Goal: Task Accomplishment & Management: Manage account settings

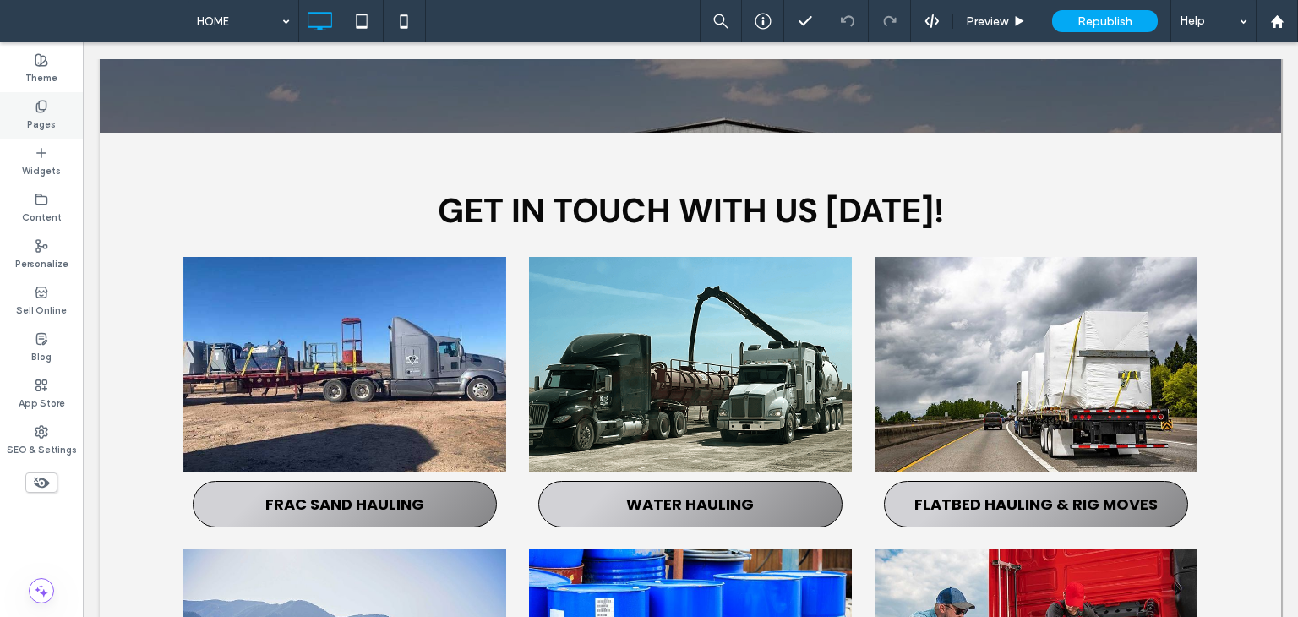
click at [41, 115] on label "Pages" at bounding box center [41, 122] width 29 height 19
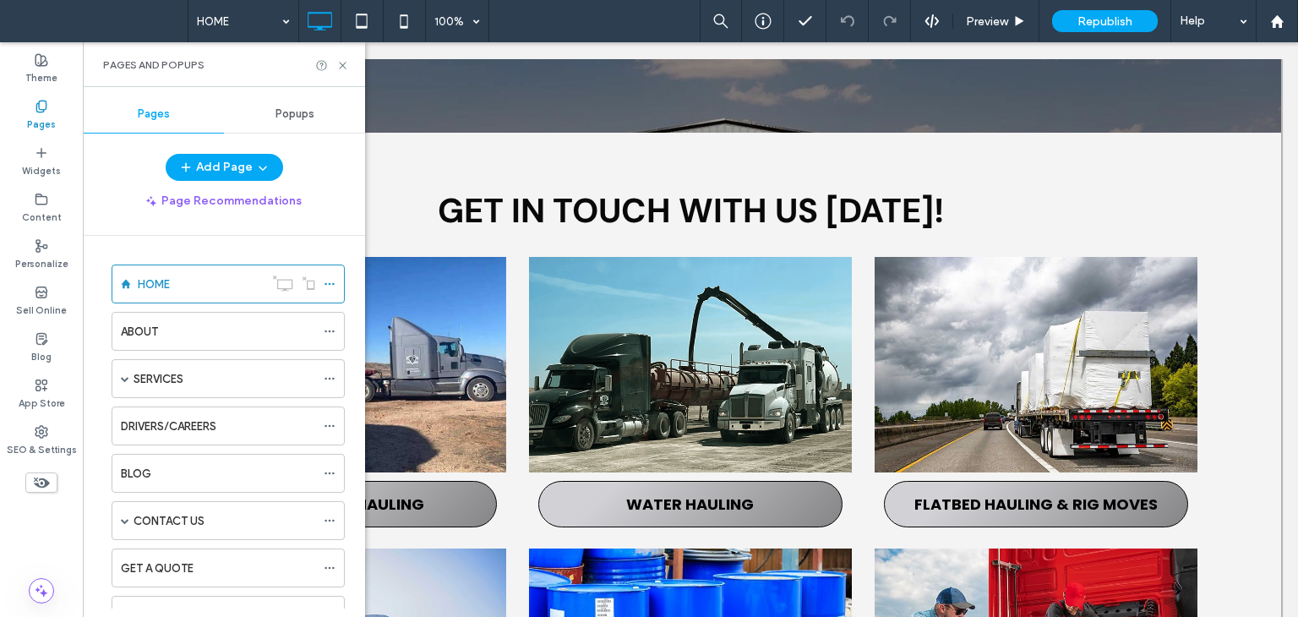
scroll to position [254, 0]
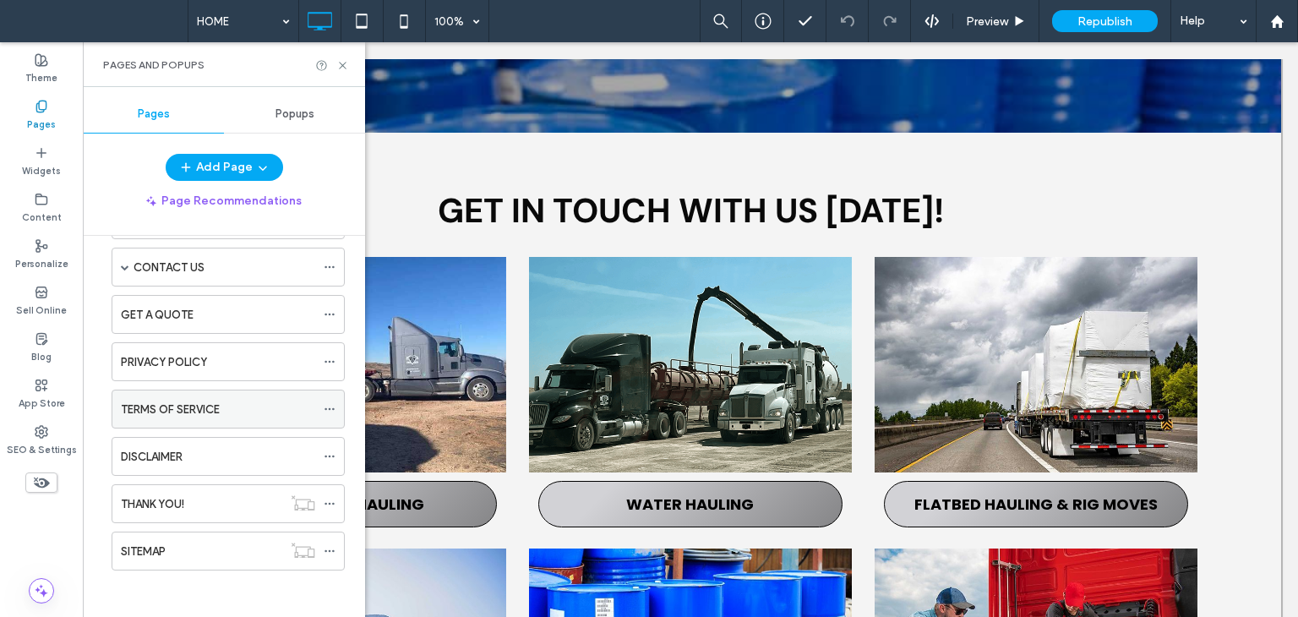
click at [188, 402] on label "TERMS OF SERVICE" at bounding box center [170, 410] width 99 height 30
click at [336, 406] on div at bounding box center [334, 408] width 20 height 25
click at [334, 408] on use at bounding box center [329, 409] width 9 height 3
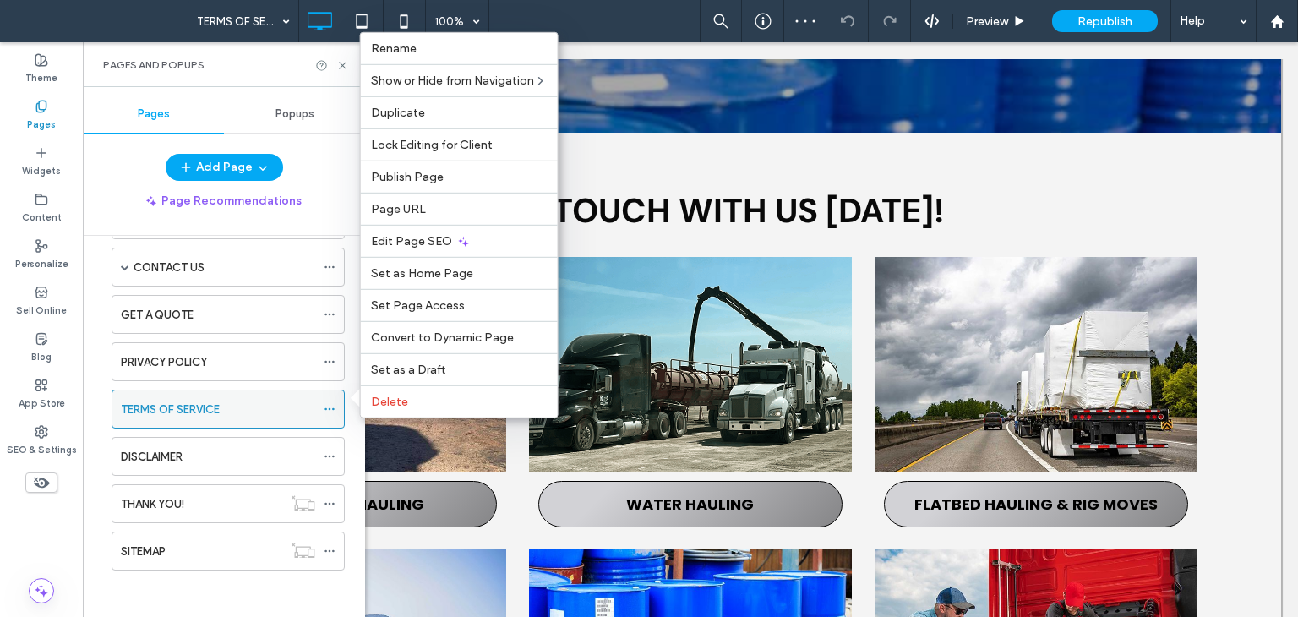
click at [334, 408] on use at bounding box center [329, 409] width 9 height 3
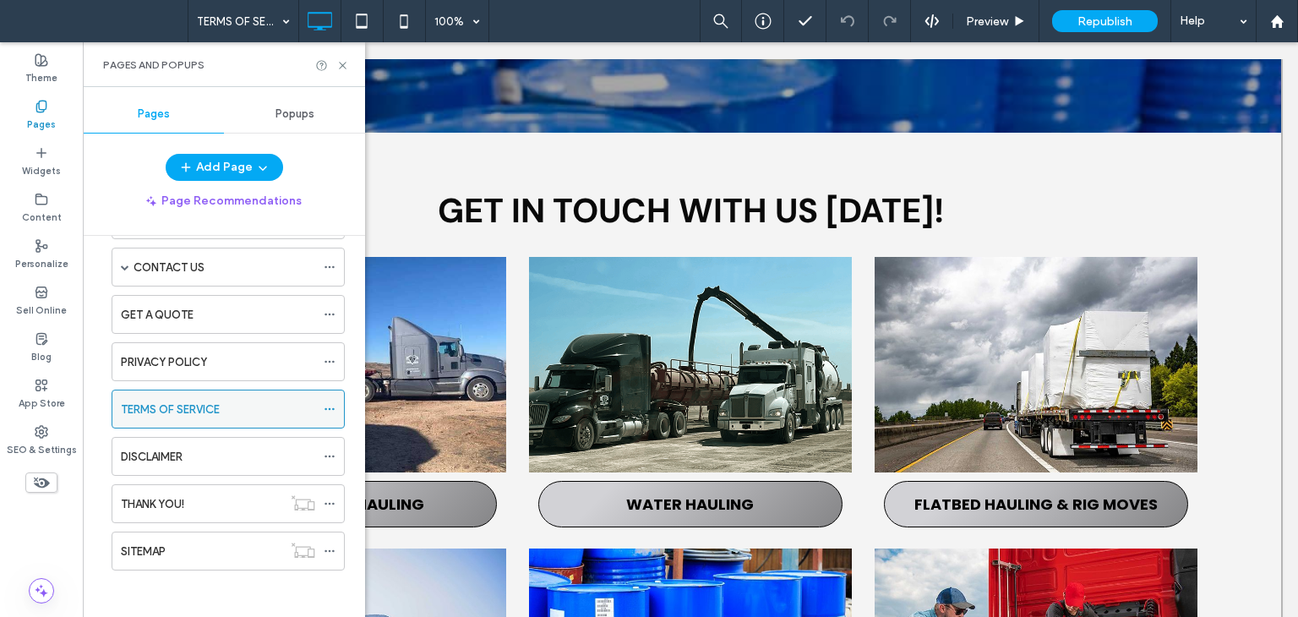
click at [334, 408] on use at bounding box center [329, 409] width 9 height 3
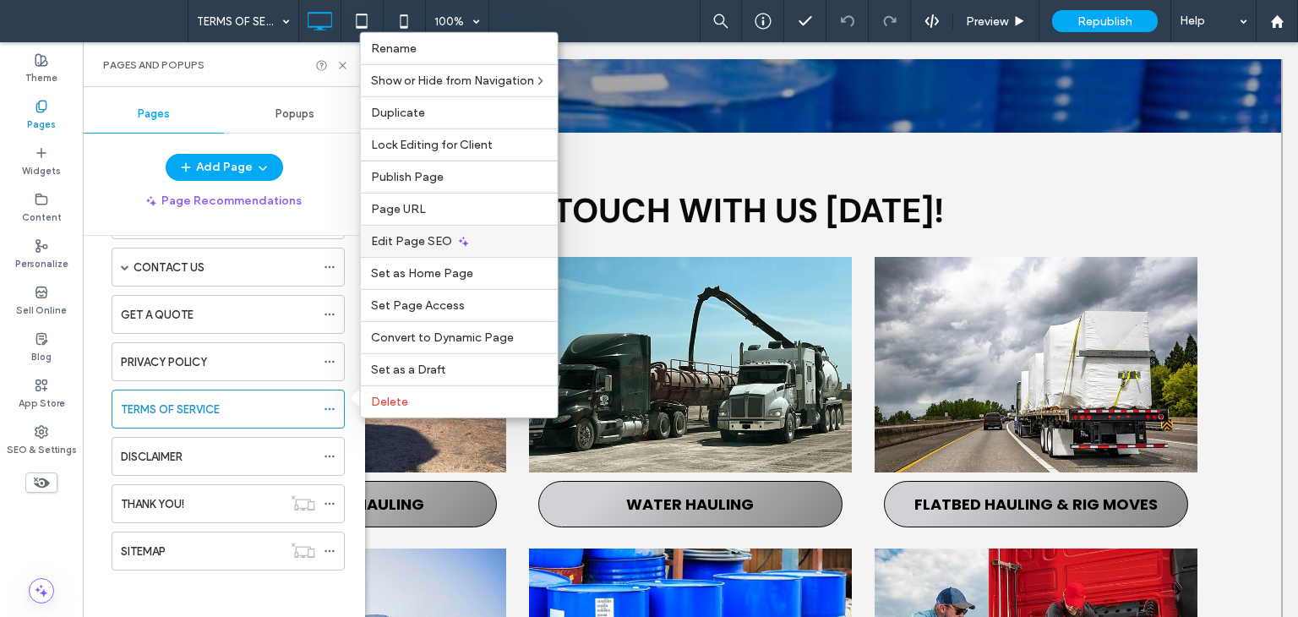
click at [422, 241] on span "Edit Page SEO" at bounding box center [411, 241] width 81 height 14
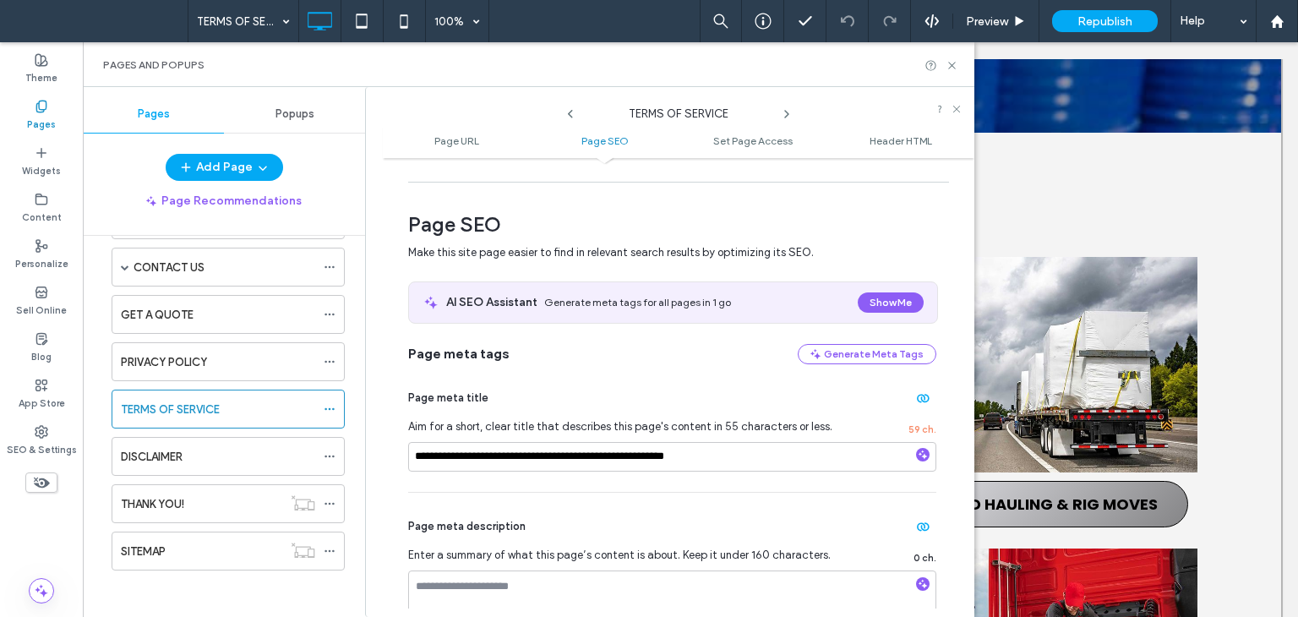
scroll to position [338, 0]
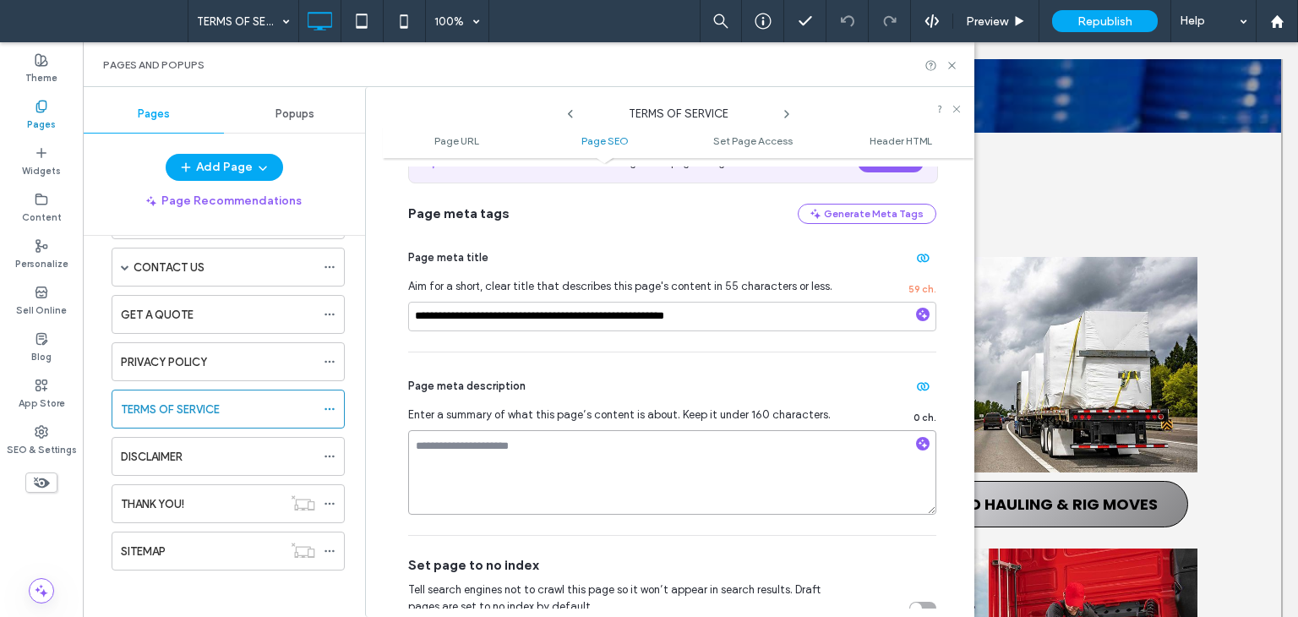
click at [644, 458] on textarea at bounding box center [672, 472] width 528 height 85
paste textarea "**********"
type textarea "**********"
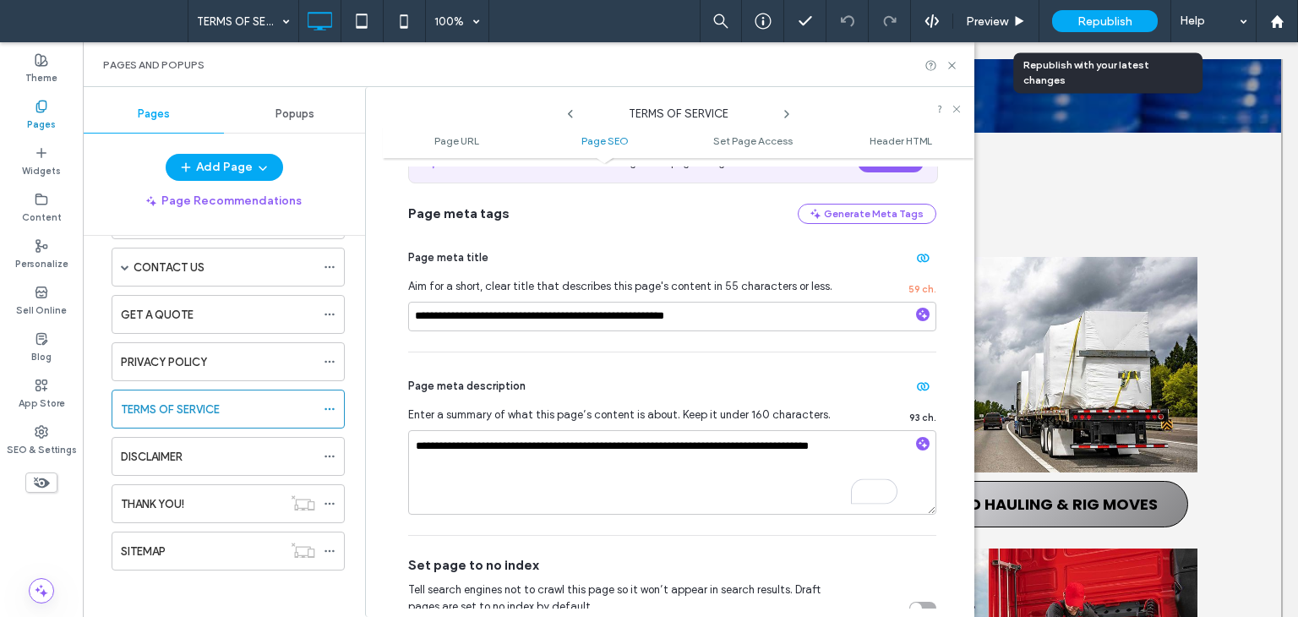
click at [1105, 21] on span "Republish" at bounding box center [1104, 21] width 55 height 14
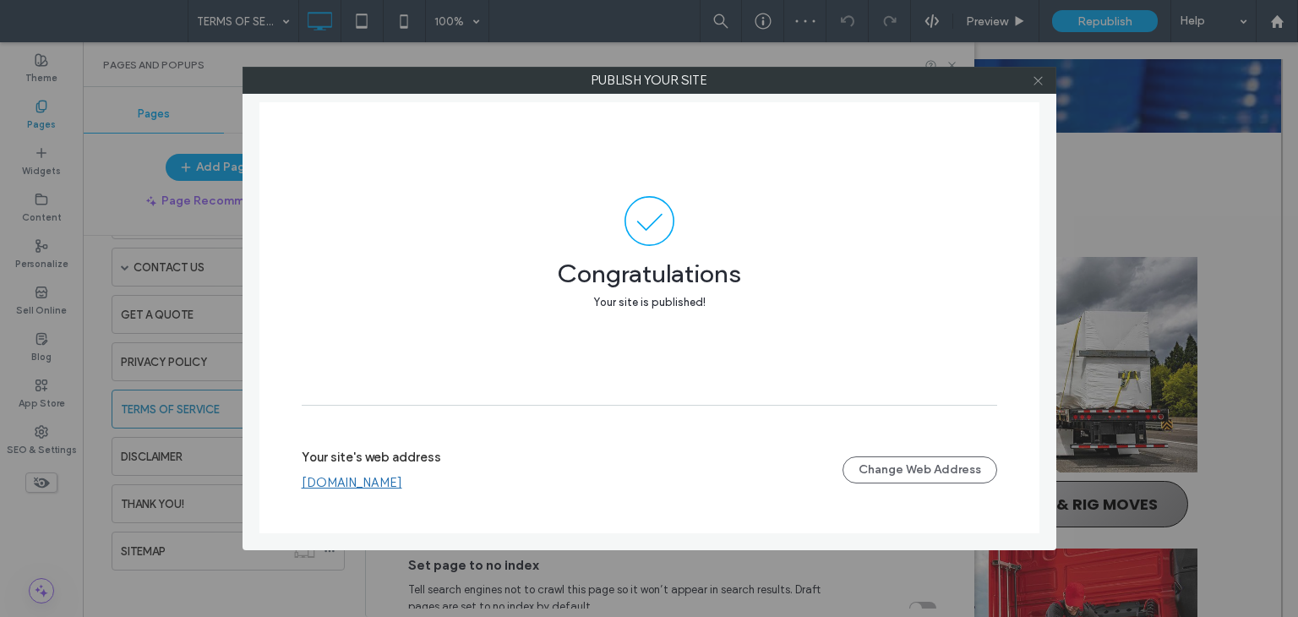
click at [1038, 79] on use at bounding box center [1038, 80] width 8 height 8
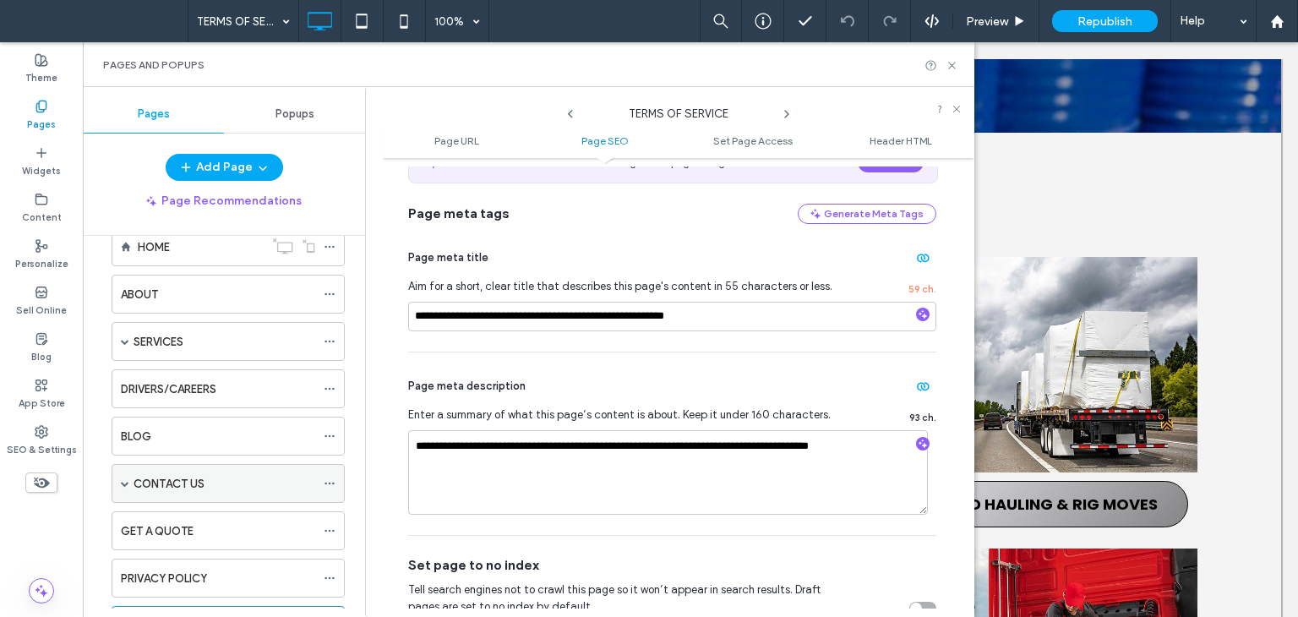
scroll to position [0, 0]
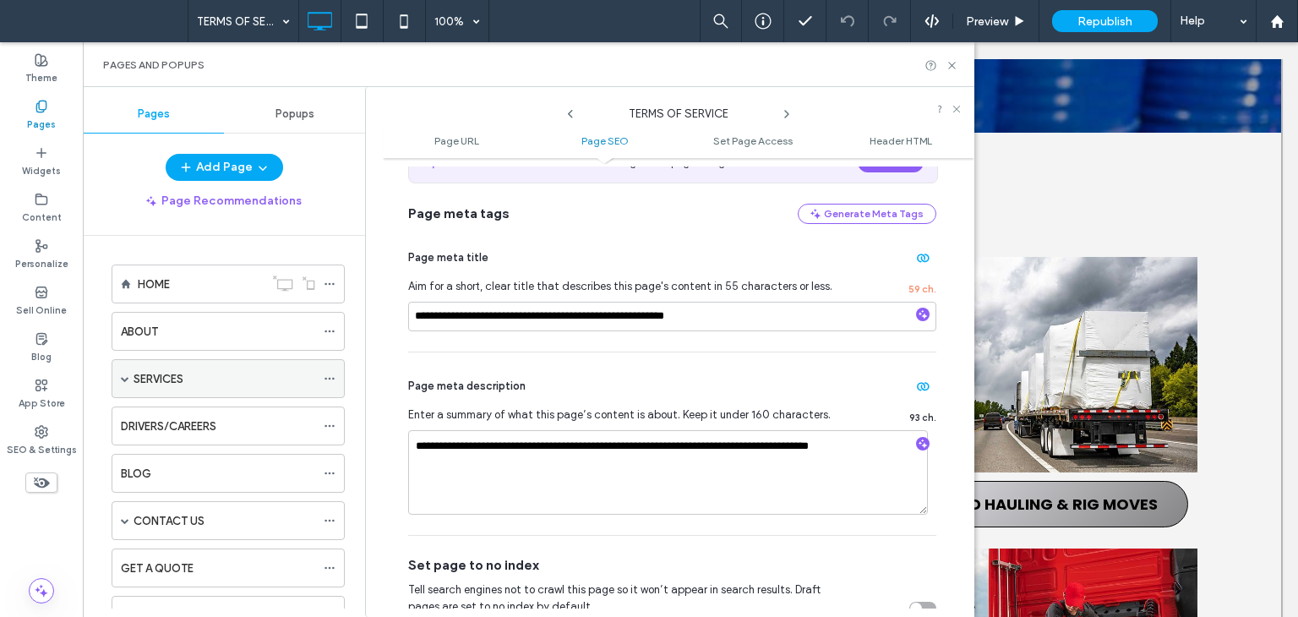
click at [128, 377] on div "SERVICES" at bounding box center [228, 378] width 233 height 39
click at [126, 380] on span at bounding box center [125, 378] width 8 height 8
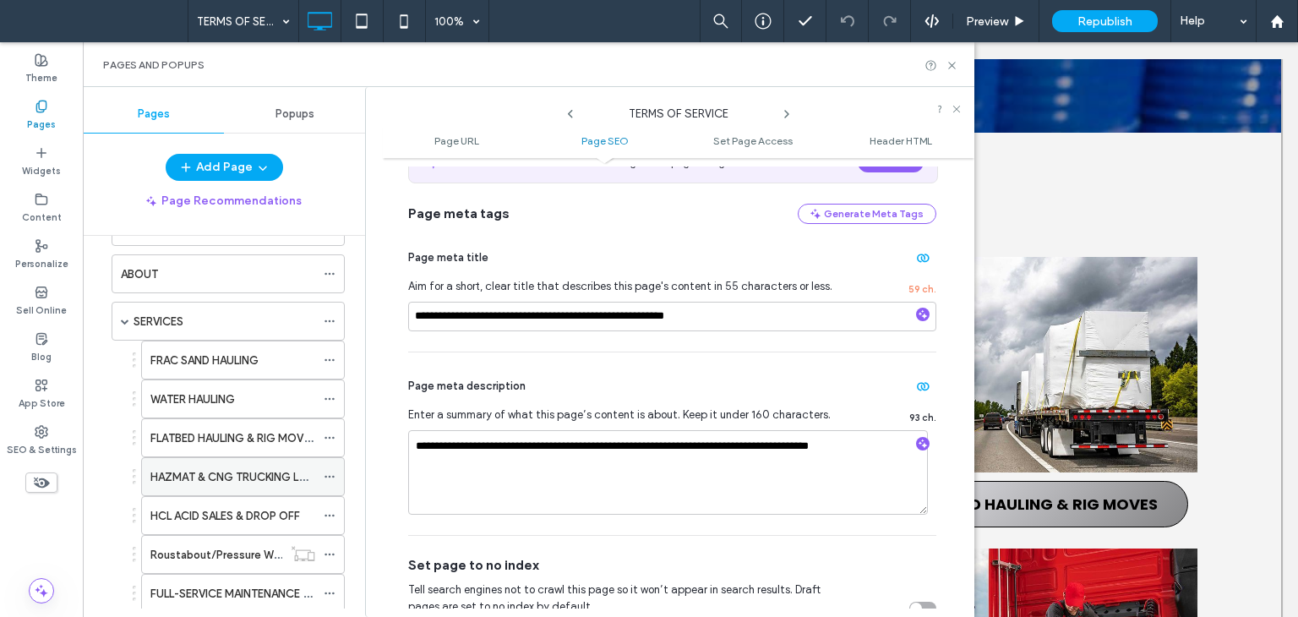
scroll to position [85, 0]
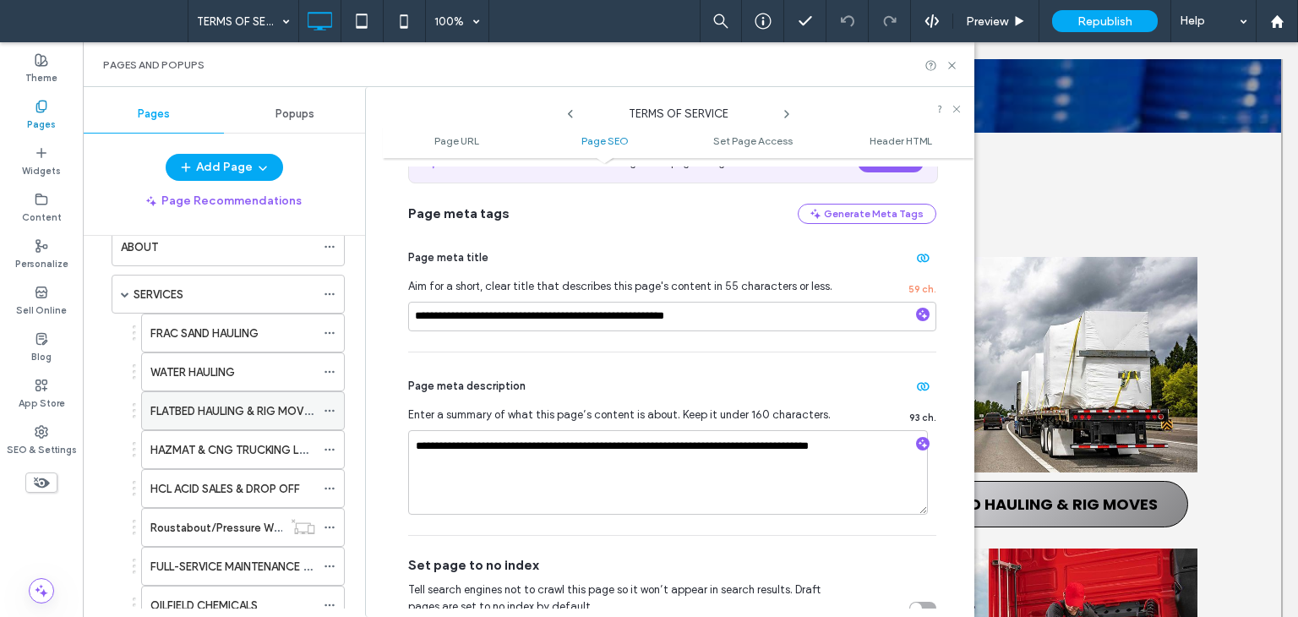
click at [254, 409] on label "FLATBED HAULING & RIG MOVES" at bounding box center [233, 411] width 166 height 30
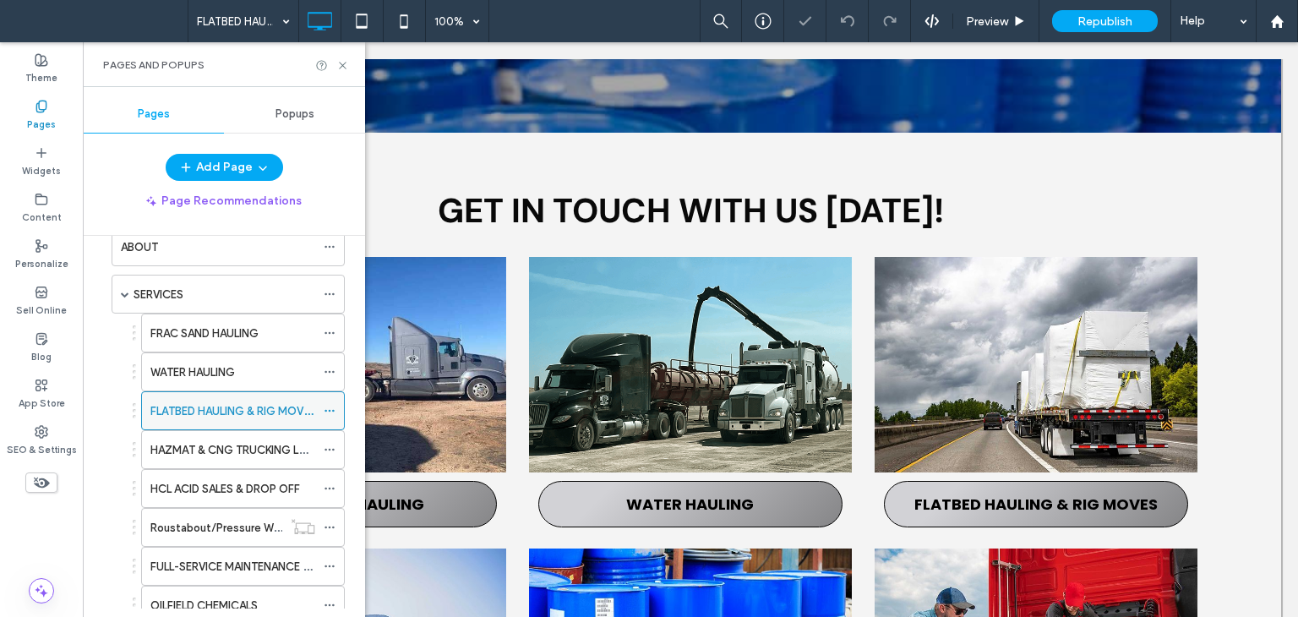
click at [335, 405] on icon at bounding box center [330, 411] width 12 height 12
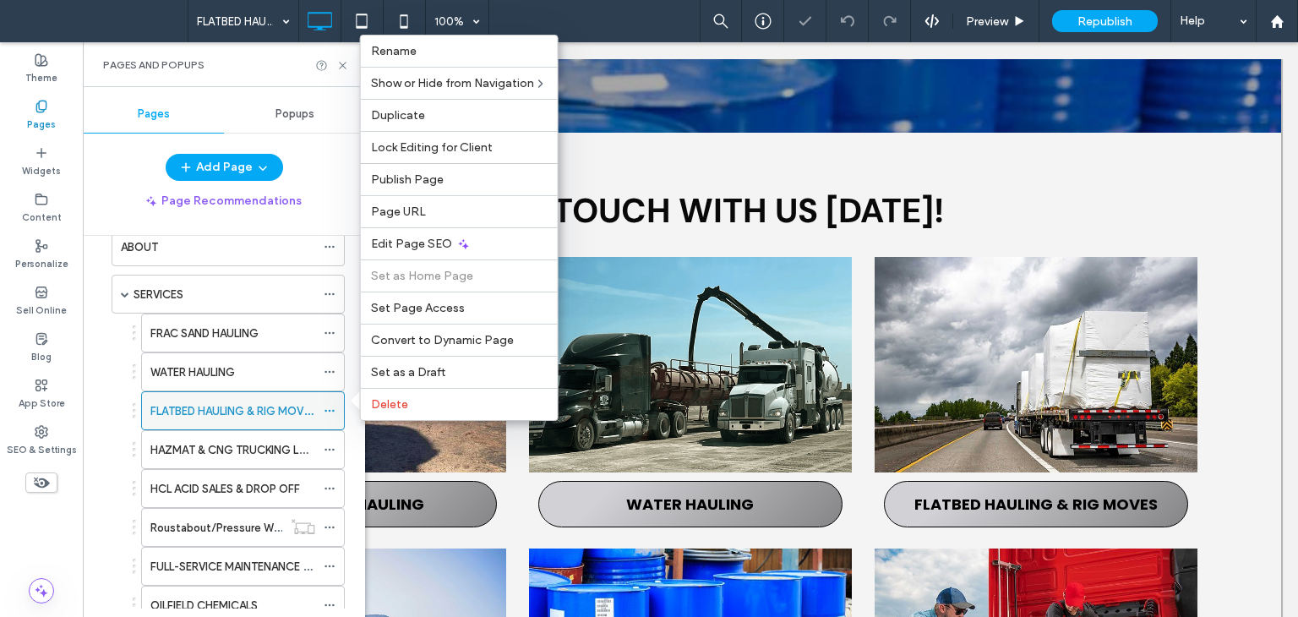
click at [334, 405] on icon at bounding box center [330, 411] width 12 height 12
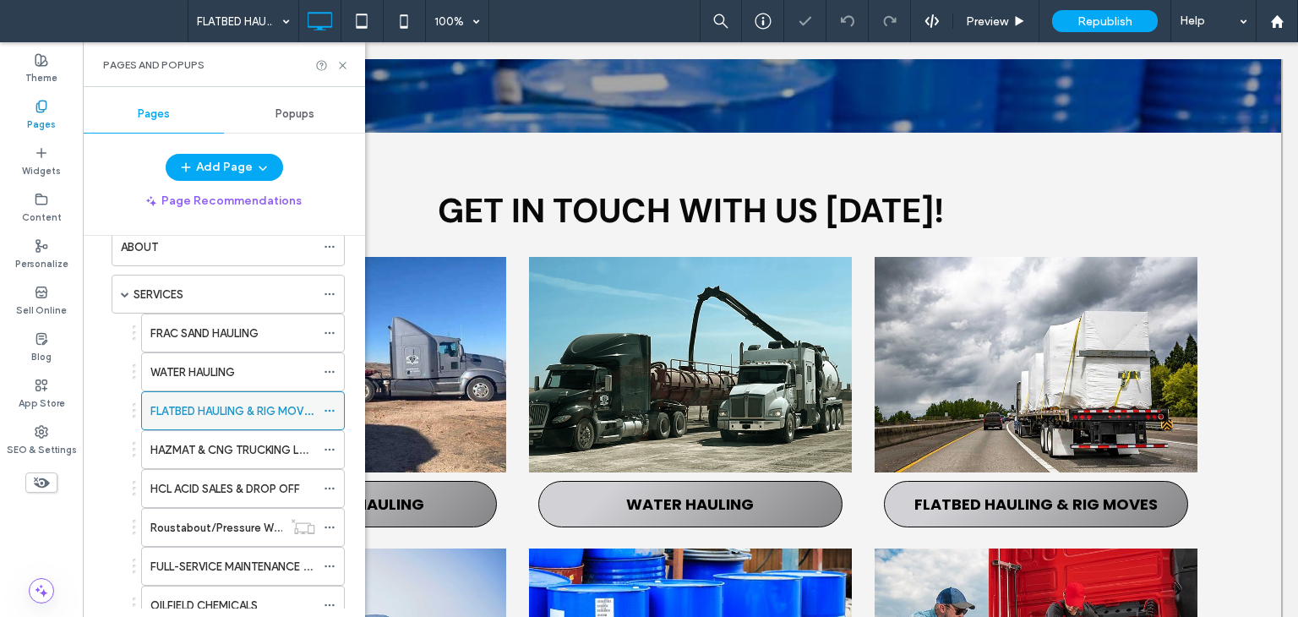
click at [334, 405] on icon at bounding box center [330, 411] width 12 height 12
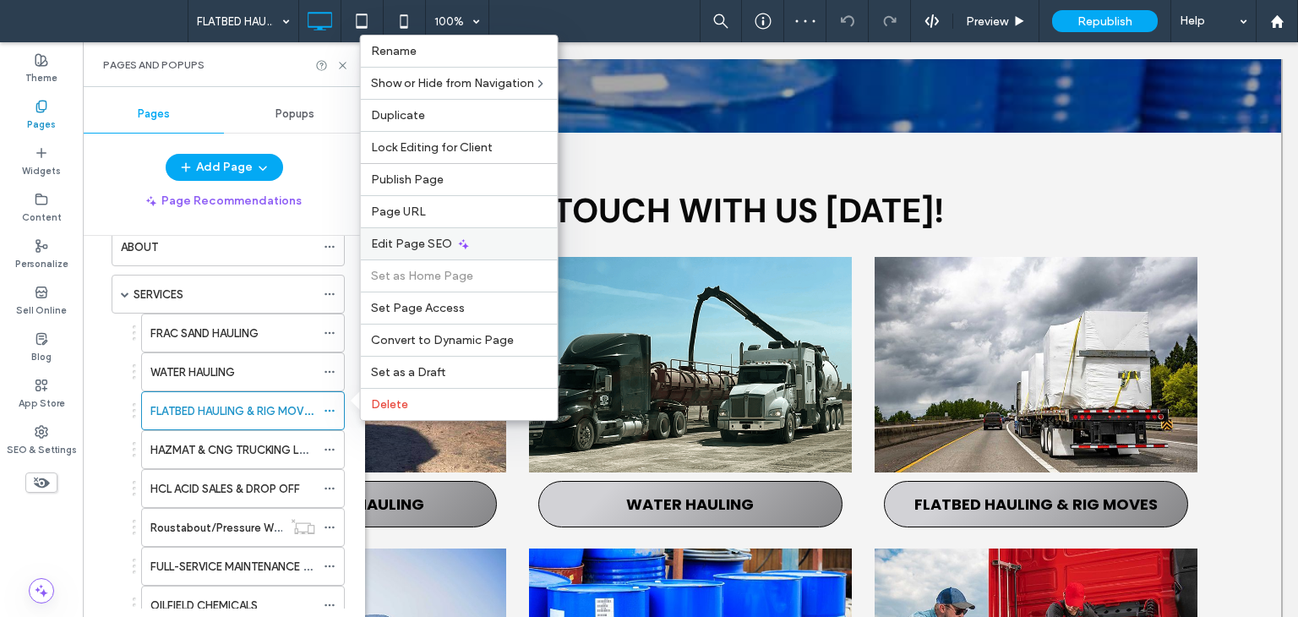
click at [410, 251] on span "Edit Page SEO" at bounding box center [411, 244] width 81 height 14
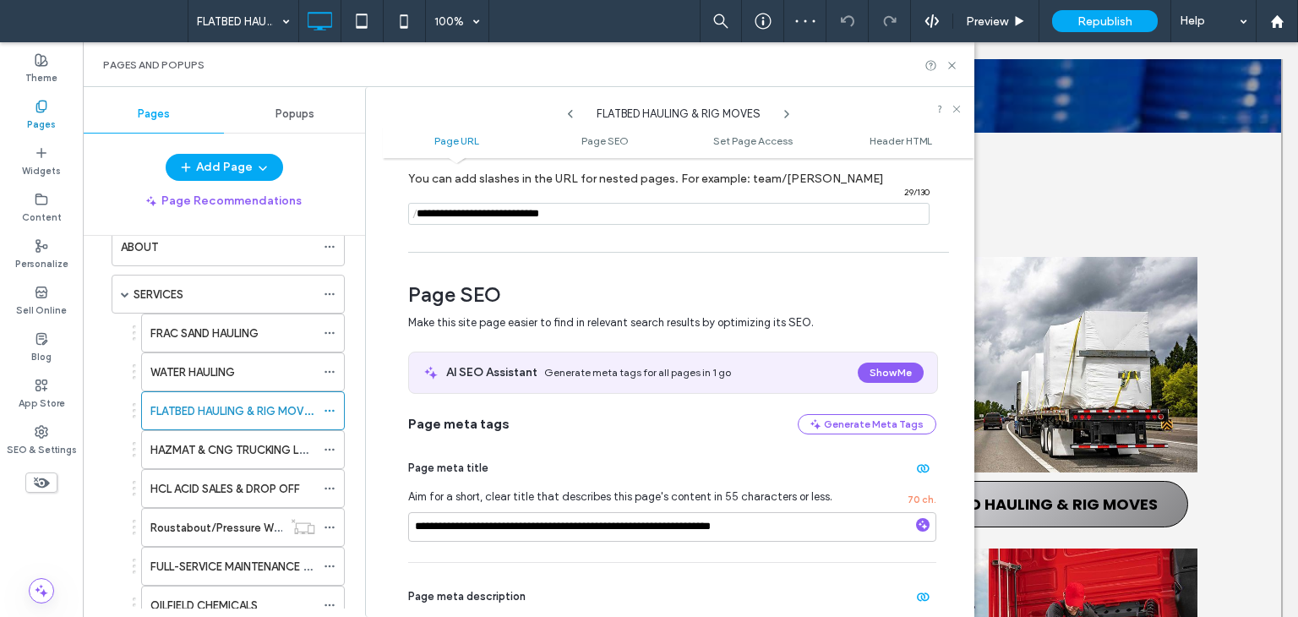
scroll to position [254, 0]
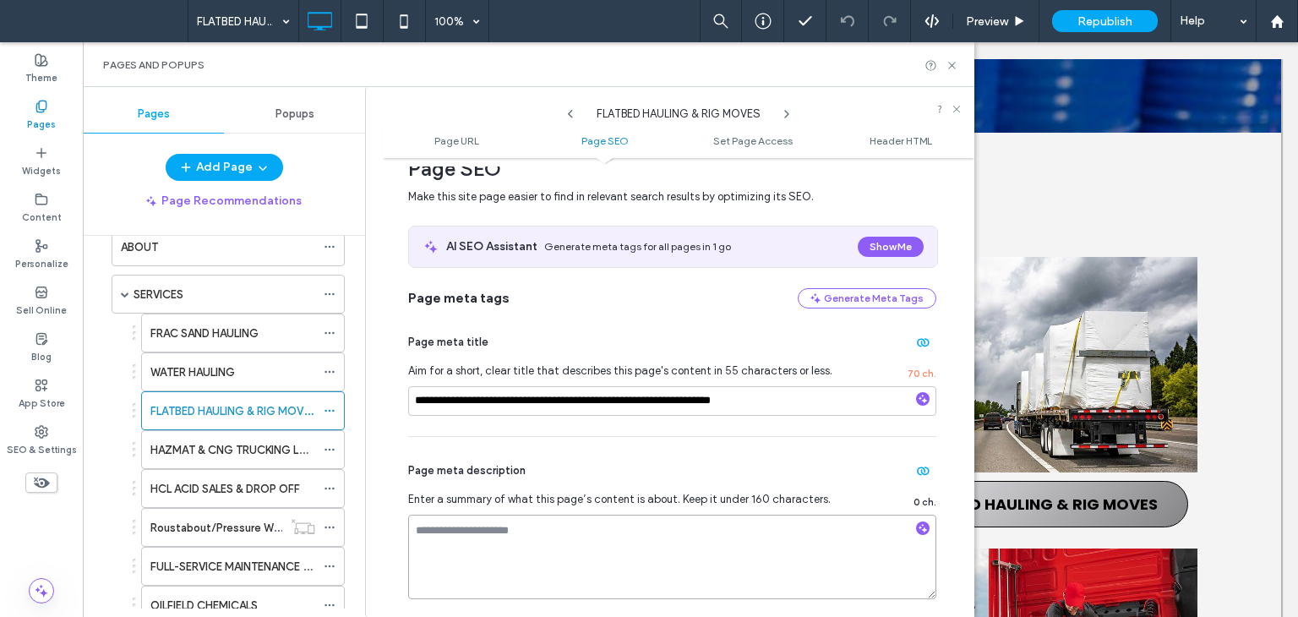
click at [658, 553] on textarea at bounding box center [672, 557] width 528 height 85
paste textarea "**********"
type textarea "**********"
click at [1080, 10] on div "Republish" at bounding box center [1105, 21] width 106 height 22
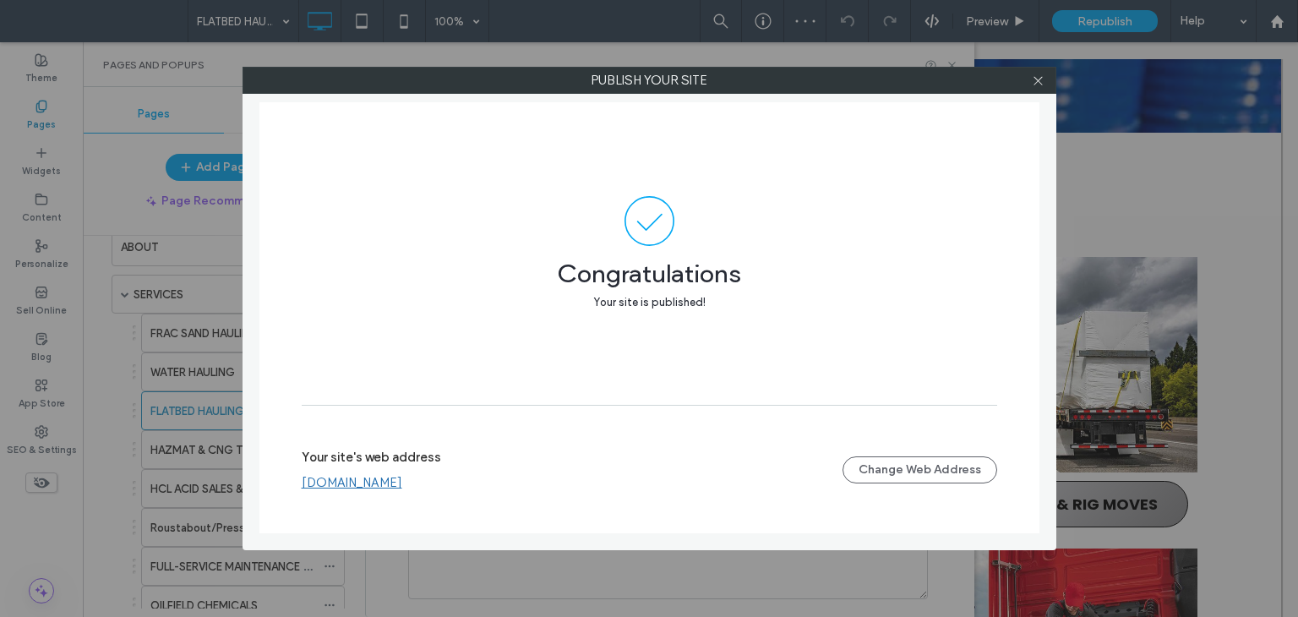
drag, startPoint x: 1044, startPoint y: 82, endPoint x: 1175, endPoint y: 140, distance: 144.2
click at [1044, 82] on icon at bounding box center [1038, 80] width 13 height 13
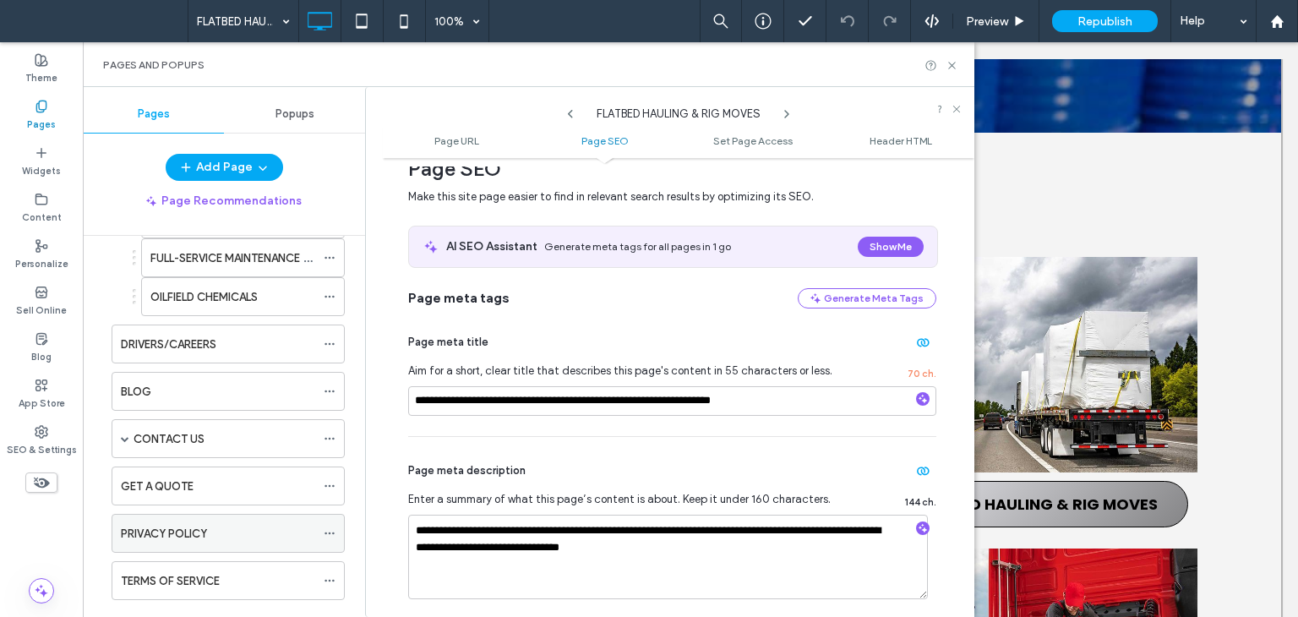
scroll to position [423, 0]
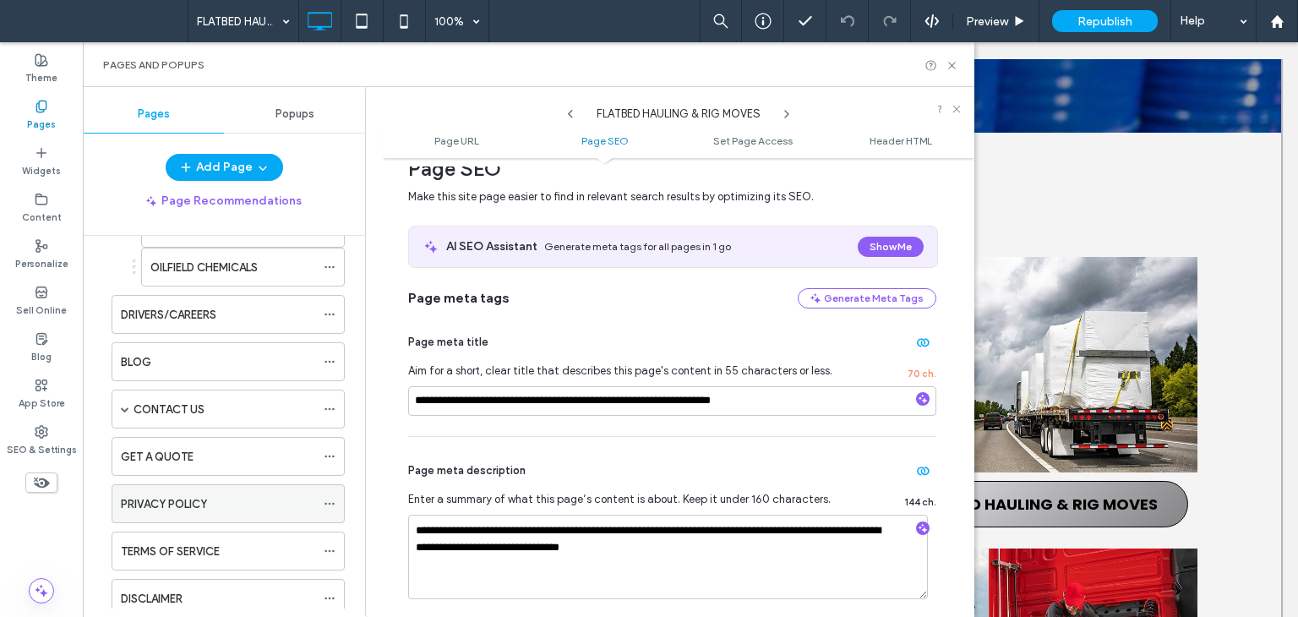
click at [182, 496] on label "PRIVACY POLICY" at bounding box center [164, 504] width 86 height 30
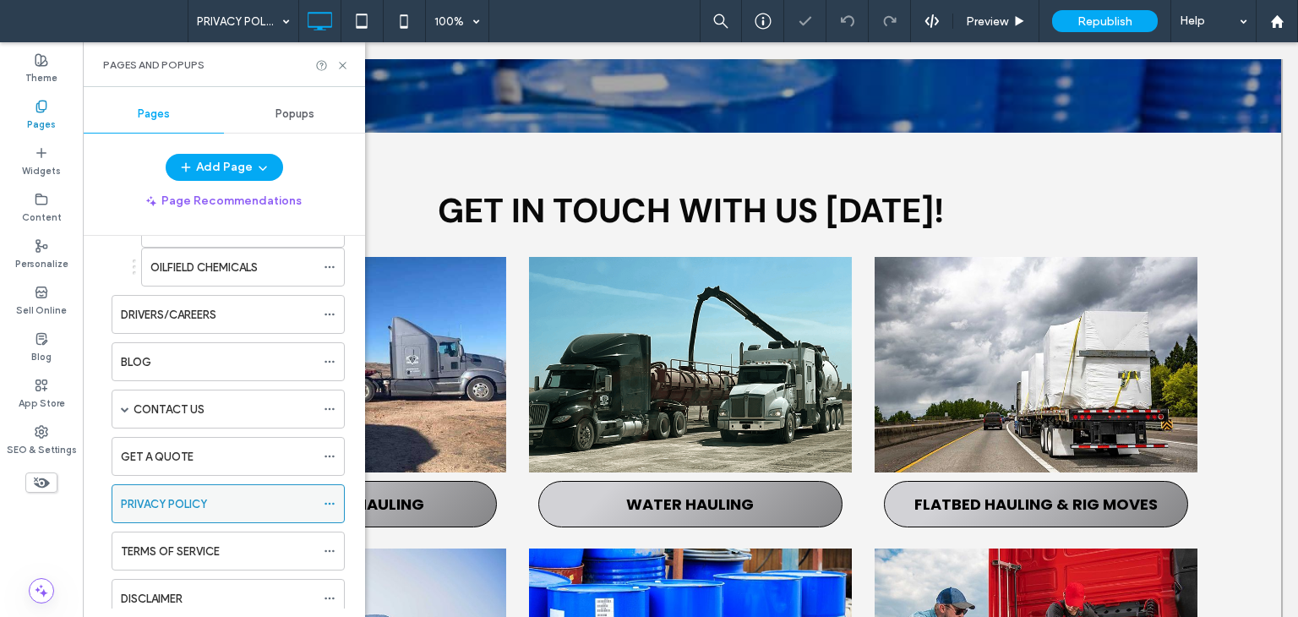
click at [327, 503] on use at bounding box center [329, 504] width 9 height 3
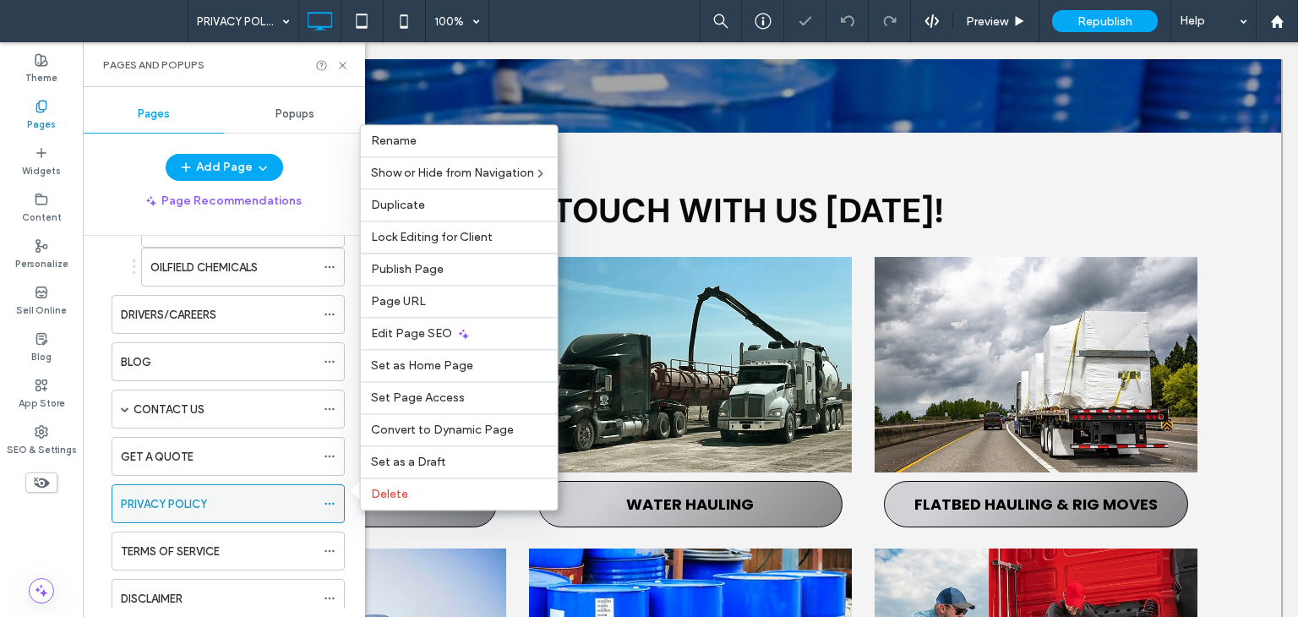
click at [328, 498] on icon at bounding box center [330, 504] width 12 height 12
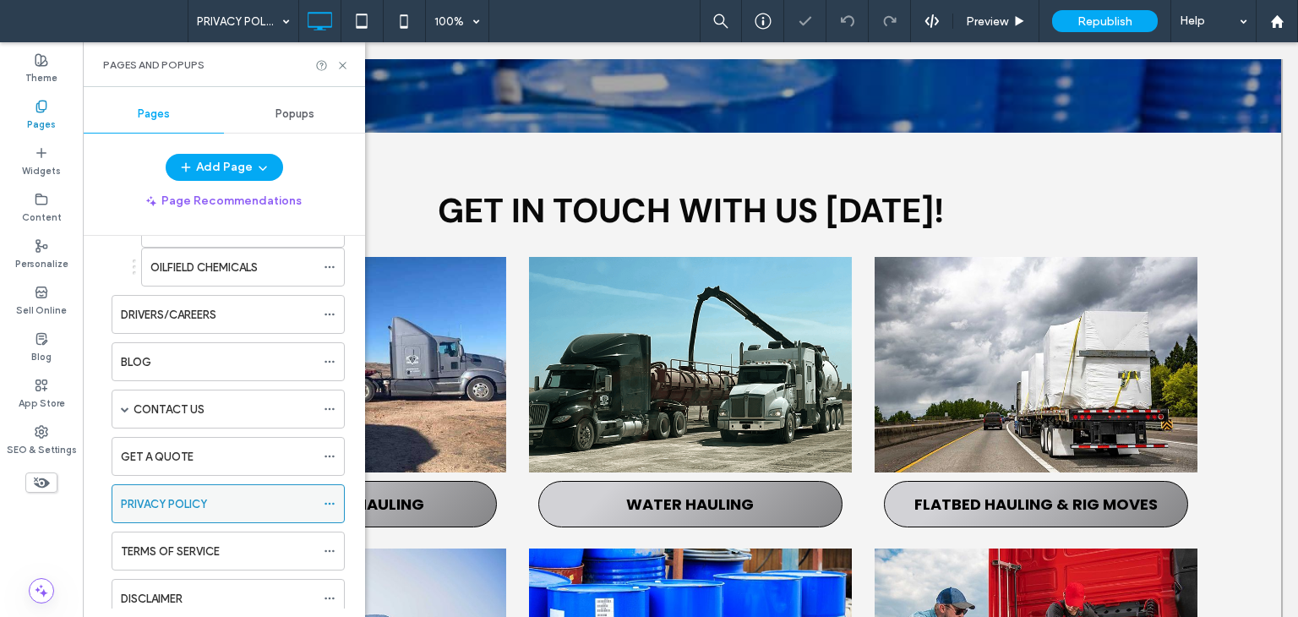
drag, startPoint x: 329, startPoint y: 499, endPoint x: 339, endPoint y: 497, distance: 10.5
click at [330, 499] on icon at bounding box center [330, 504] width 12 height 12
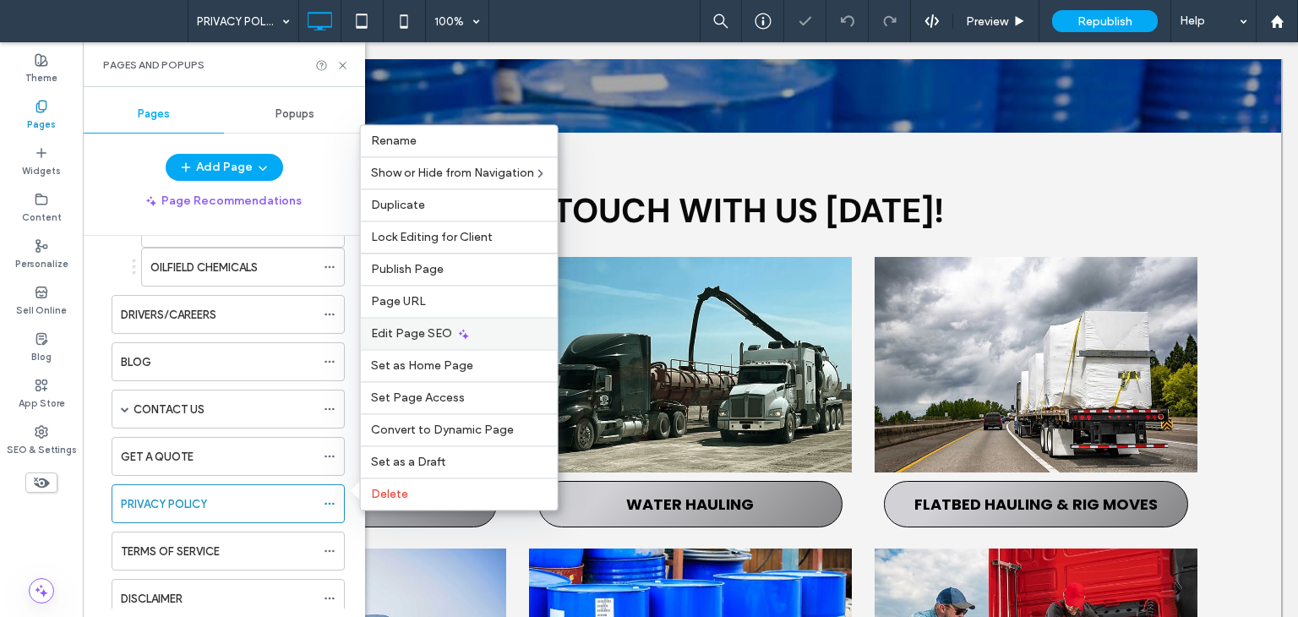
click at [405, 334] on span "Edit Page SEO" at bounding box center [411, 333] width 81 height 14
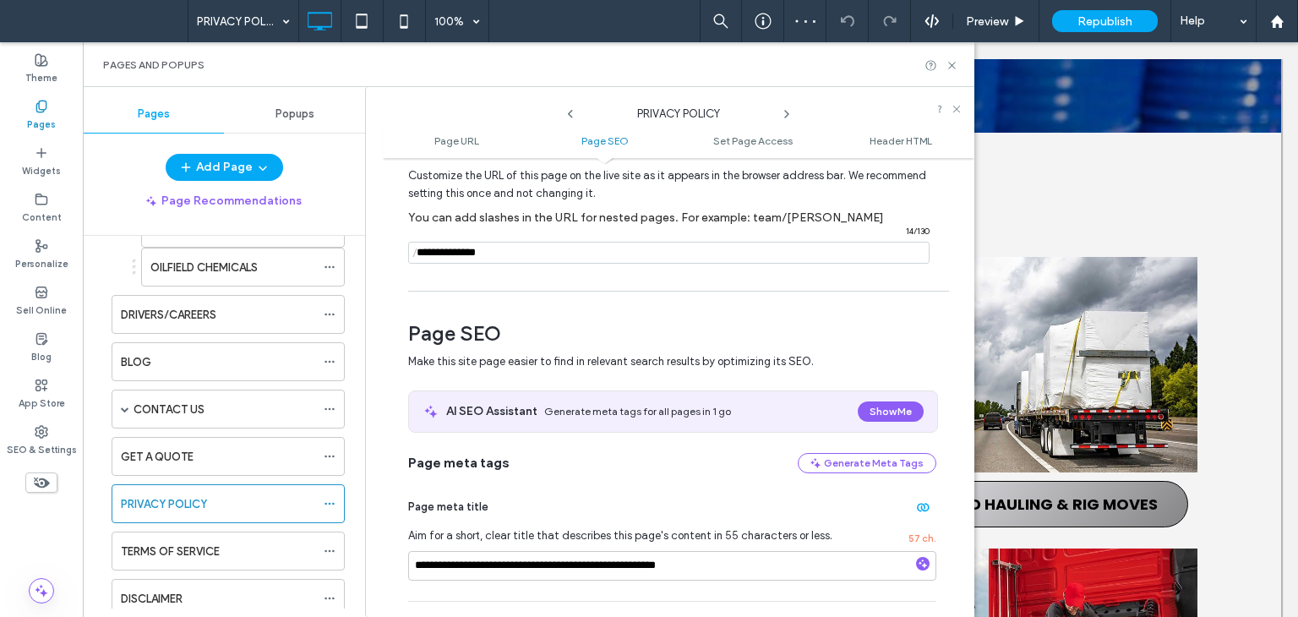
scroll to position [254, 0]
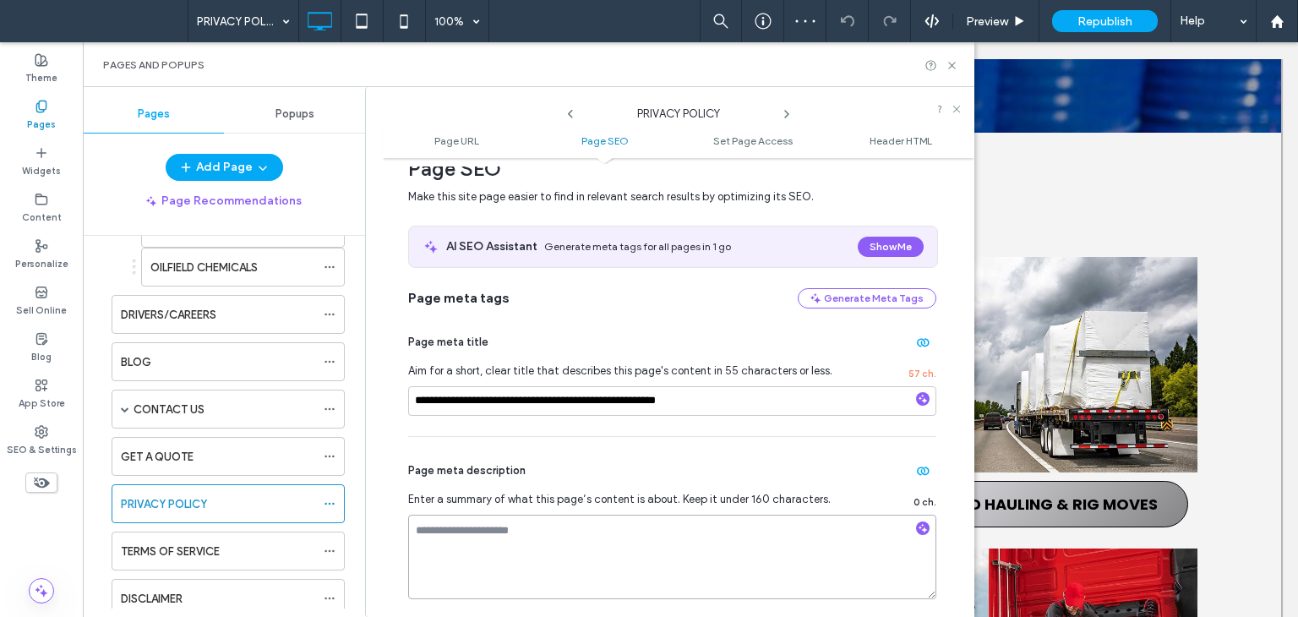
click at [649, 545] on textarea at bounding box center [672, 557] width 528 height 85
paste textarea "**********"
type textarea "**********"
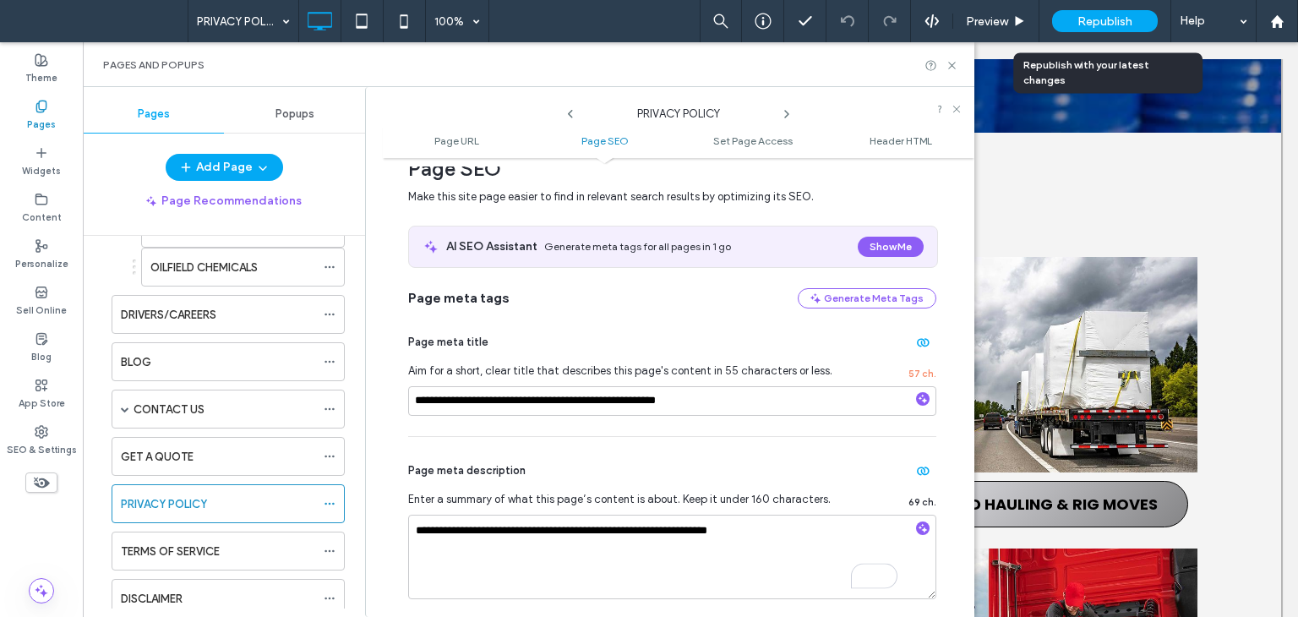
click at [1089, 17] on span "Republish" at bounding box center [1104, 21] width 55 height 14
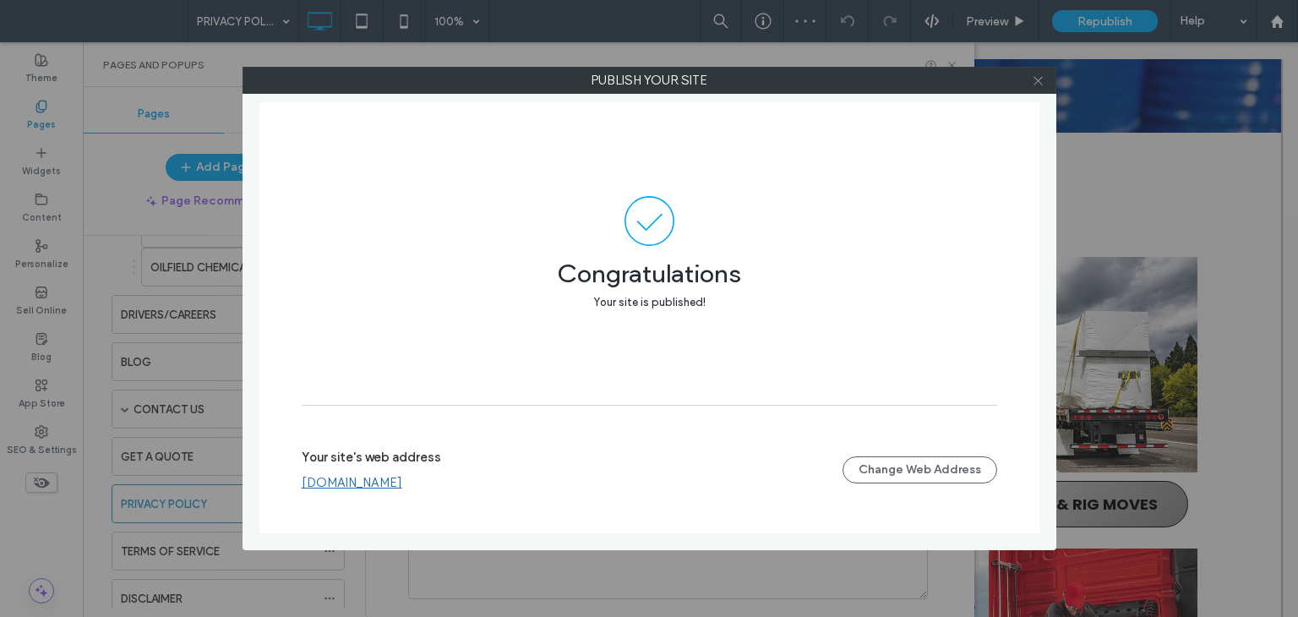
click at [1039, 79] on icon at bounding box center [1038, 80] width 13 height 13
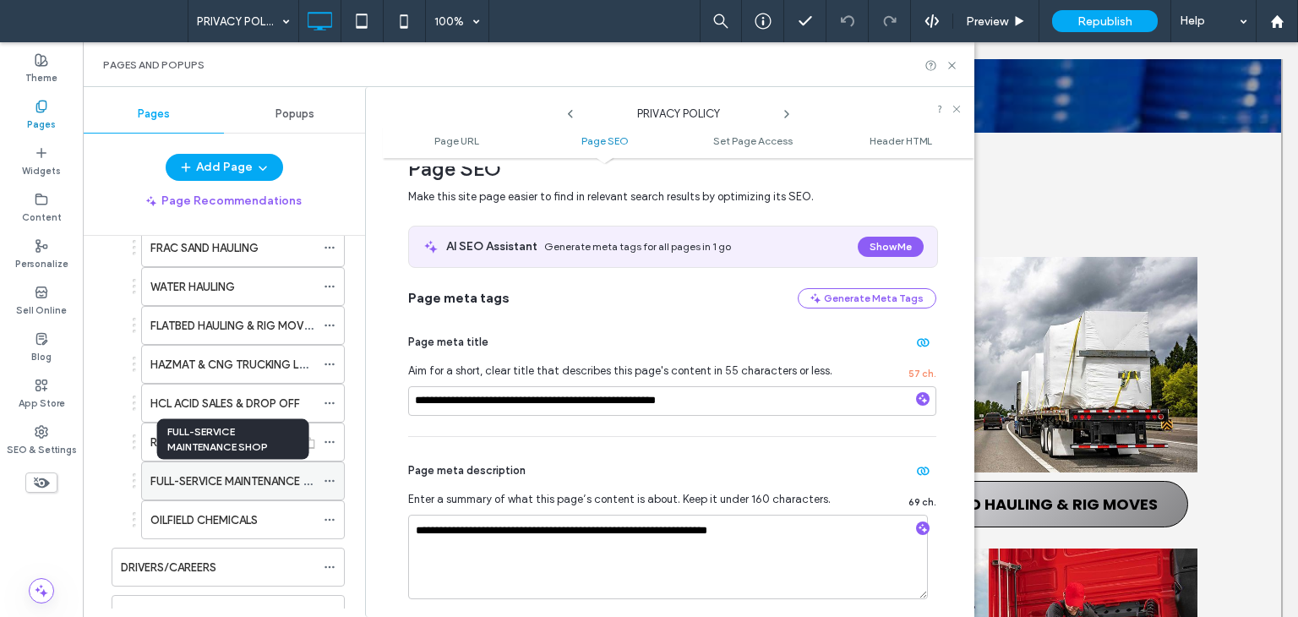
scroll to position [169, 0]
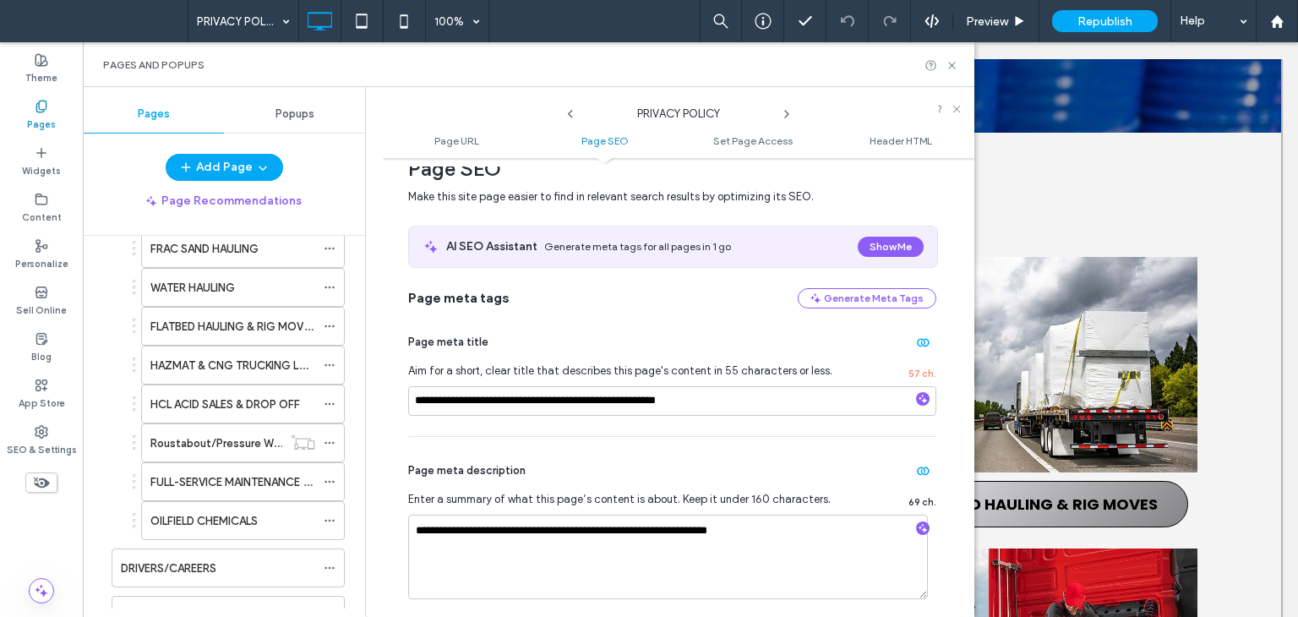
click at [207, 366] on label "HAZMAT & CNG TRUCKING LOGISTICS" at bounding box center [250, 366] width 200 height 30
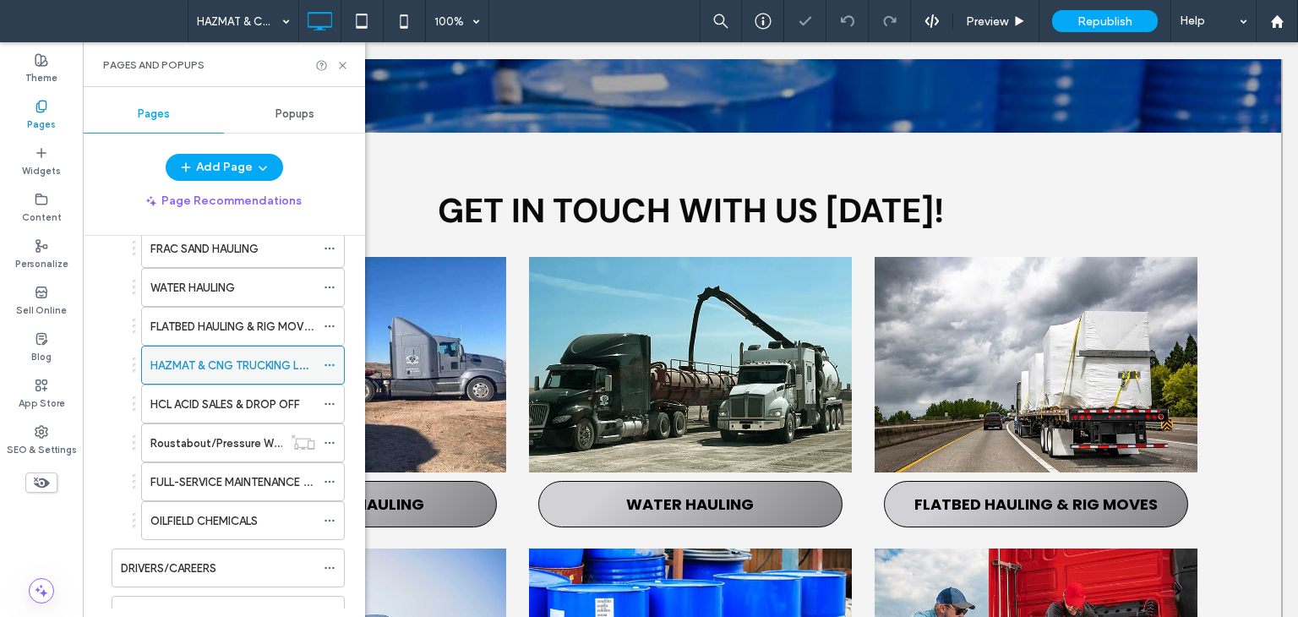
click at [333, 364] on use at bounding box center [329, 365] width 9 height 3
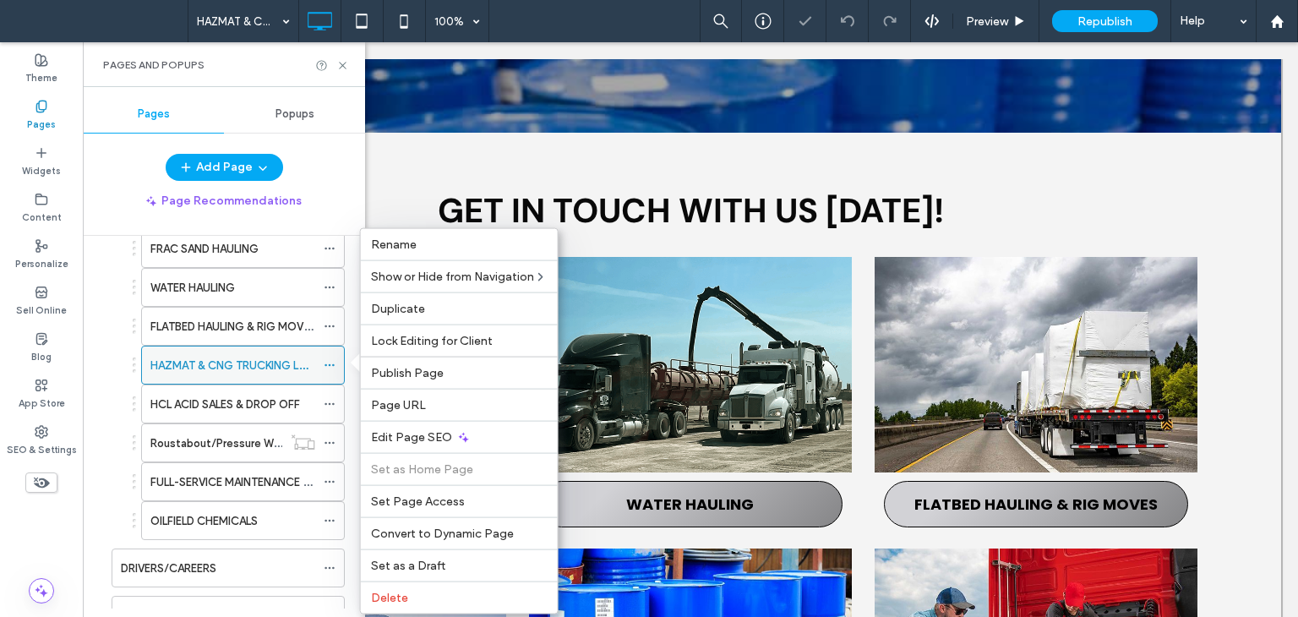
click at [333, 364] on use at bounding box center [329, 365] width 9 height 3
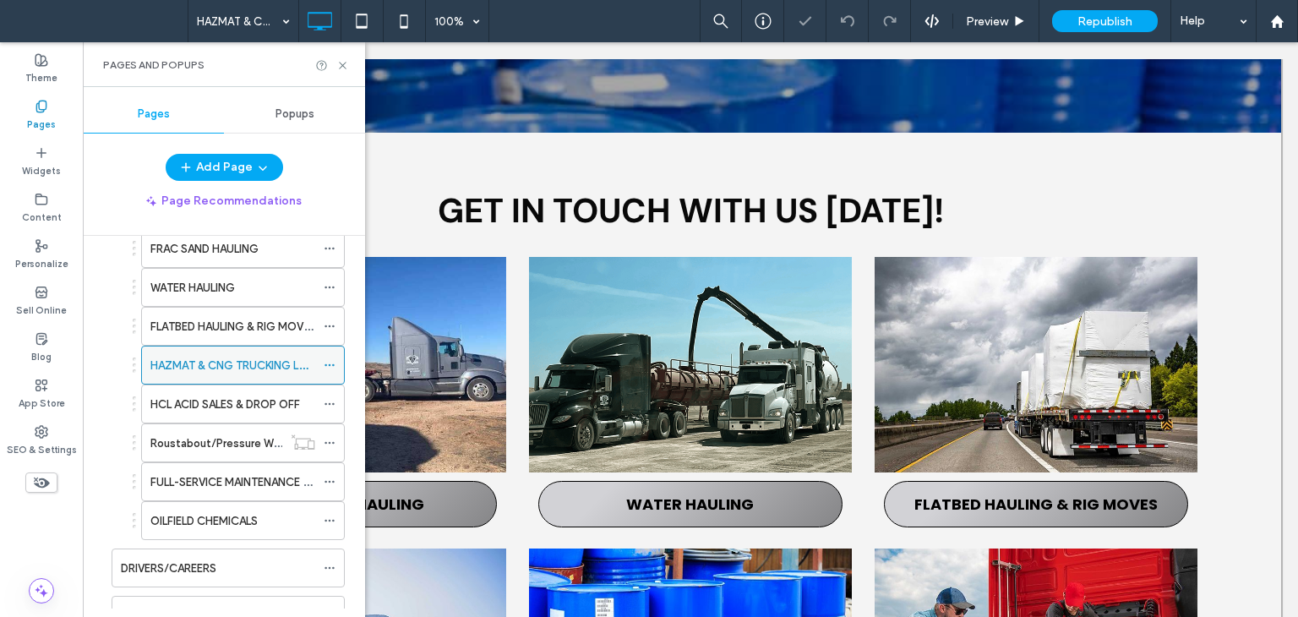
click at [333, 364] on use at bounding box center [329, 365] width 9 height 3
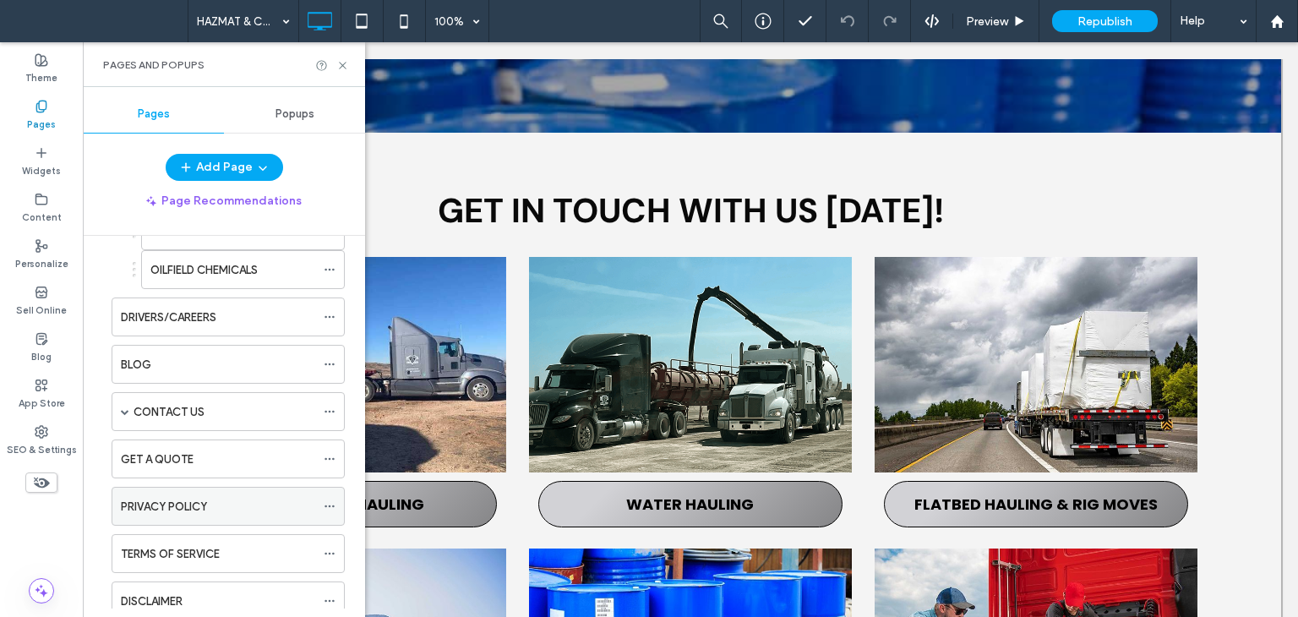
scroll to position [423, 0]
click at [183, 494] on label "PRIVACY POLICY" at bounding box center [164, 504] width 86 height 30
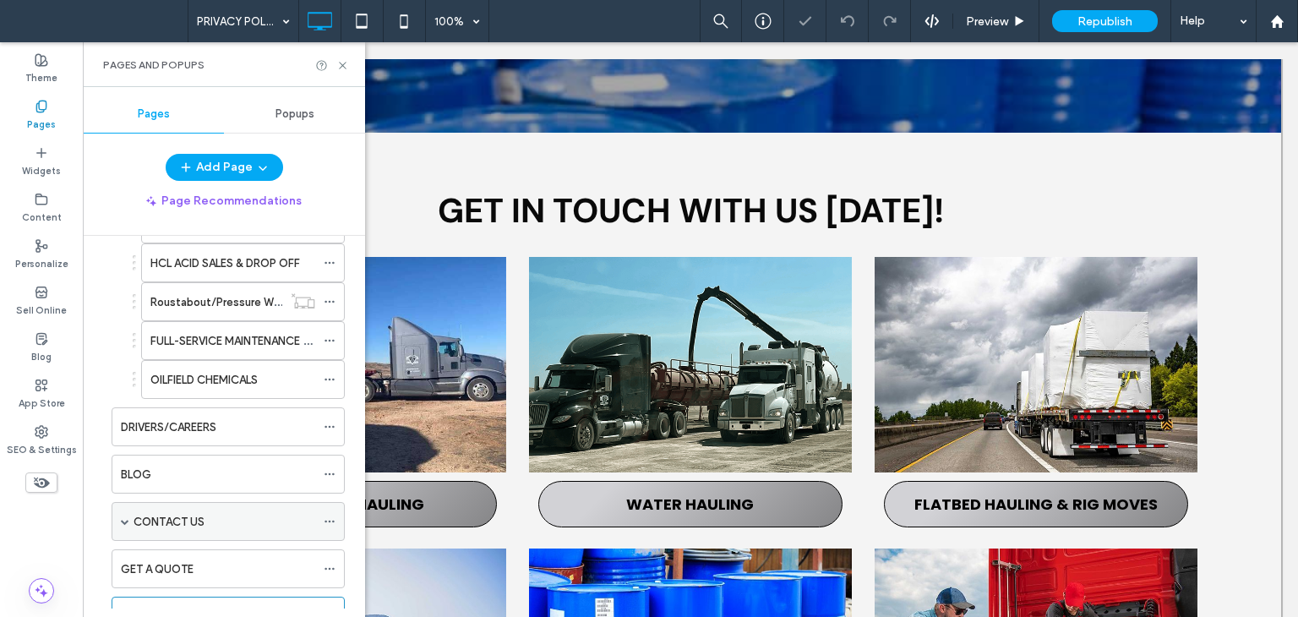
scroll to position [169, 0]
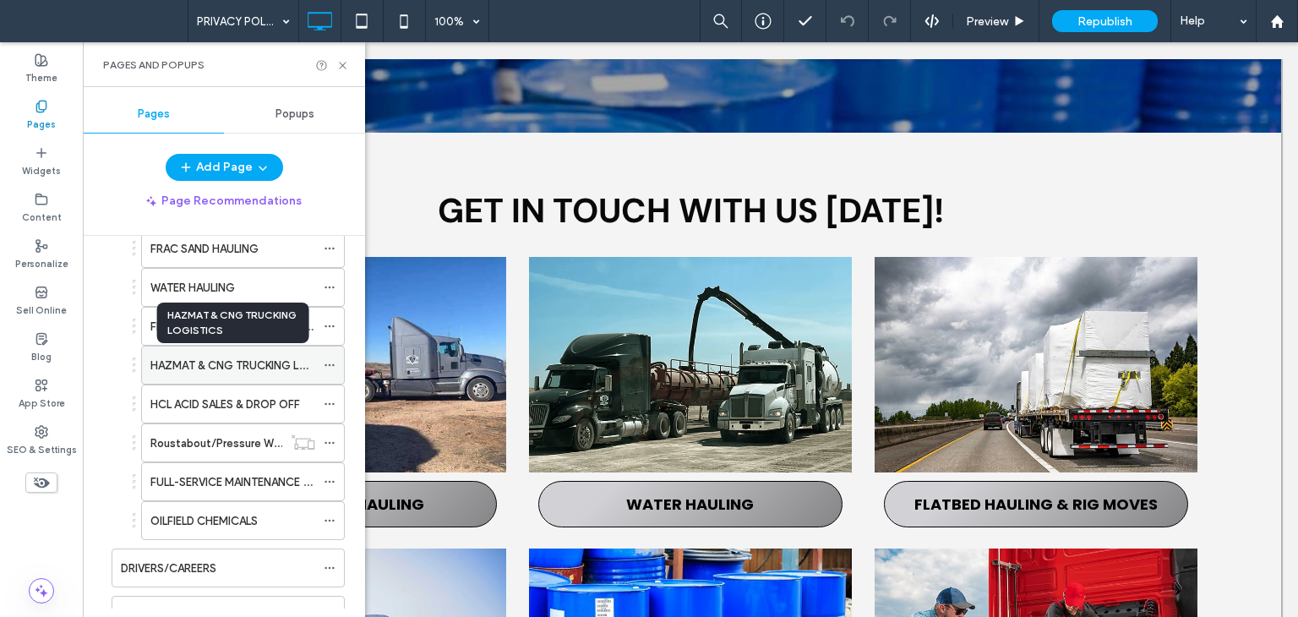
click at [224, 363] on label "HAZMAT & CNG TRUCKING LOGISTICS" at bounding box center [250, 366] width 200 height 30
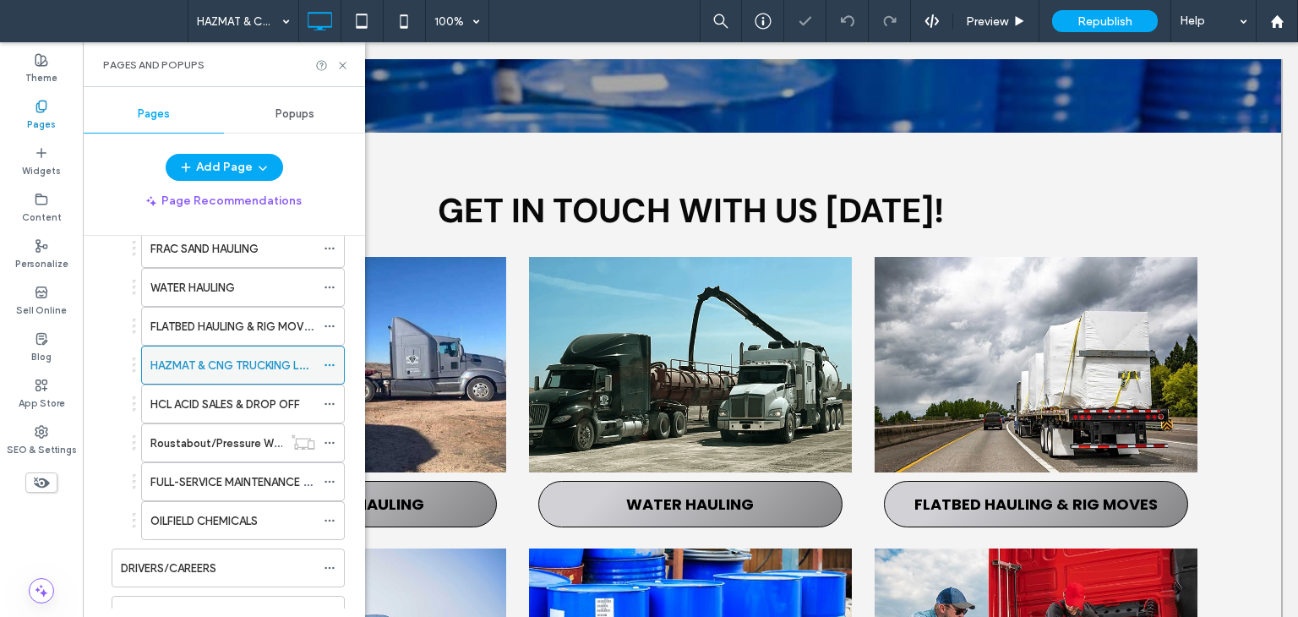
click at [330, 362] on icon at bounding box center [330, 365] width 12 height 12
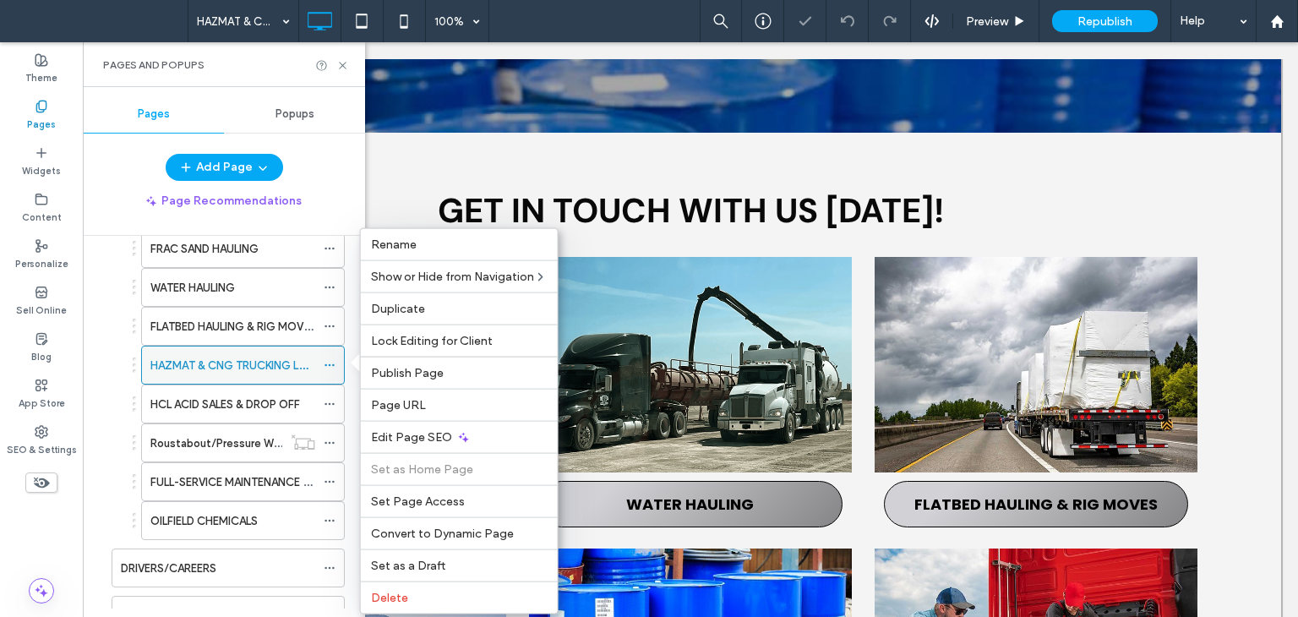
click at [330, 364] on use at bounding box center [329, 365] width 9 height 3
click at [330, 364] on icon at bounding box center [330, 365] width 12 height 12
click at [411, 438] on span "Edit Page SEO" at bounding box center [411, 437] width 81 height 14
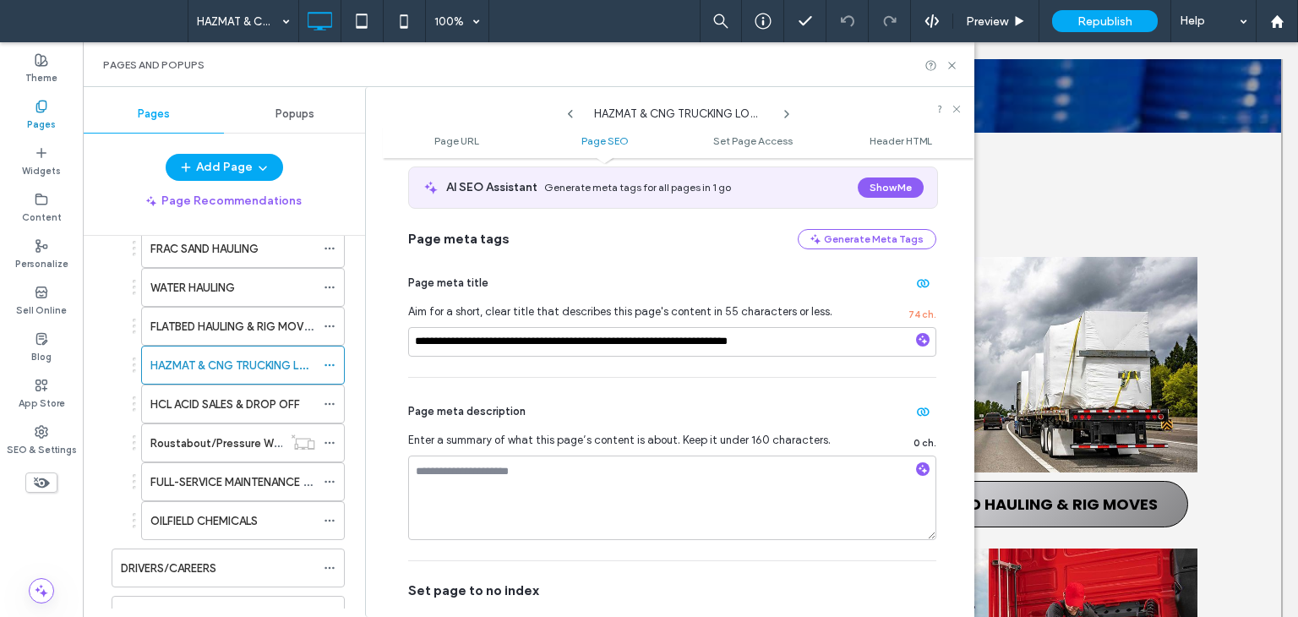
scroll to position [338, 0]
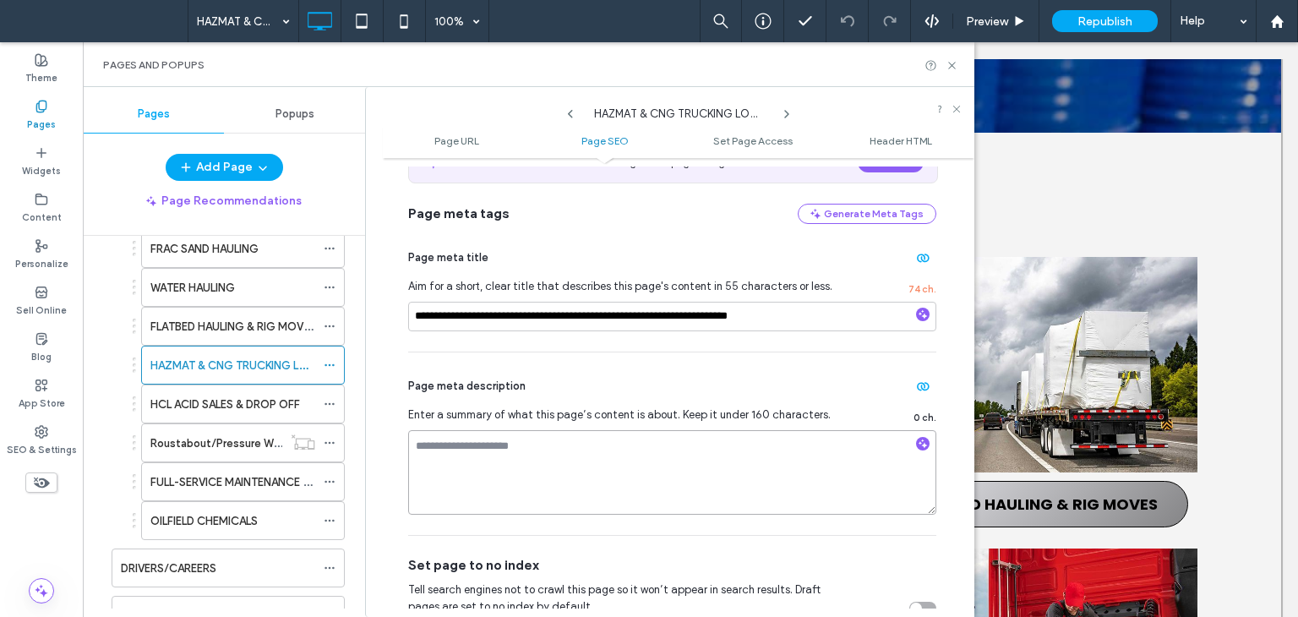
click at [605, 475] on textarea at bounding box center [672, 472] width 528 height 85
paste textarea "**********"
type textarea "**********"
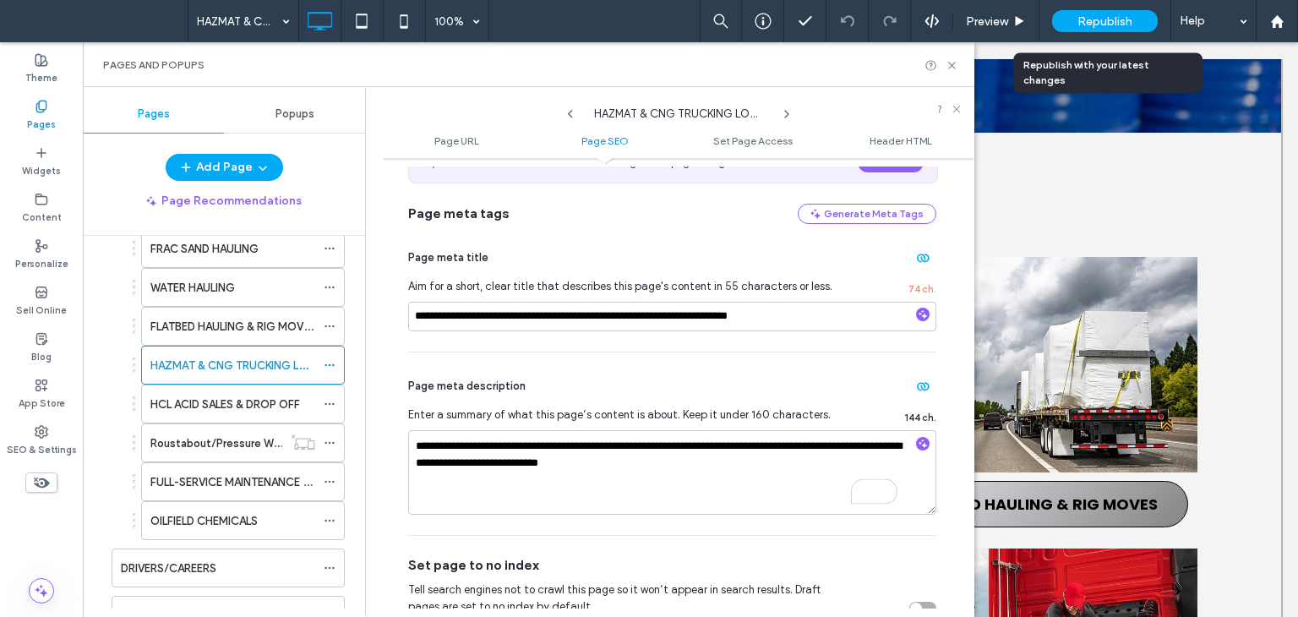
click at [1096, 10] on div "Republish" at bounding box center [1105, 21] width 106 height 22
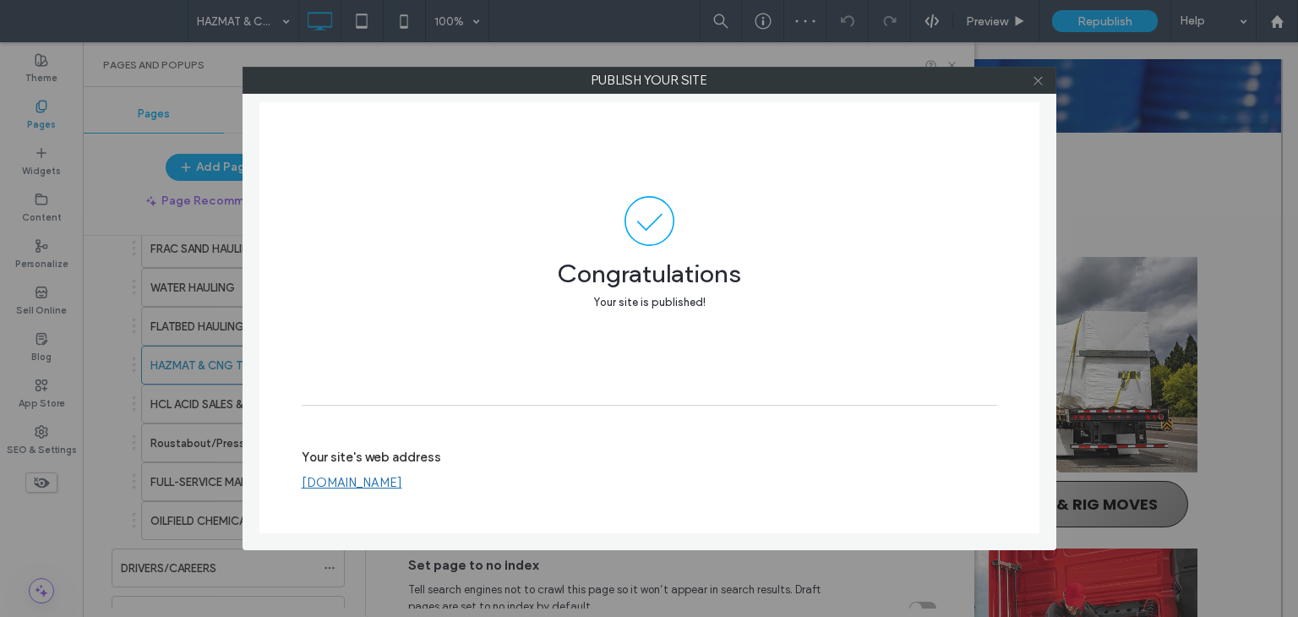
click at [1038, 81] on icon at bounding box center [1038, 80] width 13 height 13
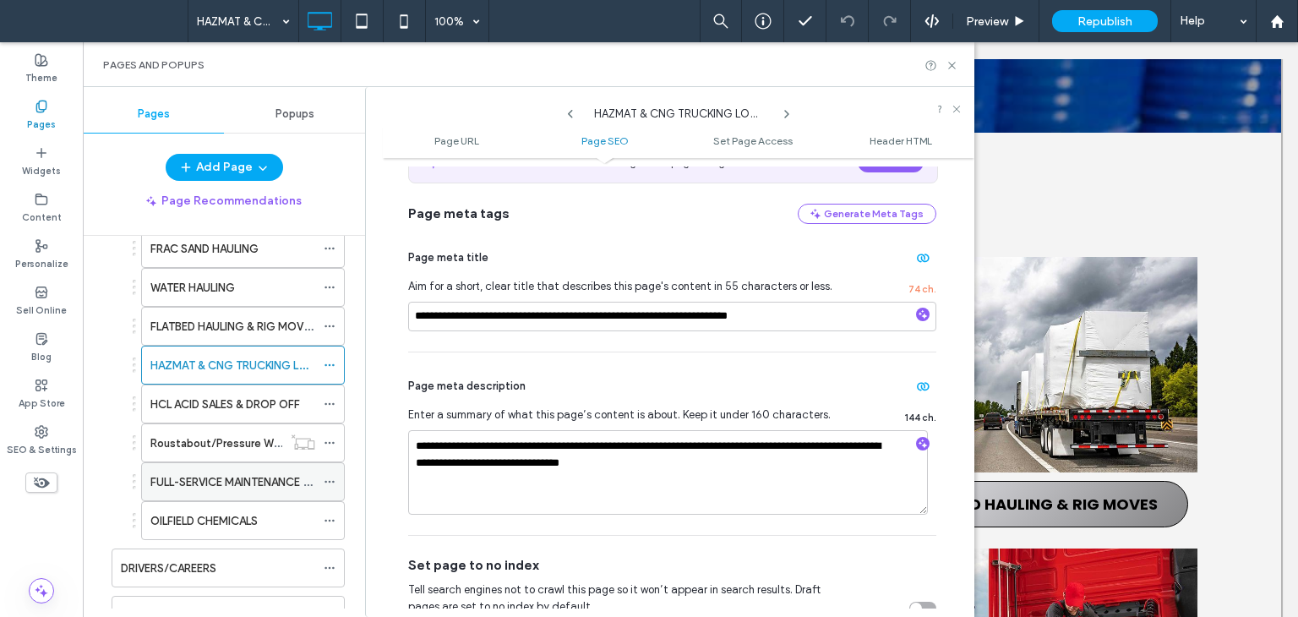
click at [246, 484] on label "FULL-SERVICE MAINTENANCE SHOP" at bounding box center [241, 482] width 183 height 30
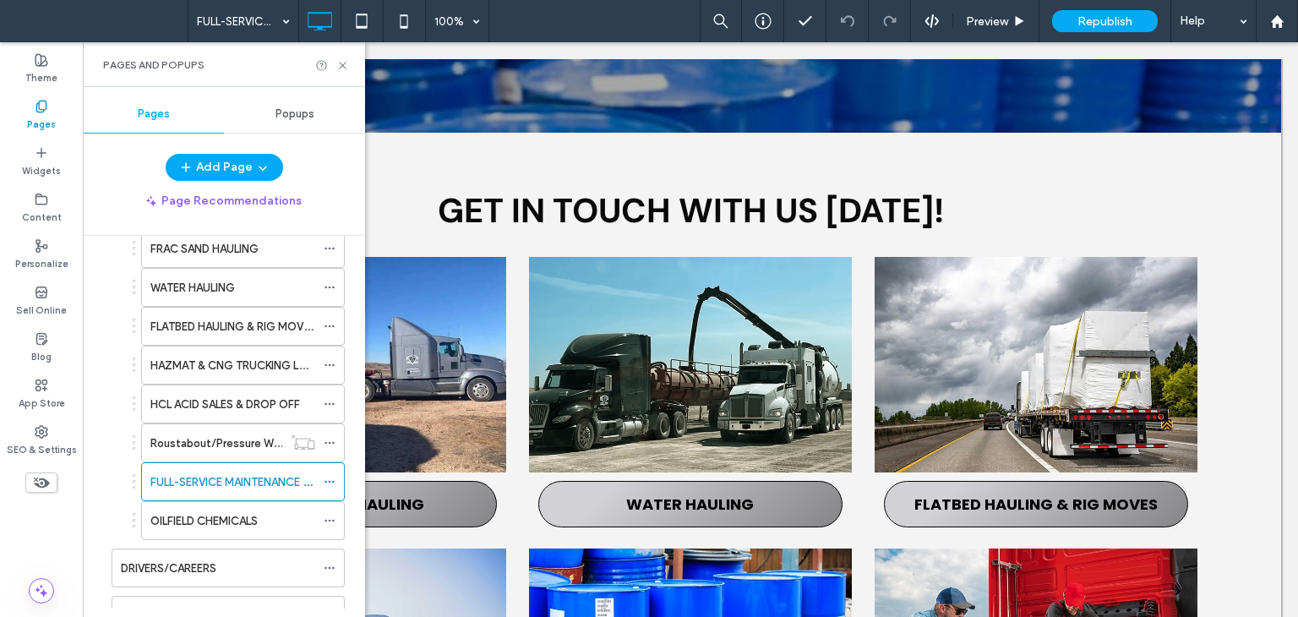
click at [330, 481] on use at bounding box center [329, 482] width 9 height 3
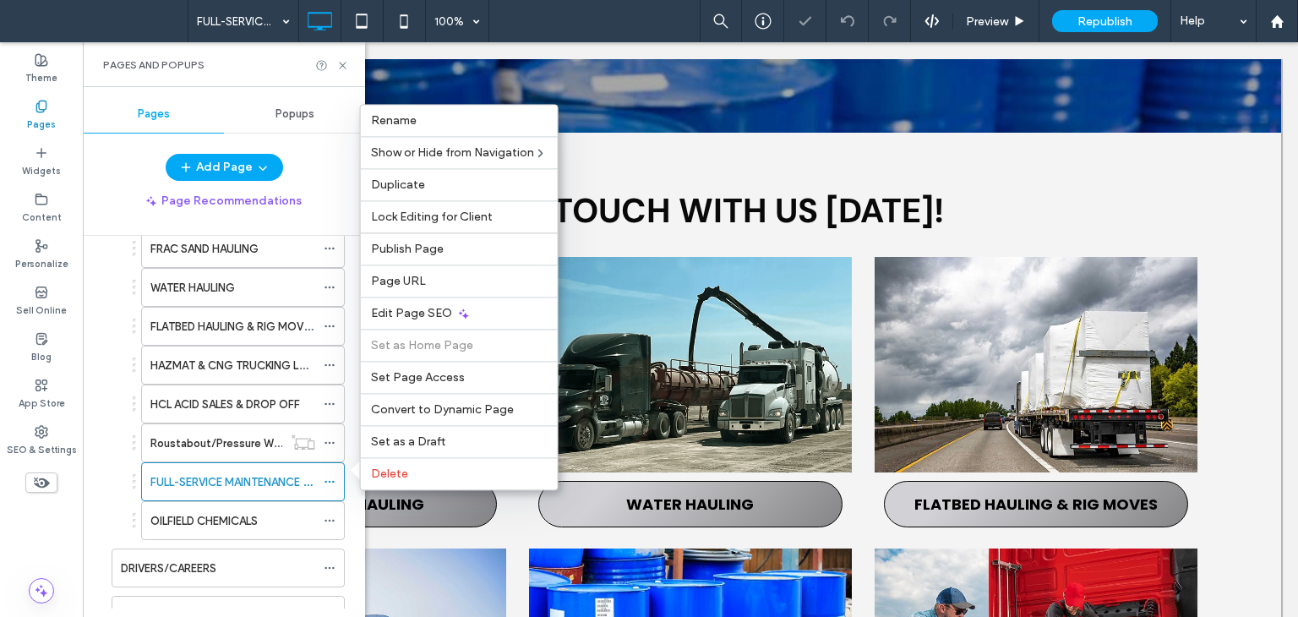
click at [330, 481] on use at bounding box center [329, 482] width 9 height 3
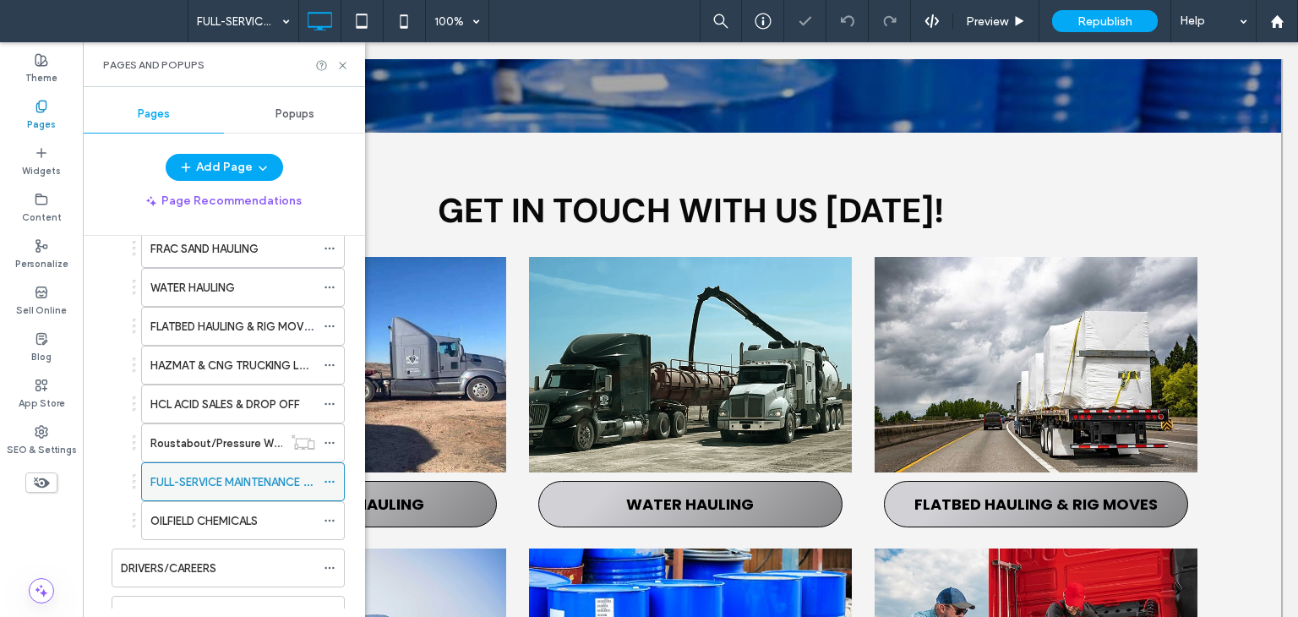
drag, startPoint x: 330, startPoint y: 477, endPoint x: 343, endPoint y: 477, distance: 12.7
click at [332, 477] on icon at bounding box center [330, 482] width 12 height 12
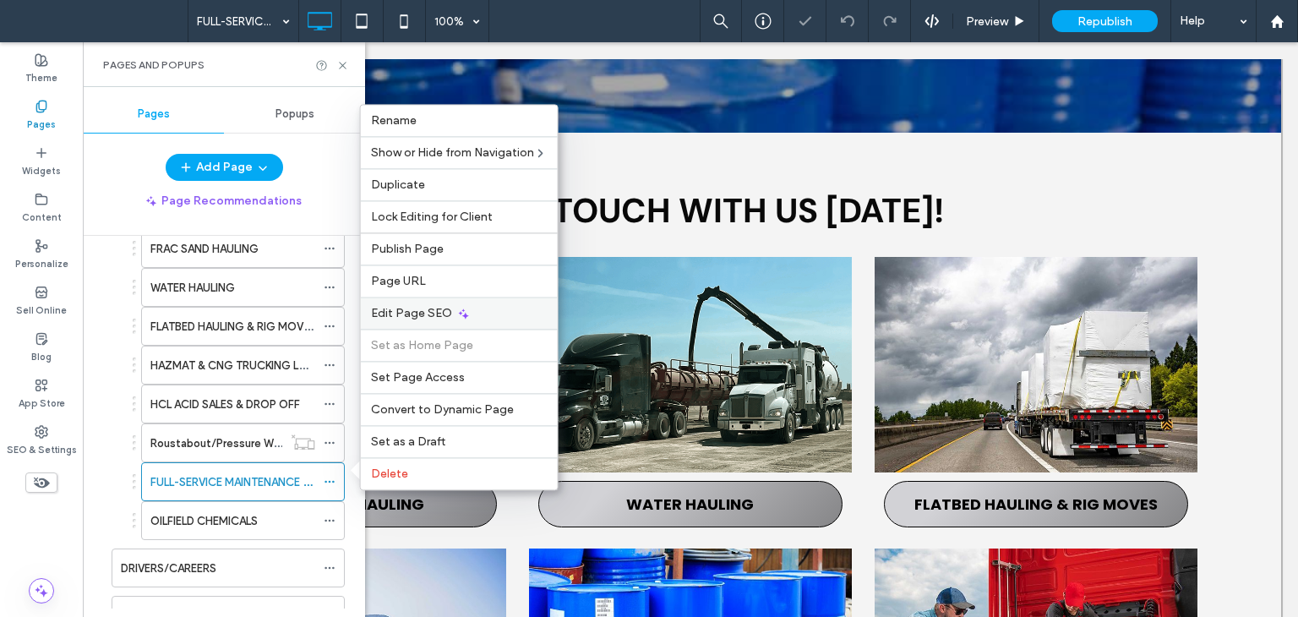
click at [419, 322] on div "Edit Page SEO" at bounding box center [459, 313] width 197 height 32
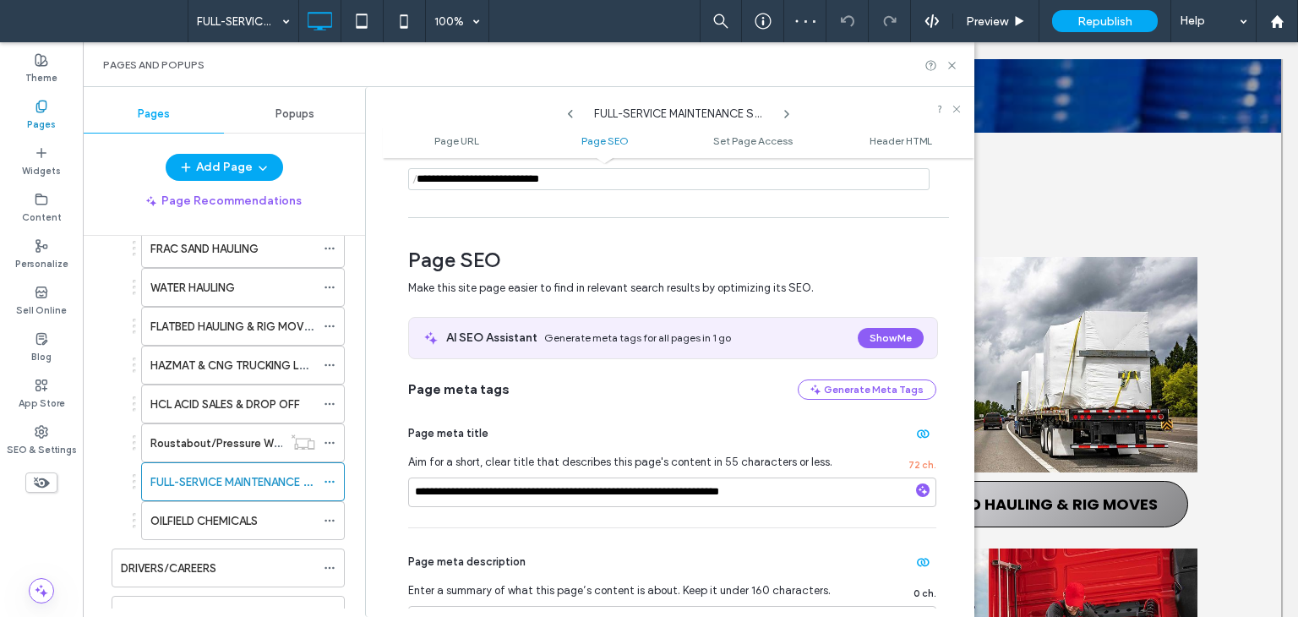
scroll to position [338, 0]
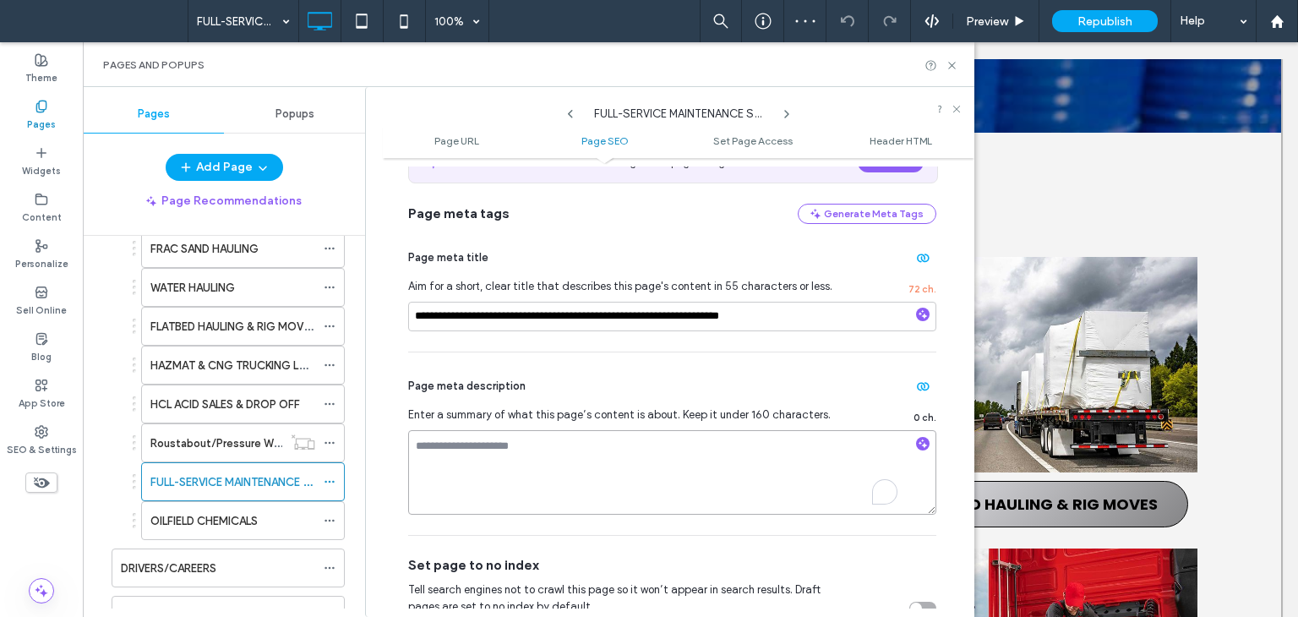
click at [746, 464] on textarea "To enrich screen reader interactions, please activate Accessibility in Grammarl…" at bounding box center [672, 472] width 528 height 85
paste textarea "**********"
type textarea "**********"
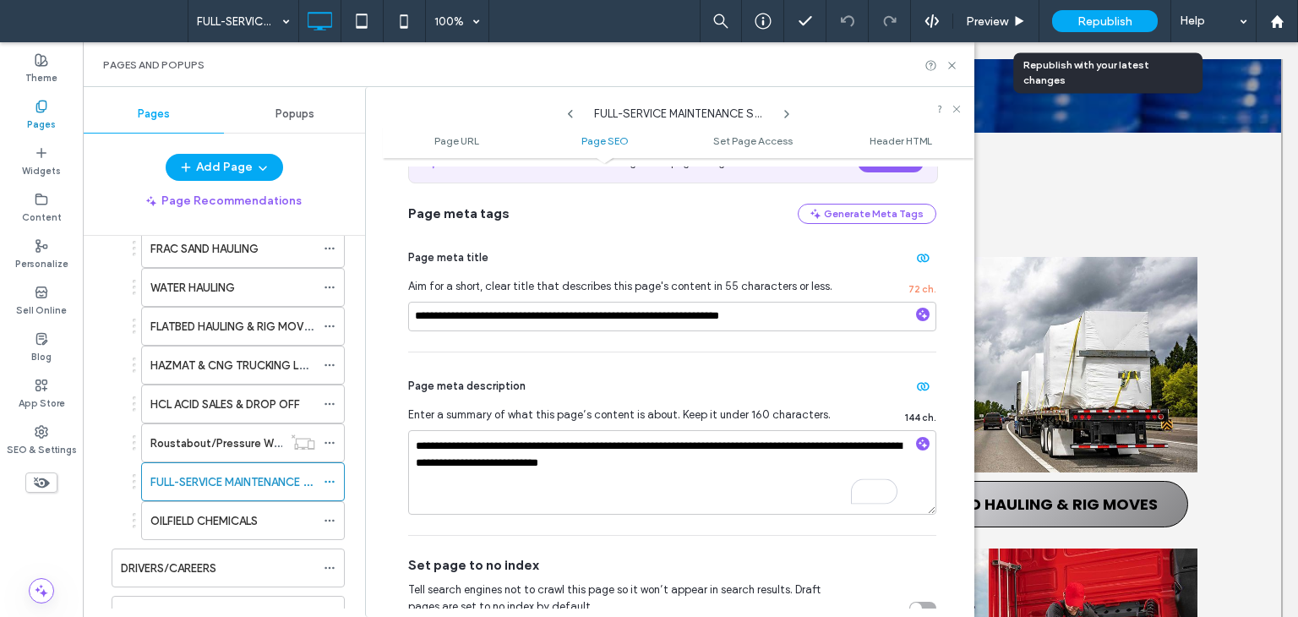
click at [1079, 18] on span "Republish" at bounding box center [1104, 21] width 55 height 14
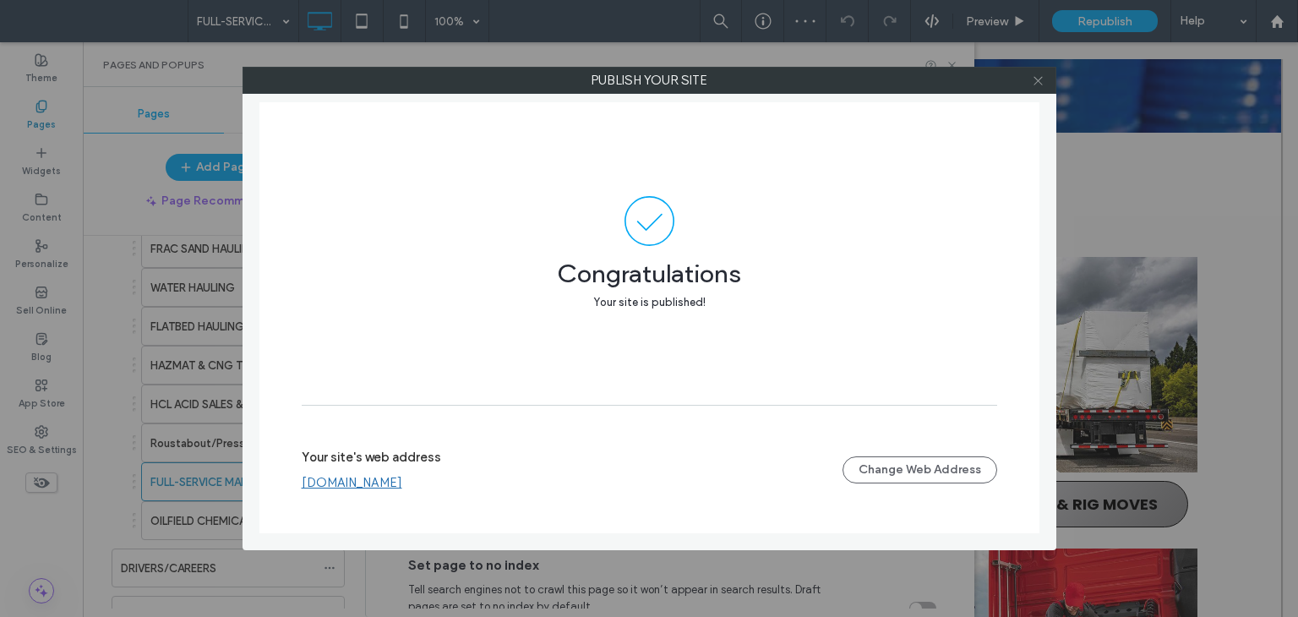
click at [1044, 82] on icon at bounding box center [1038, 80] width 13 height 13
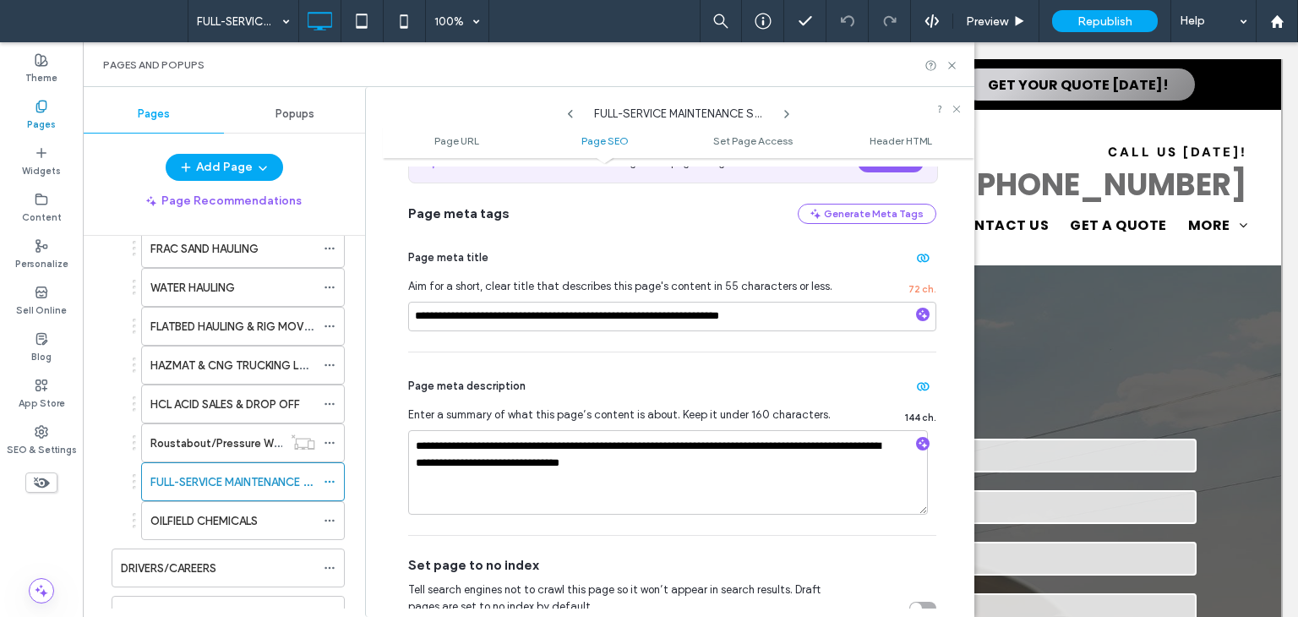
scroll to position [561, 0]
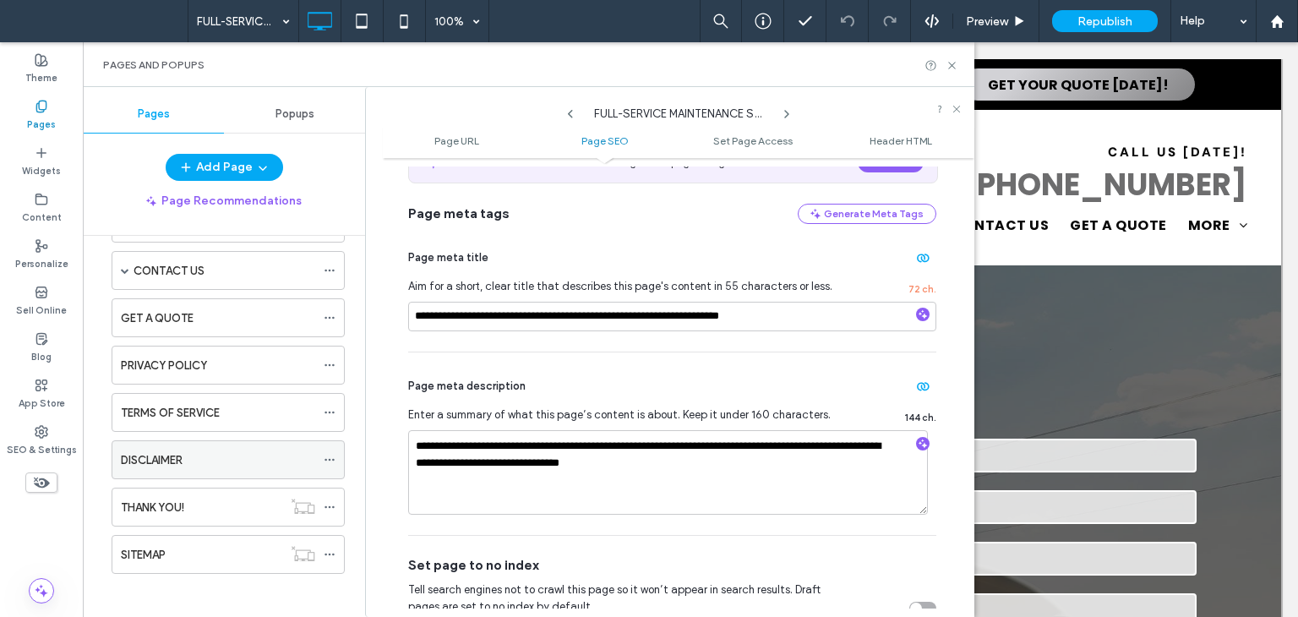
click at [162, 459] on label "DISCLAIMER" at bounding box center [152, 460] width 62 height 30
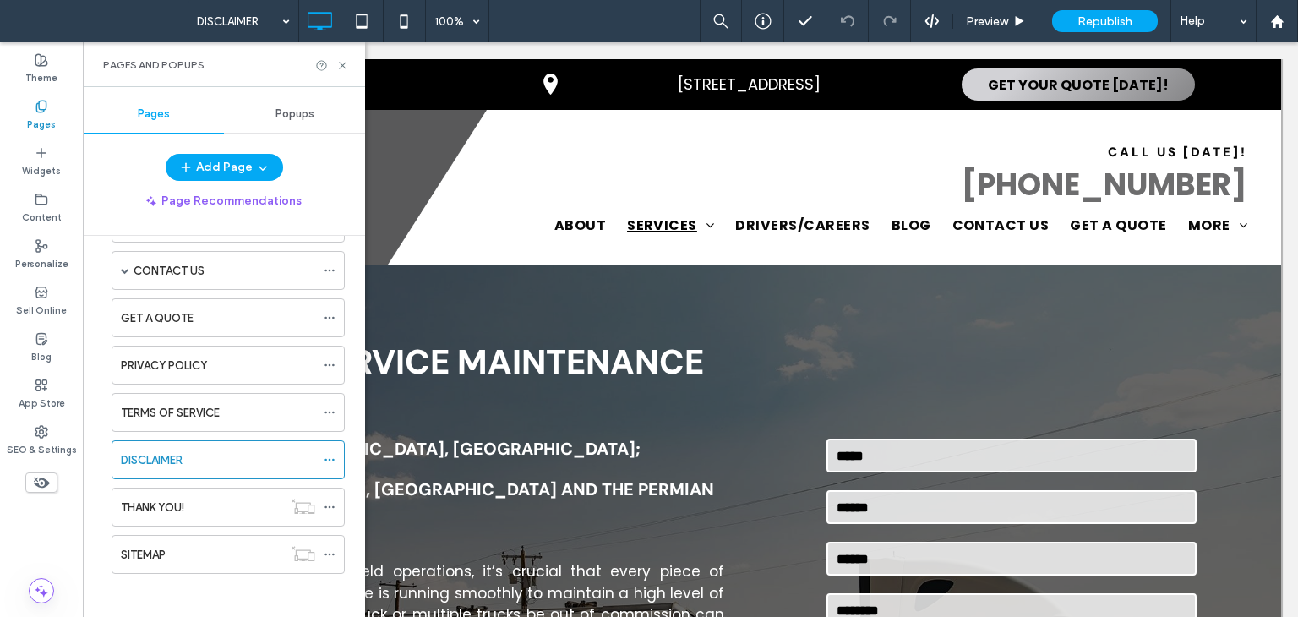
click at [328, 454] on icon at bounding box center [330, 460] width 12 height 12
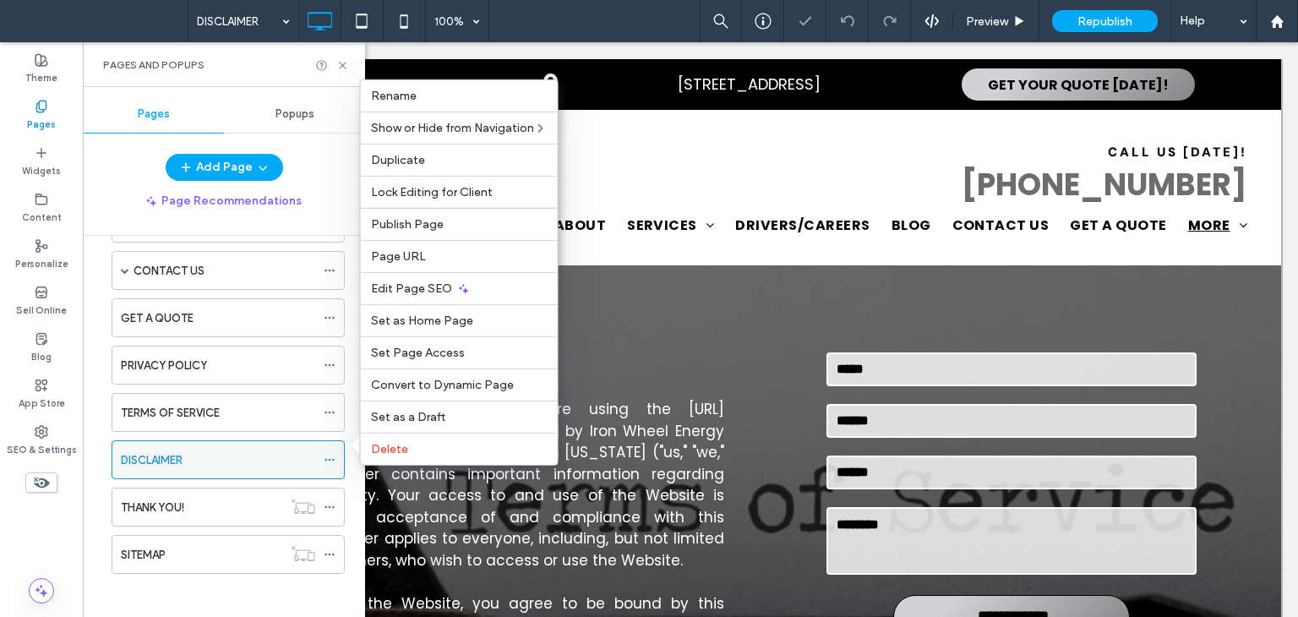
click at [325, 454] on icon at bounding box center [330, 460] width 12 height 12
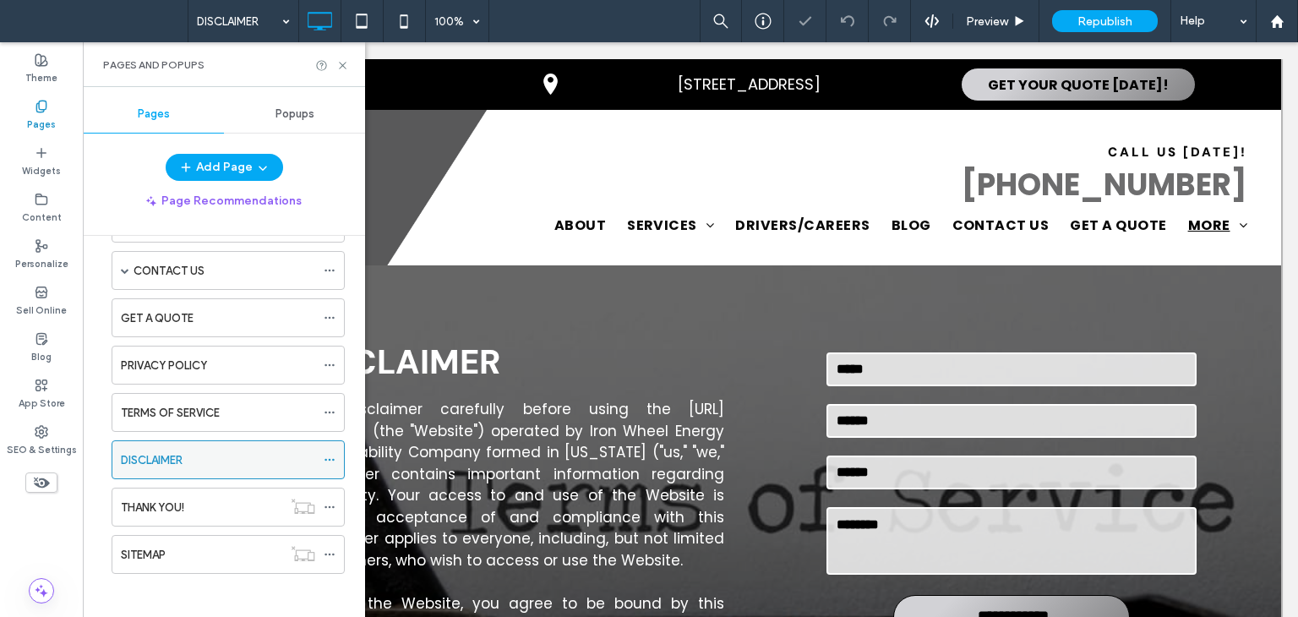
click at [330, 454] on icon at bounding box center [330, 460] width 12 height 12
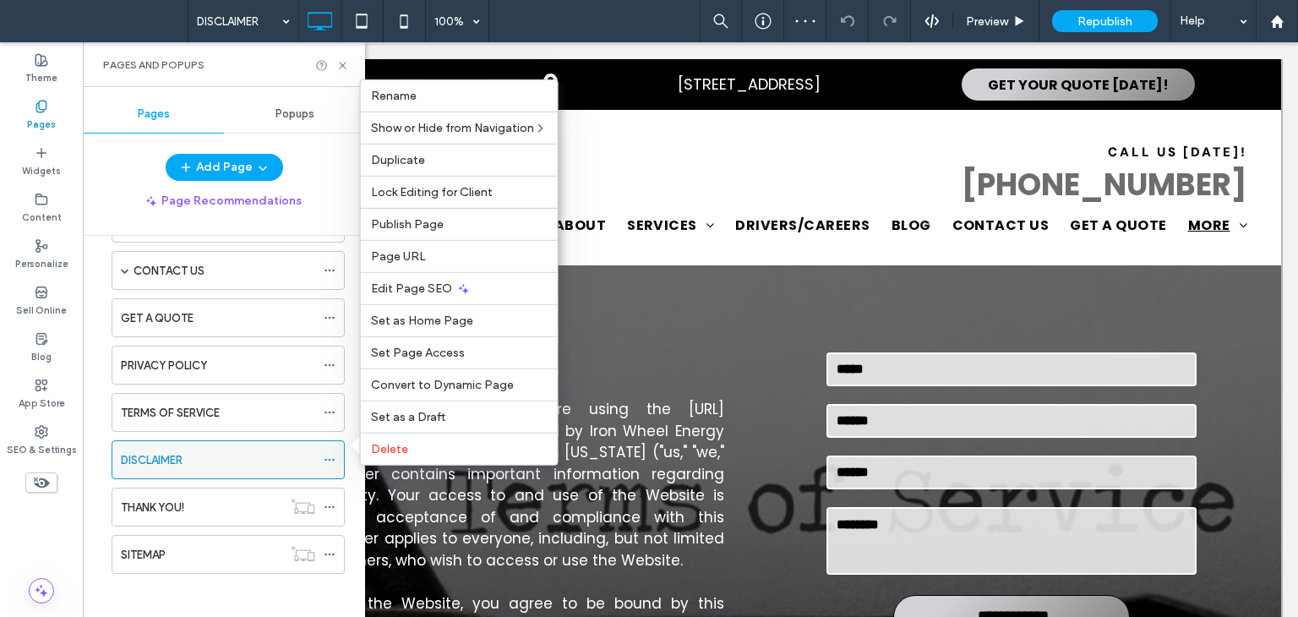
click at [329, 459] on use at bounding box center [329, 460] width 9 height 3
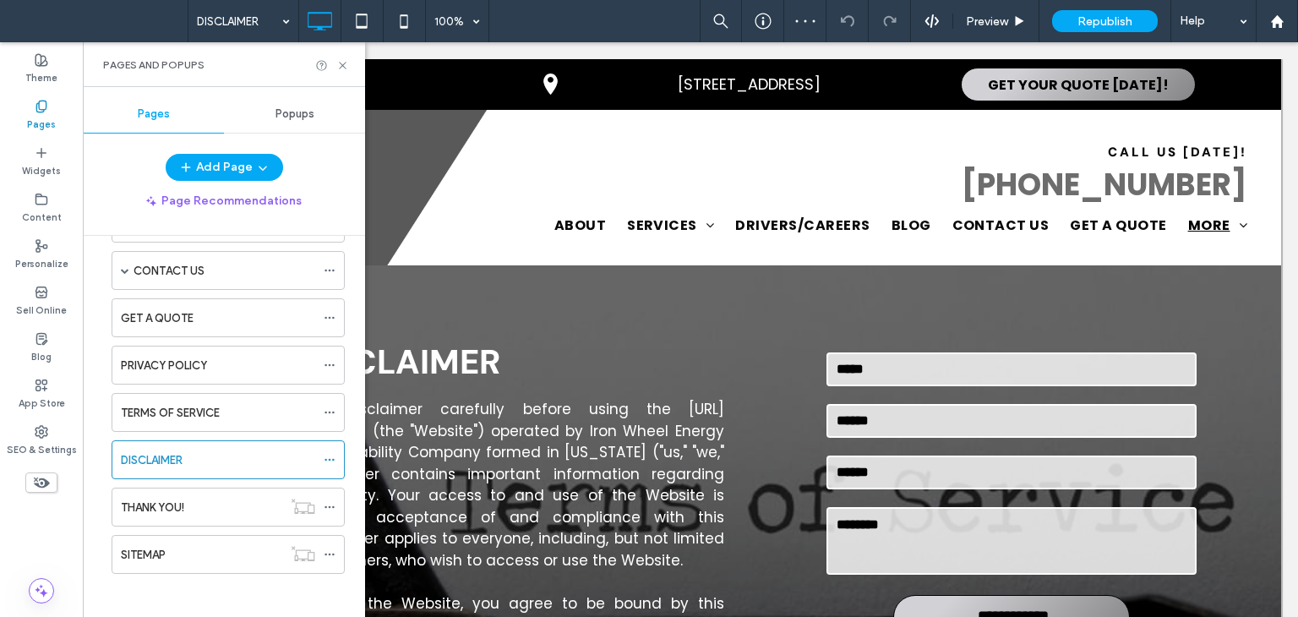
drag, startPoint x: 329, startPoint y: 452, endPoint x: 356, endPoint y: 439, distance: 29.9
click at [330, 459] on use at bounding box center [329, 460] width 9 height 3
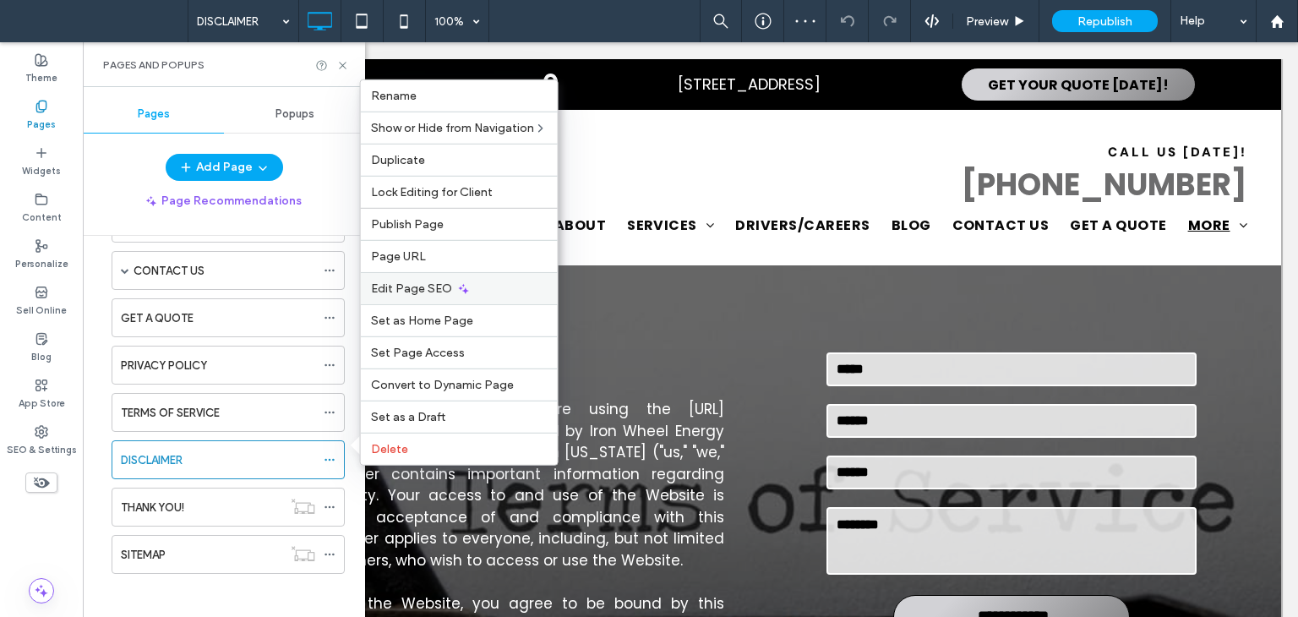
click at [397, 291] on span "Edit Page SEO" at bounding box center [411, 288] width 81 height 14
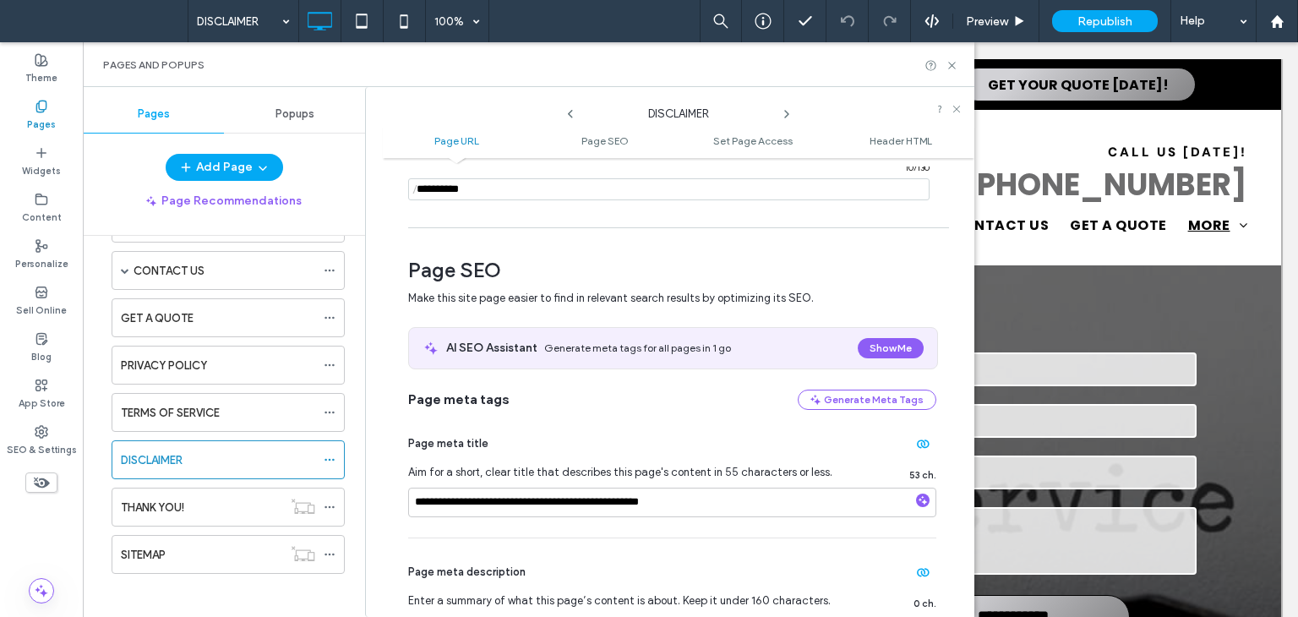
scroll to position [423, 0]
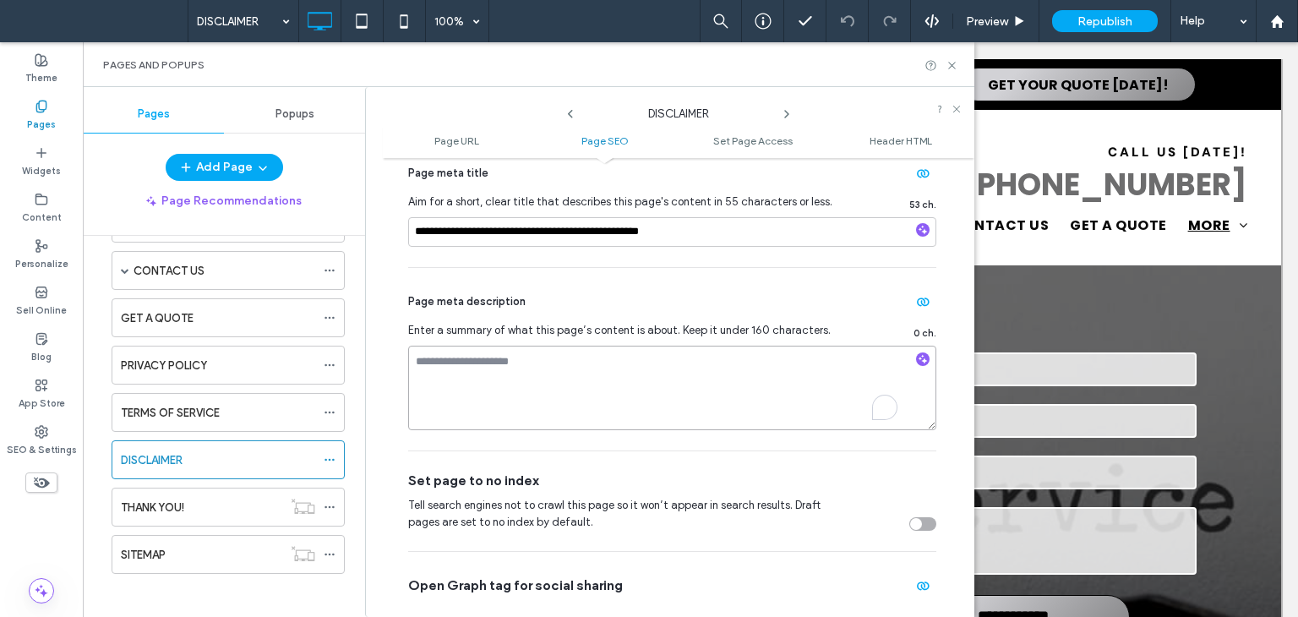
click at [550, 390] on textarea "To enrich screen reader interactions, please activate Accessibility in Grammarl…" at bounding box center [672, 388] width 528 height 85
paste textarea "**********"
type textarea "**********"
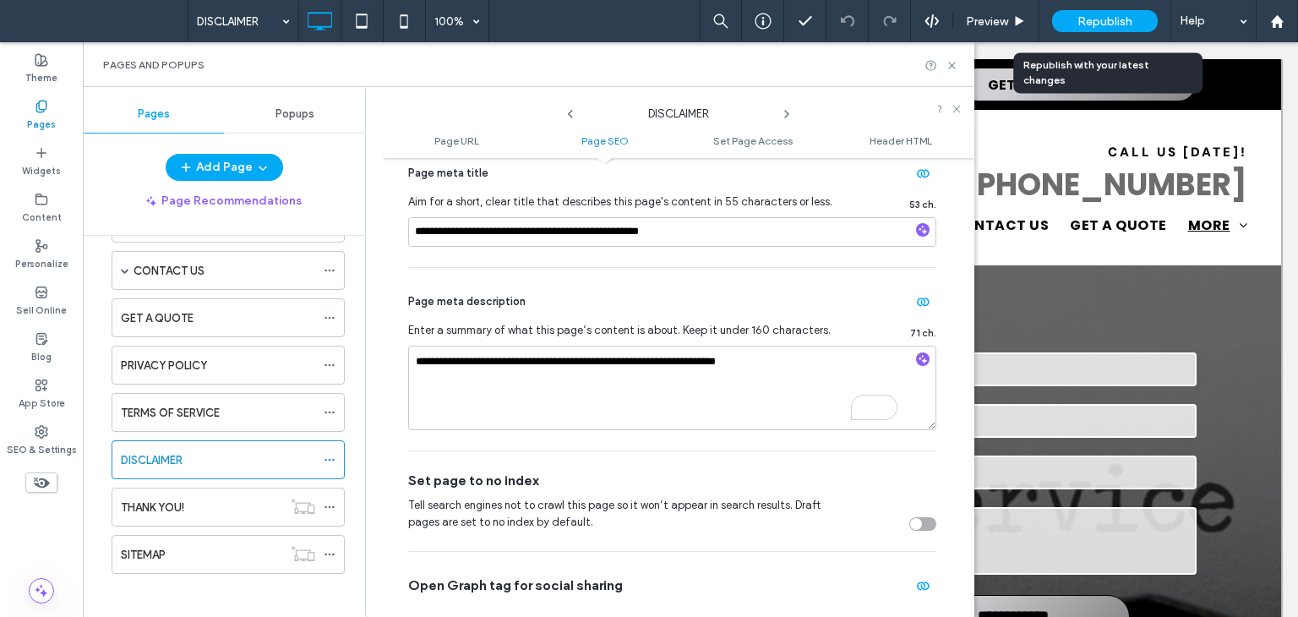
click at [1089, 25] on span "Republish" at bounding box center [1104, 21] width 55 height 14
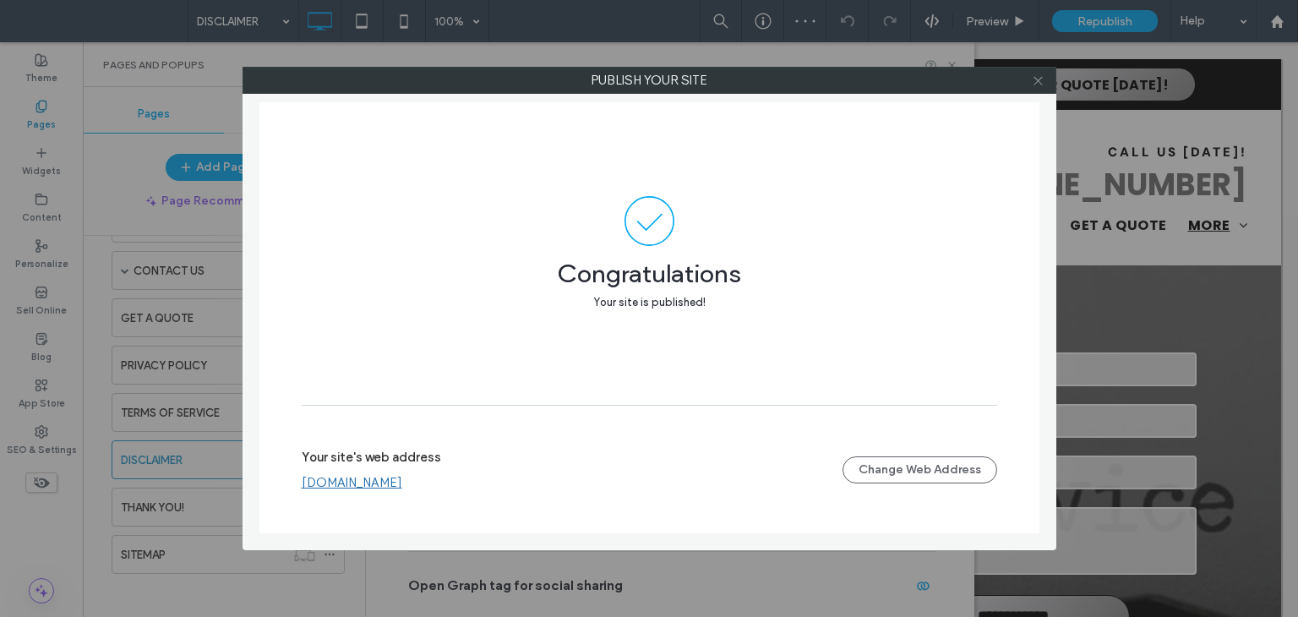
click at [1040, 83] on icon at bounding box center [1038, 80] width 13 height 13
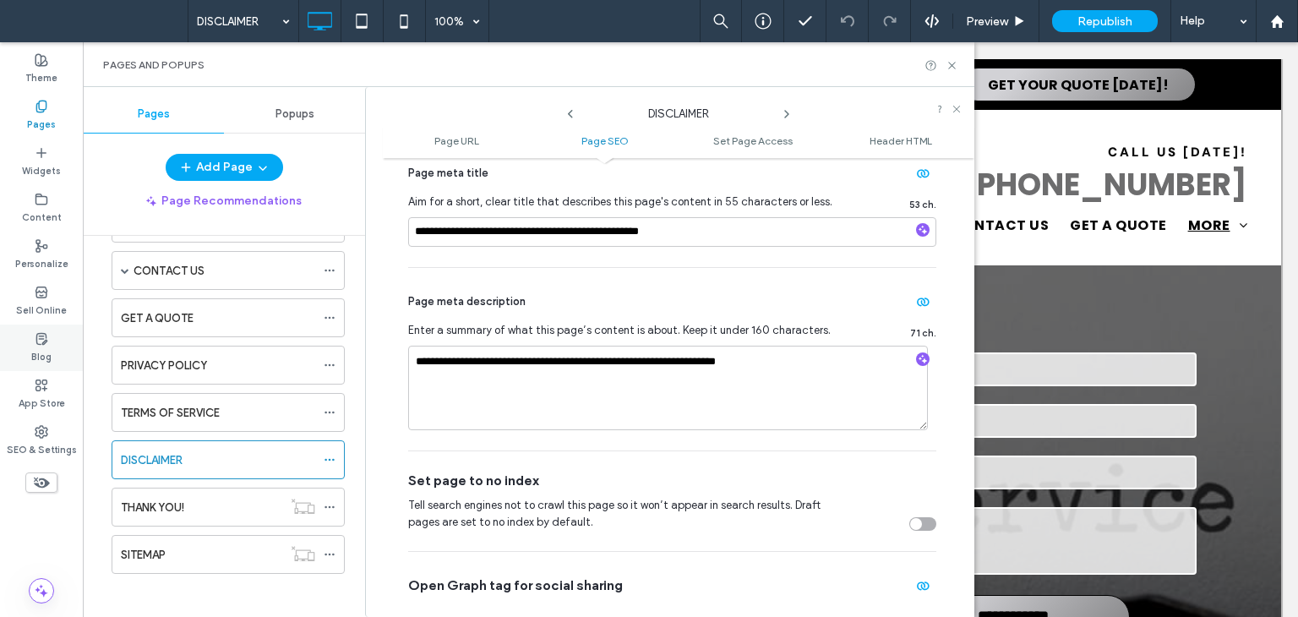
click at [46, 345] on icon at bounding box center [42, 339] width 14 height 14
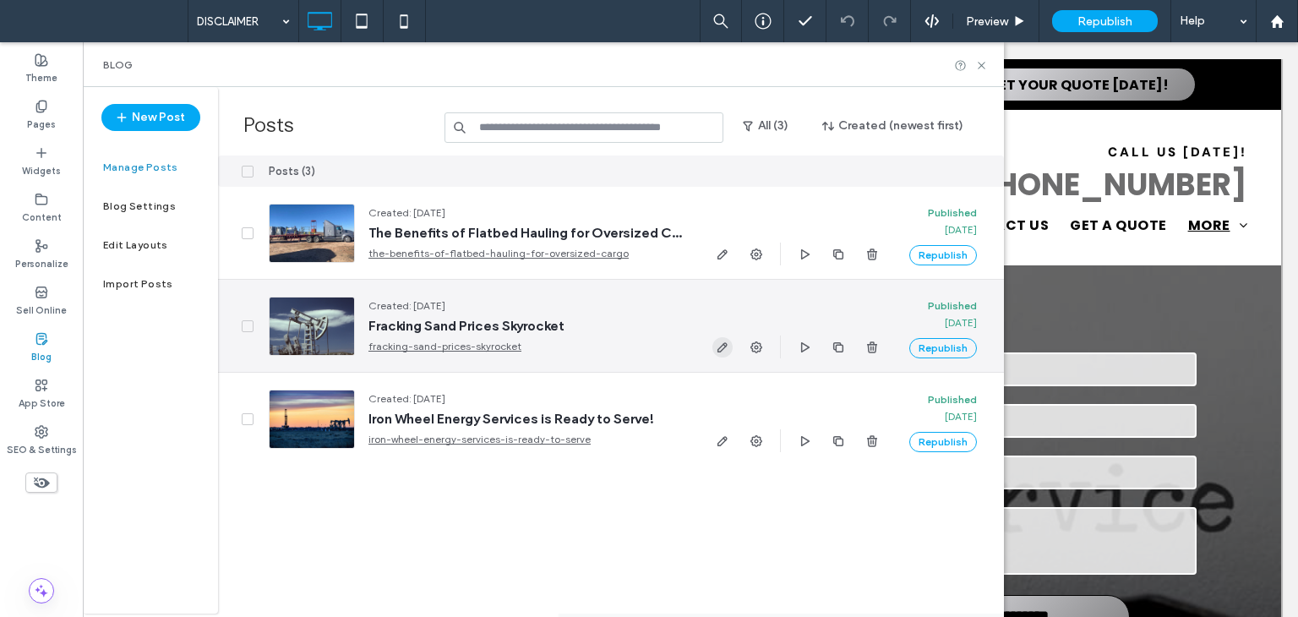
click at [724, 342] on use "button" at bounding box center [722, 347] width 10 height 10
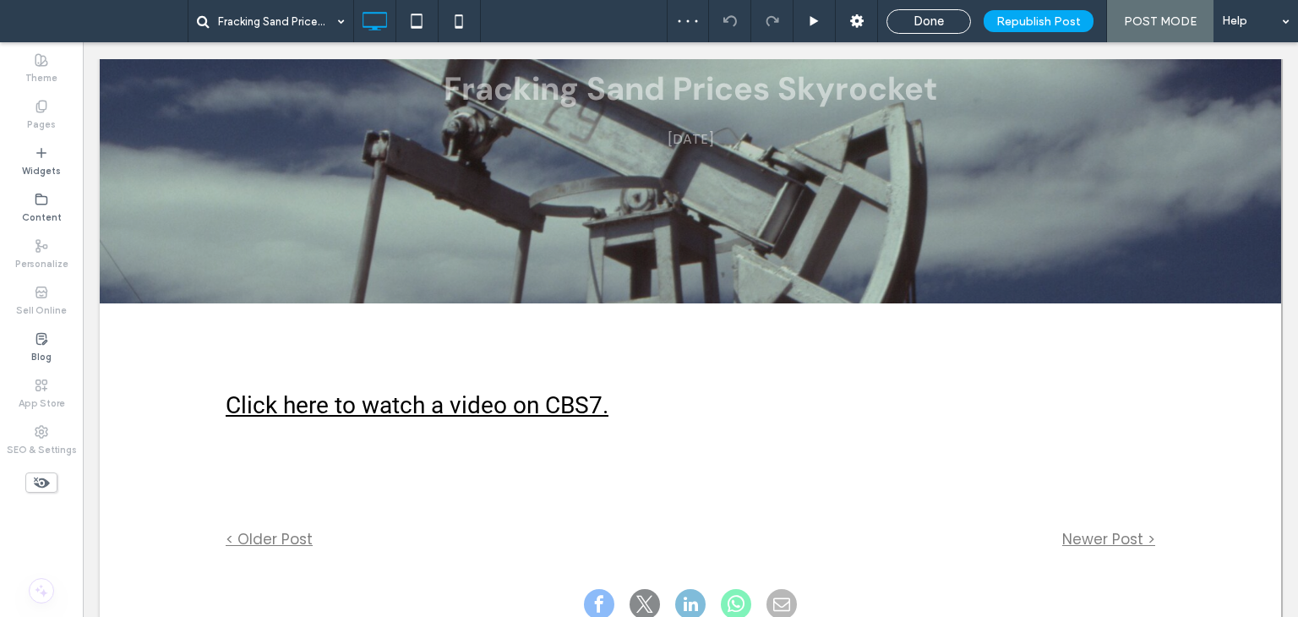
scroll to position [338, 0]
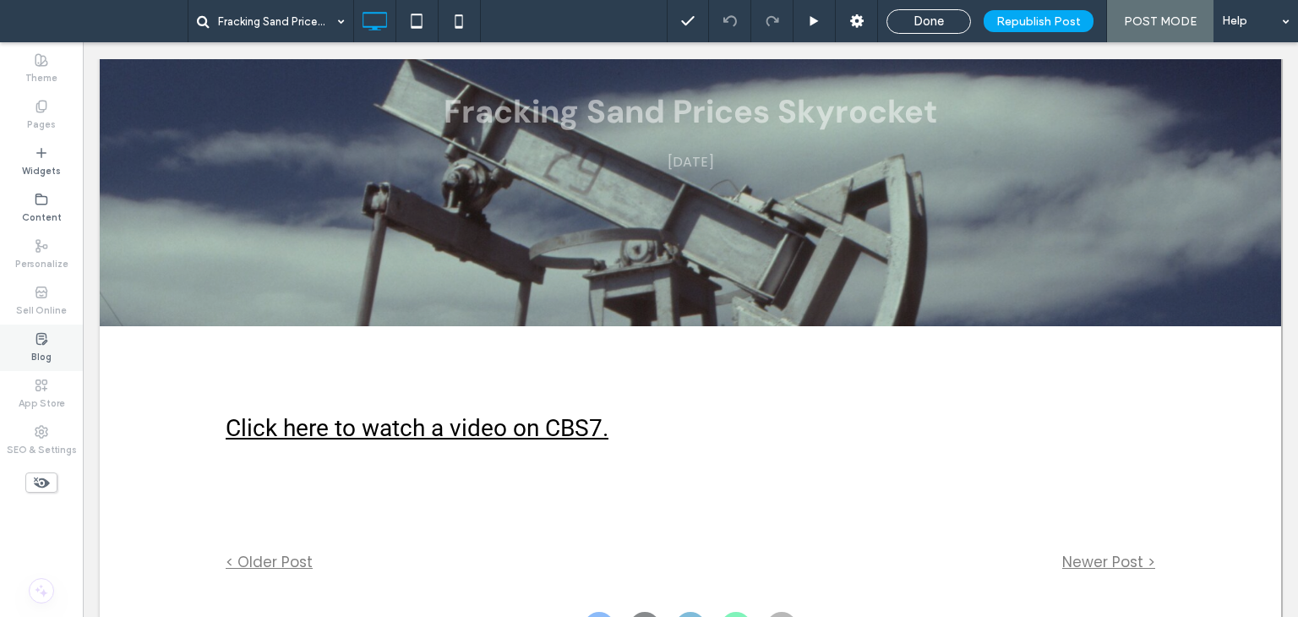
click at [26, 339] on div "Blog" at bounding box center [41, 348] width 83 height 46
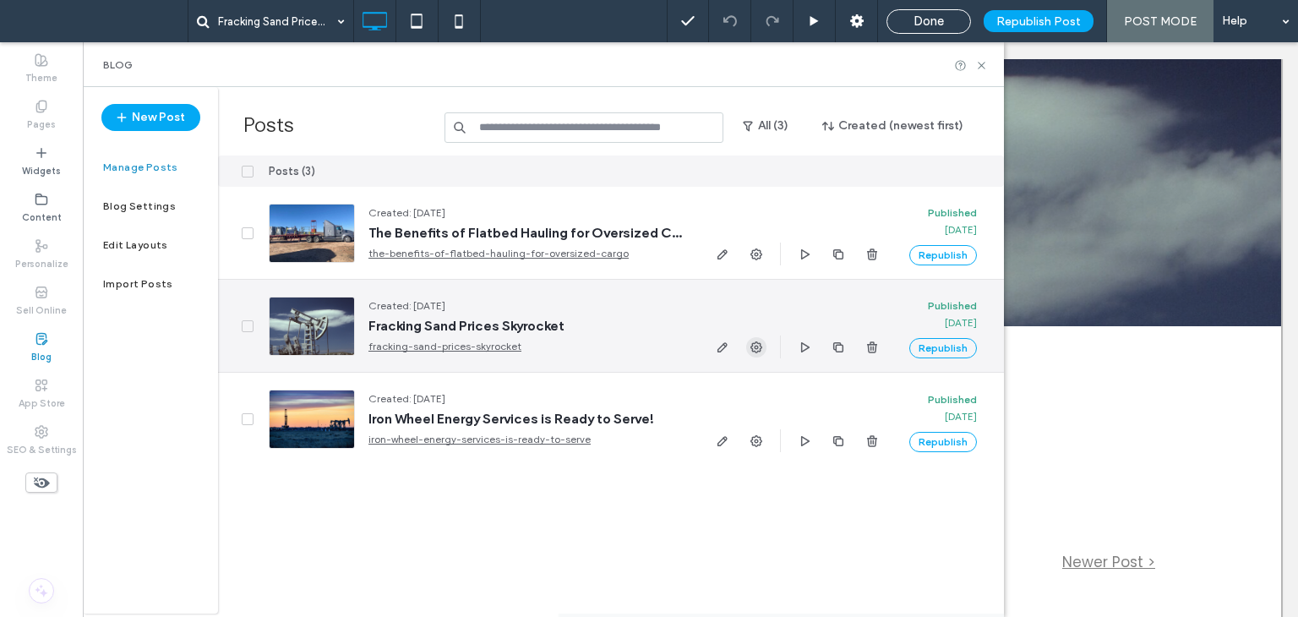
click at [750, 341] on icon "button" at bounding box center [757, 348] width 14 height 14
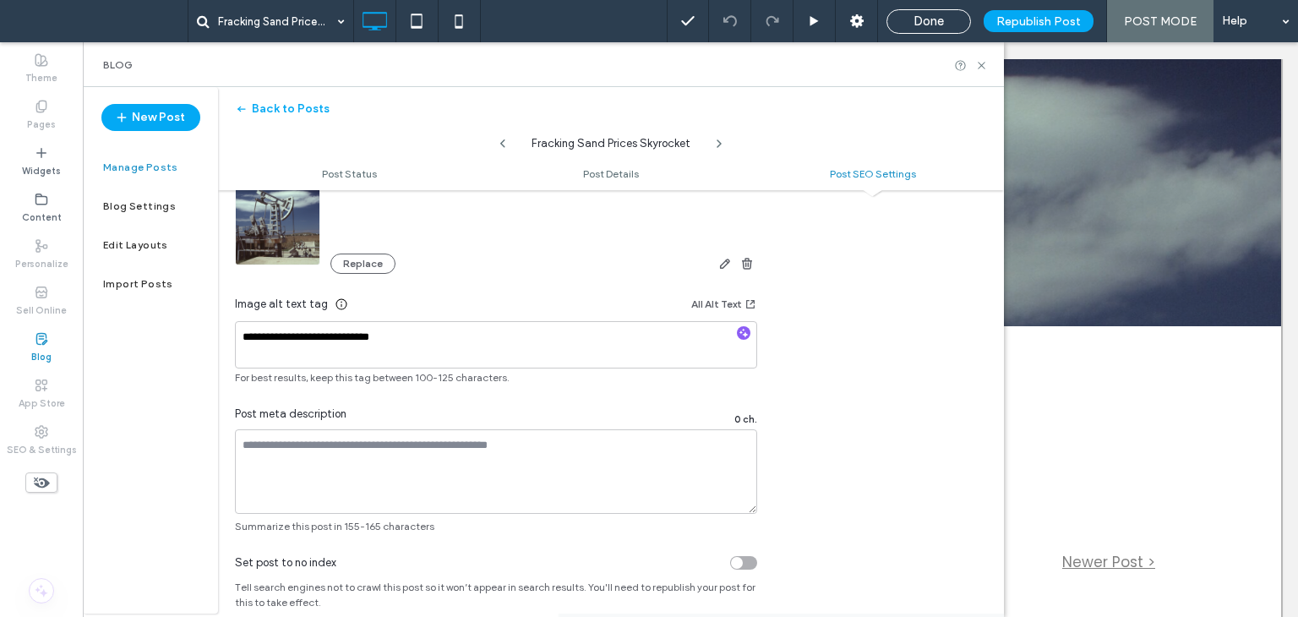
scroll to position [1149, 0]
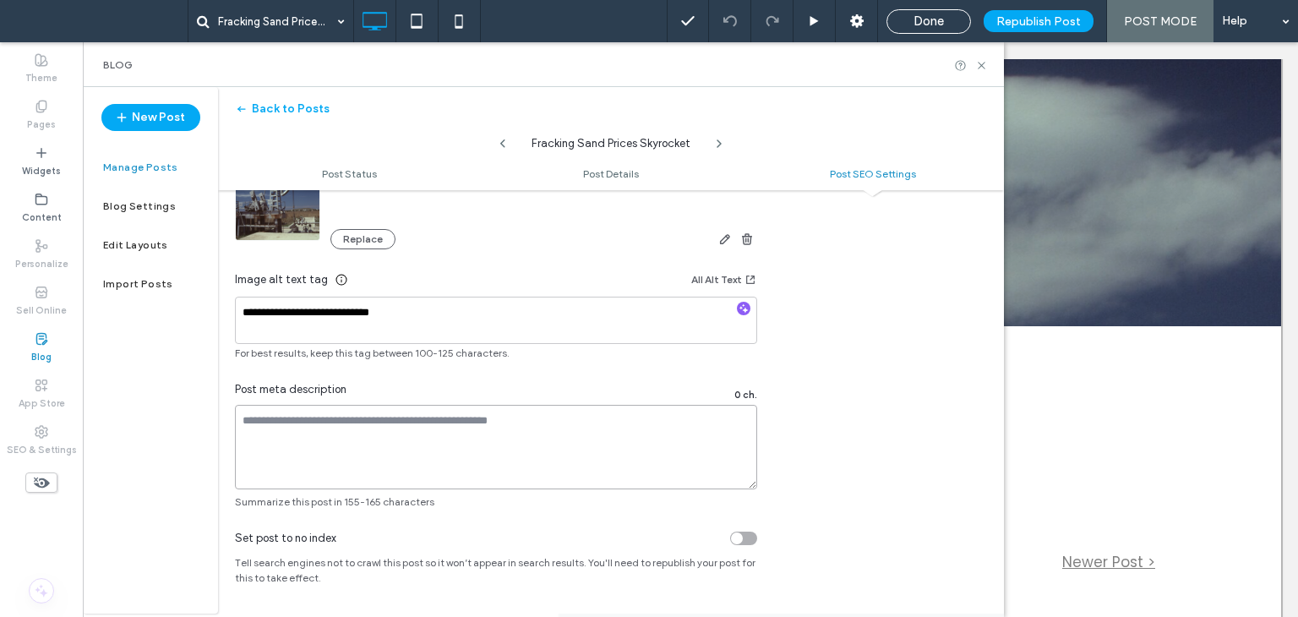
click at [480, 454] on textarea at bounding box center [496, 447] width 522 height 85
paste textarea "**********"
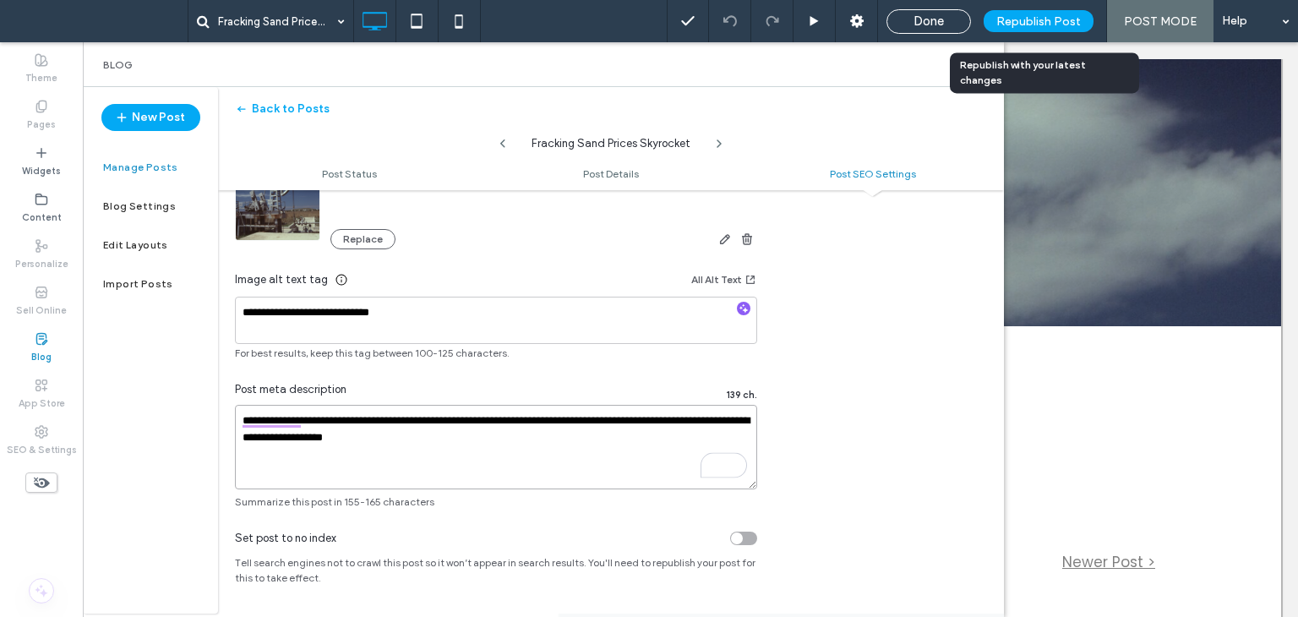
type textarea "**********"
click at [1045, 19] on span "Republish Post" at bounding box center [1038, 21] width 85 height 14
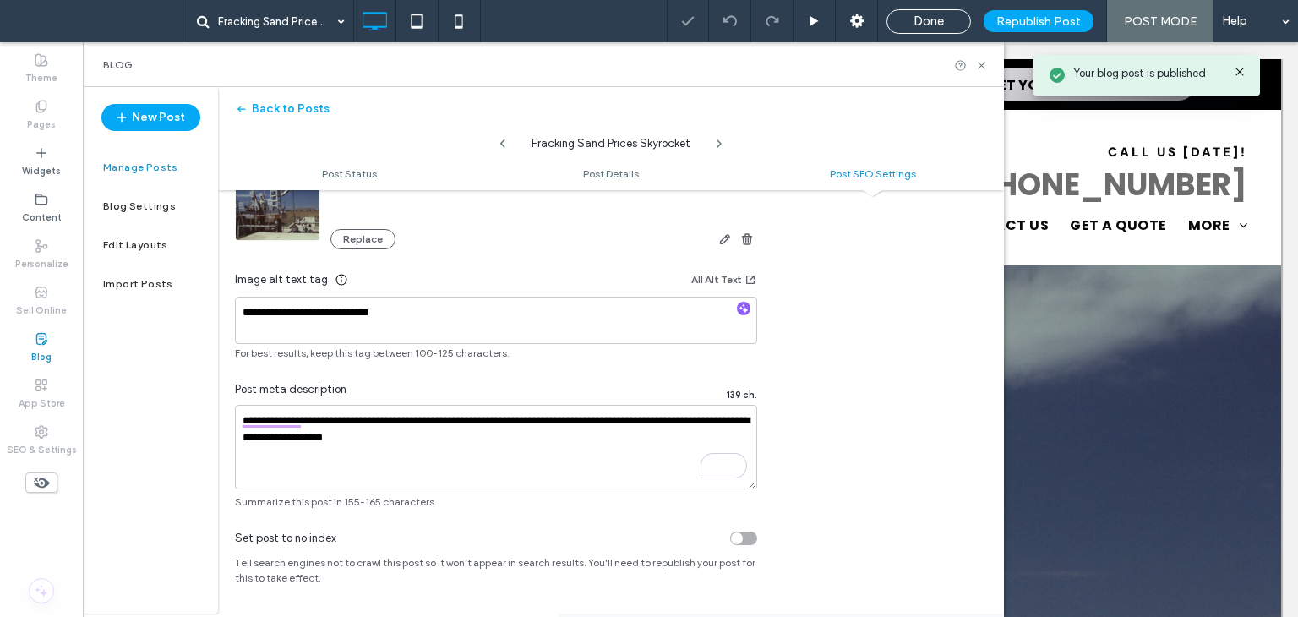
scroll to position [0, 0]
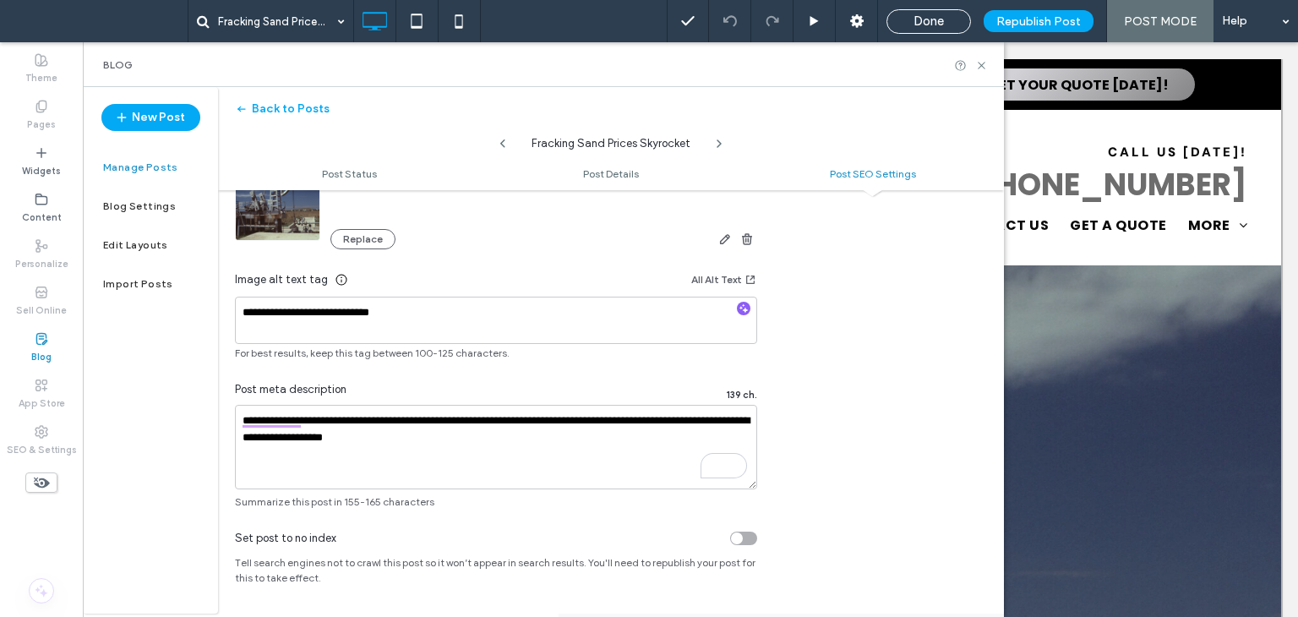
drag, startPoint x: 929, startPoint y: 13, endPoint x: 915, endPoint y: 15, distance: 13.8
click at [929, 14] on span "Done" at bounding box center [929, 21] width 30 height 15
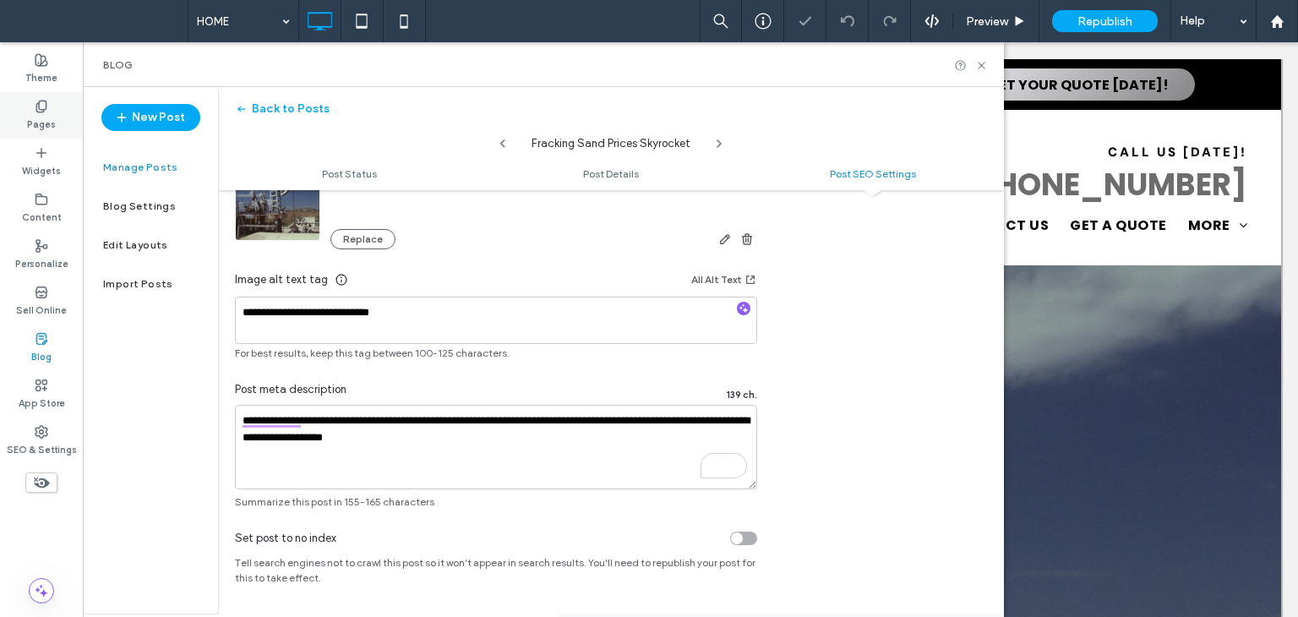
click at [46, 117] on label "Pages" at bounding box center [41, 122] width 29 height 19
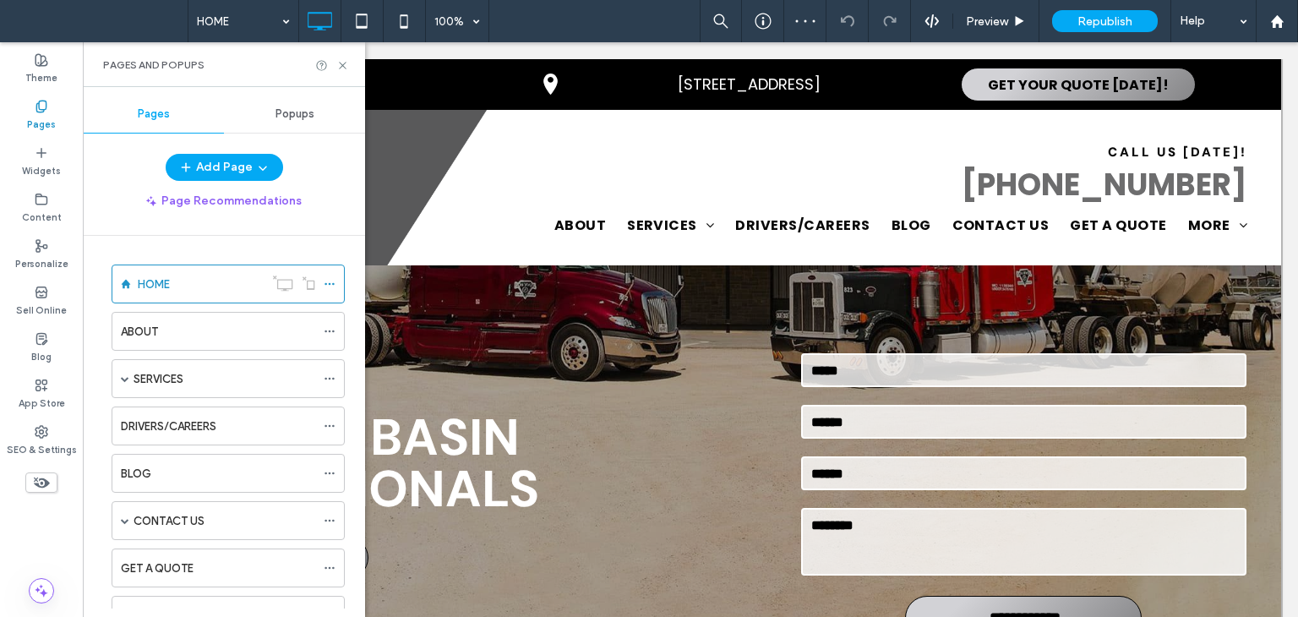
click at [170, 285] on label "HOME" at bounding box center [154, 285] width 32 height 30
click at [334, 286] on icon at bounding box center [330, 284] width 12 height 12
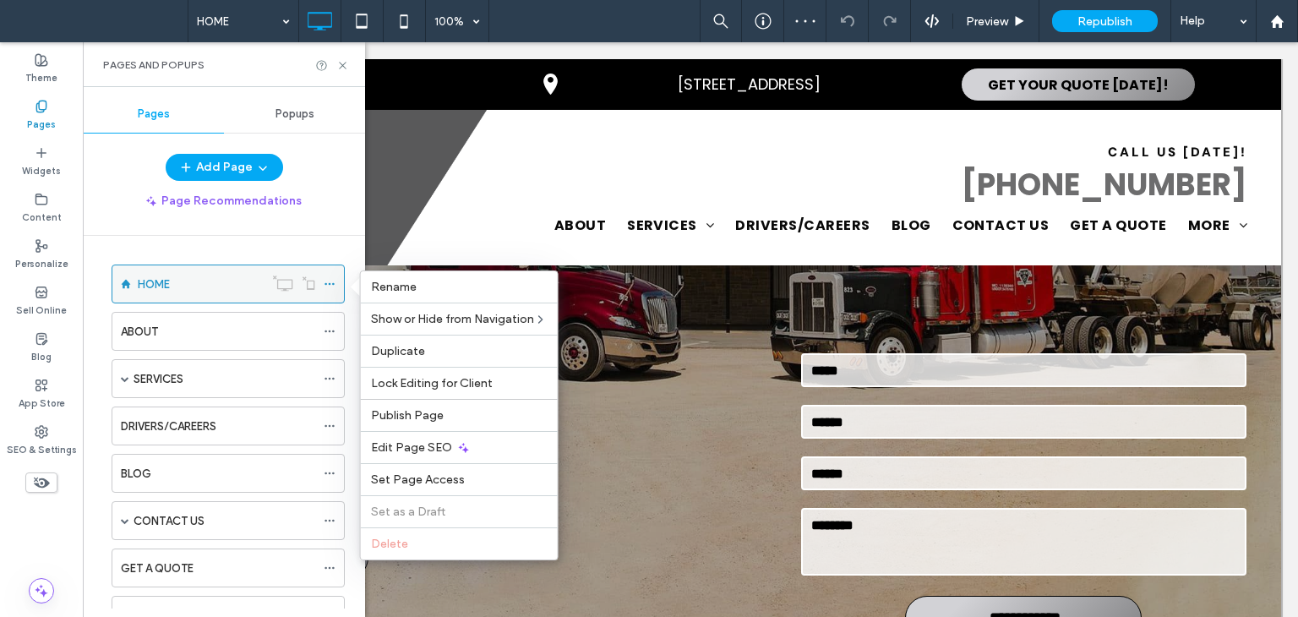
click at [334, 286] on icon at bounding box center [330, 284] width 12 height 12
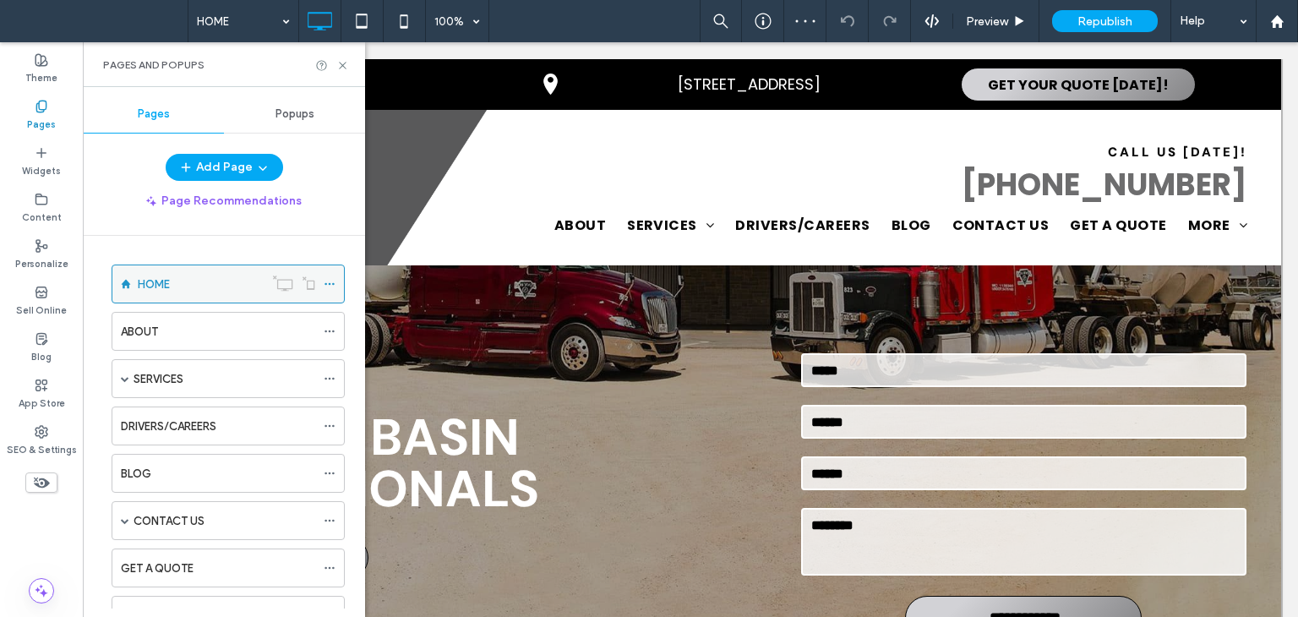
click at [334, 286] on icon at bounding box center [330, 284] width 12 height 12
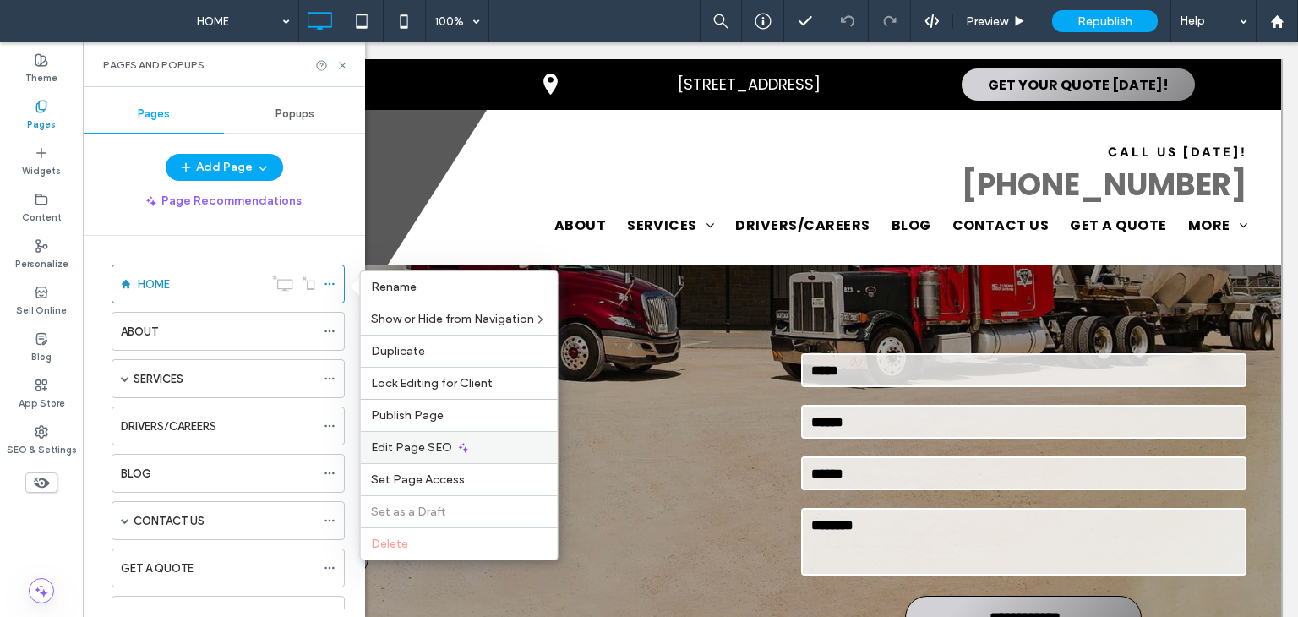
click at [409, 452] on span "Edit Page SEO" at bounding box center [411, 447] width 81 height 14
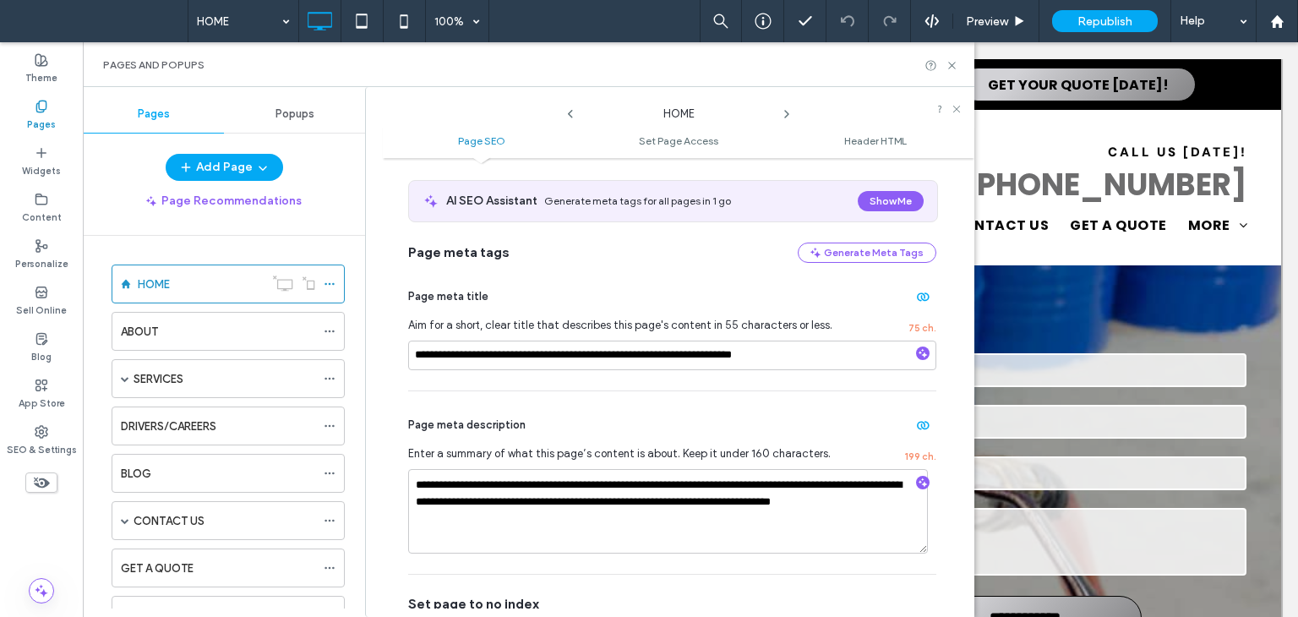
scroll to position [169, 0]
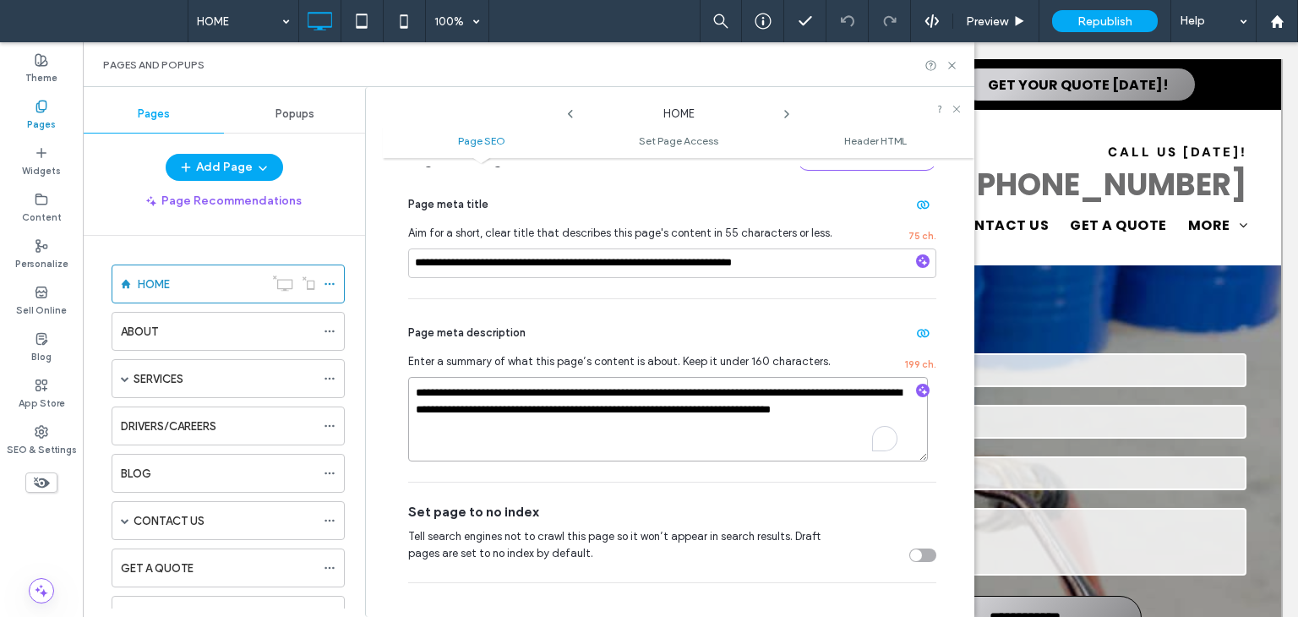
click at [714, 437] on textarea "**********" at bounding box center [668, 419] width 520 height 85
paste textarea "To enrich screen reader interactions, please activate Accessibility in Grammarl…"
type textarea "**********"
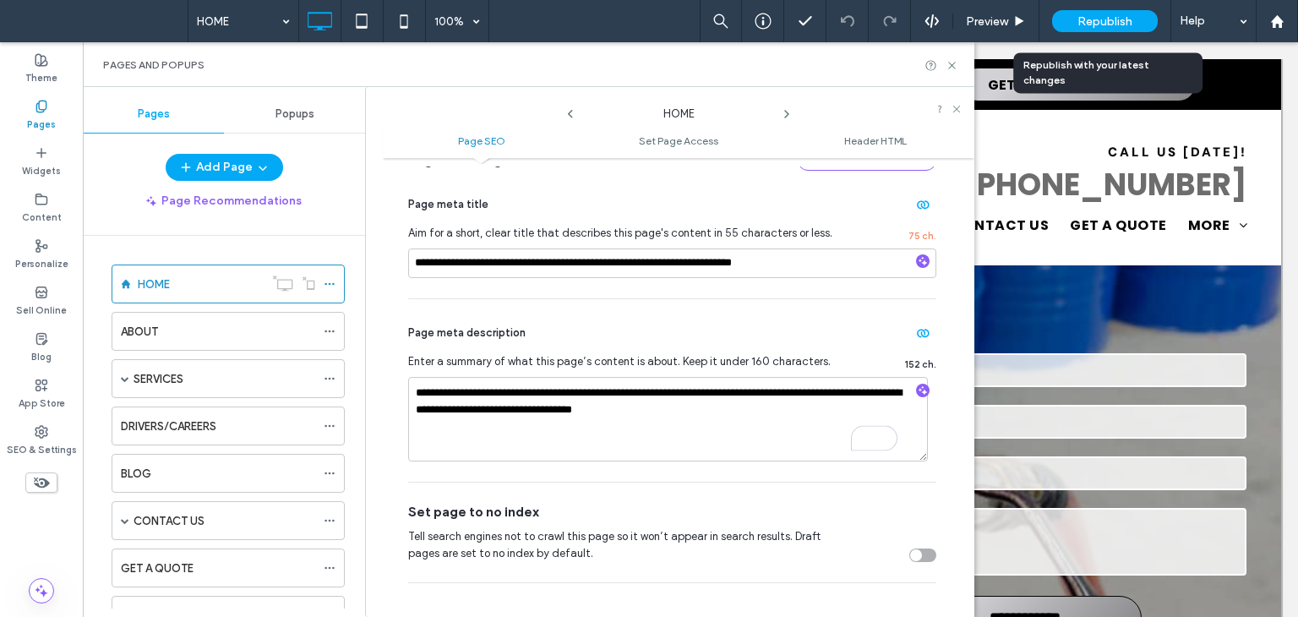
click at [1097, 14] on span "Republish" at bounding box center [1104, 21] width 55 height 14
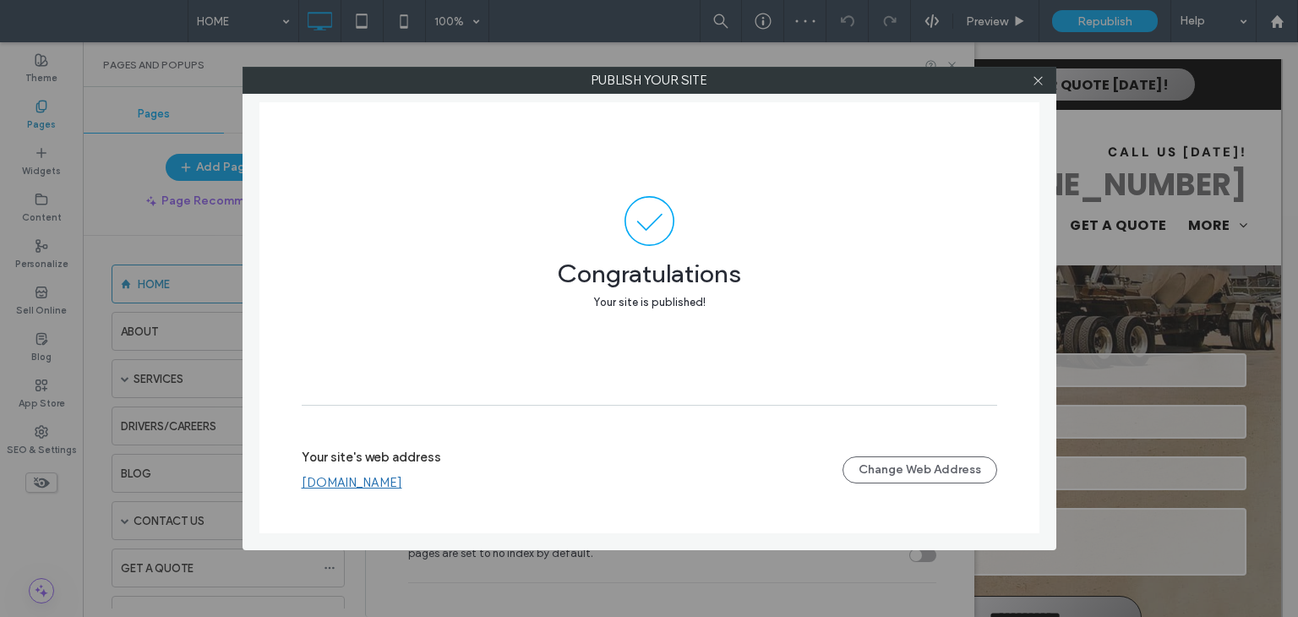
drag, startPoint x: 1045, startPoint y: 85, endPoint x: 1066, endPoint y: 97, distance: 25.4
click at [1045, 85] on div at bounding box center [1038, 80] width 25 height 25
click at [1033, 82] on icon at bounding box center [1038, 80] width 13 height 13
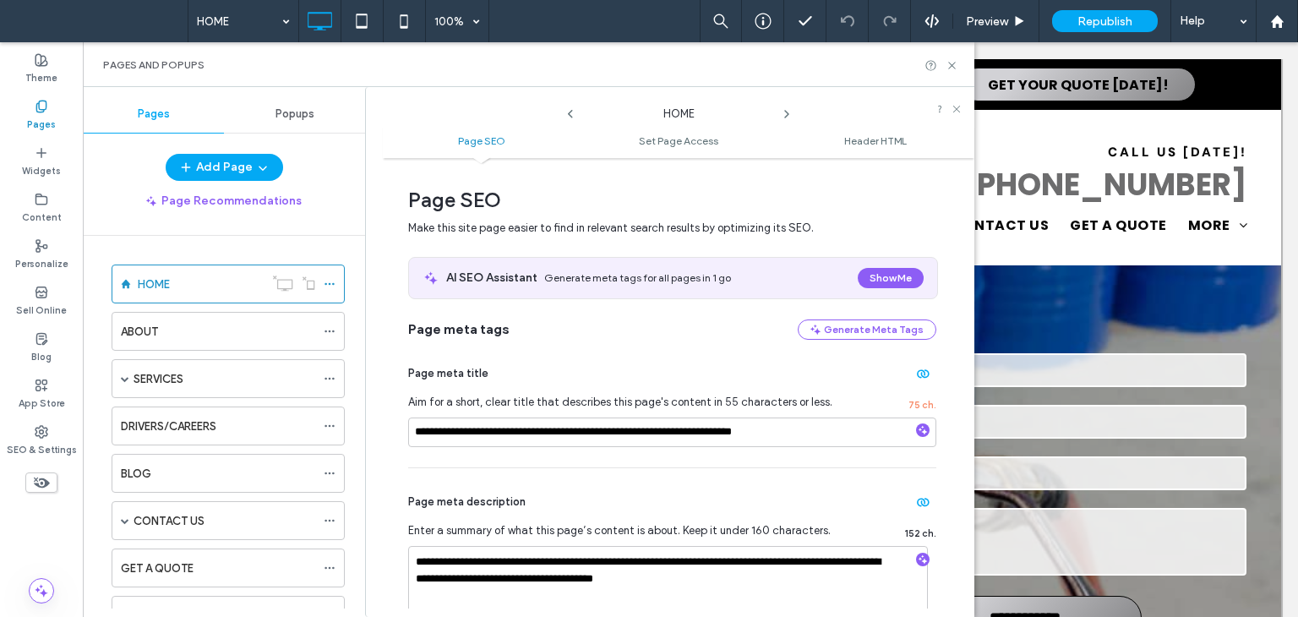
scroll to position [169, 0]
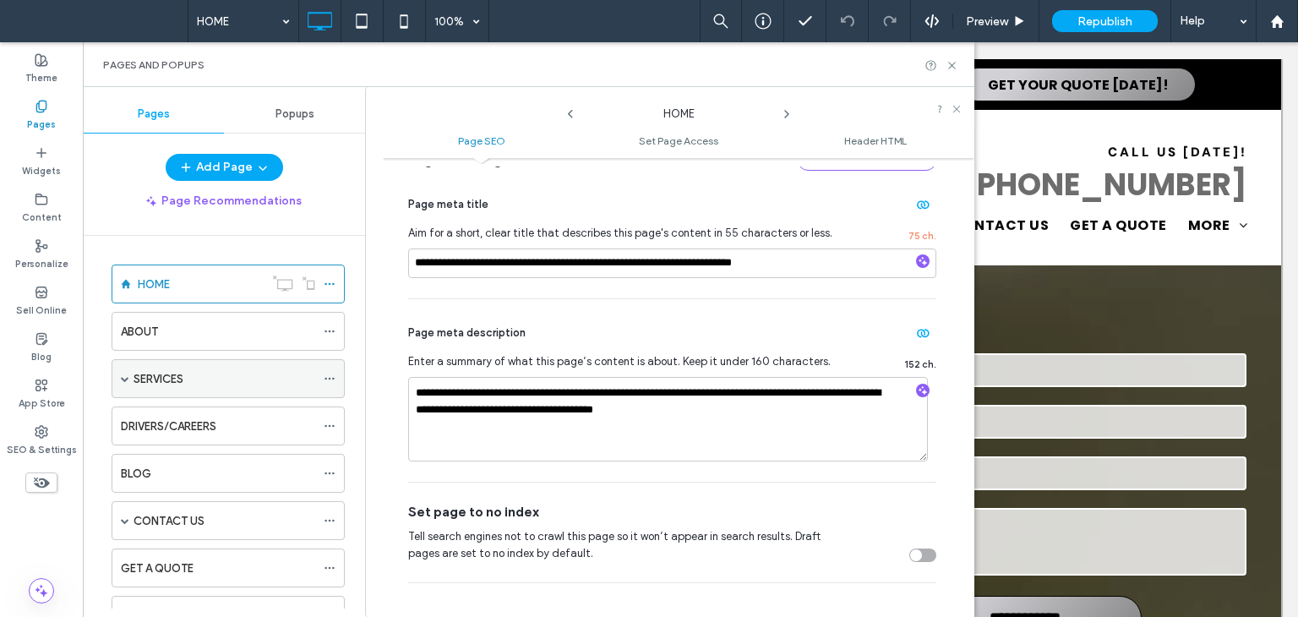
click at [123, 379] on span at bounding box center [125, 378] width 8 height 8
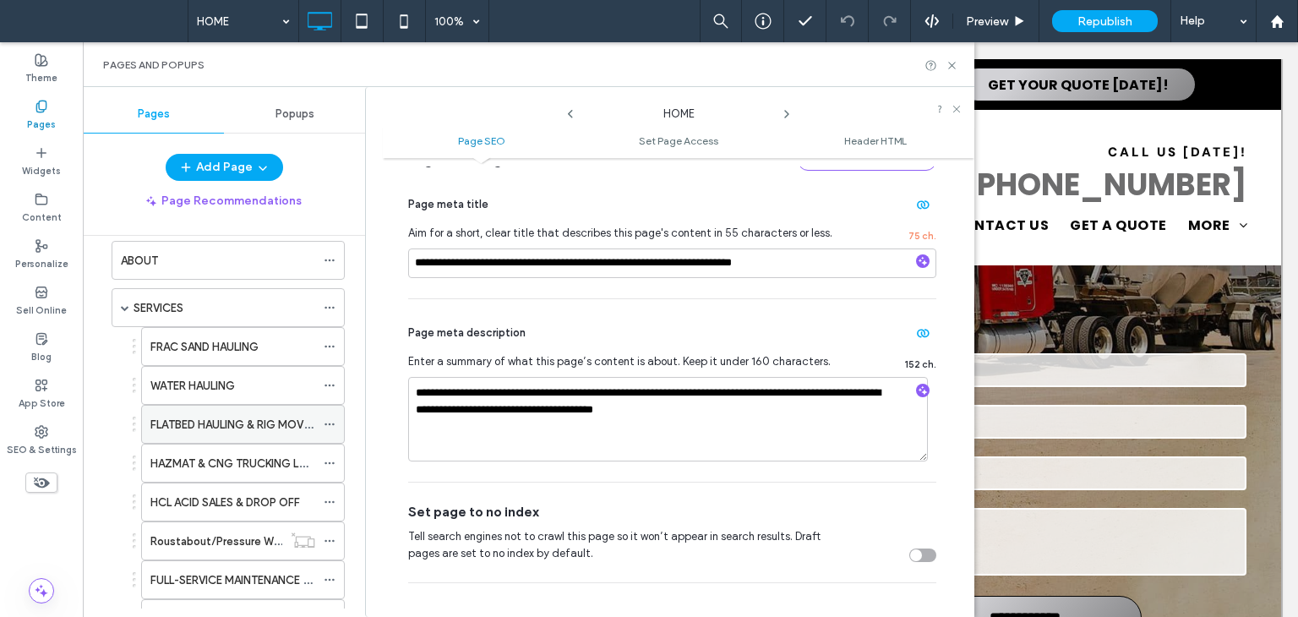
scroll to position [85, 0]
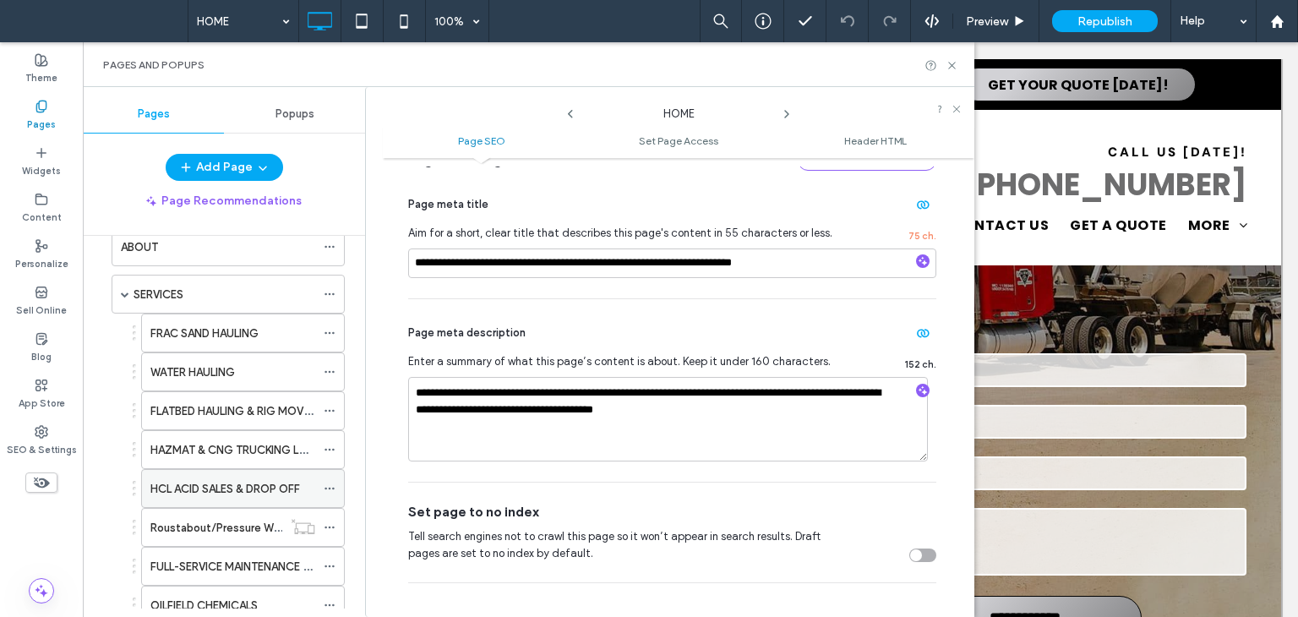
click at [241, 482] on label "HCL ACID SALES & DROP OFF" at bounding box center [225, 489] width 150 height 30
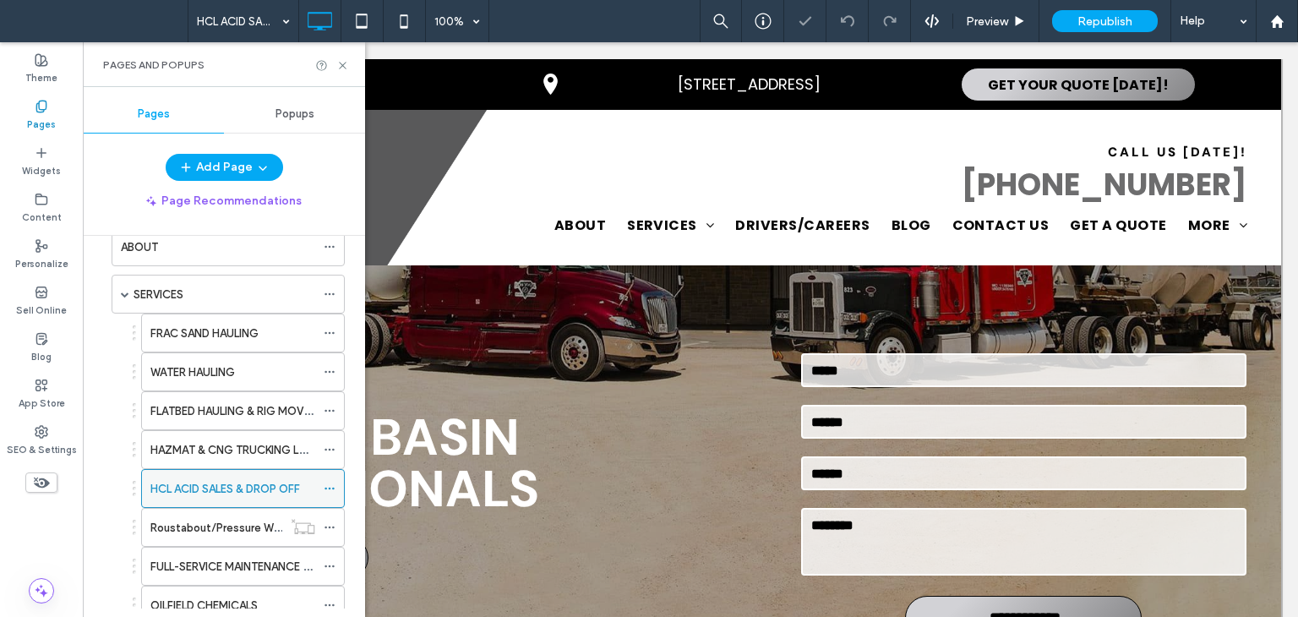
click at [331, 483] on icon at bounding box center [330, 489] width 12 height 12
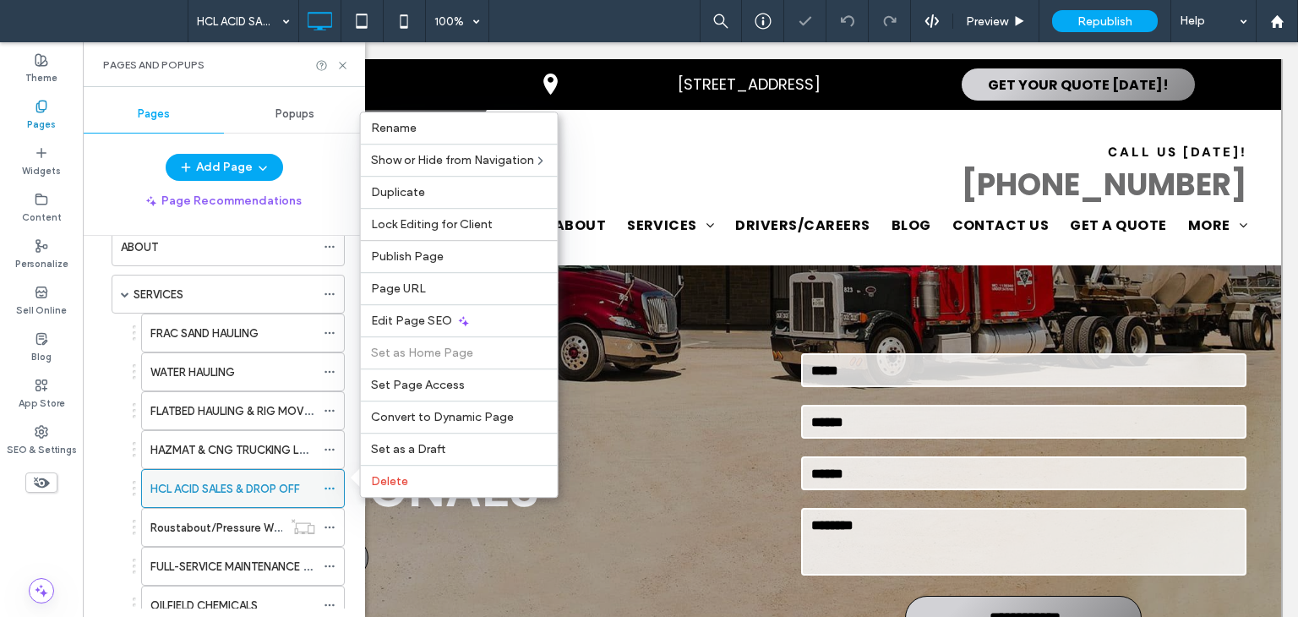
click at [330, 483] on icon at bounding box center [330, 489] width 12 height 12
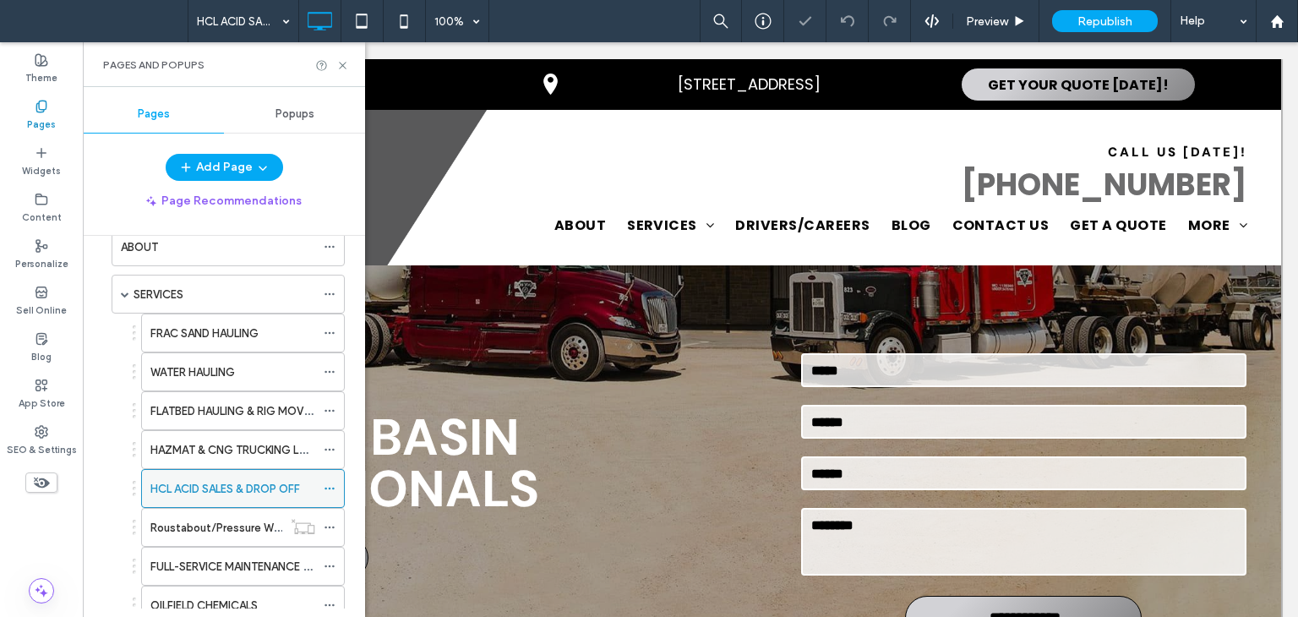
click at [330, 483] on icon at bounding box center [330, 489] width 12 height 12
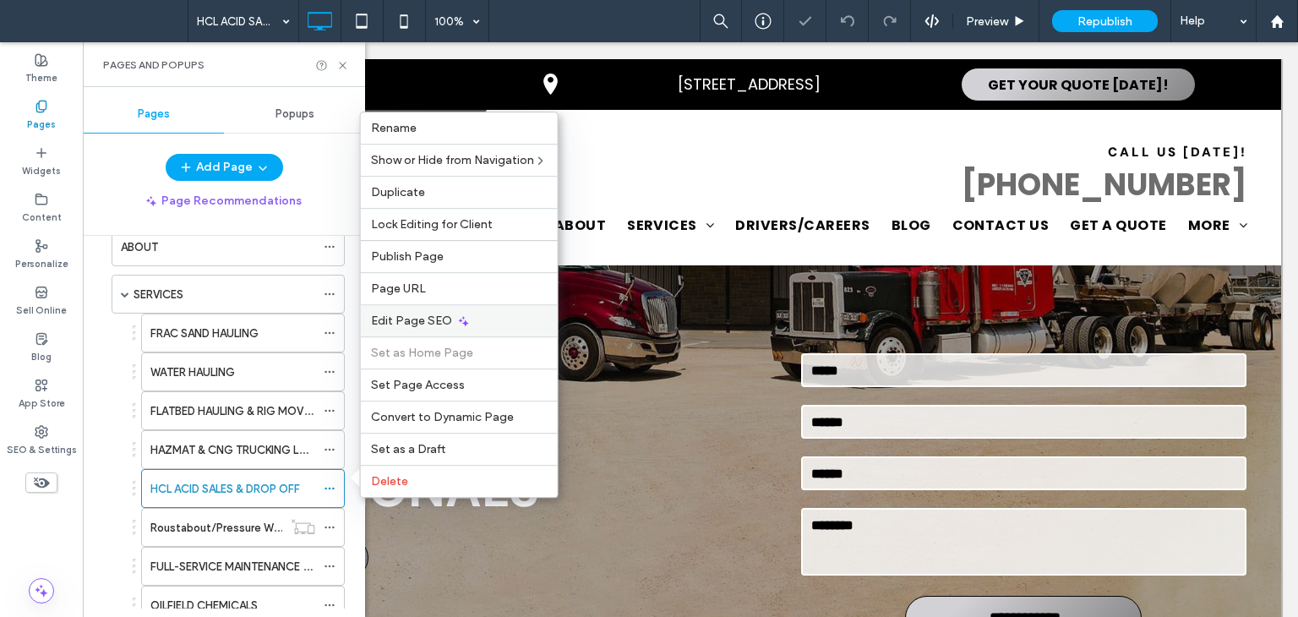
click at [412, 327] on span "Edit Page SEO" at bounding box center [411, 321] width 81 height 14
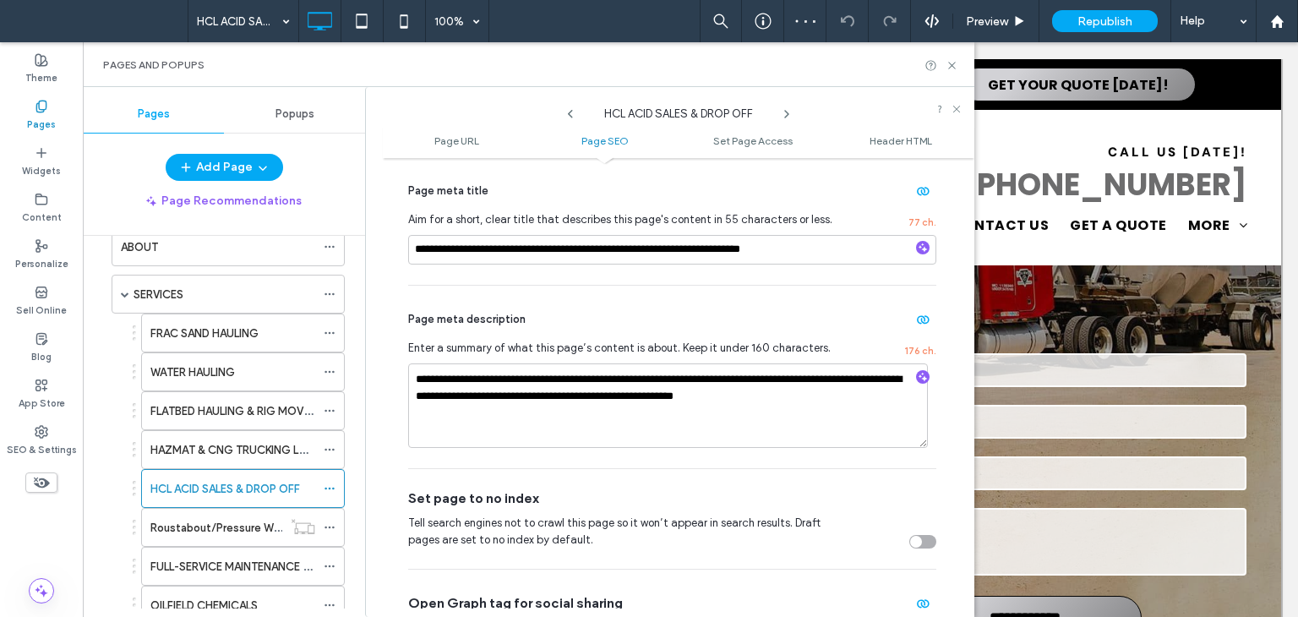
scroll to position [423, 0]
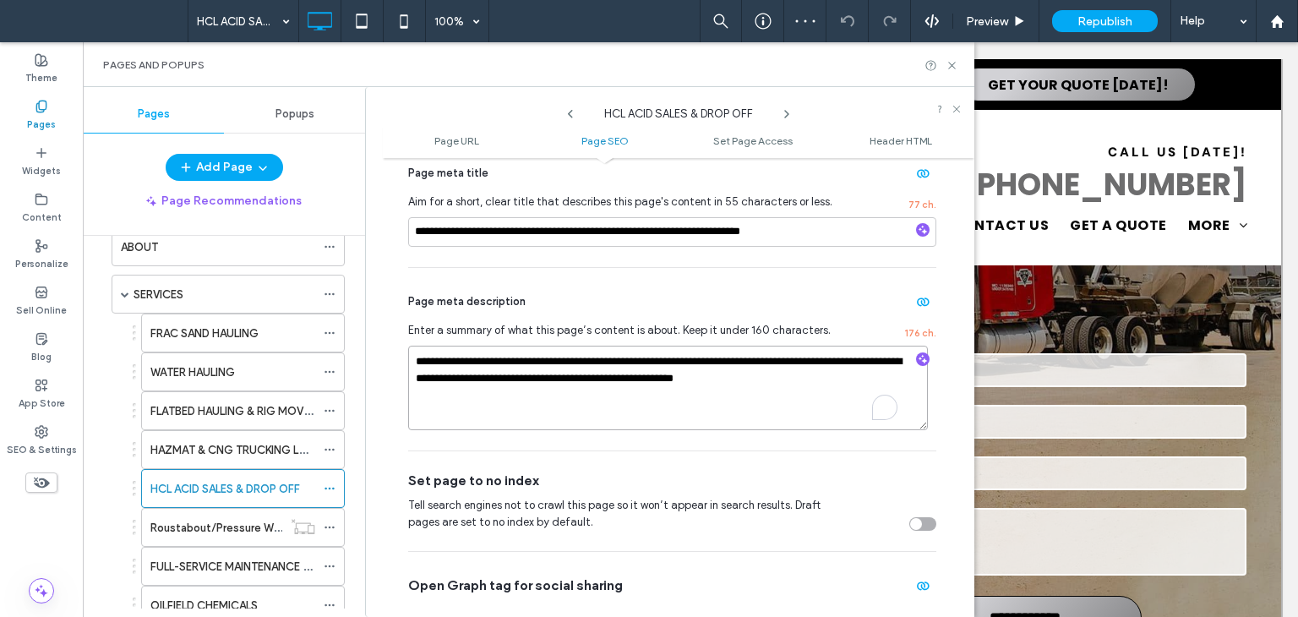
click at [837, 383] on textarea "**********" at bounding box center [668, 388] width 520 height 85
paste textarea "To enrich screen reader interactions, please activate Accessibility in Grammarl…"
type textarea "**********"
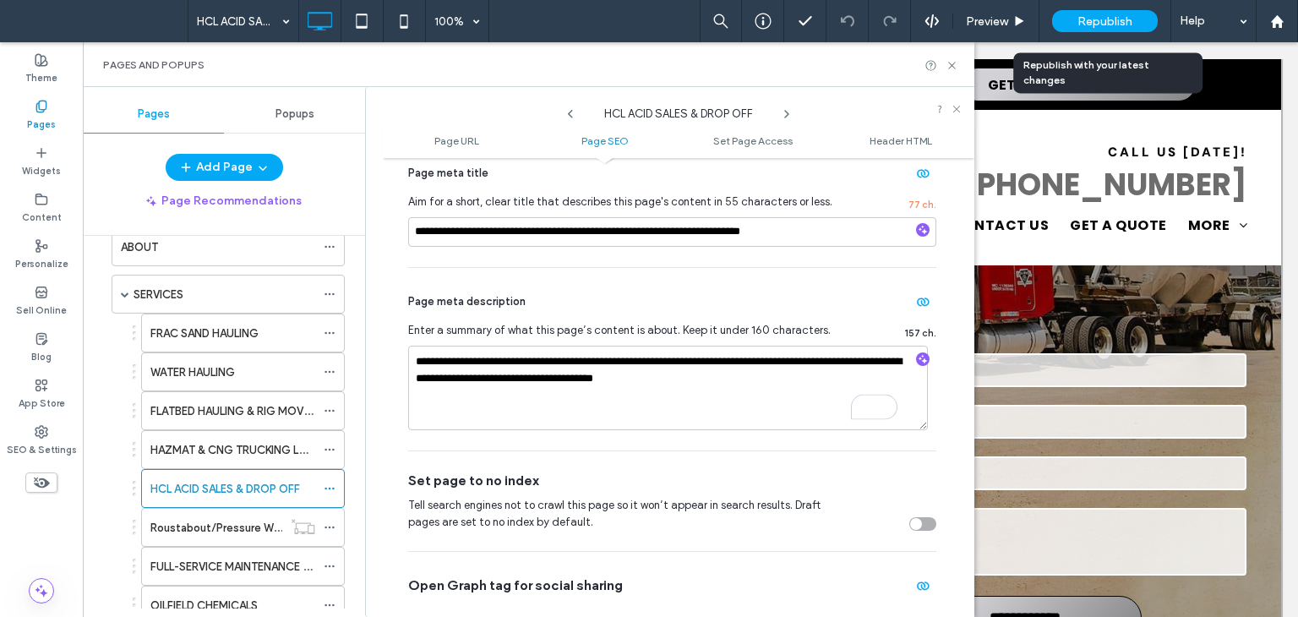
click at [1100, 18] on span "Republish" at bounding box center [1104, 21] width 55 height 14
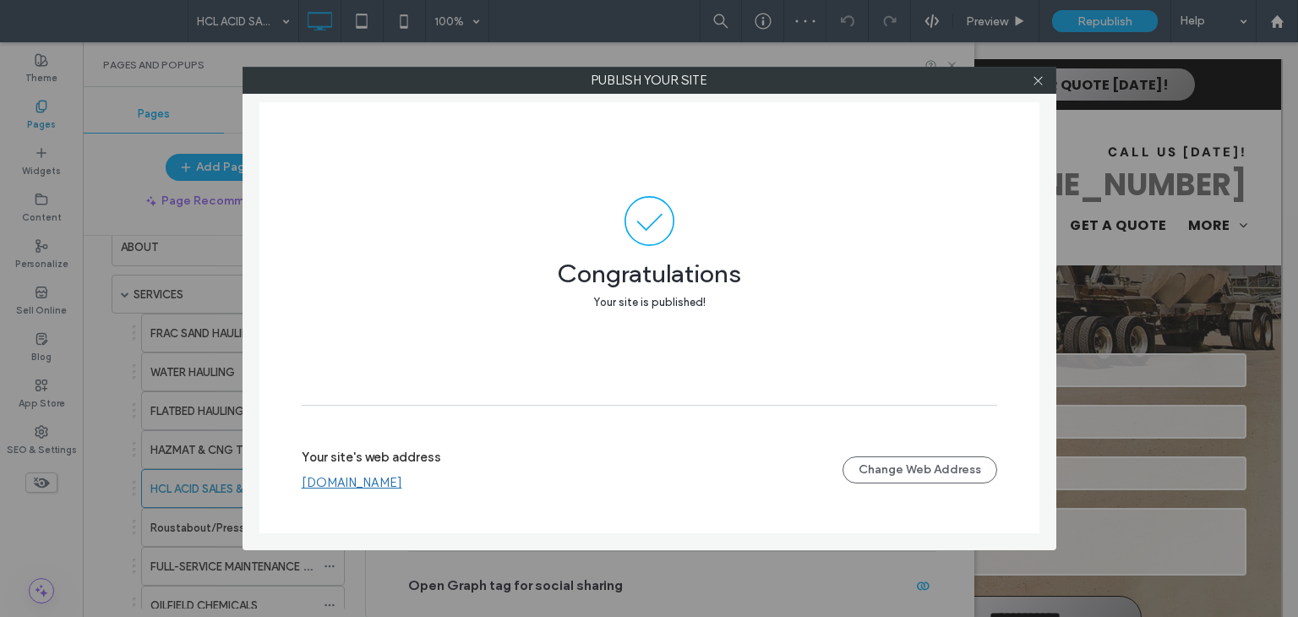
click at [1031, 86] on div at bounding box center [1038, 80] width 25 height 25
click at [1044, 79] on icon at bounding box center [1038, 80] width 13 height 13
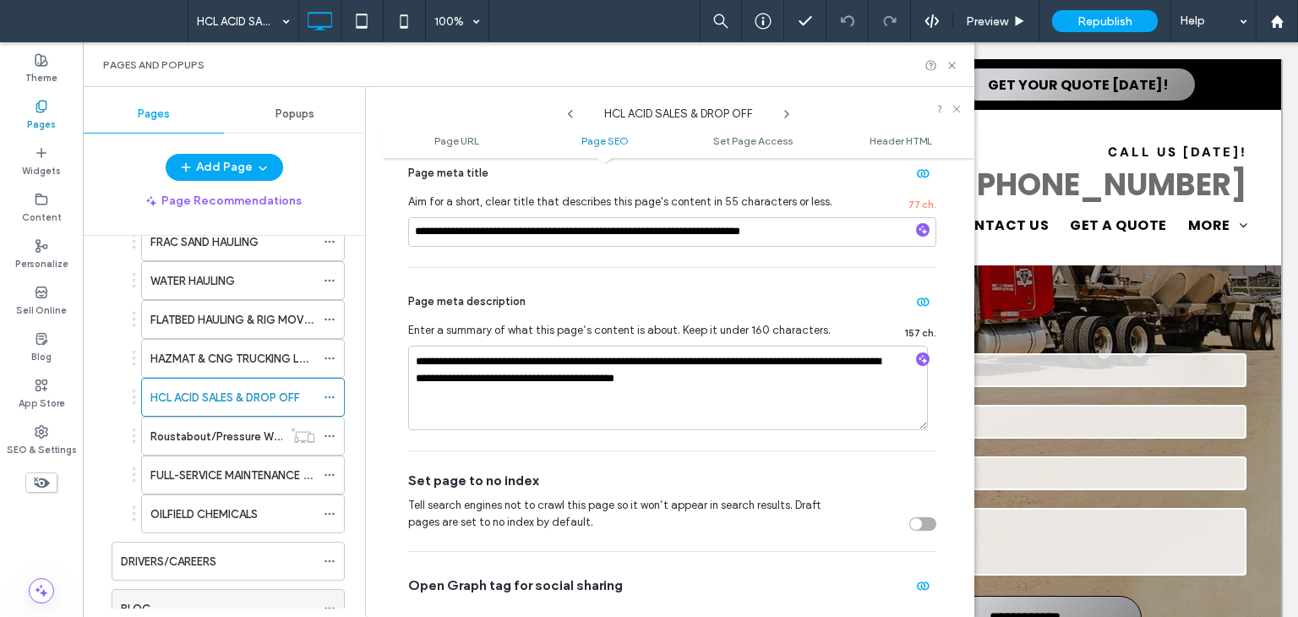
scroll to position [338, 0]
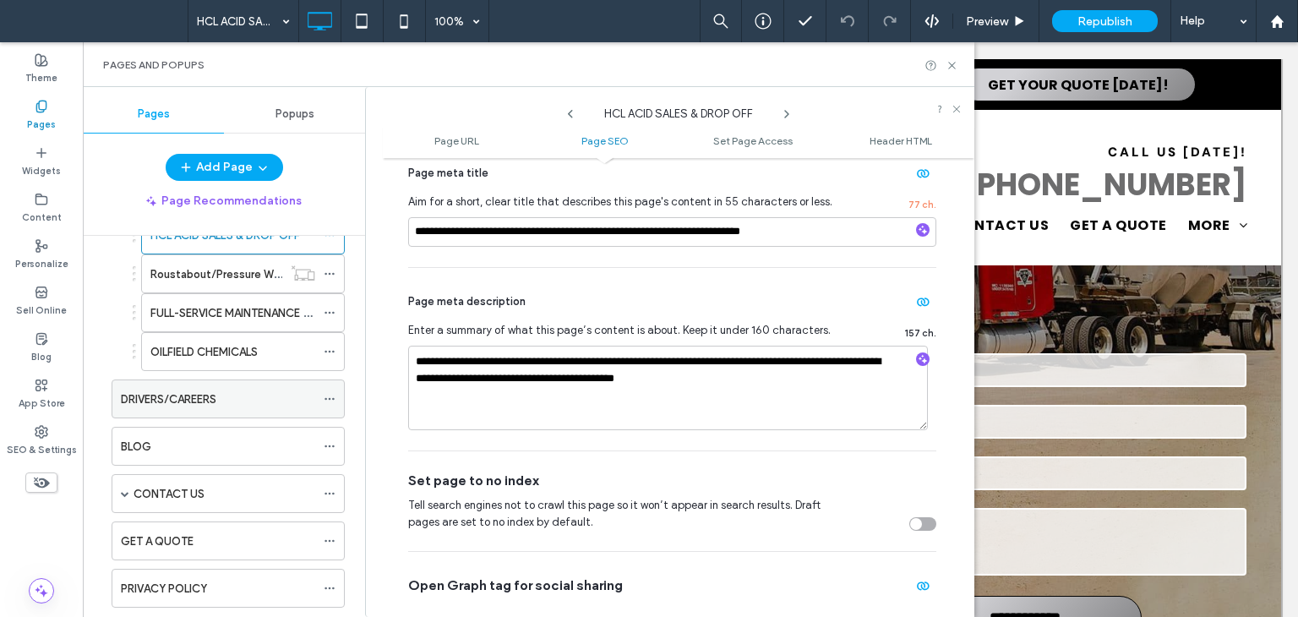
click at [159, 395] on label "DRIVERS/CAREERS" at bounding box center [168, 400] width 95 height 30
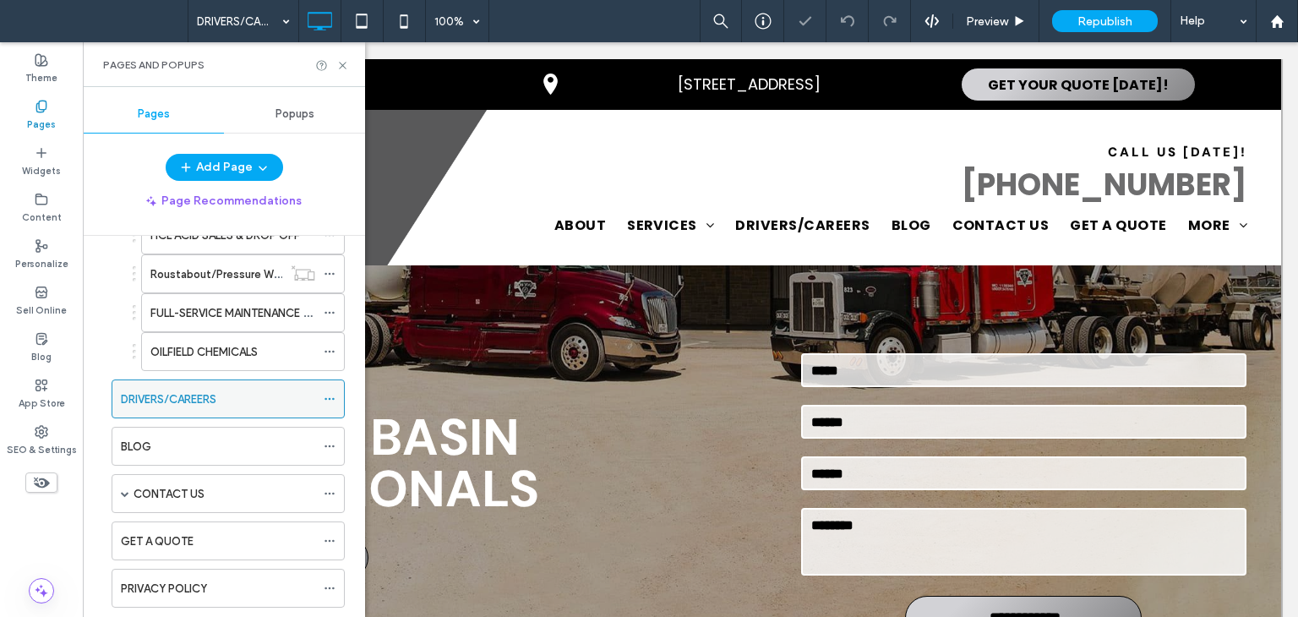
click at [335, 393] on icon at bounding box center [330, 399] width 12 height 12
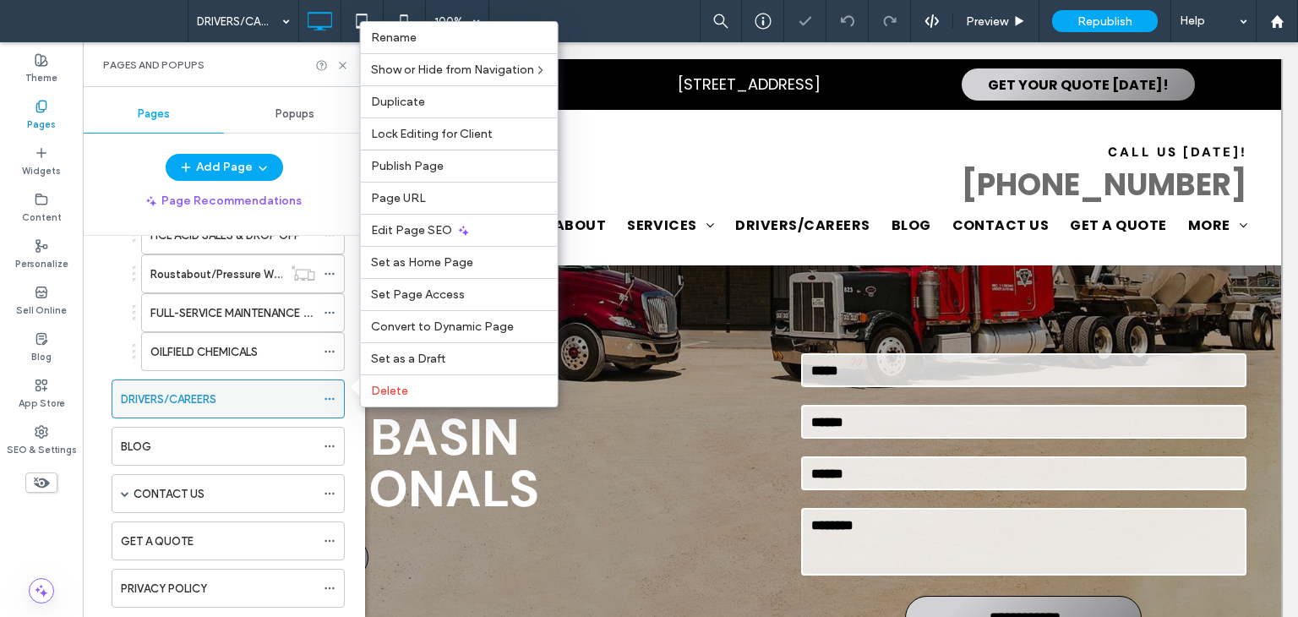
click at [335, 393] on icon at bounding box center [330, 399] width 12 height 12
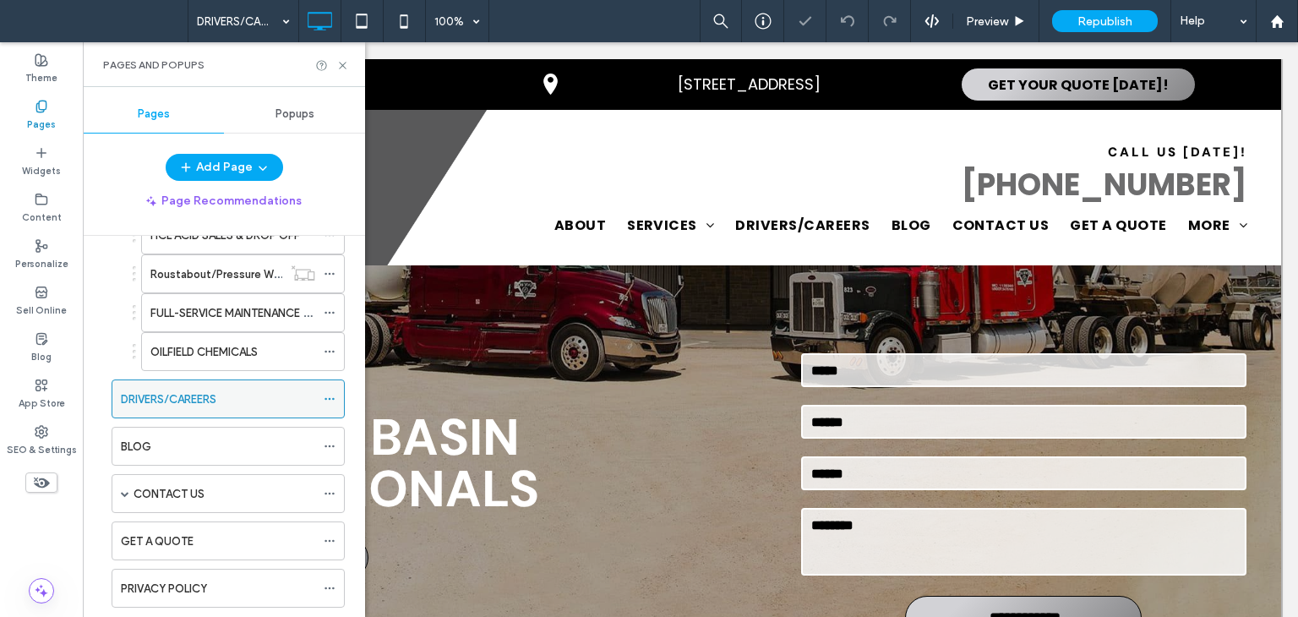
click at [335, 393] on icon at bounding box center [330, 399] width 12 height 12
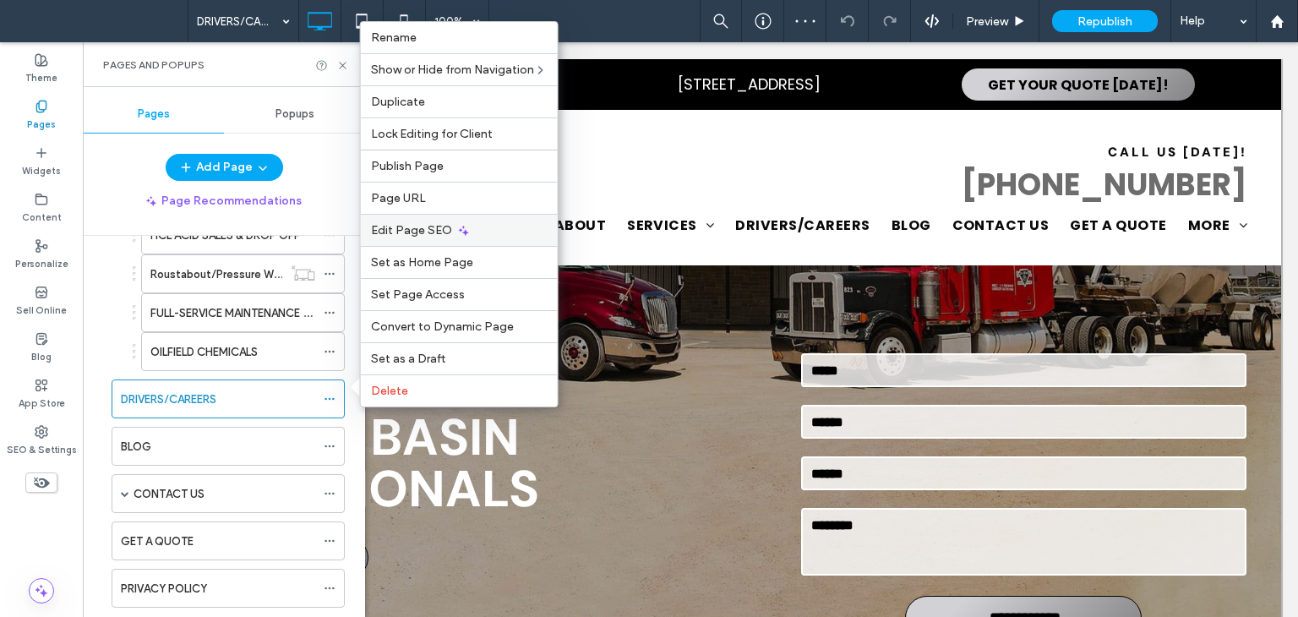
click at [406, 237] on span "Edit Page SEO" at bounding box center [411, 230] width 81 height 14
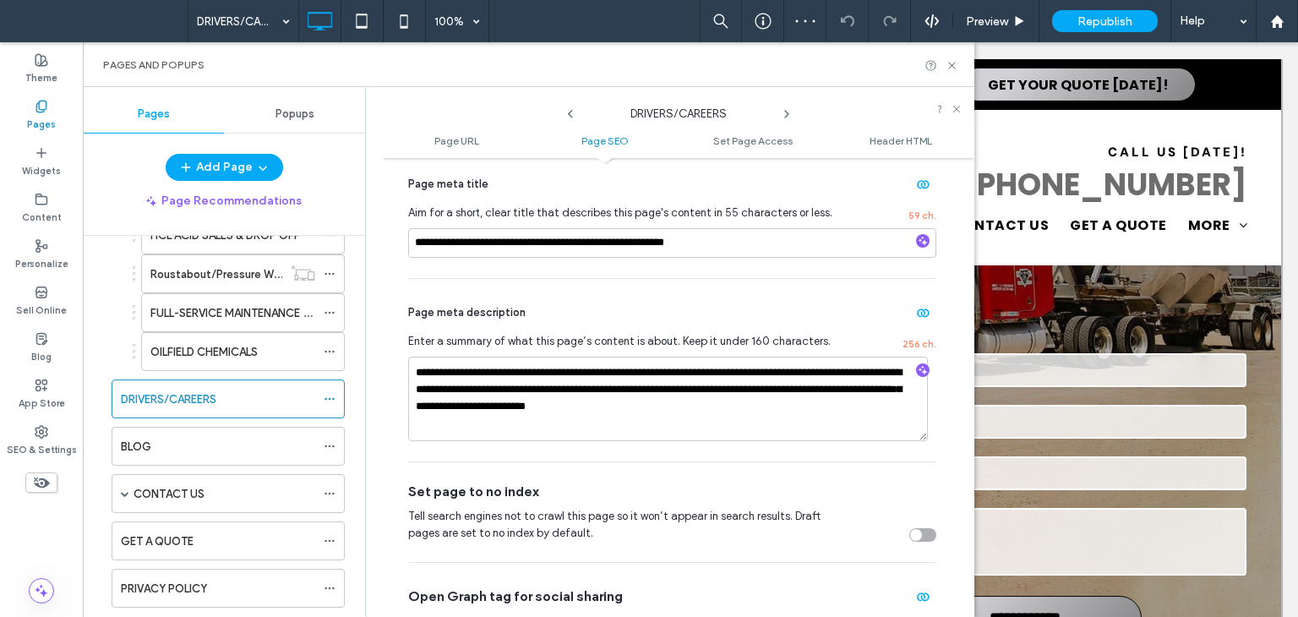
scroll to position [507, 0]
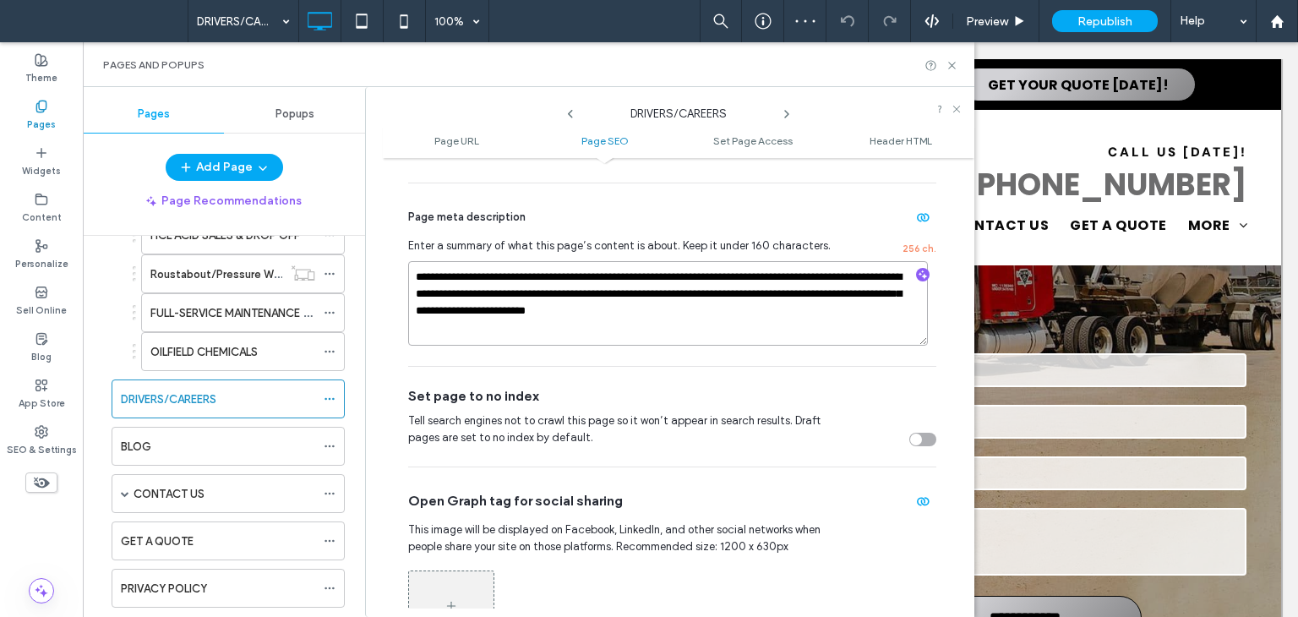
click at [755, 317] on textarea "**********" at bounding box center [668, 303] width 520 height 85
paste textarea "To enrich screen reader interactions, please activate Accessibility in Grammarl…"
type textarea "**********"
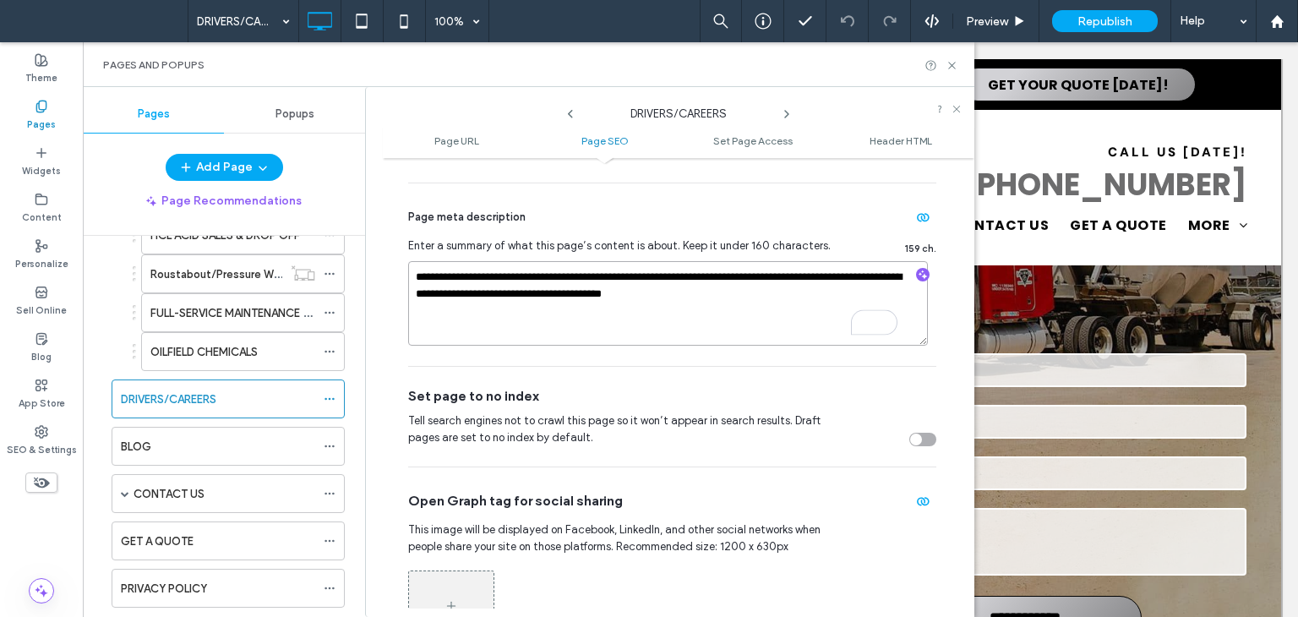
click at [787, 324] on textarea "**********" at bounding box center [668, 303] width 520 height 85
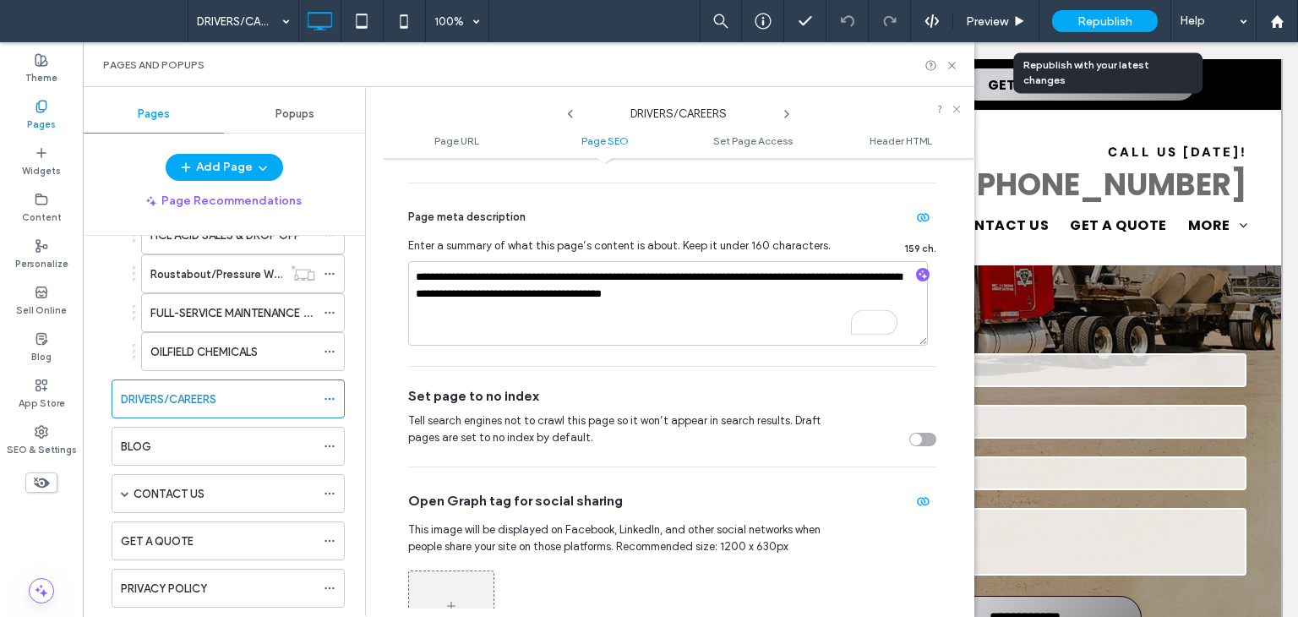
click at [1108, 19] on span "Republish" at bounding box center [1104, 21] width 55 height 14
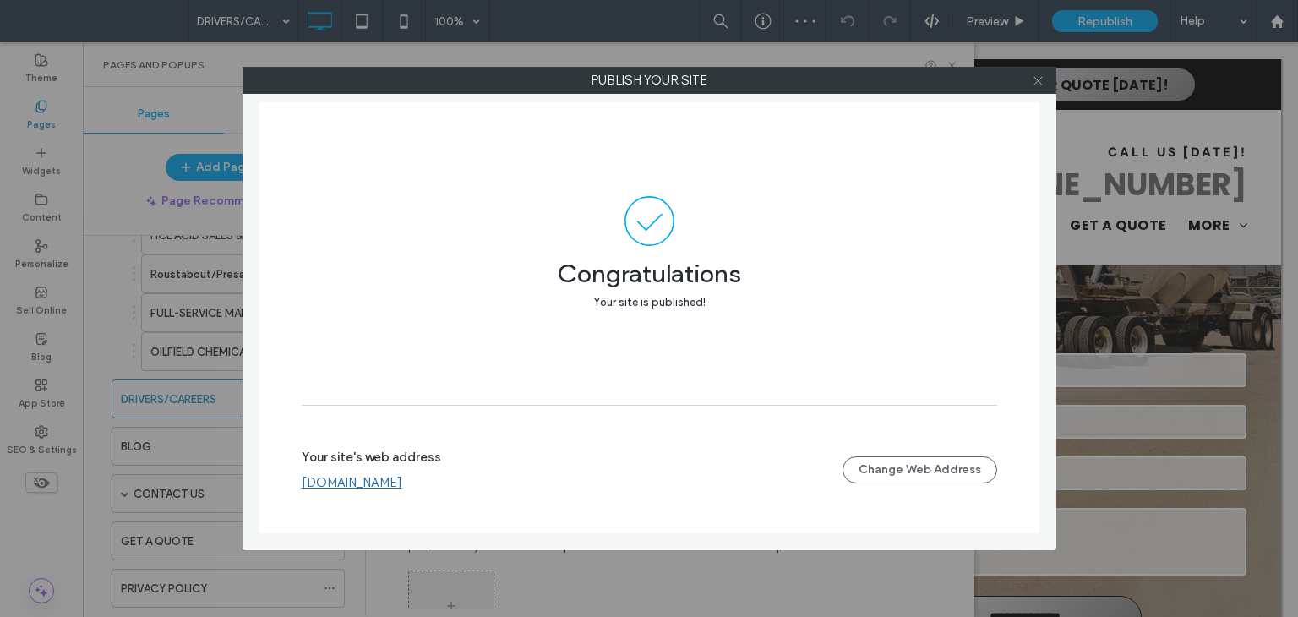
click at [1041, 85] on icon at bounding box center [1038, 80] width 13 height 13
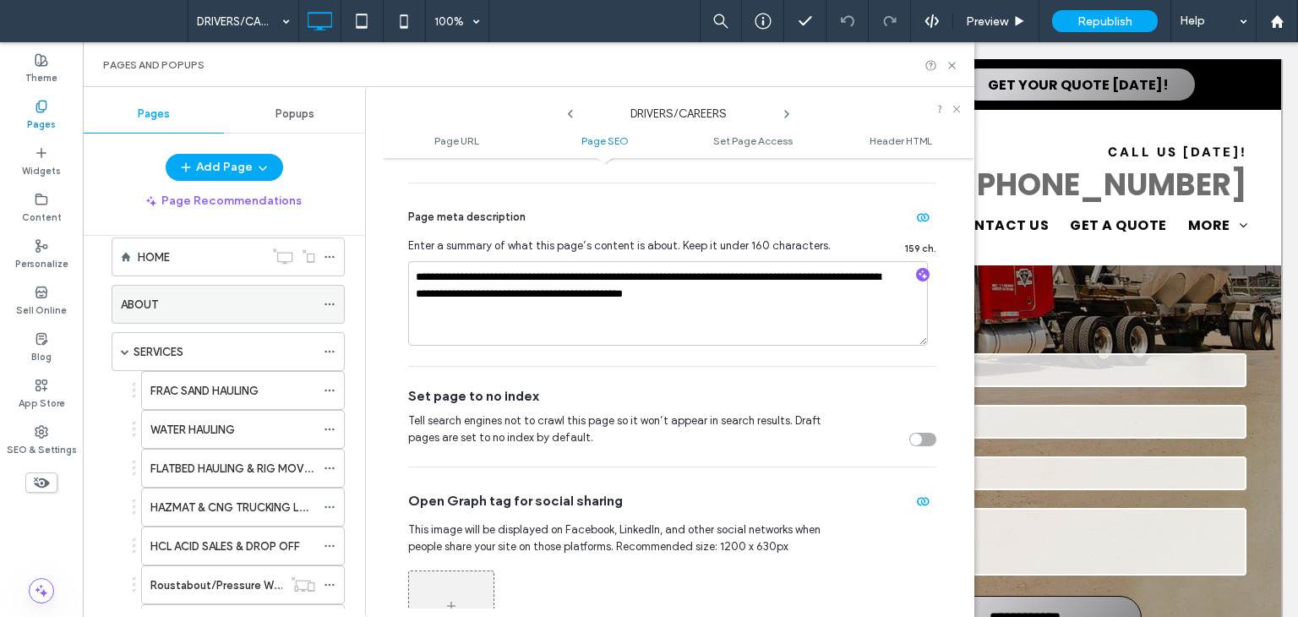
scroll to position [0, 0]
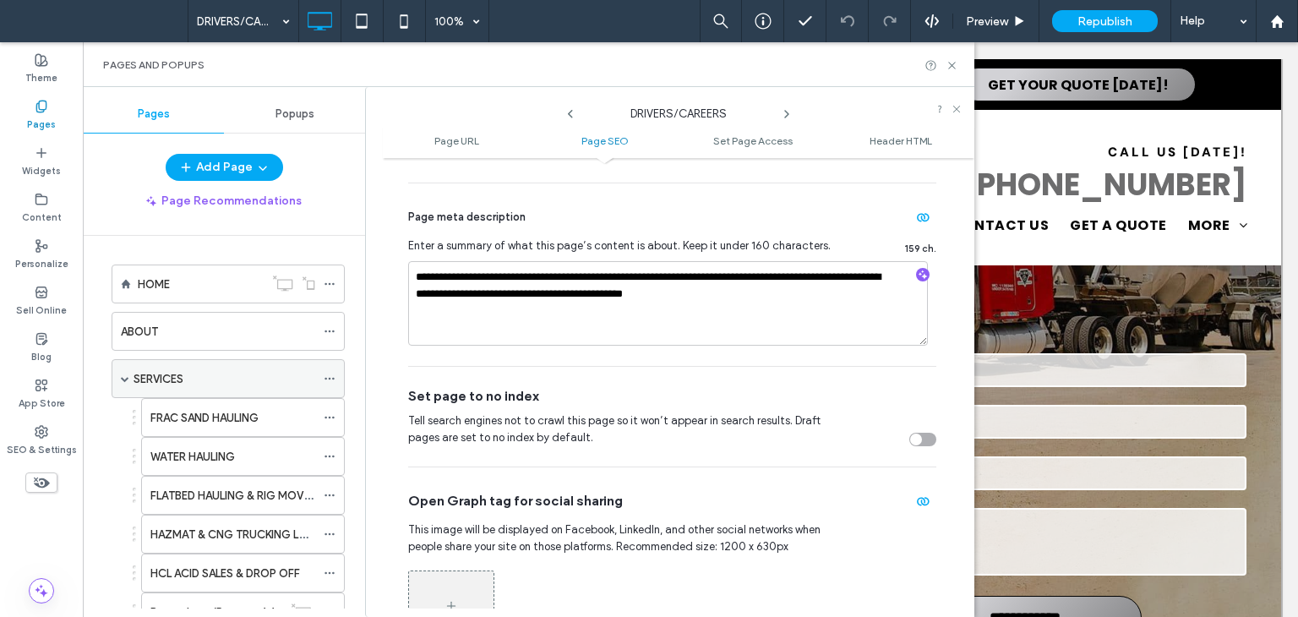
click at [158, 375] on label "SERVICES" at bounding box center [159, 379] width 50 height 30
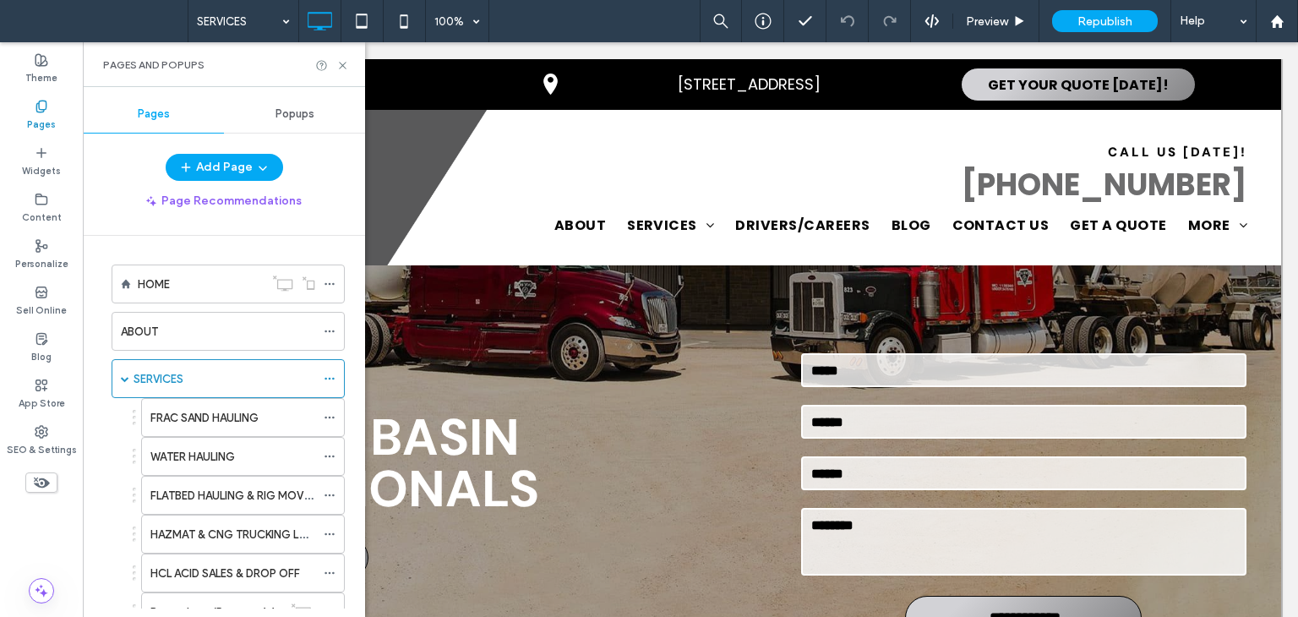
click at [331, 376] on icon at bounding box center [330, 379] width 12 height 12
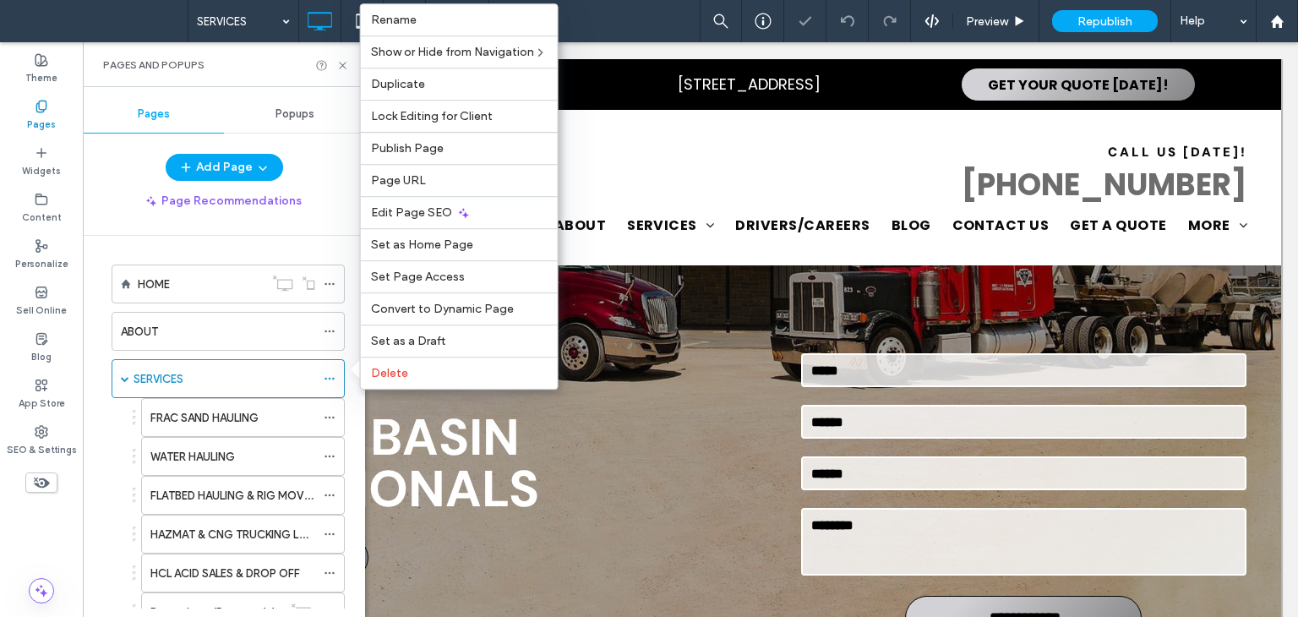
click at [331, 376] on icon at bounding box center [330, 379] width 12 height 12
click at [407, 215] on span "Edit Page SEO" at bounding box center [411, 212] width 81 height 14
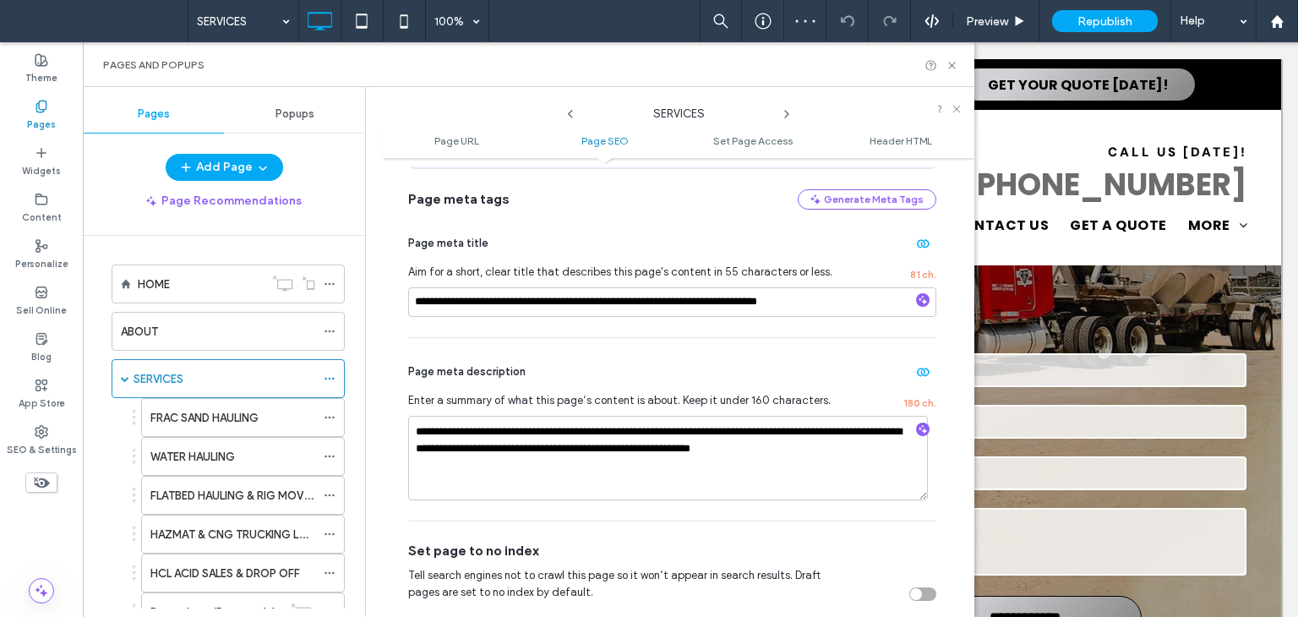
scroll to position [423, 0]
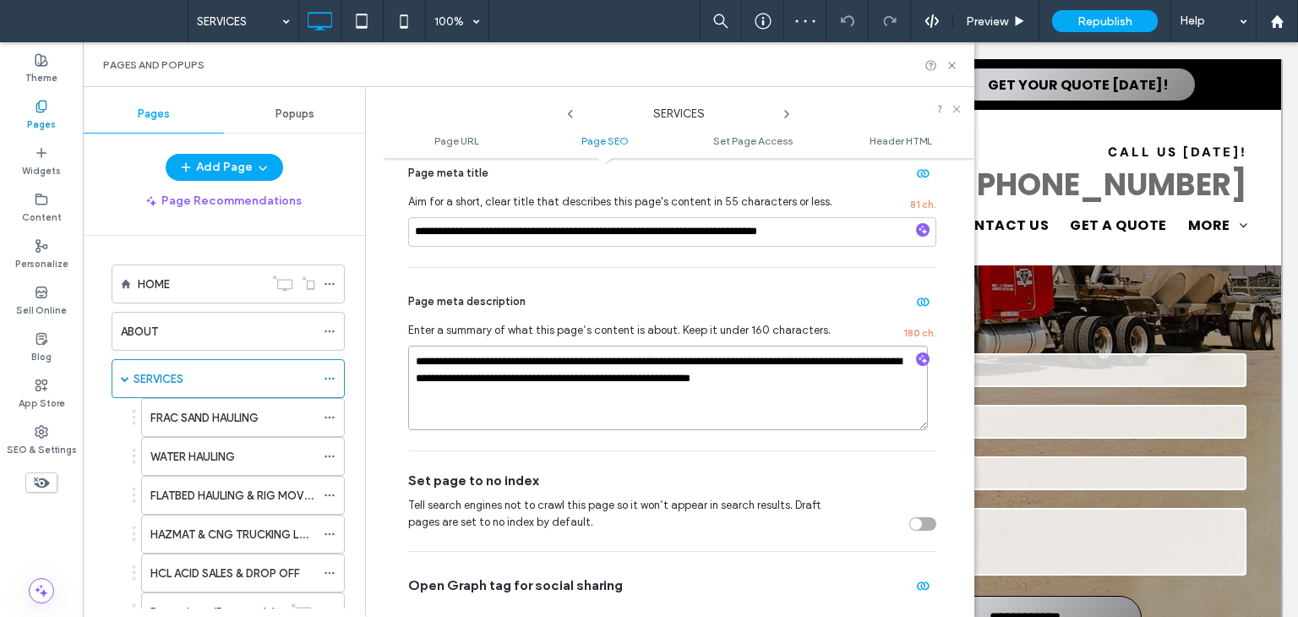
click at [835, 385] on textarea "**********" at bounding box center [668, 388] width 520 height 85
paste textarea "To enrich screen reader interactions, please activate Accessibility in Grammarl…"
type textarea "**********"
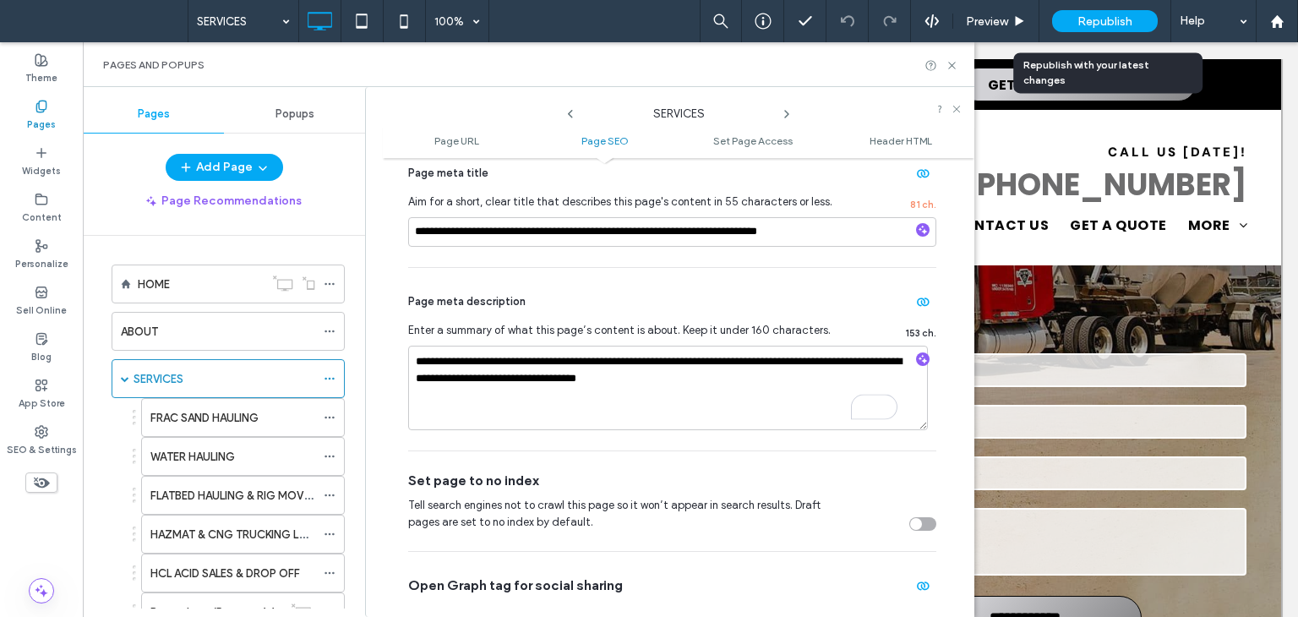
click at [1099, 18] on span "Republish" at bounding box center [1104, 21] width 55 height 14
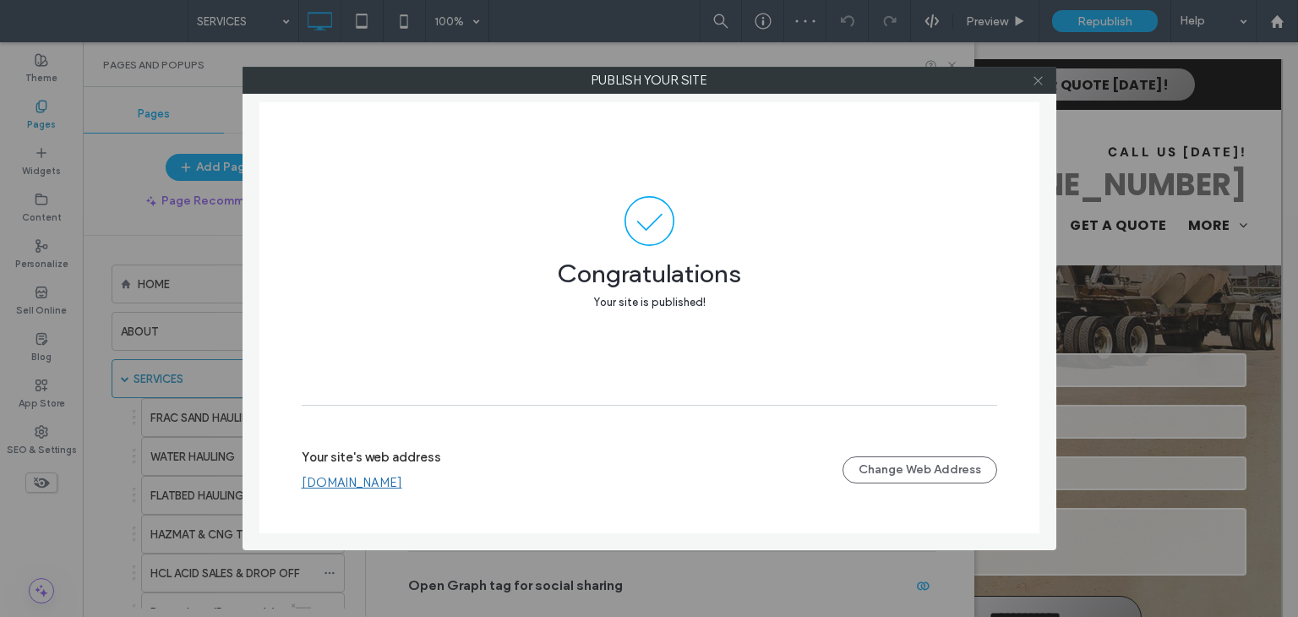
click at [1041, 85] on icon at bounding box center [1038, 80] width 13 height 13
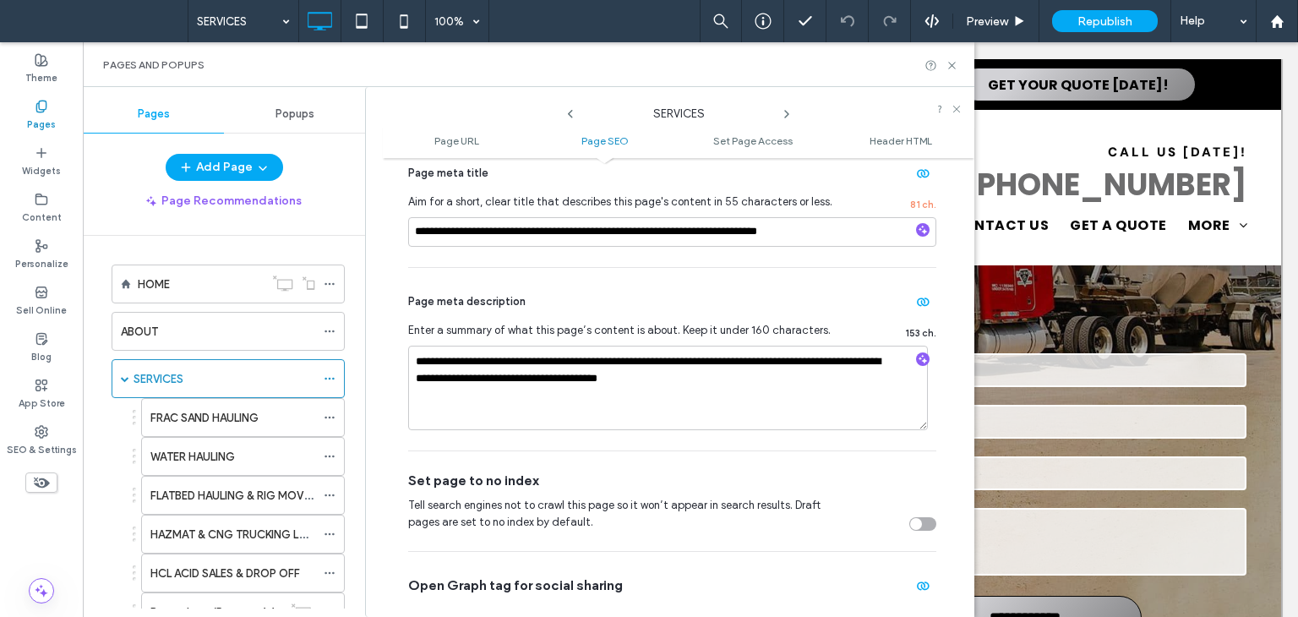
drag, startPoint x: 214, startPoint y: 428, endPoint x: 269, endPoint y: 423, distance: 55.2
click at [214, 428] on div "FRAC SAND HAULING" at bounding box center [232, 417] width 165 height 37
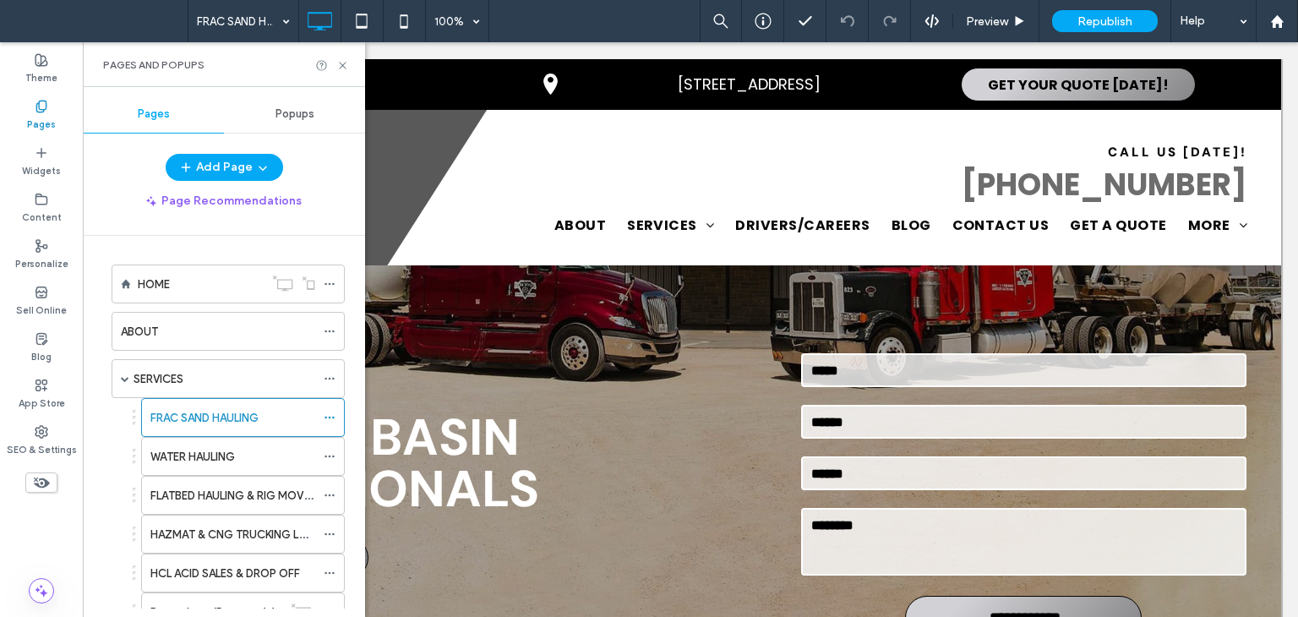
click at [331, 414] on icon at bounding box center [330, 418] width 12 height 12
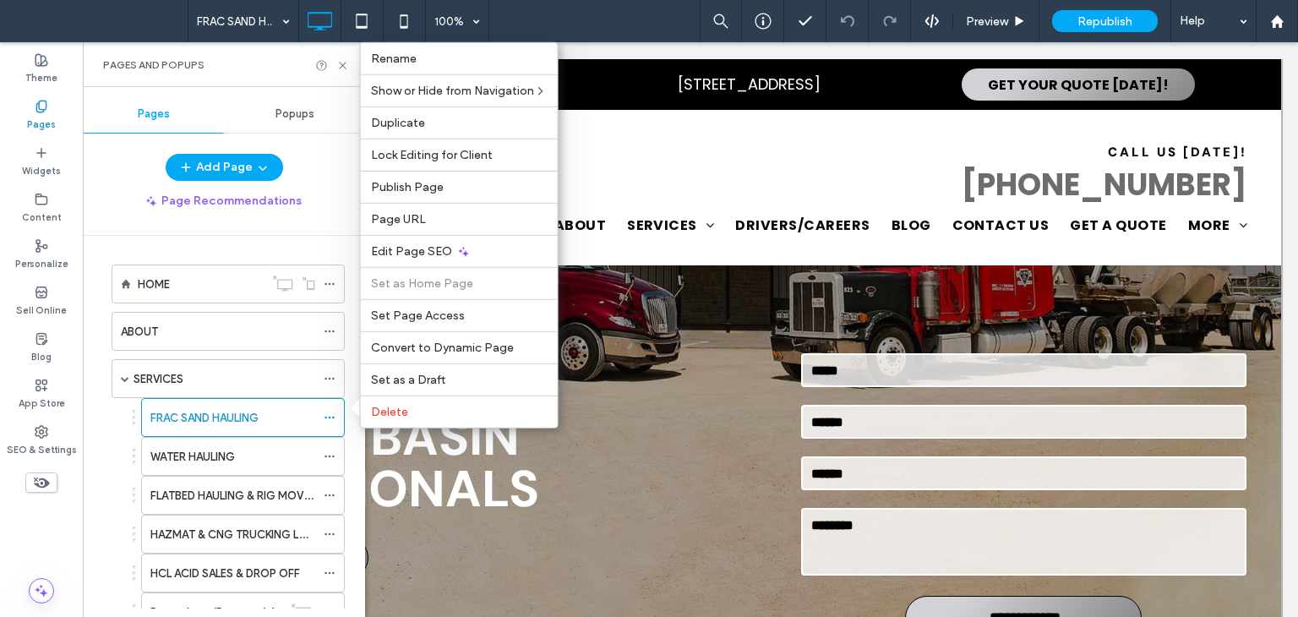
click at [331, 414] on icon at bounding box center [330, 418] width 12 height 12
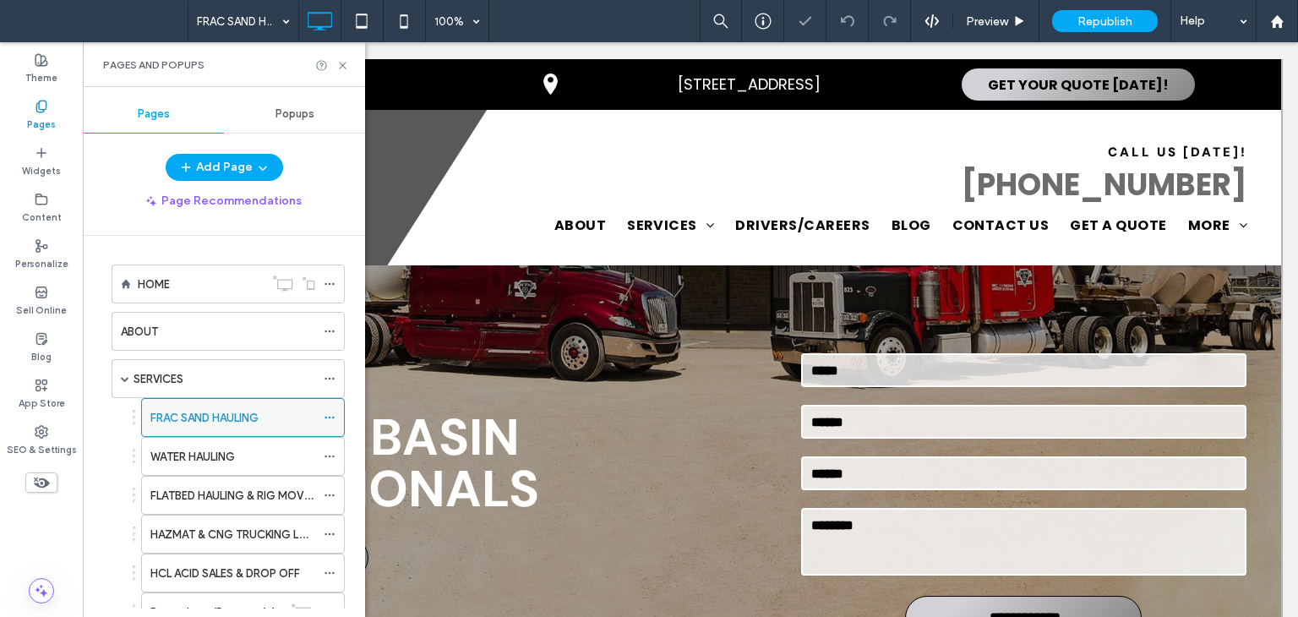
click at [331, 415] on icon at bounding box center [330, 418] width 12 height 12
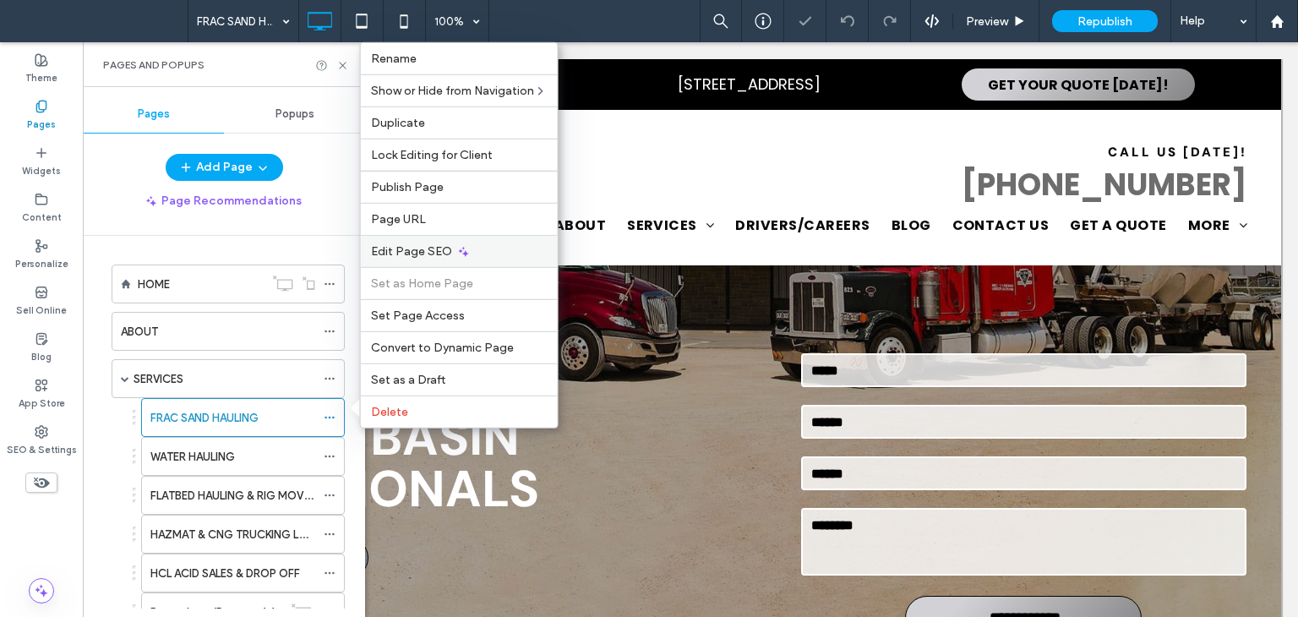
click at [417, 254] on span "Edit Page SEO" at bounding box center [411, 251] width 81 height 14
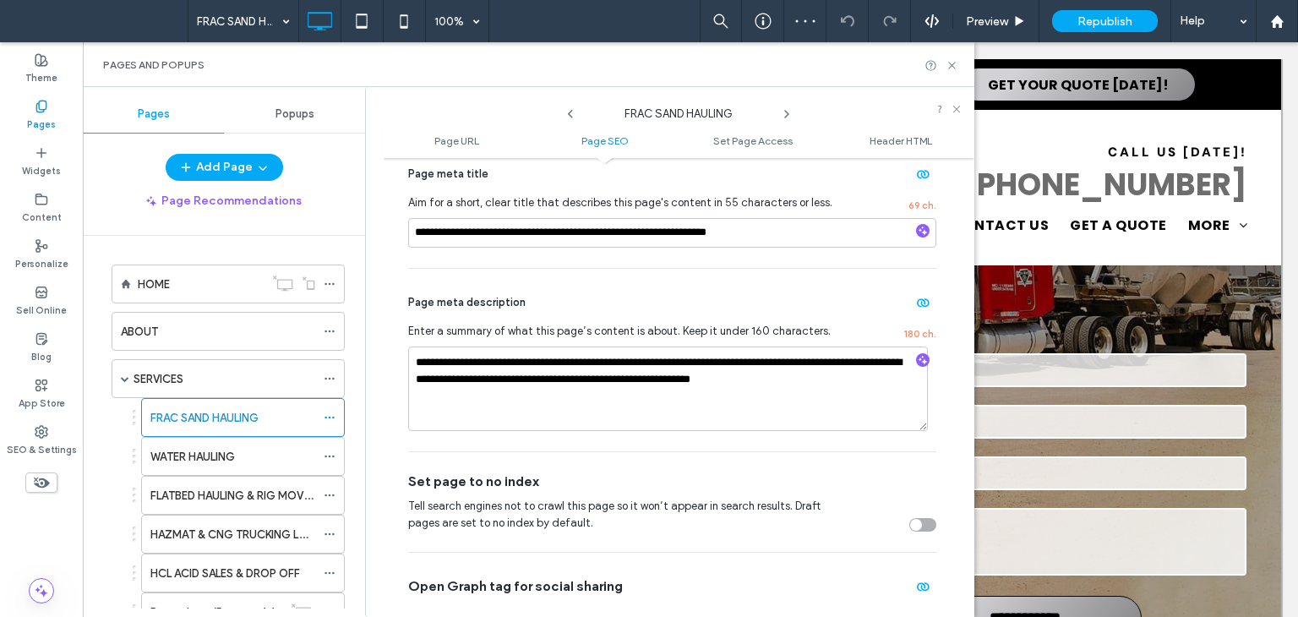
scroll to position [423, 0]
click at [853, 380] on textarea "**********" at bounding box center [668, 388] width 520 height 85
paste textarea "To enrich screen reader interactions, please activate Accessibility in Grammarl…"
type textarea "**********"
click at [843, 403] on textarea "**********" at bounding box center [668, 388] width 520 height 85
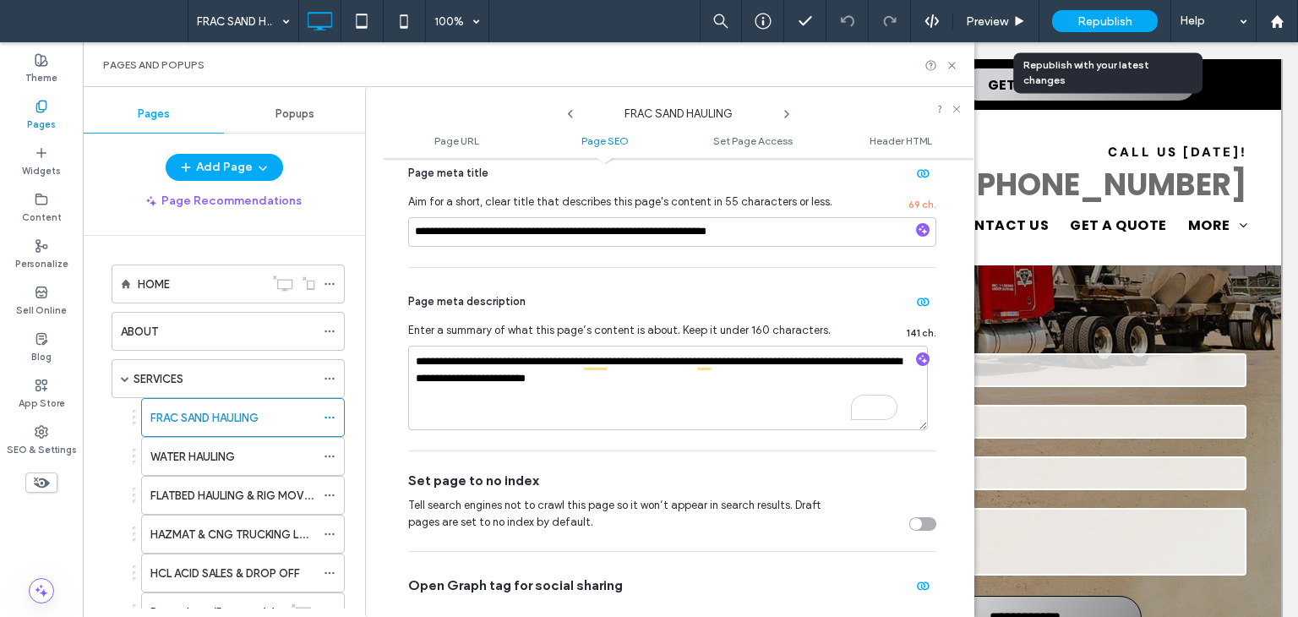
click at [1092, 18] on span "Republish" at bounding box center [1104, 21] width 55 height 14
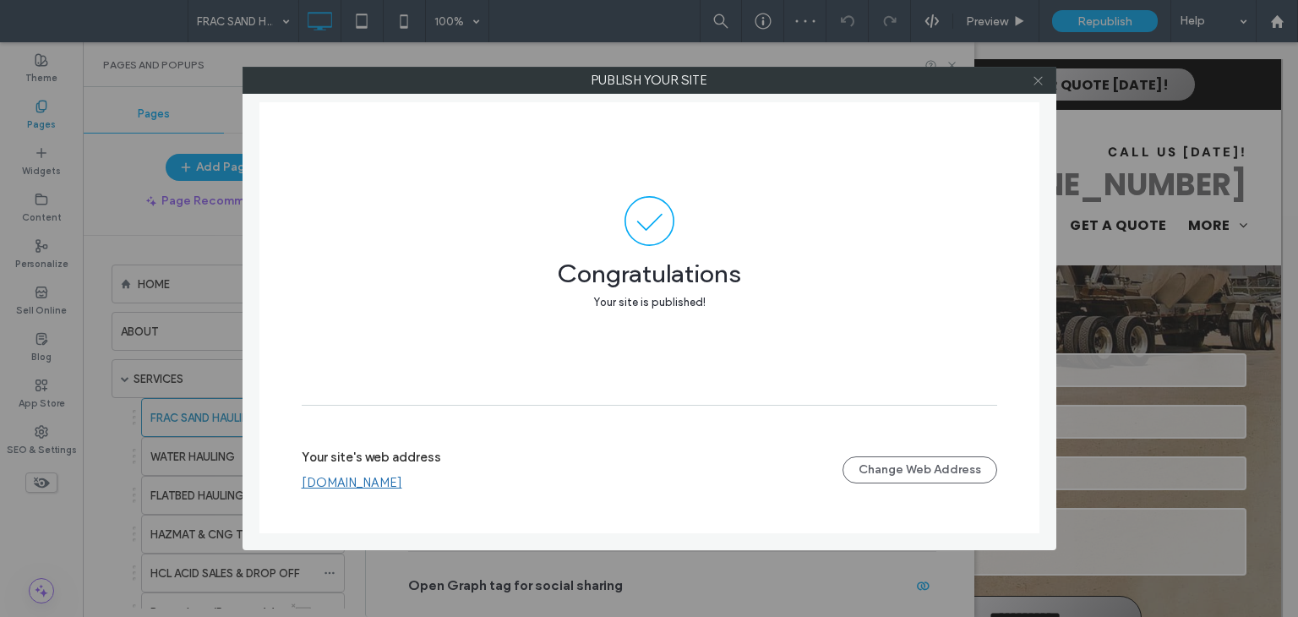
click at [1038, 80] on use at bounding box center [1038, 80] width 8 height 8
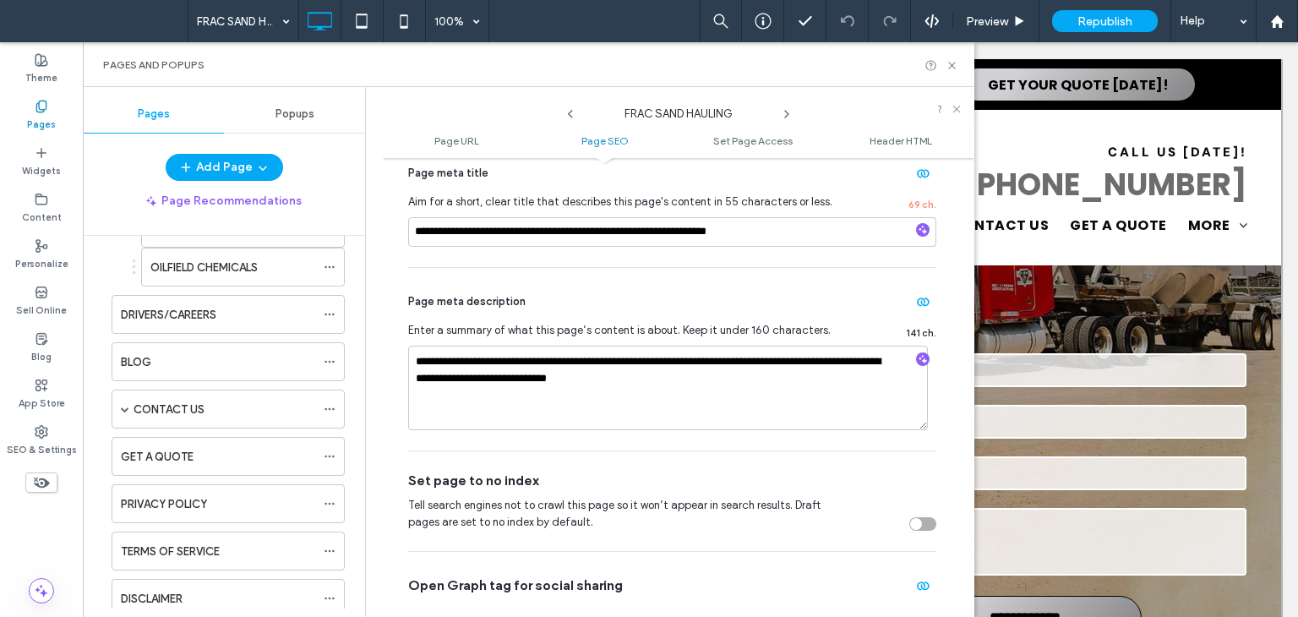
click at [174, 406] on label "CONTACT US" at bounding box center [169, 410] width 71 height 30
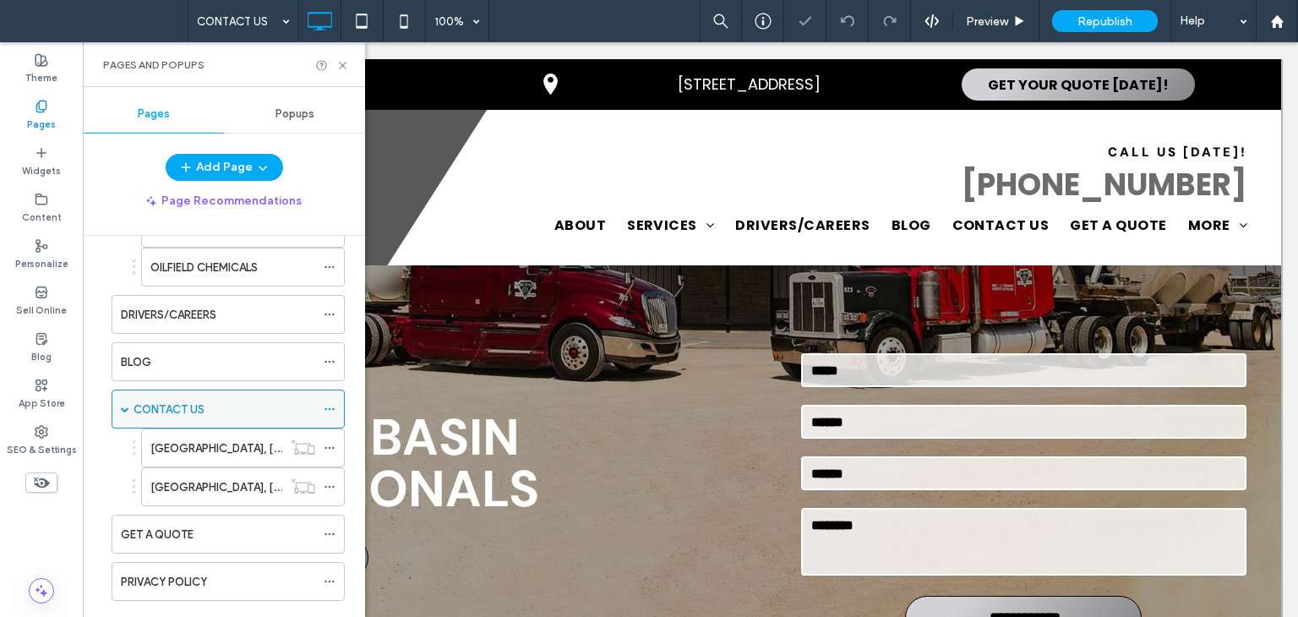
click at [328, 405] on icon at bounding box center [330, 409] width 12 height 12
click at [330, 405] on icon at bounding box center [330, 409] width 12 height 12
drag, startPoint x: 330, startPoint y: 405, endPoint x: 352, endPoint y: 412, distance: 22.5
click at [331, 405] on icon at bounding box center [330, 409] width 12 height 12
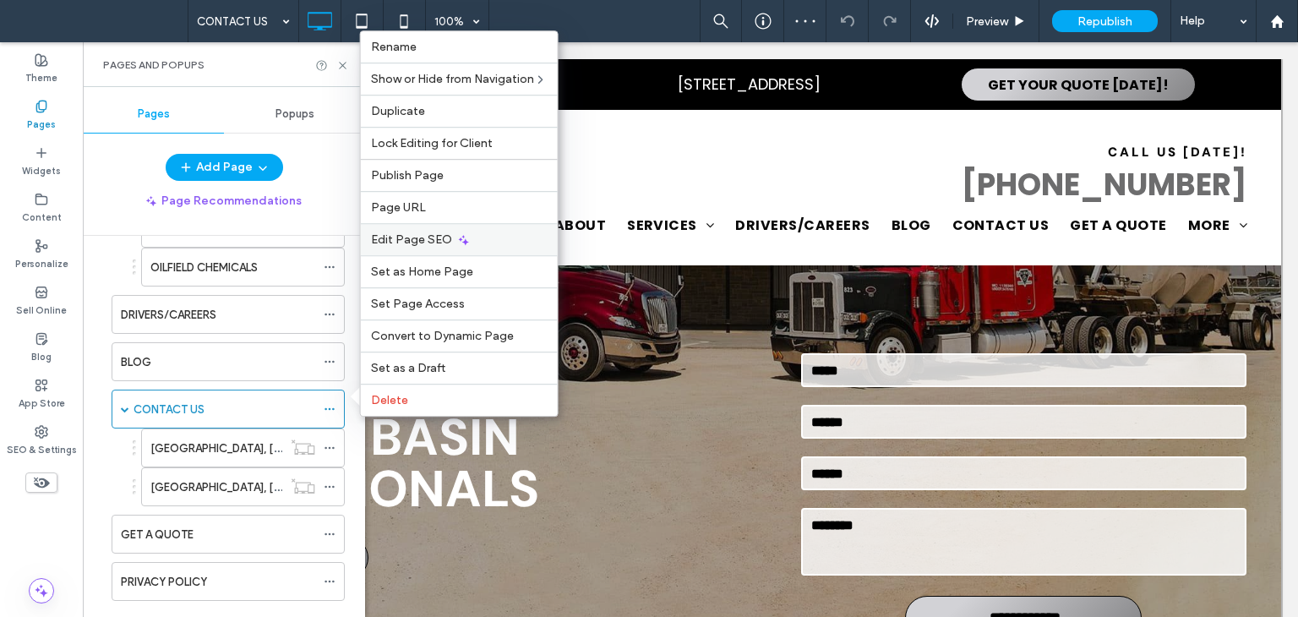
click at [413, 248] on div "Edit Page SEO" at bounding box center [459, 239] width 197 height 32
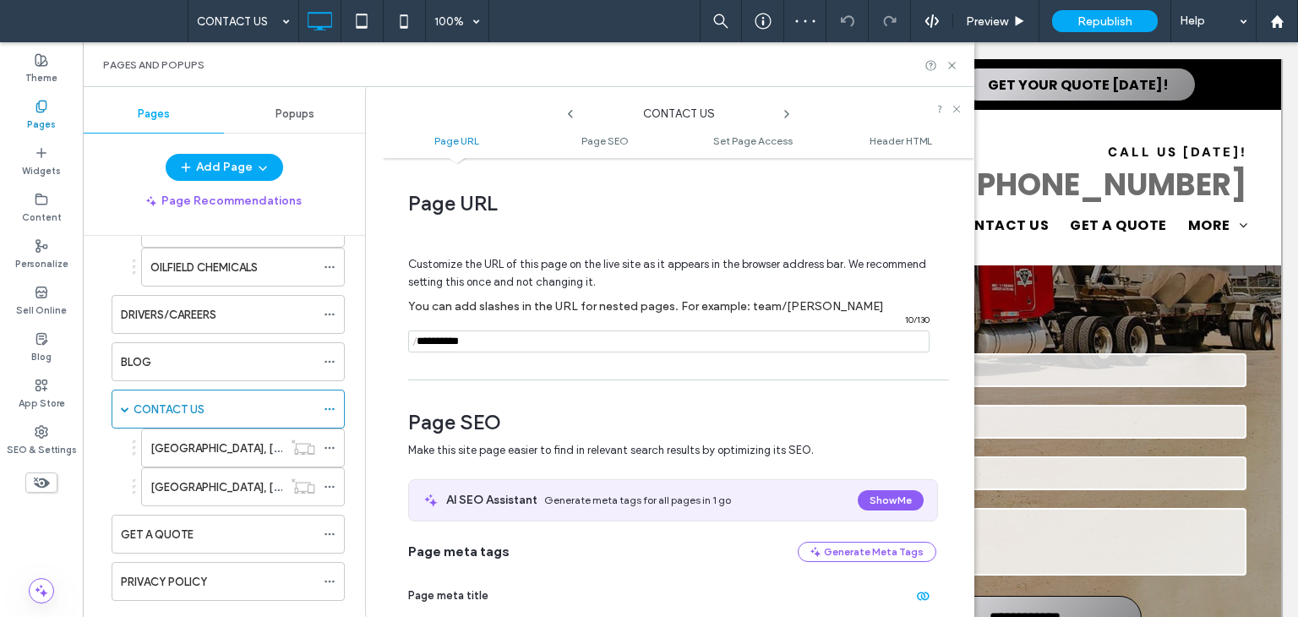
scroll to position [423, 0]
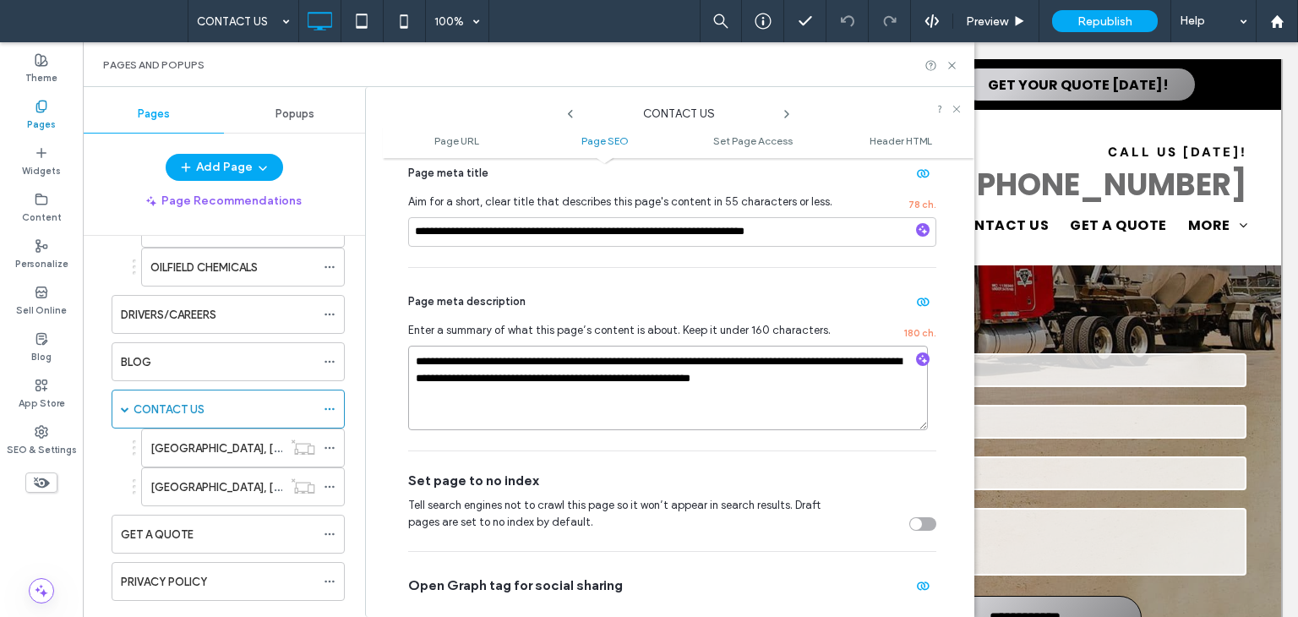
click at [863, 388] on textarea "**********" at bounding box center [668, 388] width 520 height 85
paste textarea "To enrich screen reader interactions, please activate Accessibility in Grammarl…"
type textarea "**********"
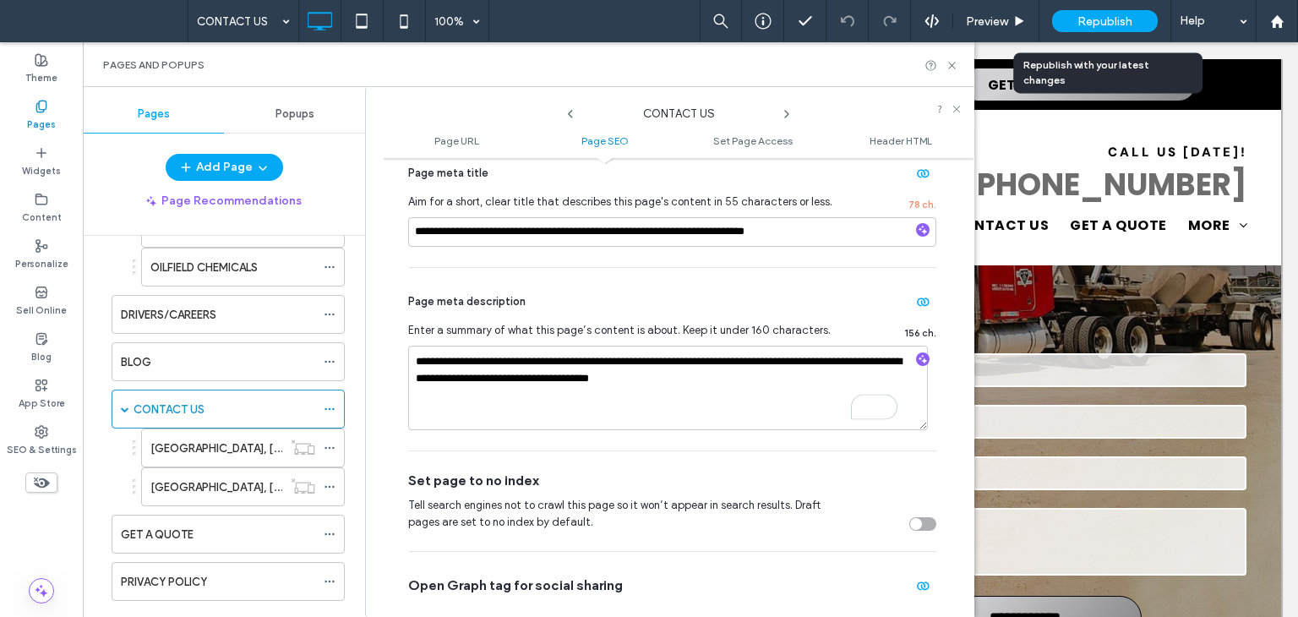
click at [1092, 14] on span "Republish" at bounding box center [1104, 21] width 55 height 14
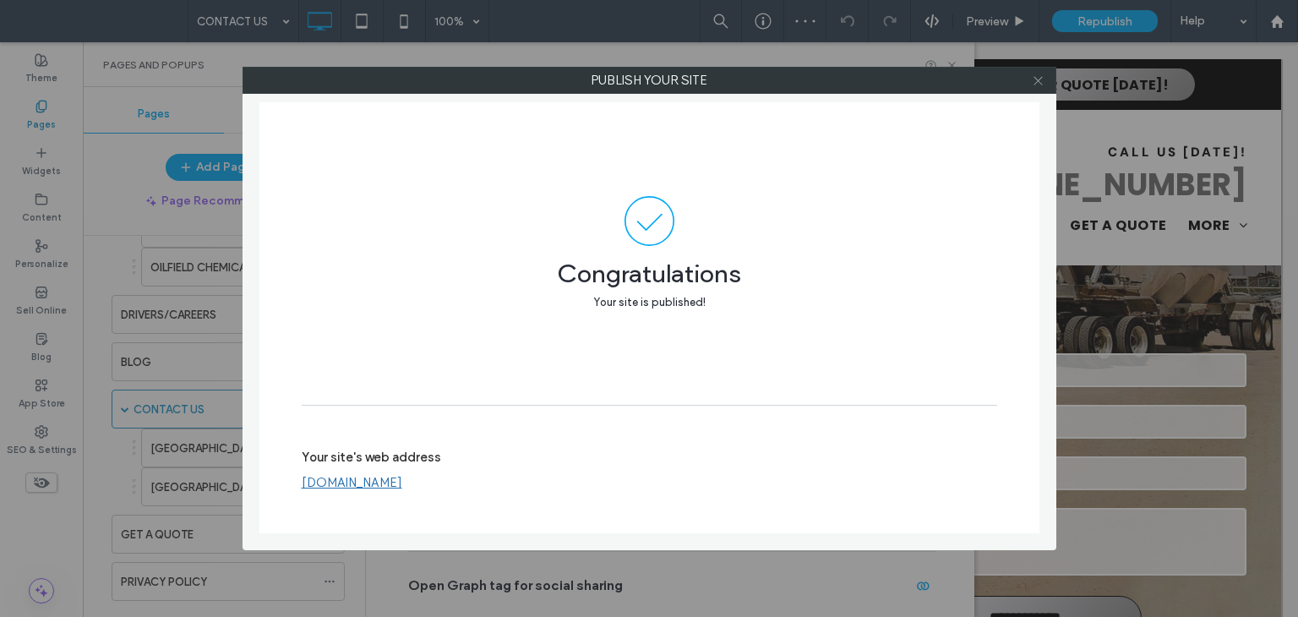
click at [1042, 83] on icon at bounding box center [1038, 80] width 13 height 13
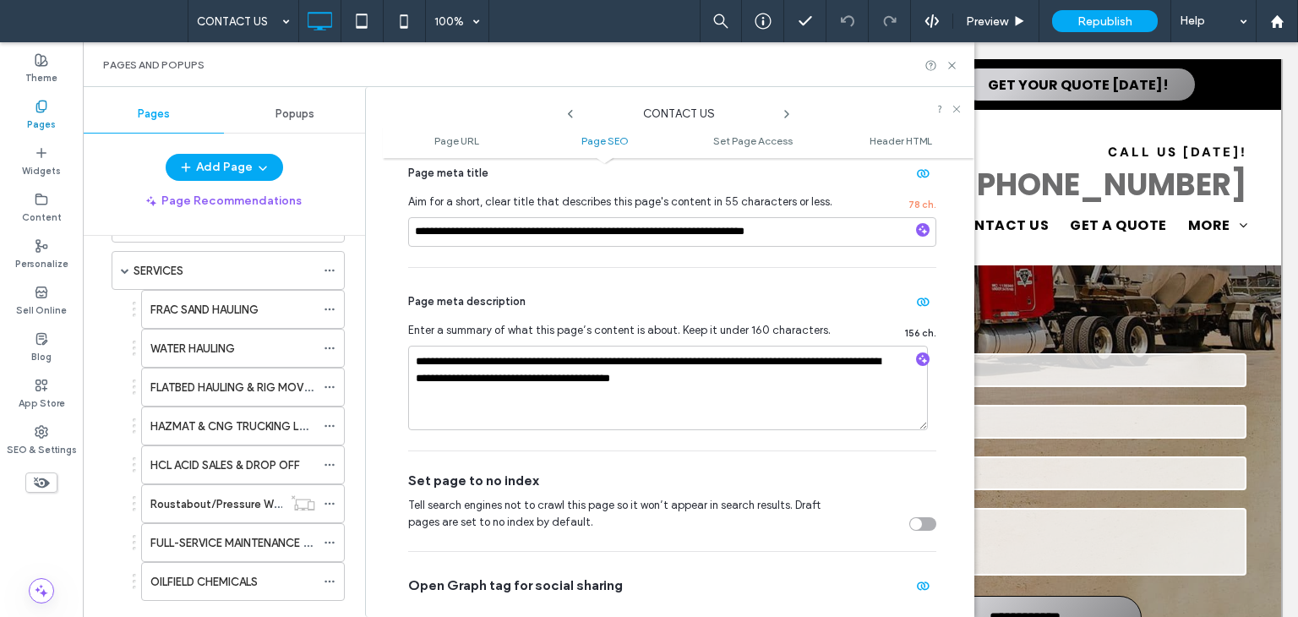
scroll to position [0, 0]
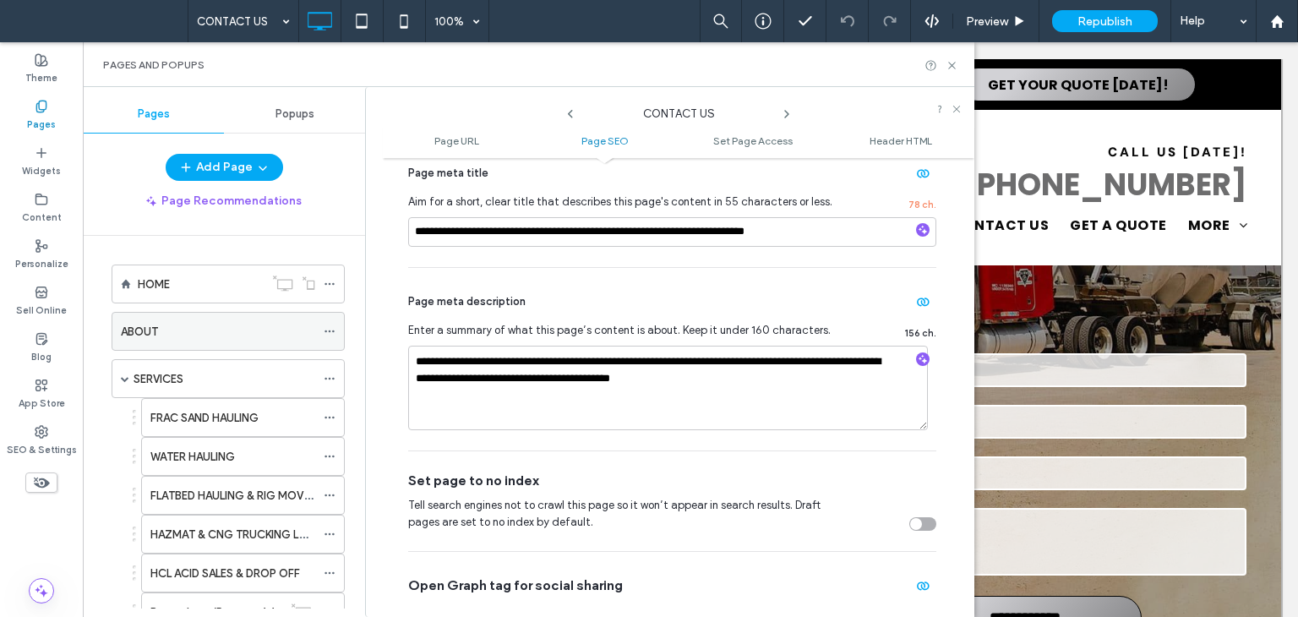
click at [157, 325] on label "ABOUT" at bounding box center [139, 332] width 37 height 30
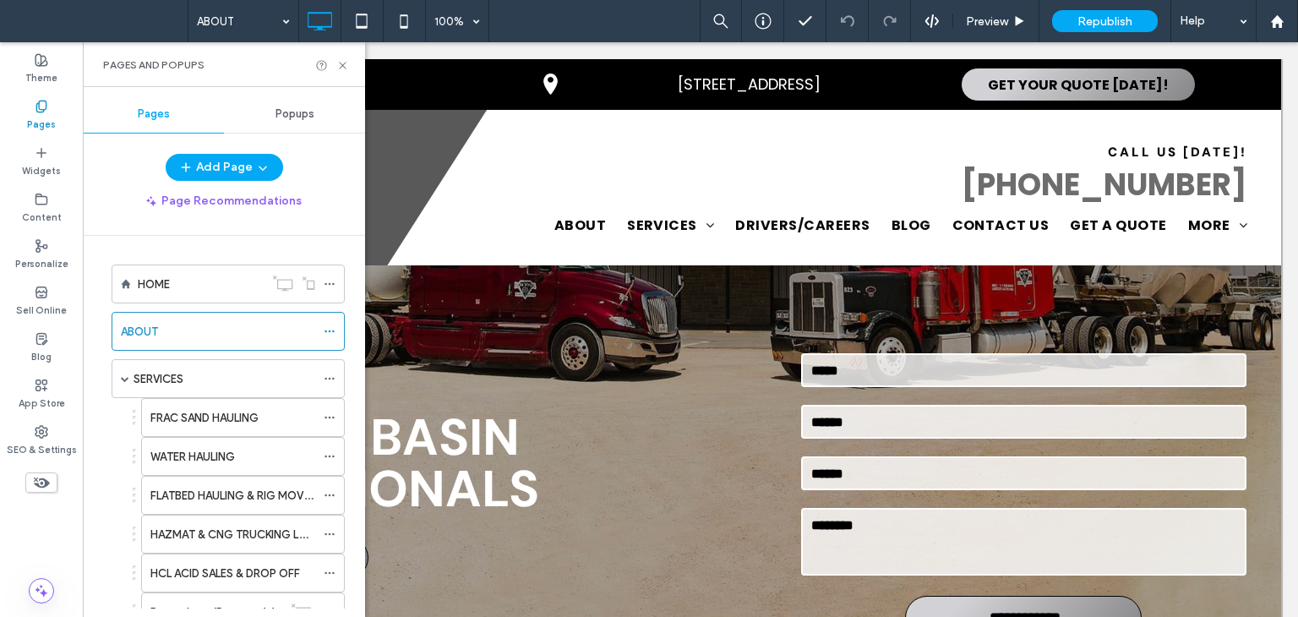
click at [333, 330] on use at bounding box center [329, 331] width 9 height 3
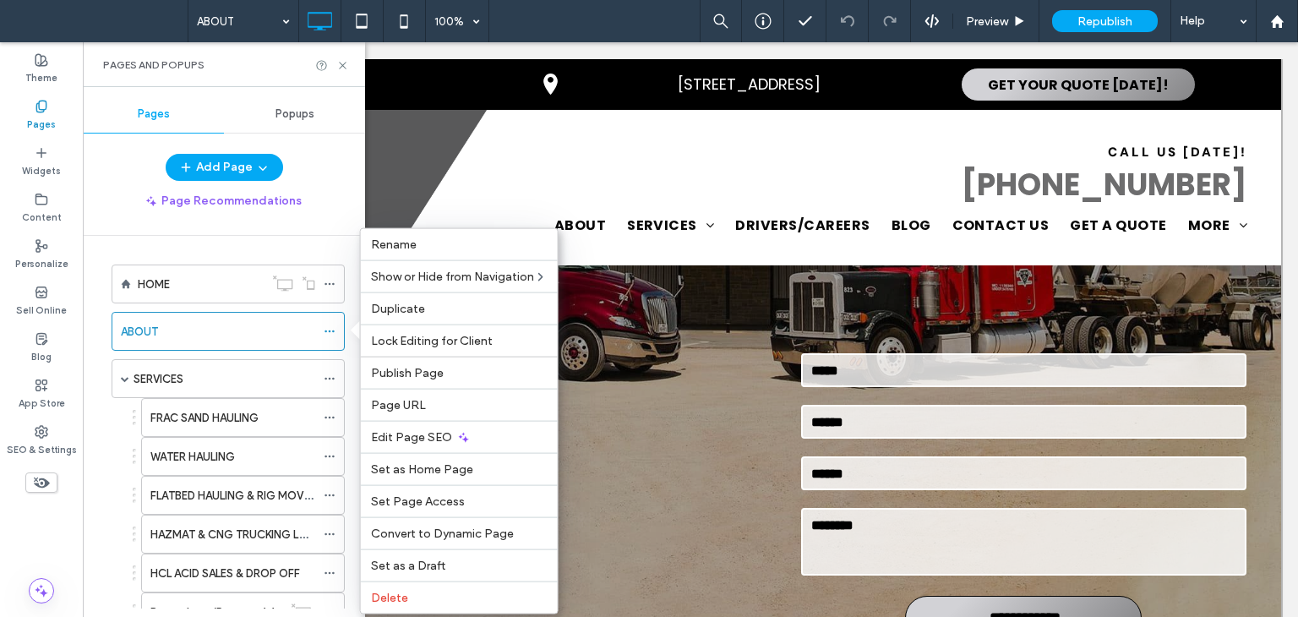
click at [333, 330] on use at bounding box center [329, 331] width 9 height 3
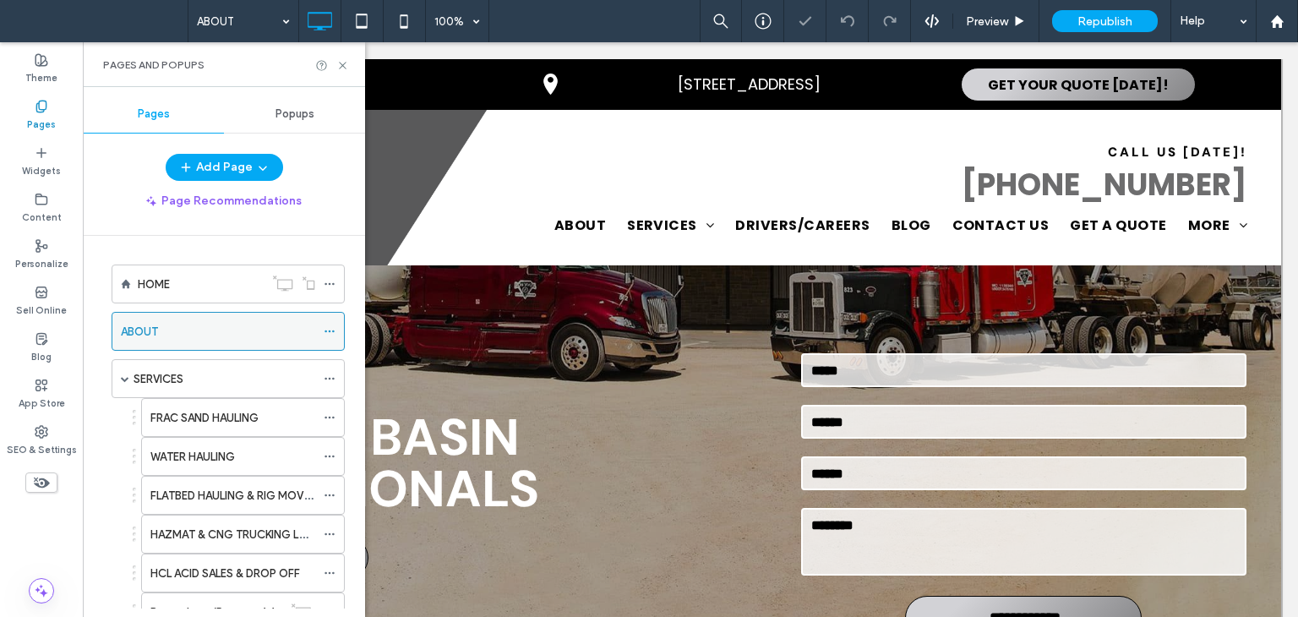
click at [334, 330] on use at bounding box center [329, 331] width 9 height 3
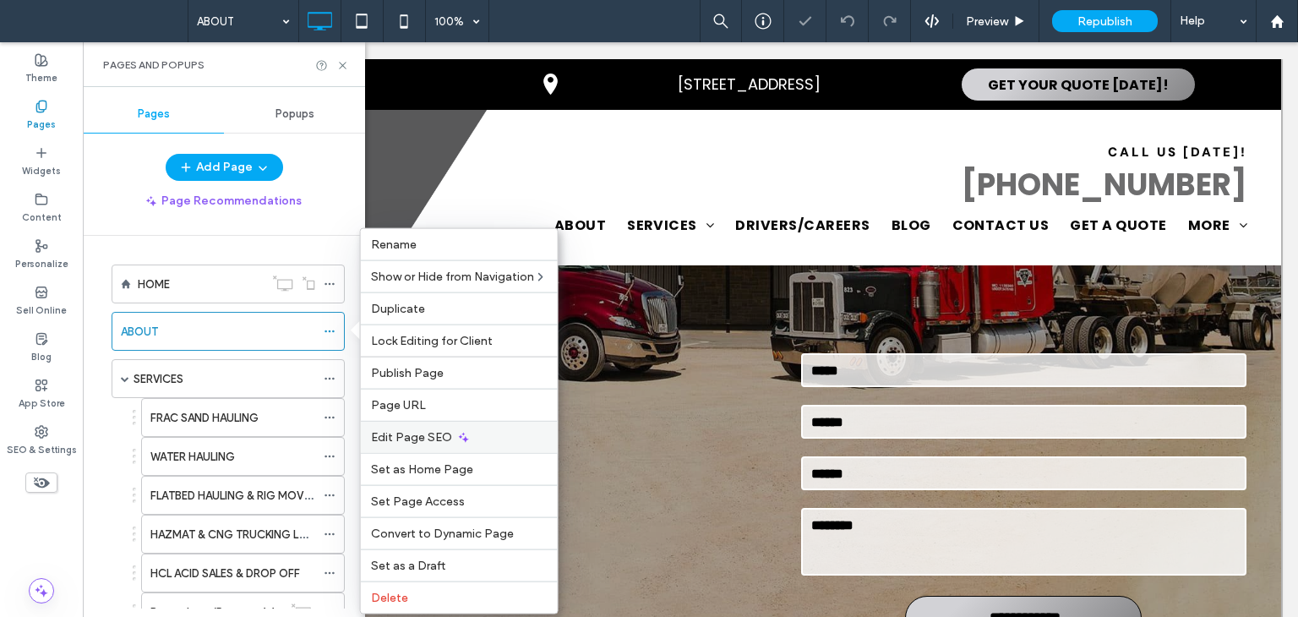
click at [412, 433] on span "Edit Page SEO" at bounding box center [411, 437] width 81 height 14
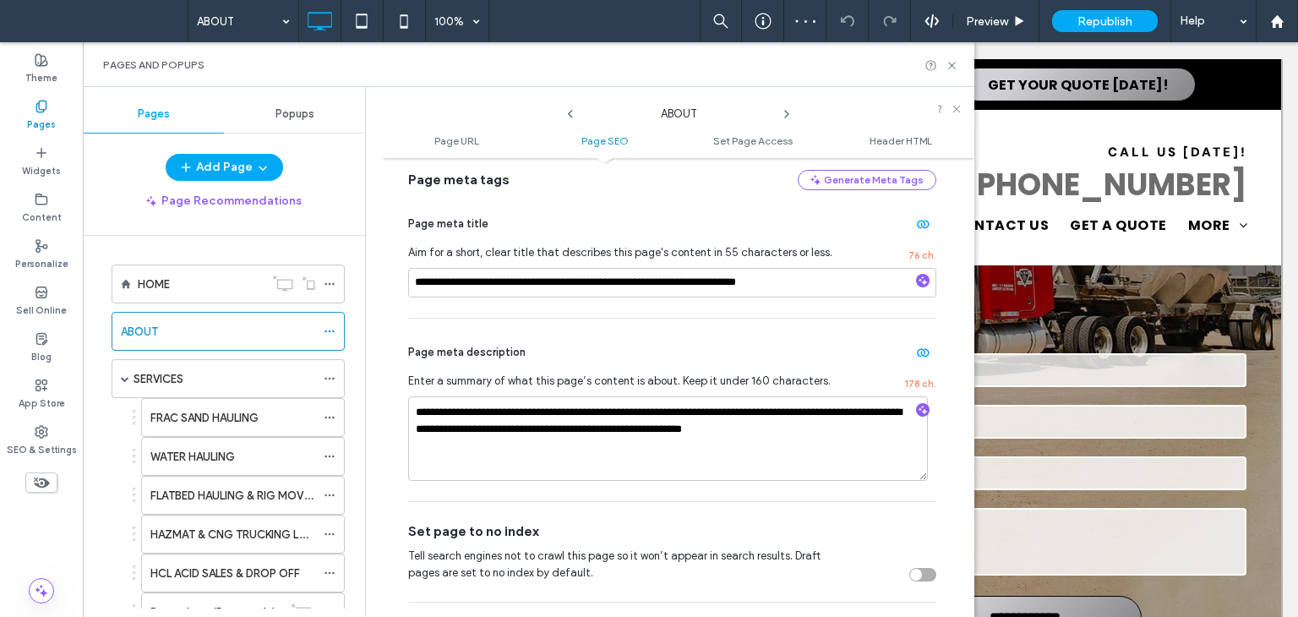
scroll to position [423, 0]
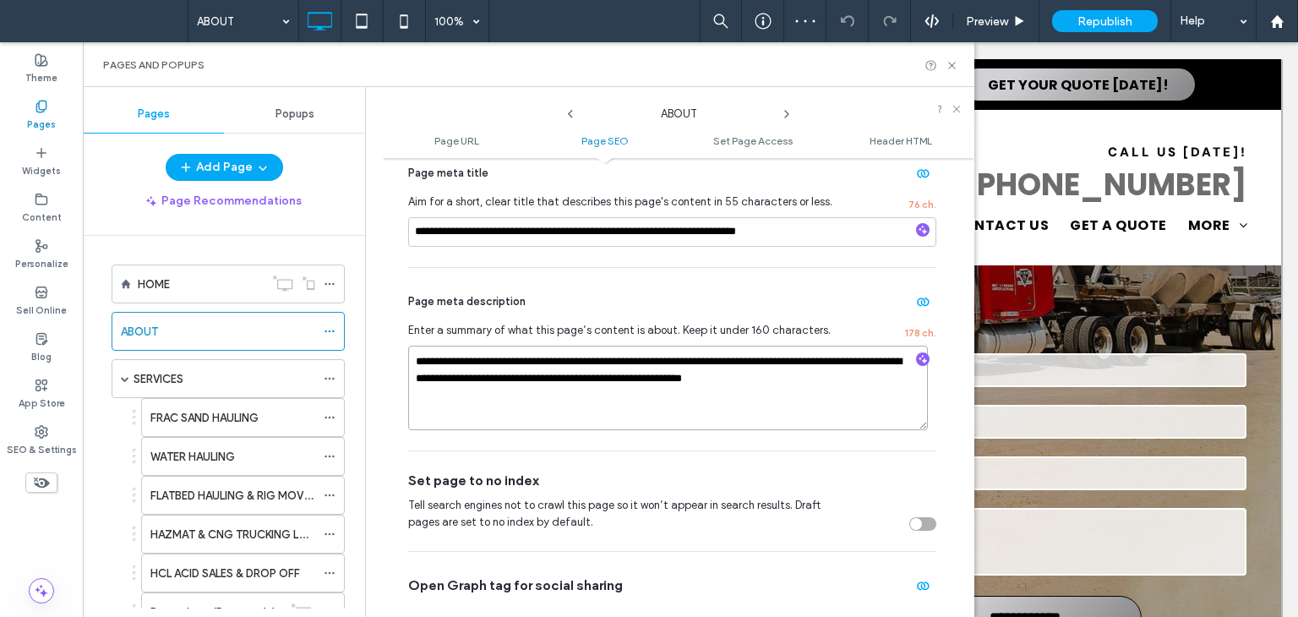
click at [854, 383] on textarea "**********" at bounding box center [668, 388] width 520 height 85
paste textarea "To enrich screen reader interactions, please activate Accessibility in Grammarl…"
type textarea "**********"
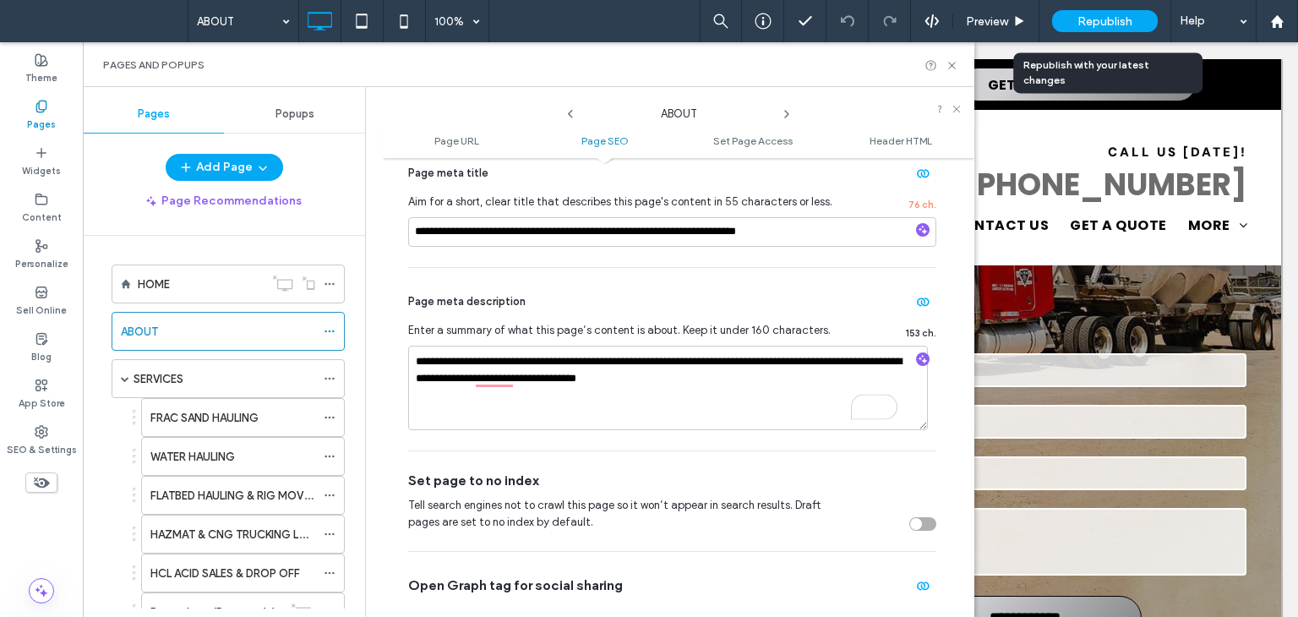
click at [1085, 12] on div "Republish" at bounding box center [1105, 21] width 106 height 22
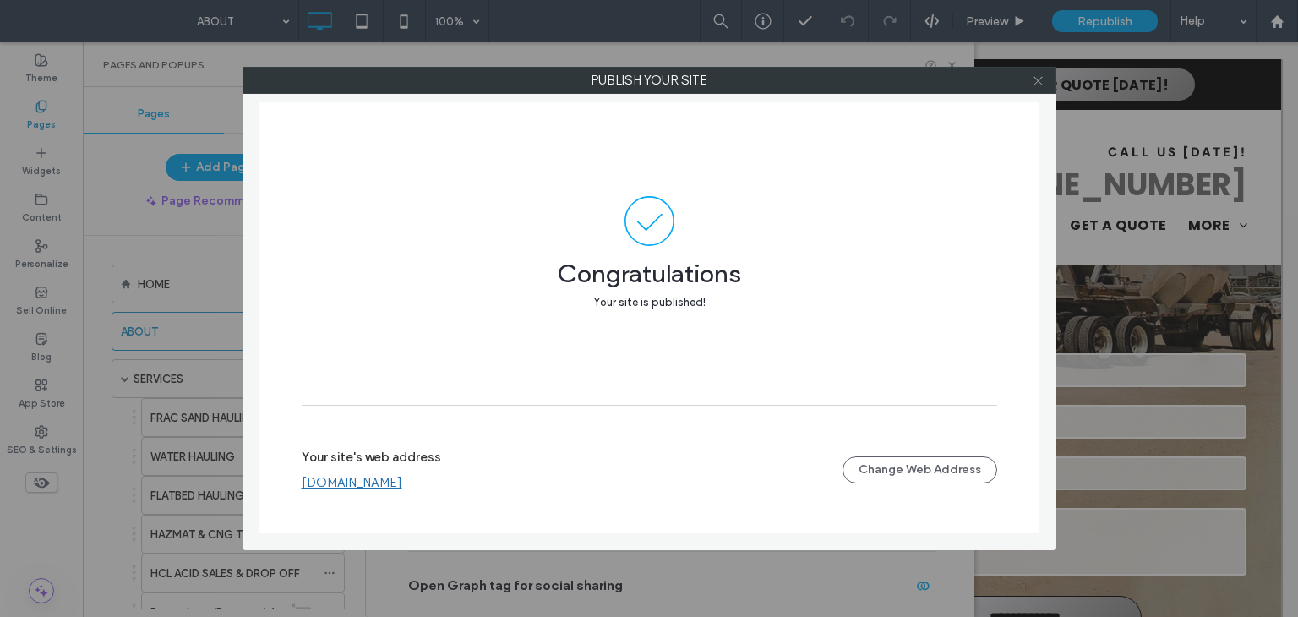
click at [1039, 85] on icon at bounding box center [1038, 80] width 13 height 13
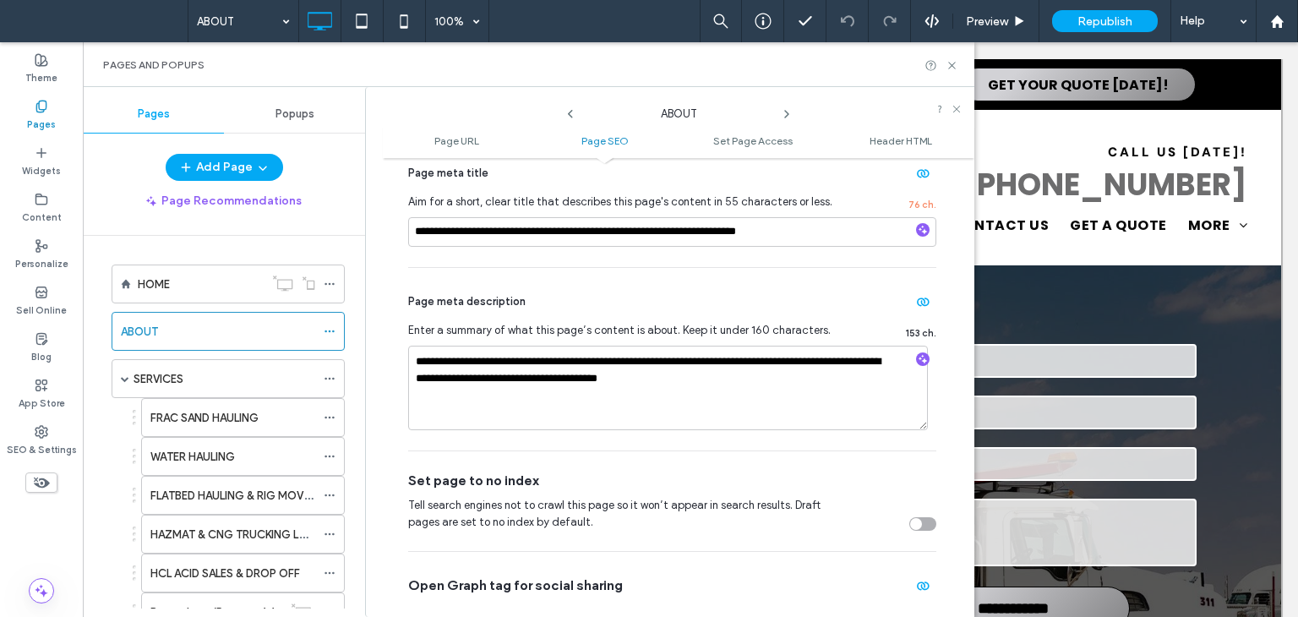
drag, startPoint x: 43, startPoint y: 345, endPoint x: 92, endPoint y: 336, distance: 49.7
click at [43, 345] on icon at bounding box center [42, 339] width 14 height 14
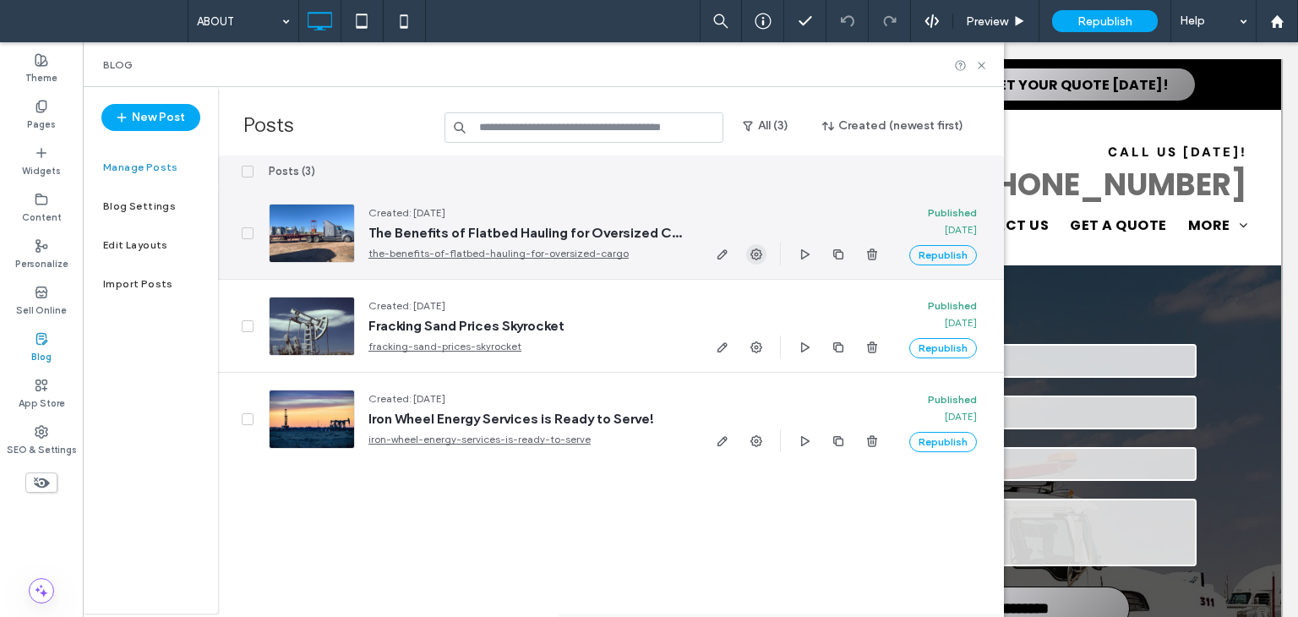
click at [755, 259] on icon "button" at bounding box center [757, 255] width 14 height 14
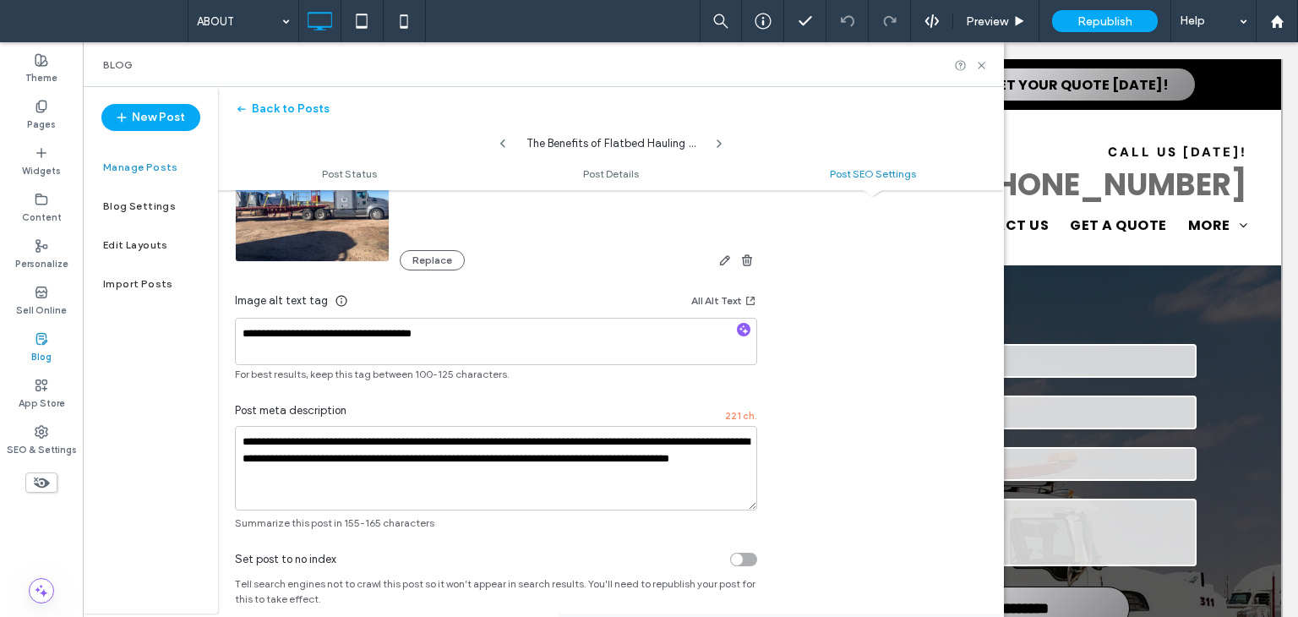
scroll to position [1166, 0]
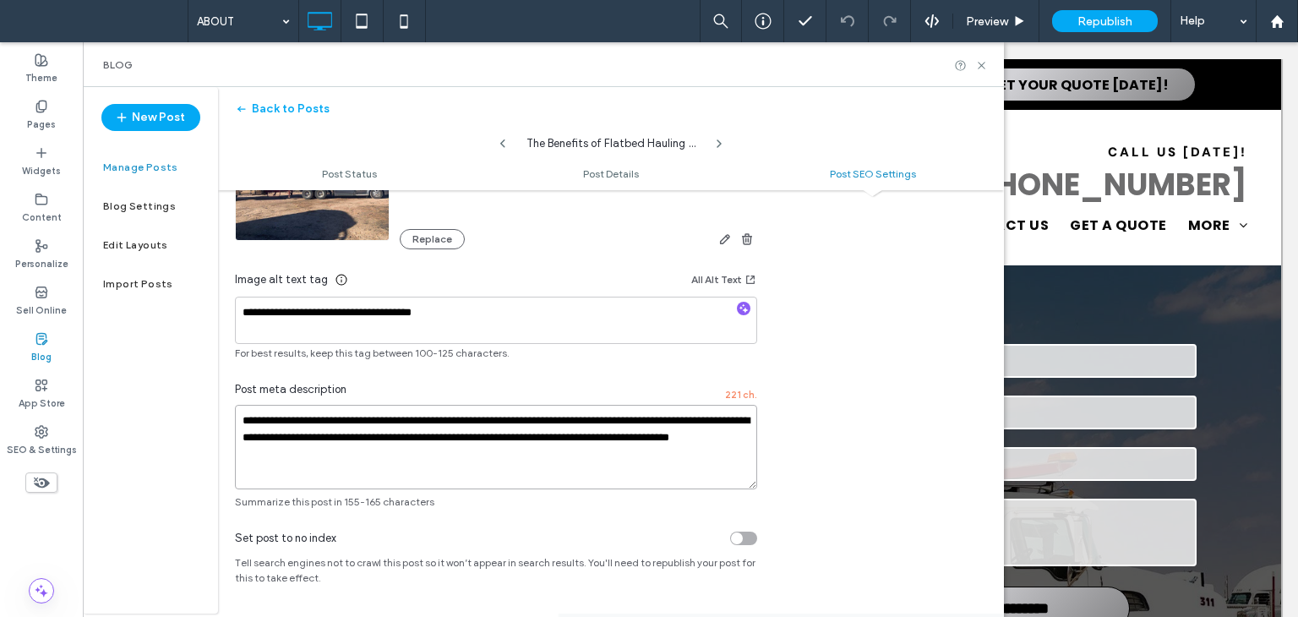
click at [568, 469] on textarea "**********" at bounding box center [496, 447] width 522 height 85
paste textarea "To enrich screen reader interactions, please activate Accessibility in Grammarl…"
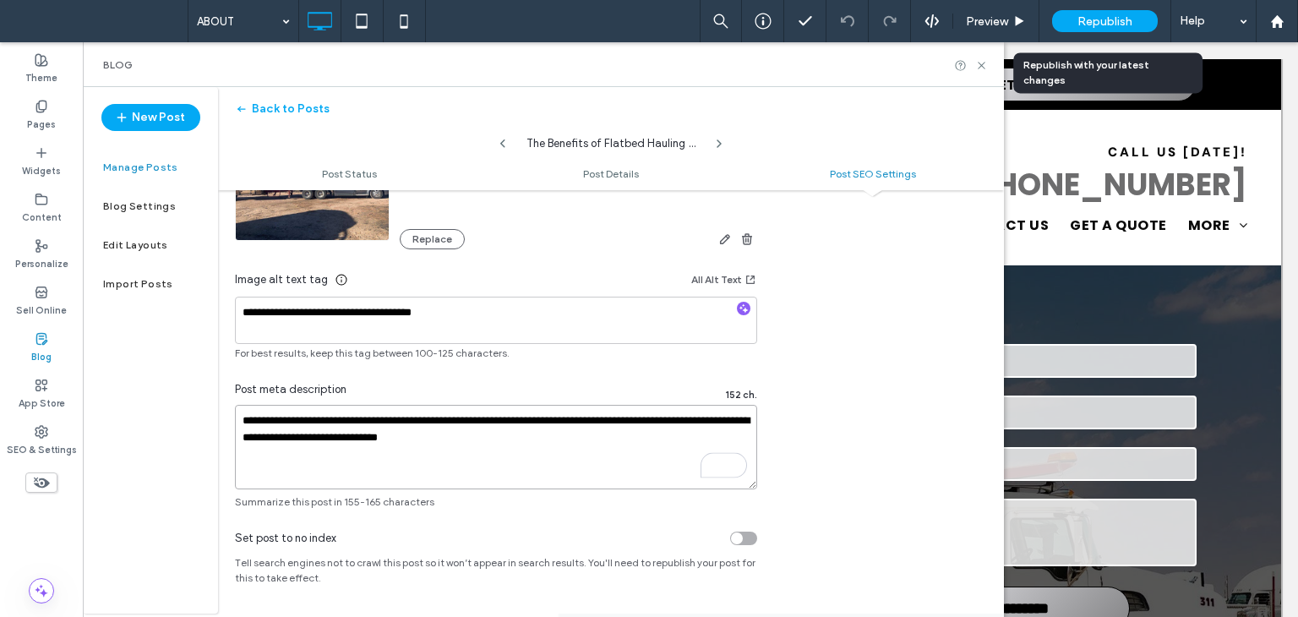
type textarea "**********"
click at [1095, 22] on span "Republish" at bounding box center [1104, 21] width 55 height 14
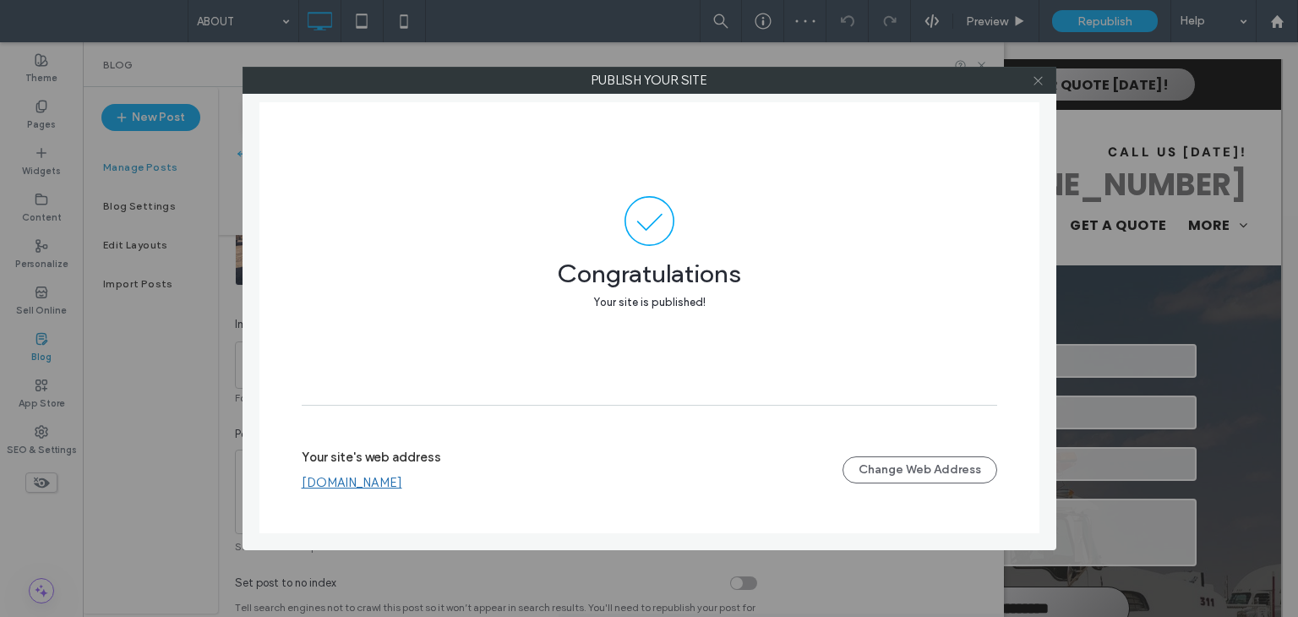
click at [1042, 81] on icon at bounding box center [1038, 80] width 13 height 13
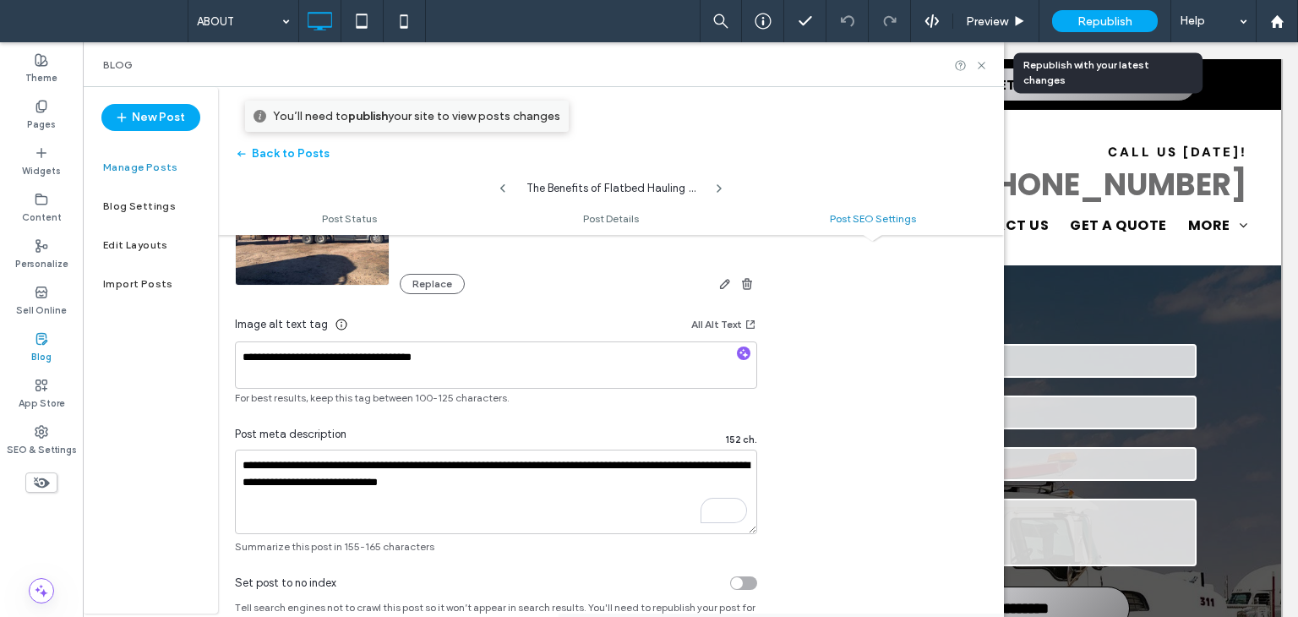
click at [1126, 25] on span "Republish" at bounding box center [1104, 21] width 55 height 14
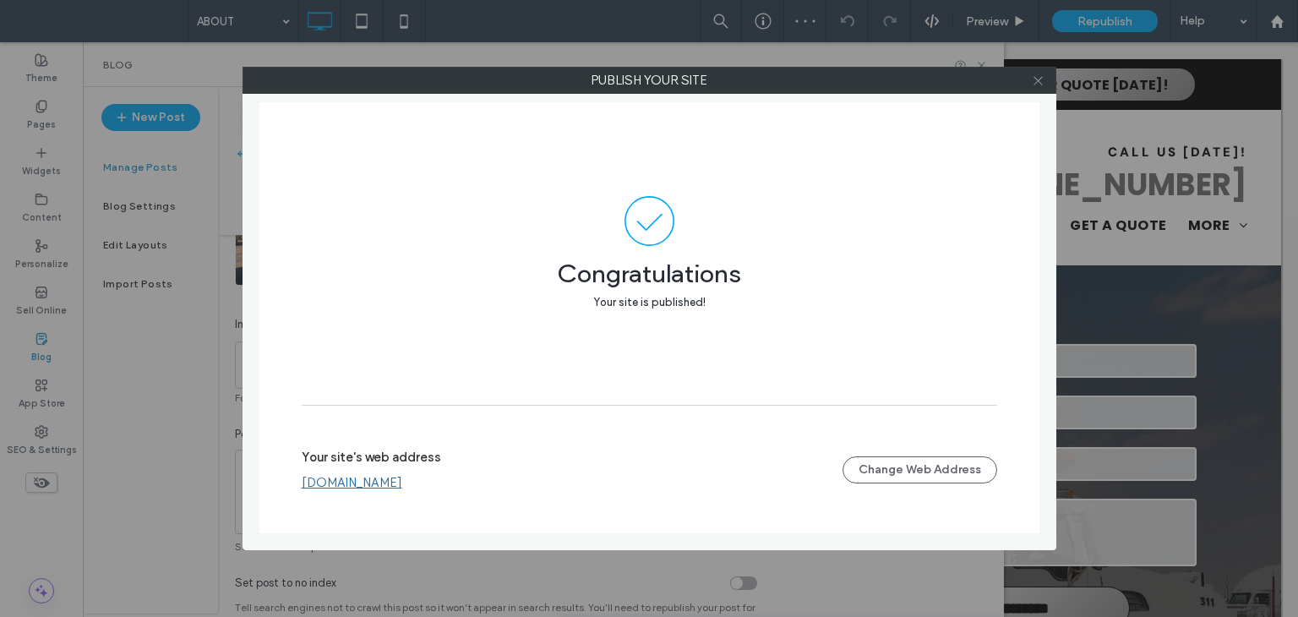
click at [1044, 81] on icon at bounding box center [1038, 80] width 13 height 13
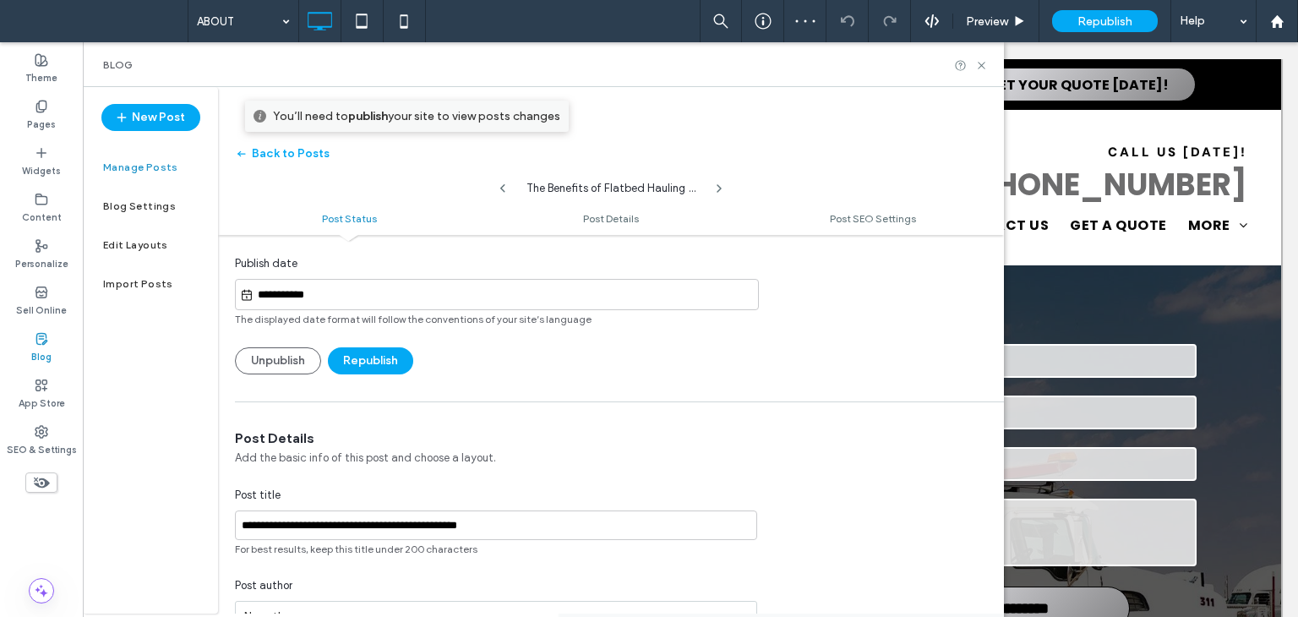
scroll to position [0, 0]
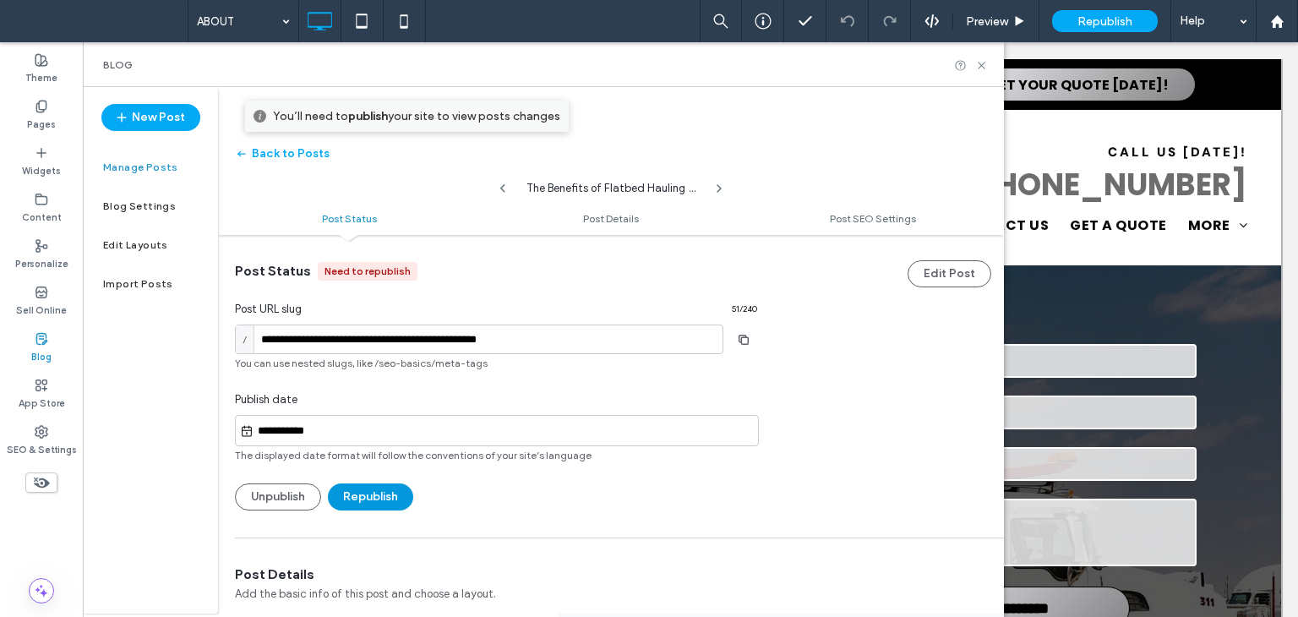
click at [387, 498] on button "Republish" at bounding box center [370, 496] width 85 height 27
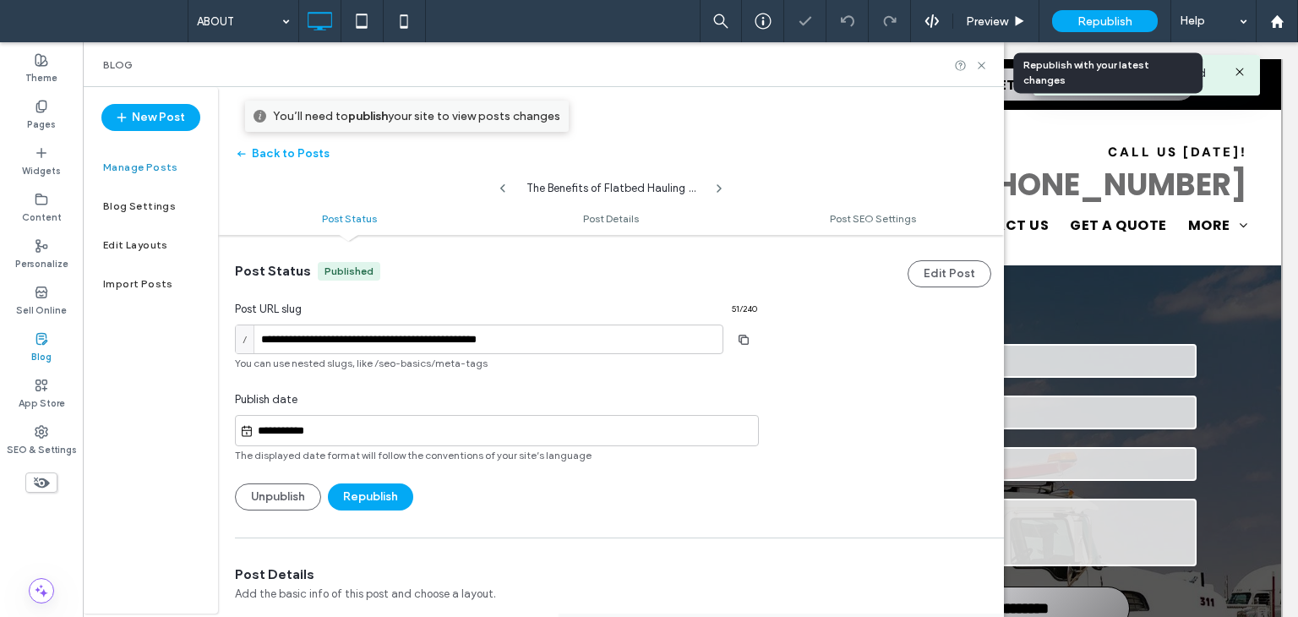
click at [1092, 16] on span "Republish" at bounding box center [1104, 21] width 55 height 14
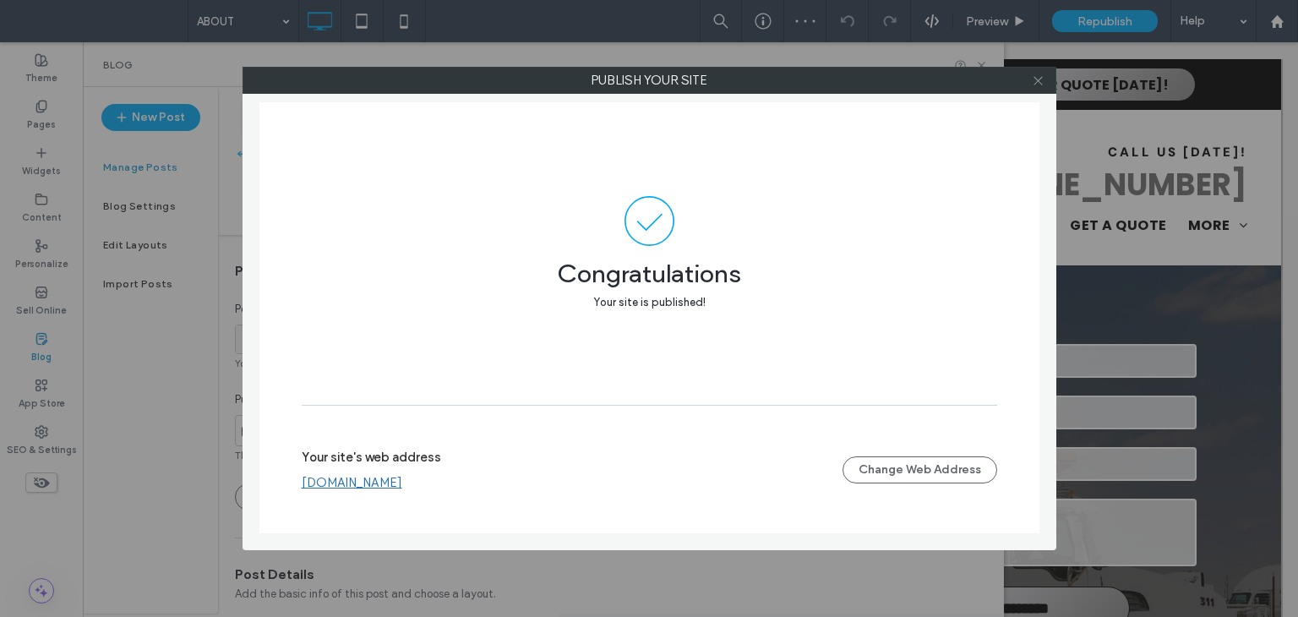
click at [1045, 82] on icon at bounding box center [1038, 80] width 13 height 13
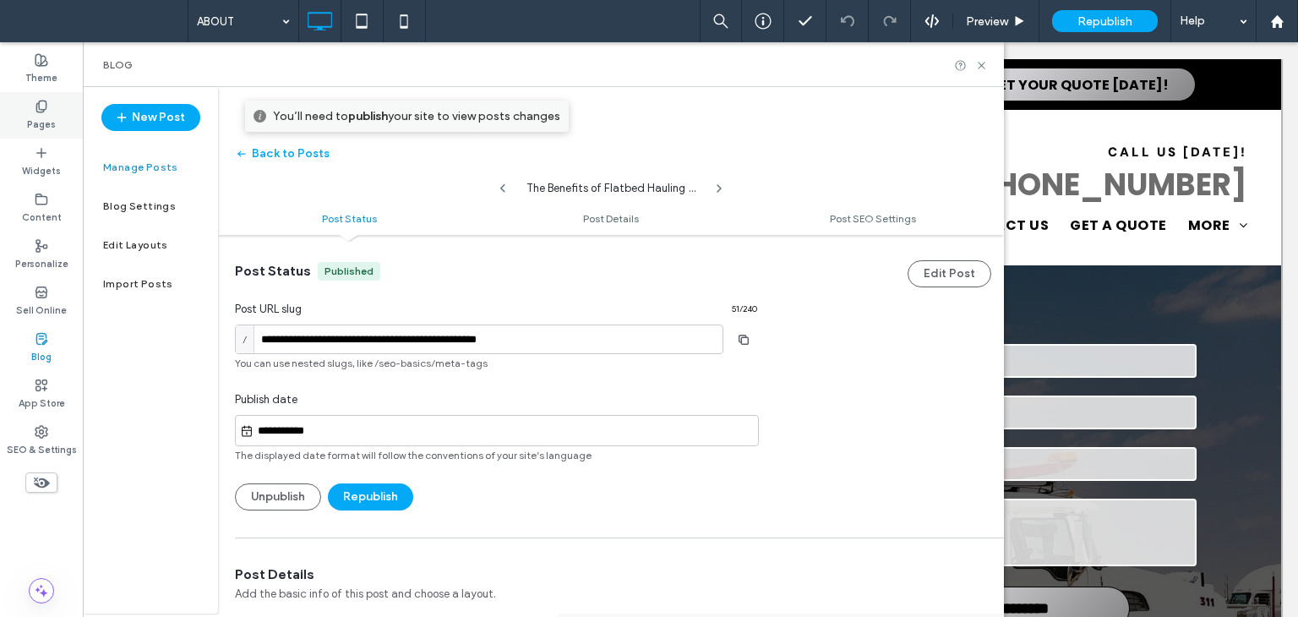
click at [24, 102] on div "Pages" at bounding box center [41, 115] width 83 height 46
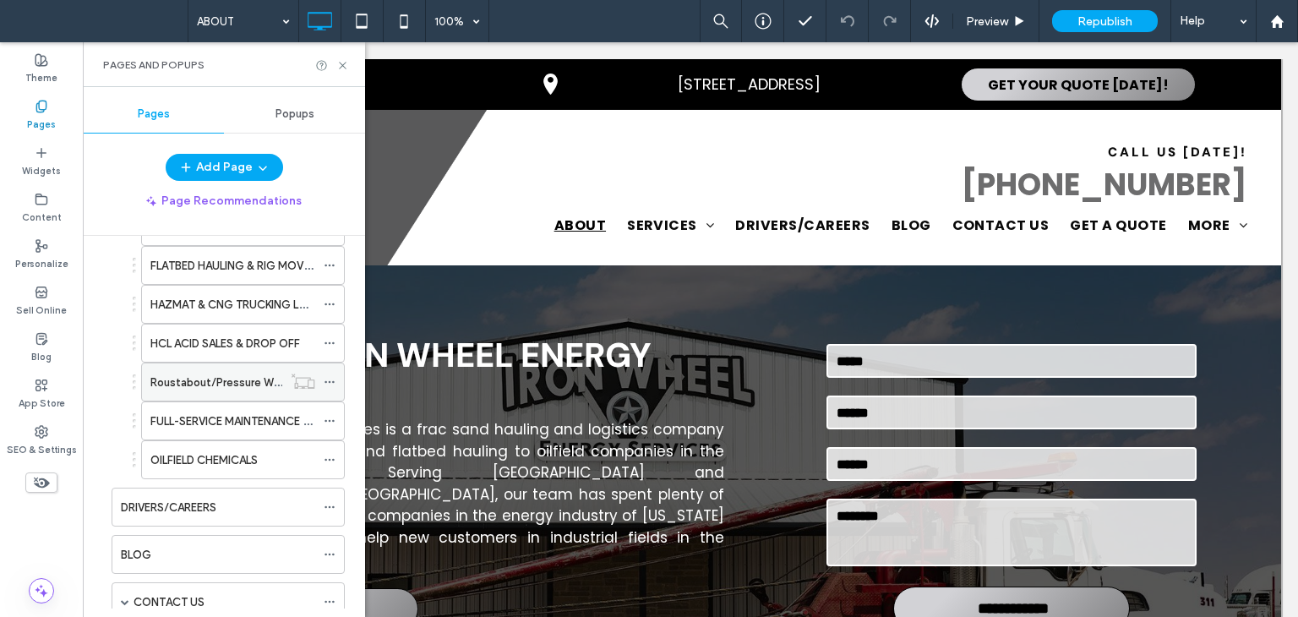
scroll to position [254, 0]
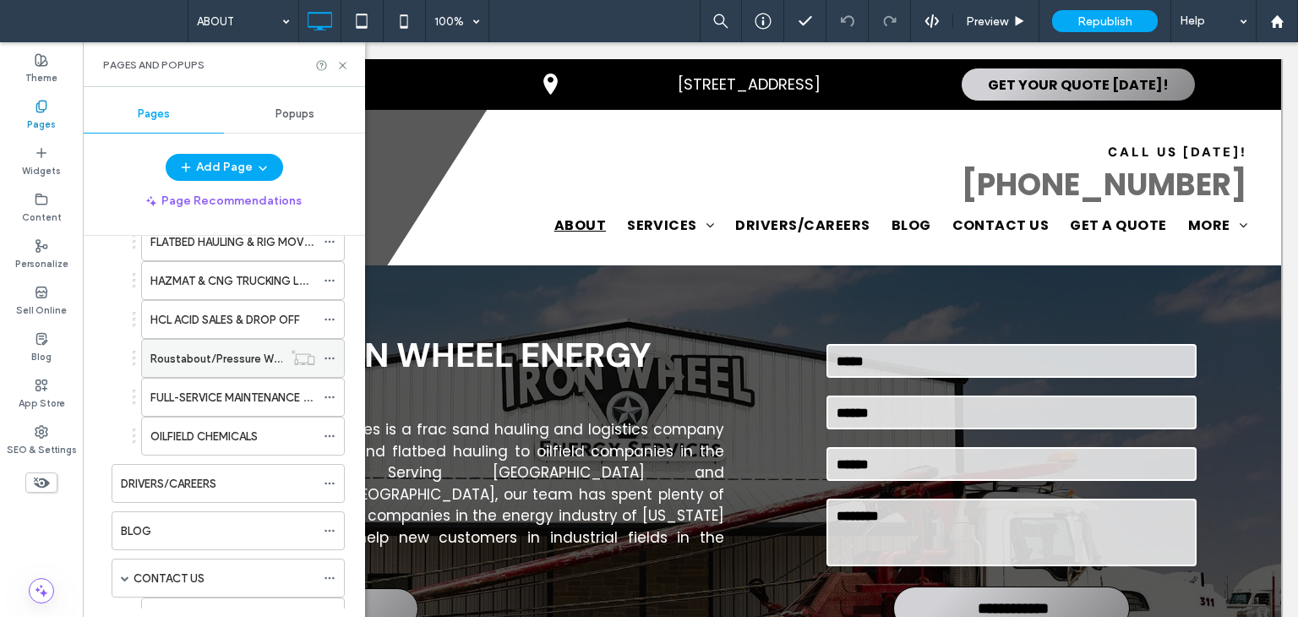
click at [210, 352] on label "Roustabout/Pressure Washing Services" at bounding box center [251, 359] width 202 height 30
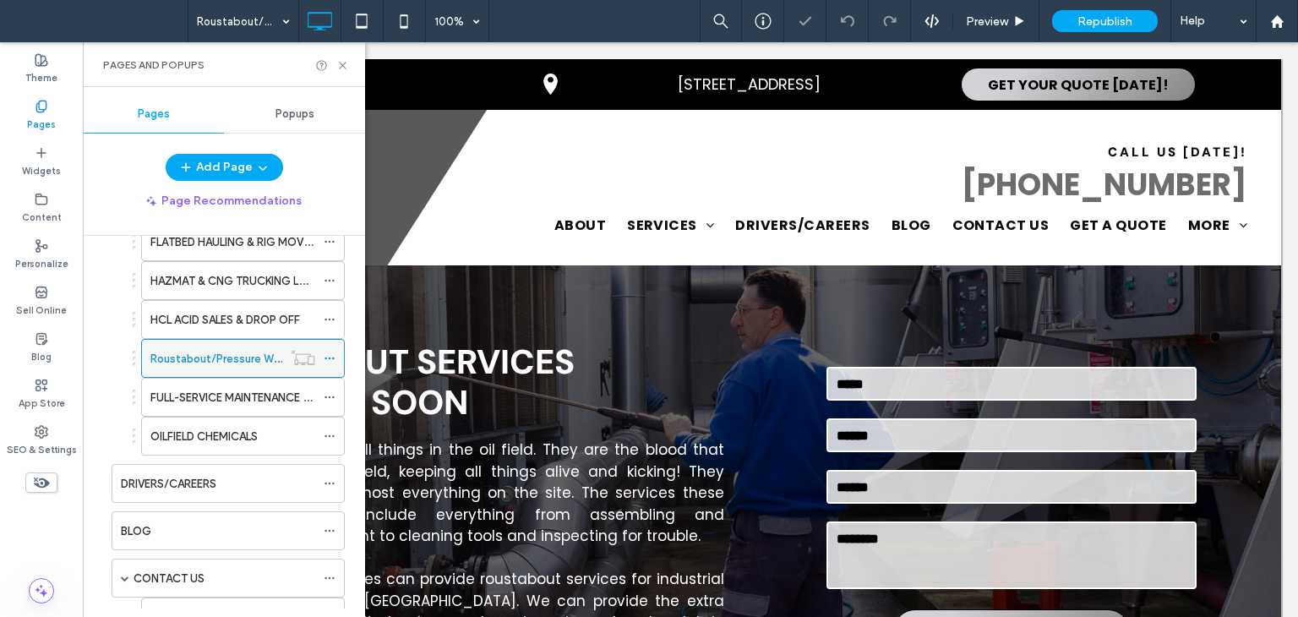
click at [331, 352] on icon at bounding box center [330, 358] width 12 height 12
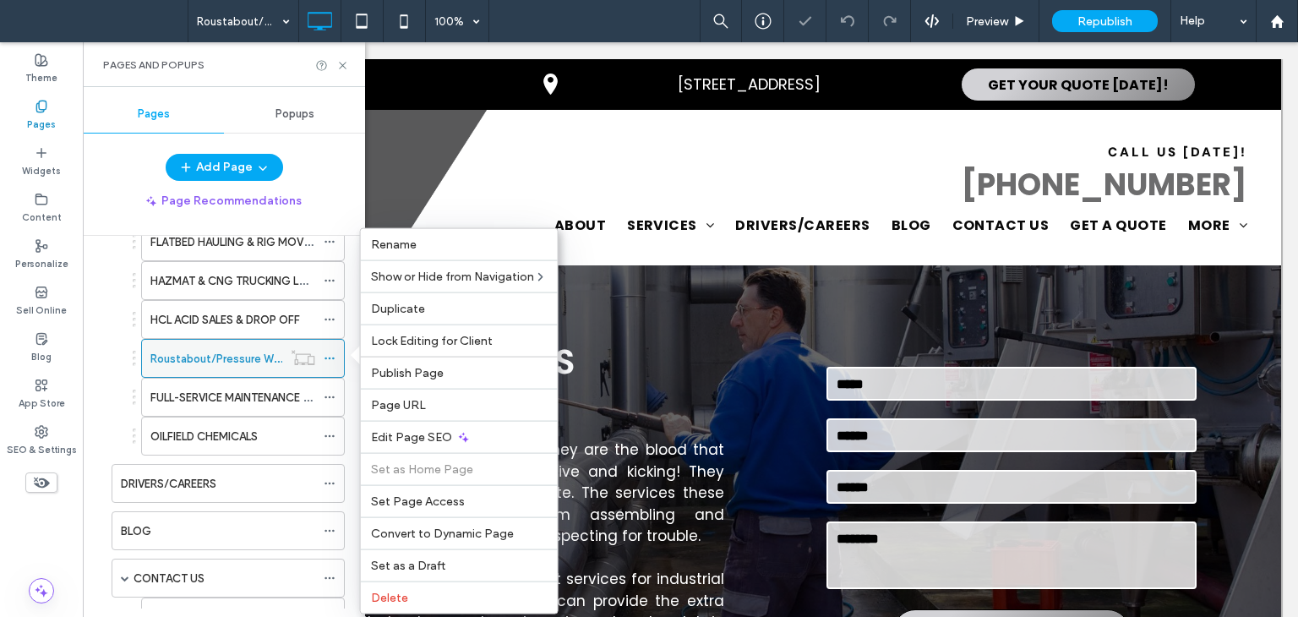
click at [331, 352] on icon at bounding box center [330, 358] width 12 height 12
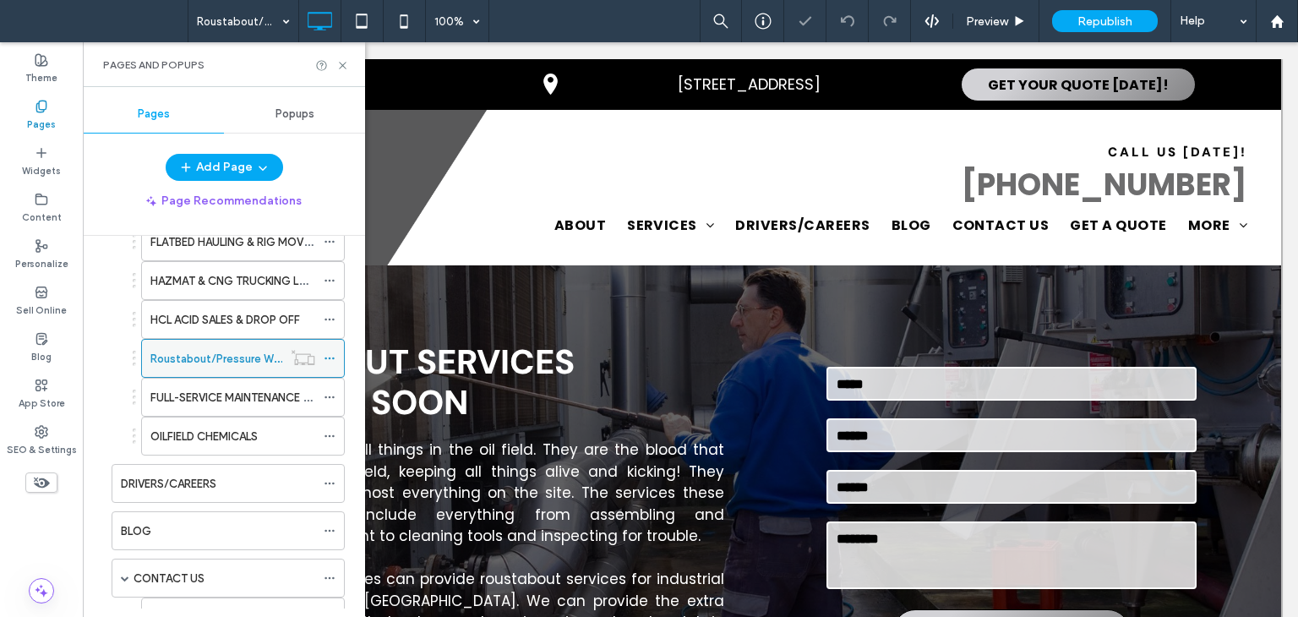
click at [331, 352] on icon at bounding box center [330, 358] width 12 height 12
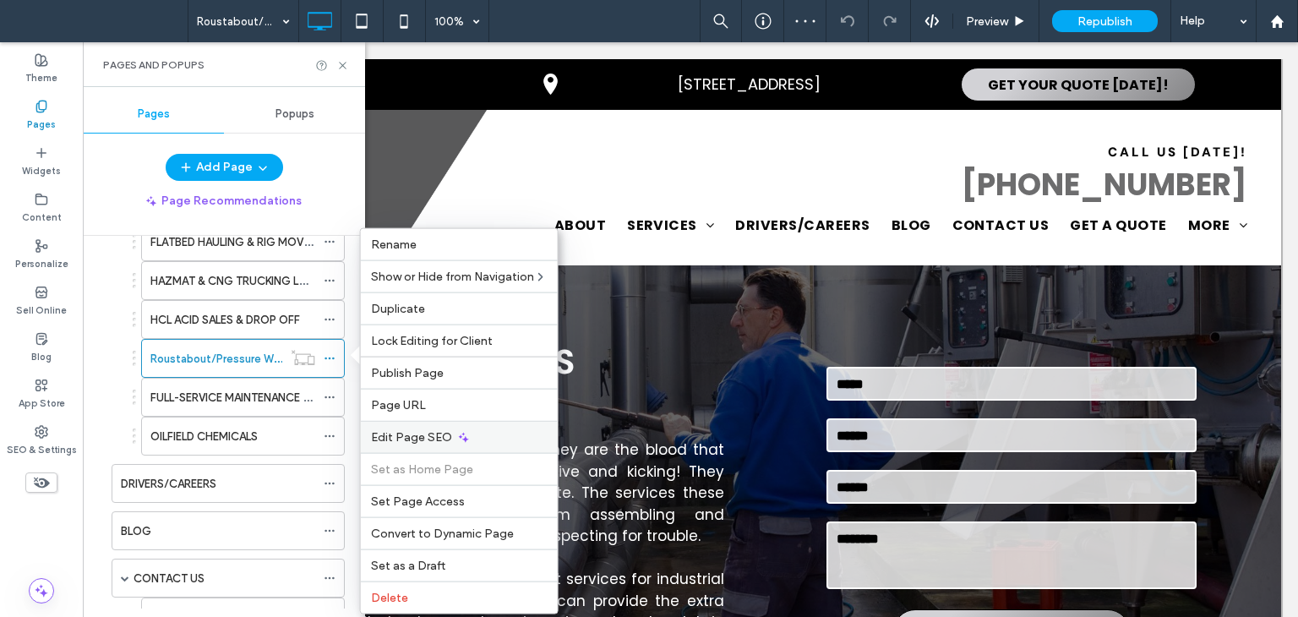
click at [429, 440] on span "Edit Page SEO" at bounding box center [411, 437] width 81 height 14
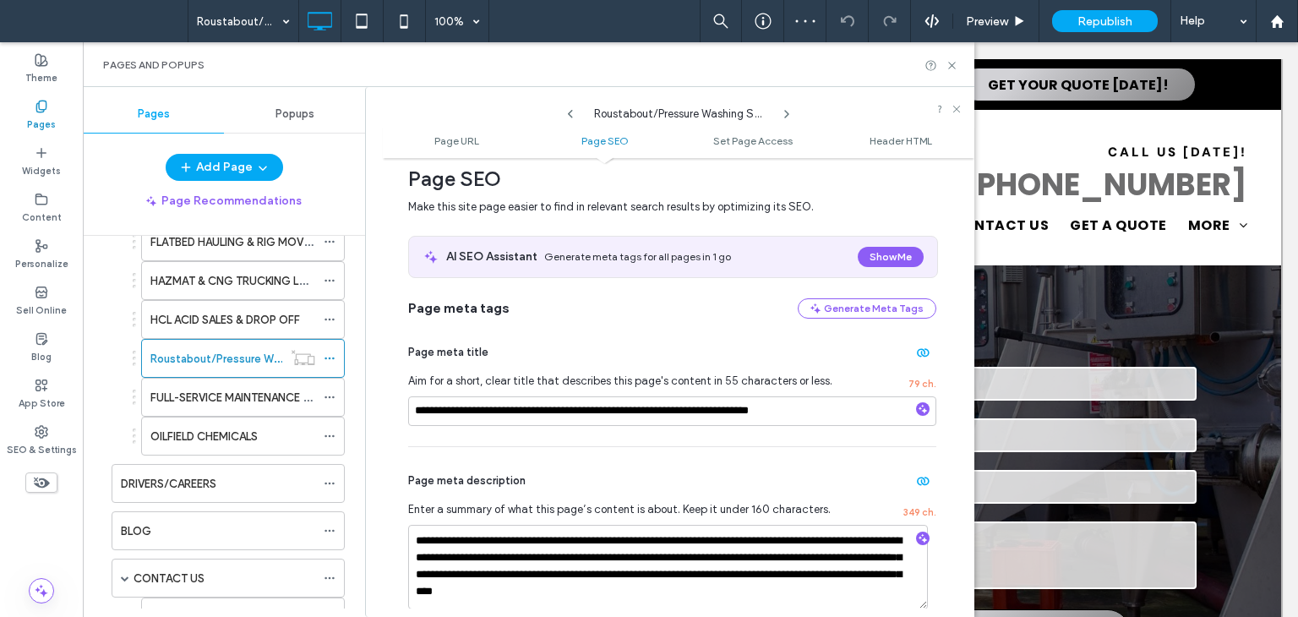
scroll to position [507, 0]
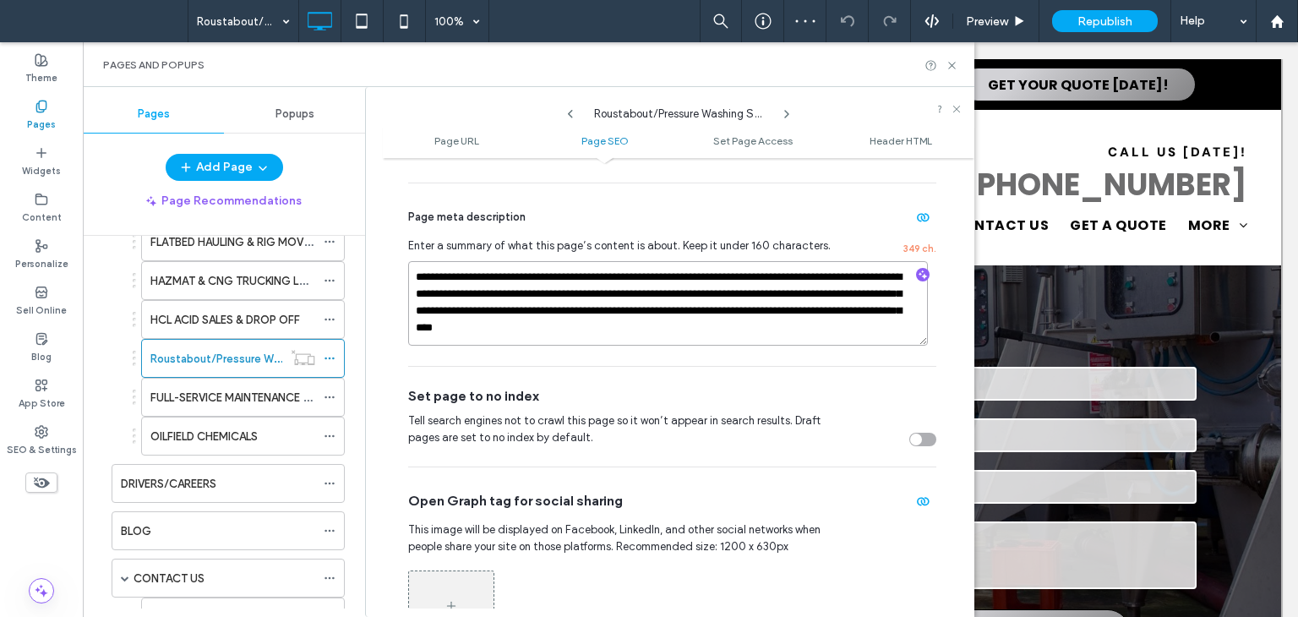
click at [803, 339] on textarea "**********" at bounding box center [668, 303] width 520 height 85
paste textarea "To enrich screen reader interactions, please activate Accessibility in Grammarl…"
type textarea "**********"
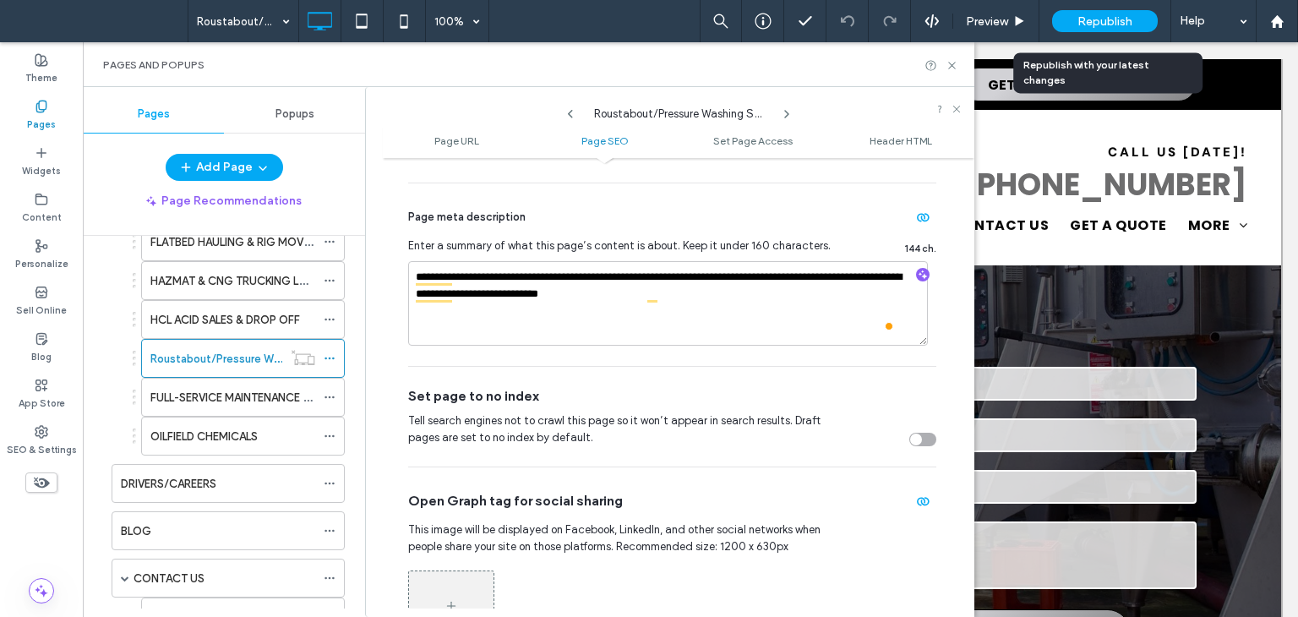
click at [1111, 25] on span "Republish" at bounding box center [1104, 21] width 55 height 14
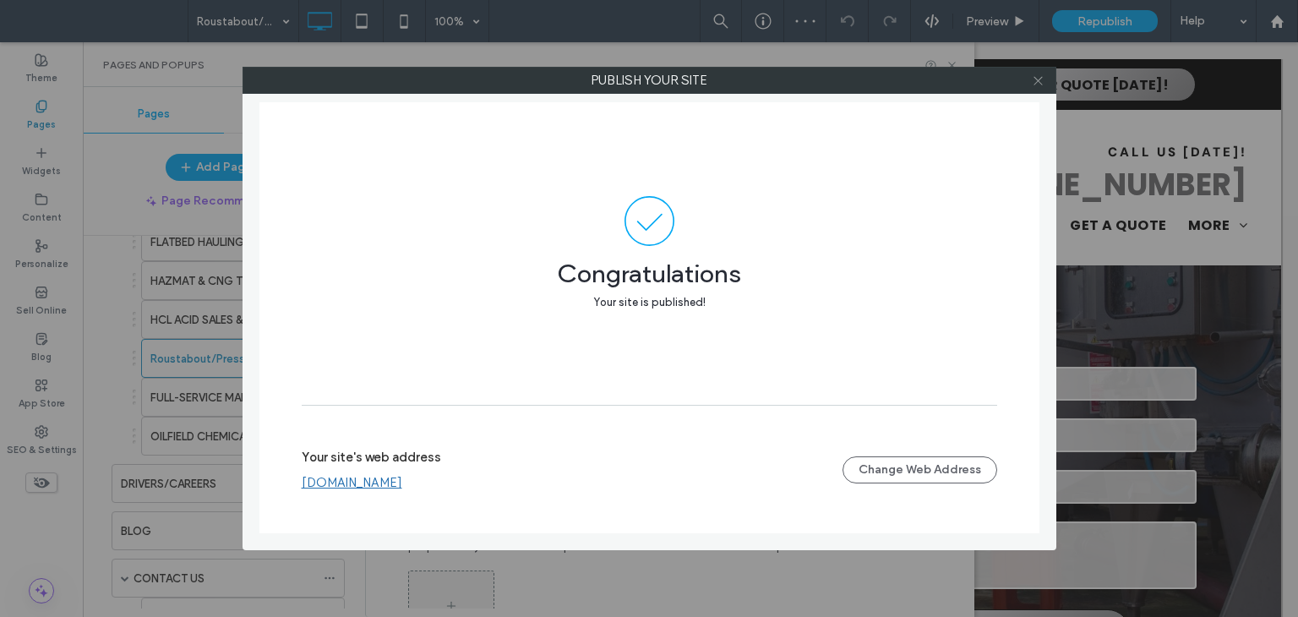
click at [1038, 82] on icon at bounding box center [1038, 80] width 13 height 13
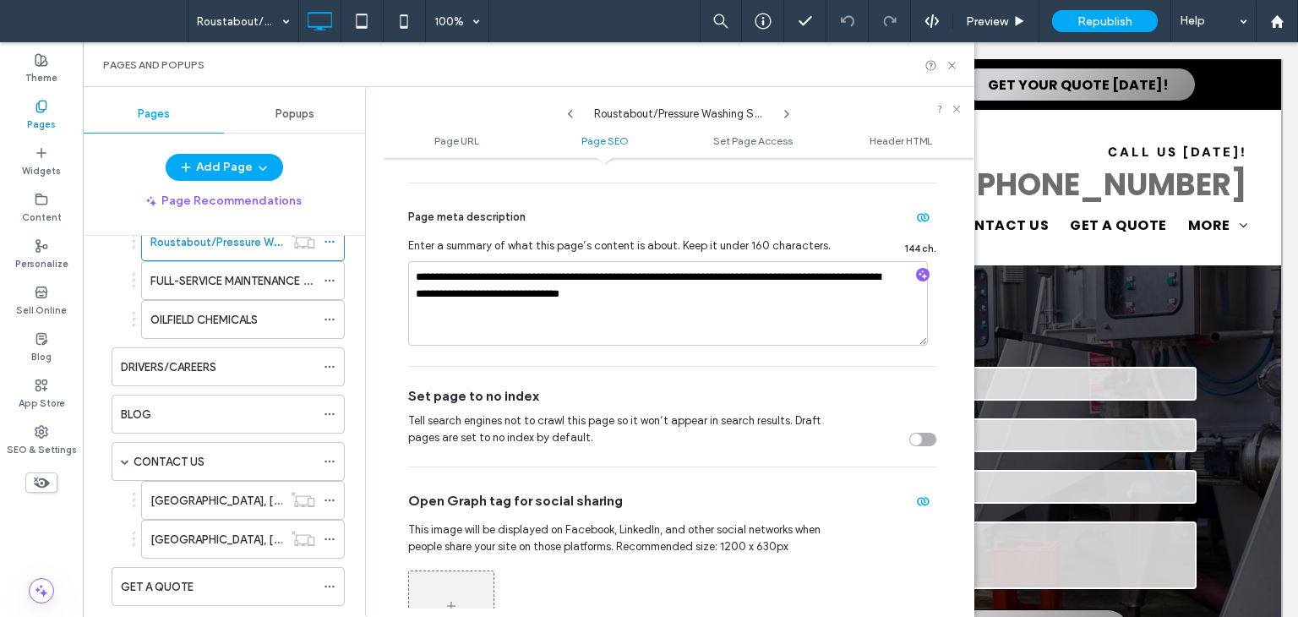
scroll to position [592, 0]
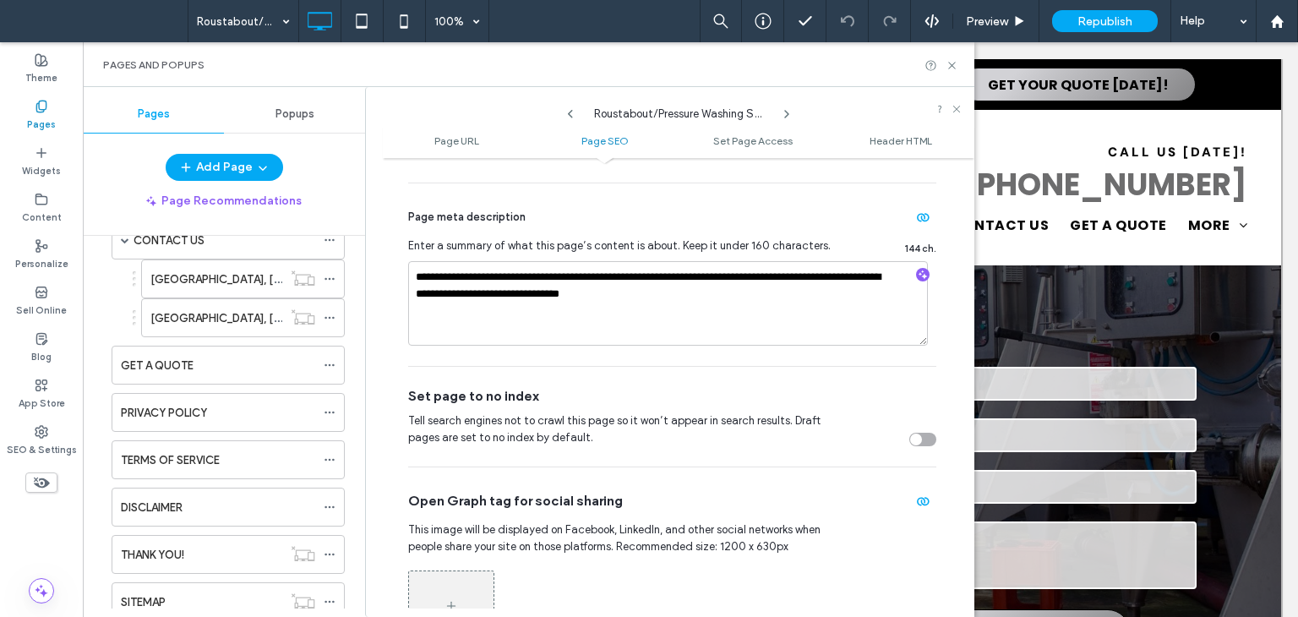
drag, startPoint x: 191, startPoint y: 314, endPoint x: 199, endPoint y: 315, distance: 8.5
click at [192, 314] on label "ODESSA, TX" at bounding box center [266, 318] width 232 height 30
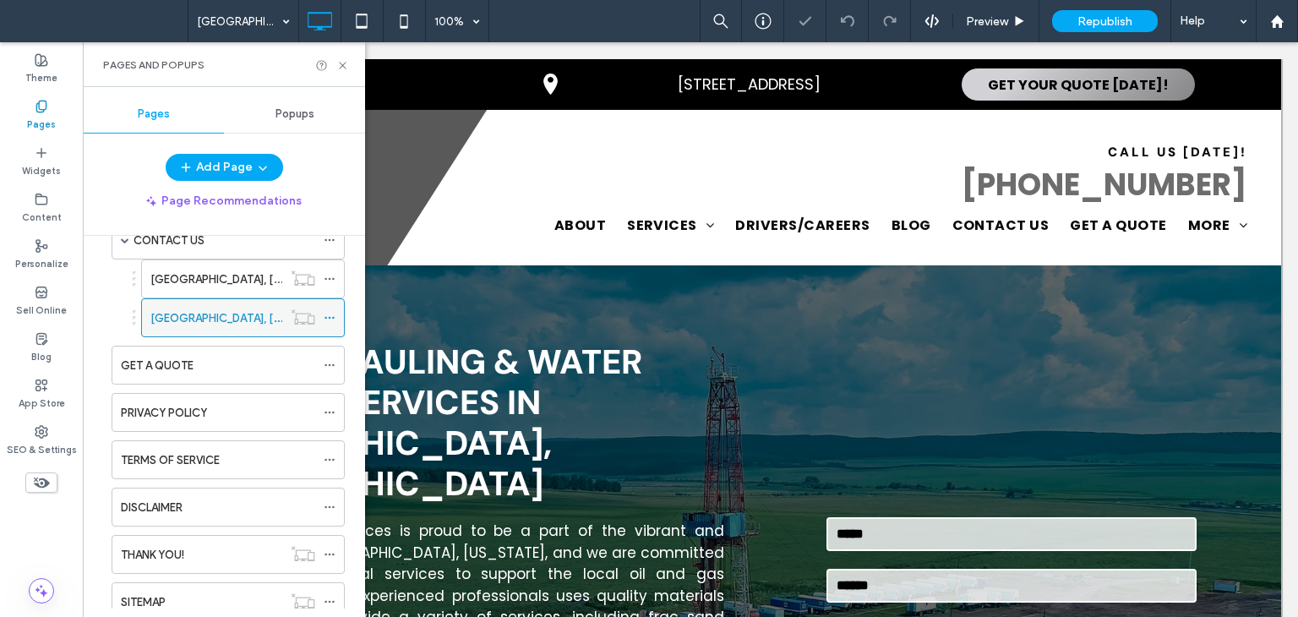
click at [339, 310] on div at bounding box center [334, 317] width 20 height 25
click at [341, 312] on div at bounding box center [334, 317] width 20 height 25
click at [334, 313] on icon at bounding box center [330, 318] width 12 height 12
click at [335, 313] on icon at bounding box center [330, 318] width 12 height 12
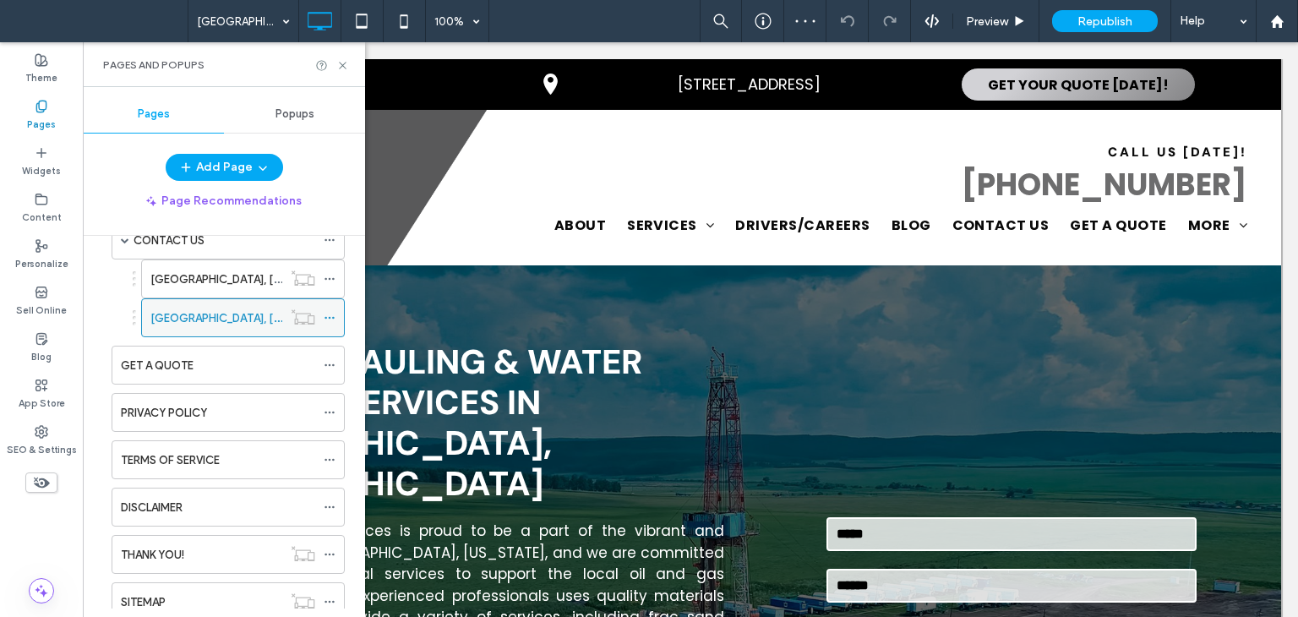
click at [335, 313] on icon at bounding box center [330, 318] width 12 height 12
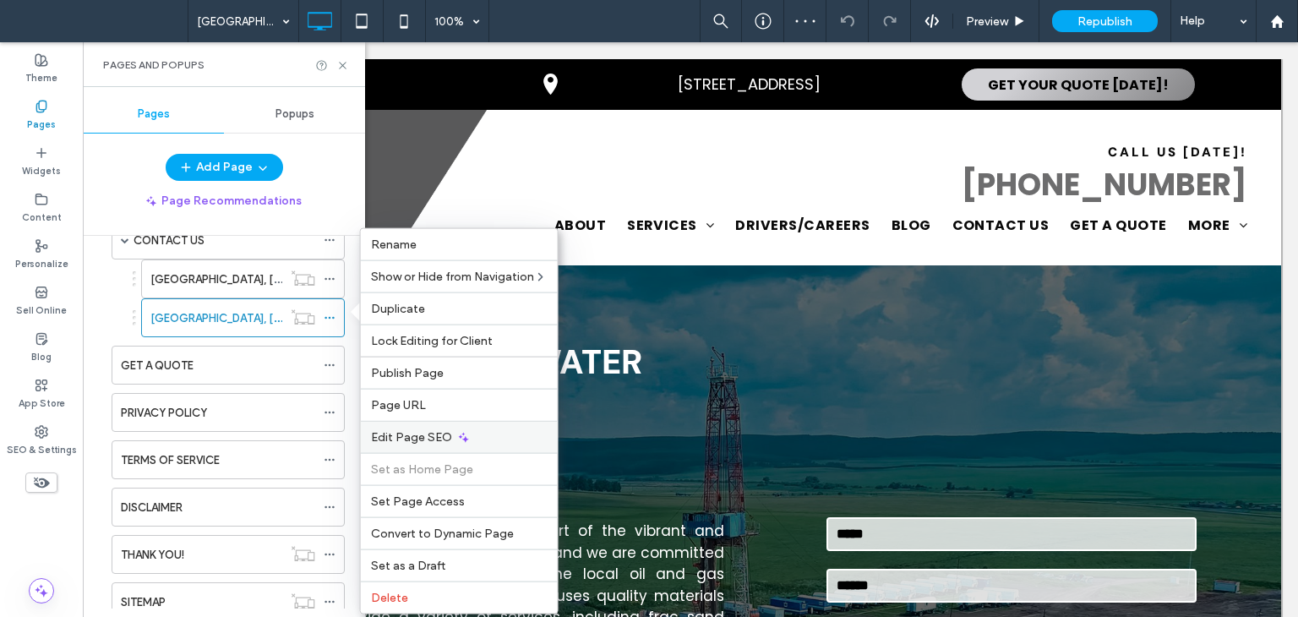
click at [412, 441] on span "Edit Page SEO" at bounding box center [411, 437] width 81 height 14
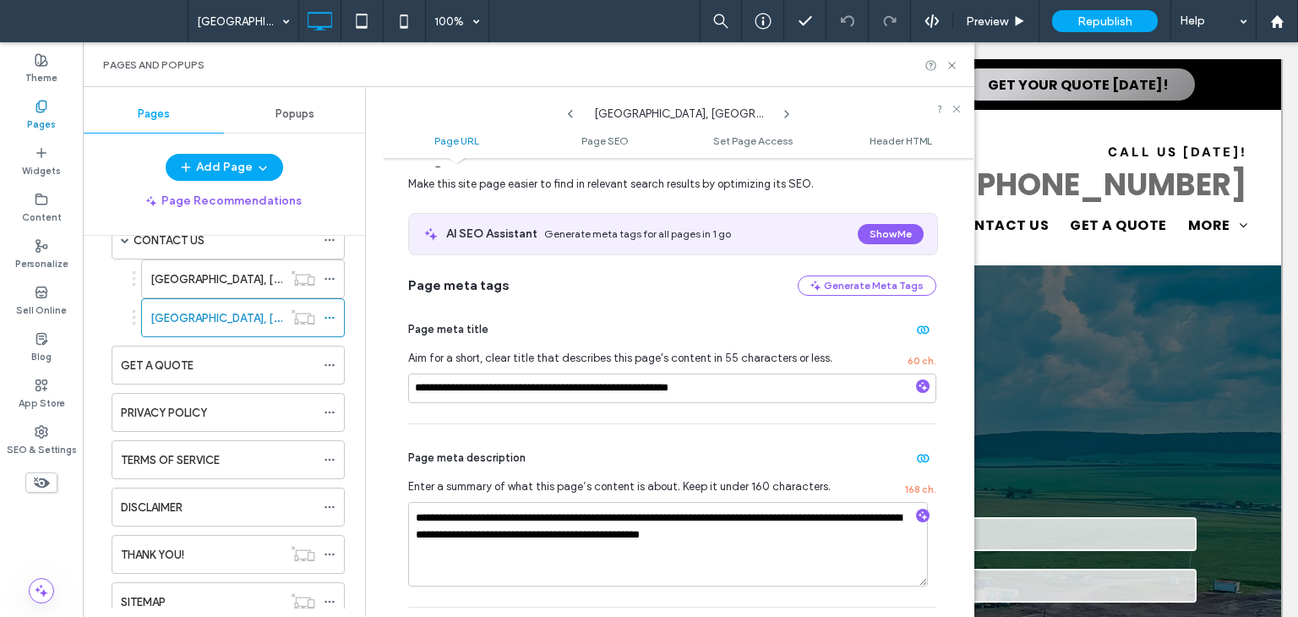
scroll to position [338, 0]
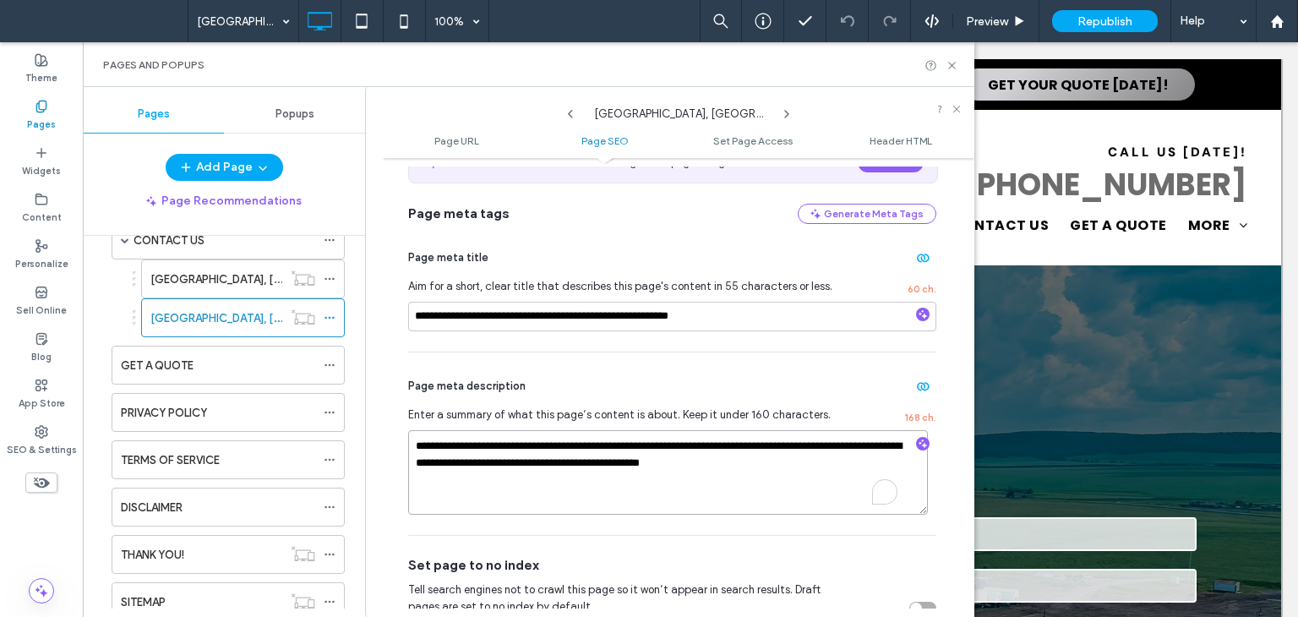
click at [835, 479] on textarea "**********" at bounding box center [668, 472] width 520 height 85
paste textarea "To enrich screen reader interactions, please activate Accessibility in Grammarl…"
type textarea "**********"
click at [835, 477] on textarea "**********" at bounding box center [668, 472] width 520 height 85
click at [794, 490] on textarea "**********" at bounding box center [668, 472] width 520 height 85
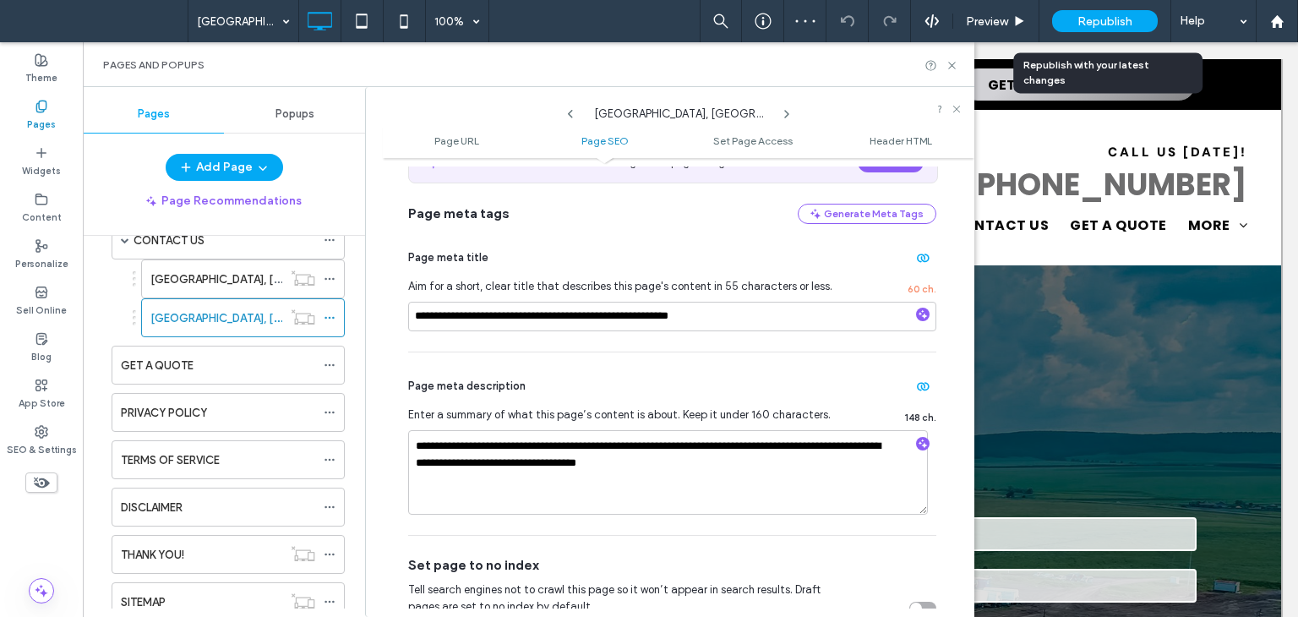
click at [1088, 22] on span "Republish" at bounding box center [1104, 21] width 55 height 14
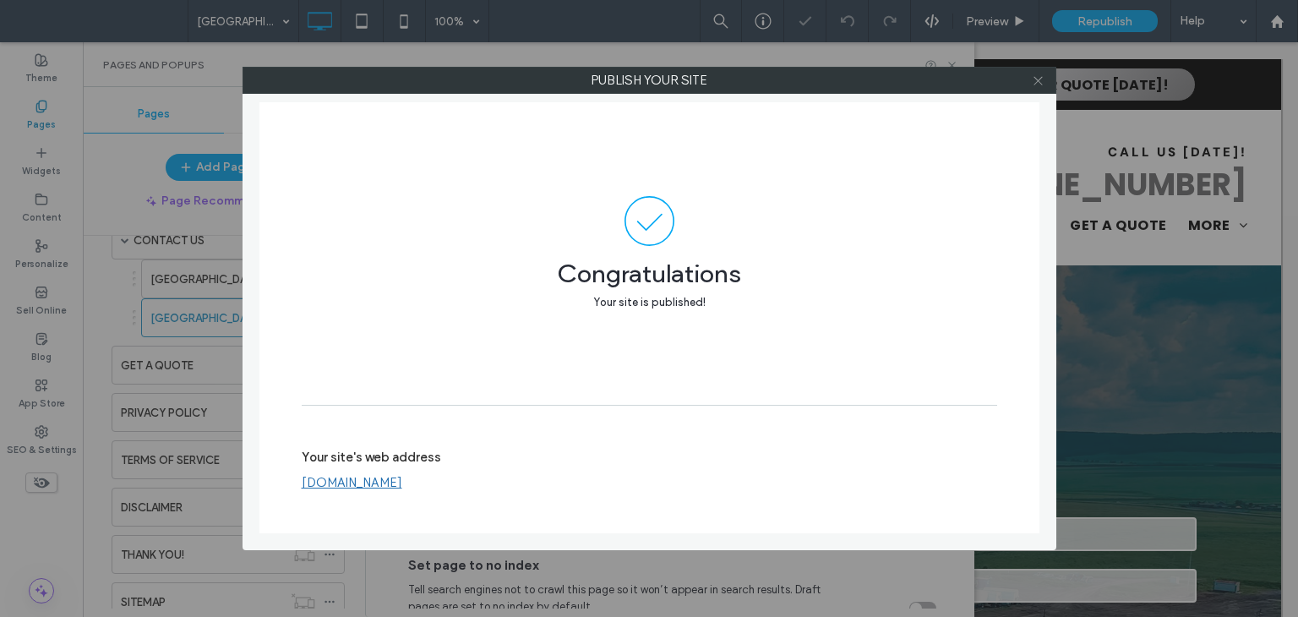
click at [1039, 82] on icon at bounding box center [1038, 80] width 13 height 13
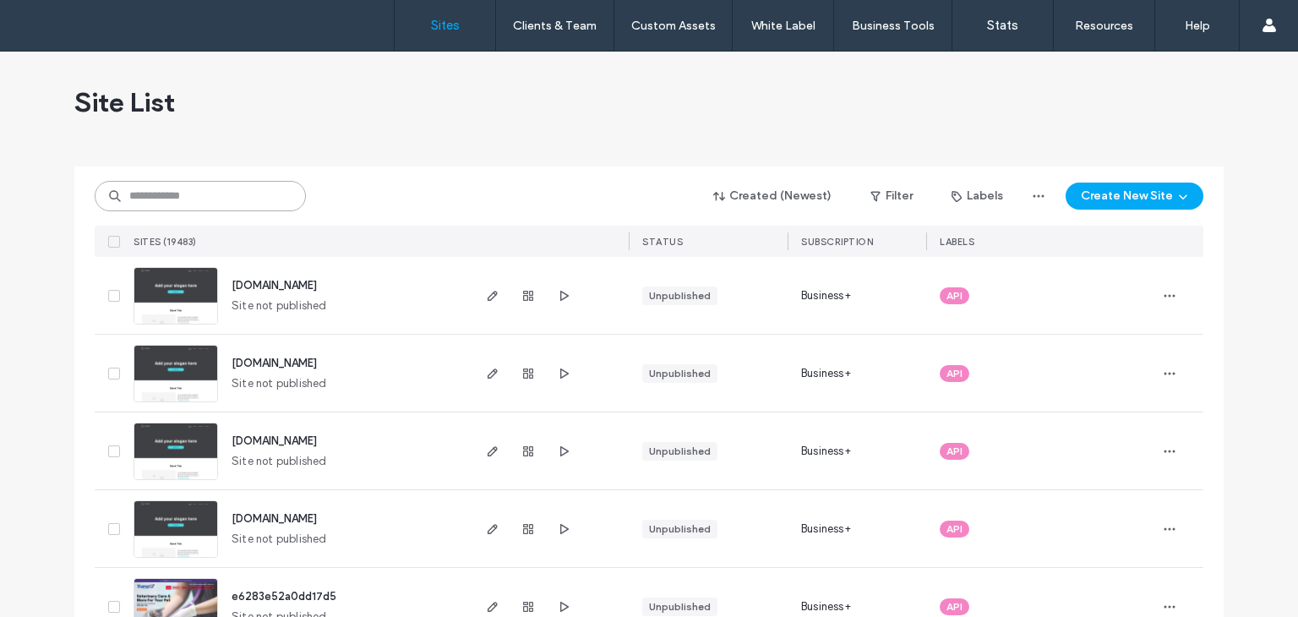
click at [194, 198] on input at bounding box center [200, 196] width 211 height 30
drag, startPoint x: 193, startPoint y: 198, endPoint x: 319, endPoint y: 146, distance: 136.1
click at [213, 188] on input at bounding box center [200, 196] width 211 height 30
type input "**********"
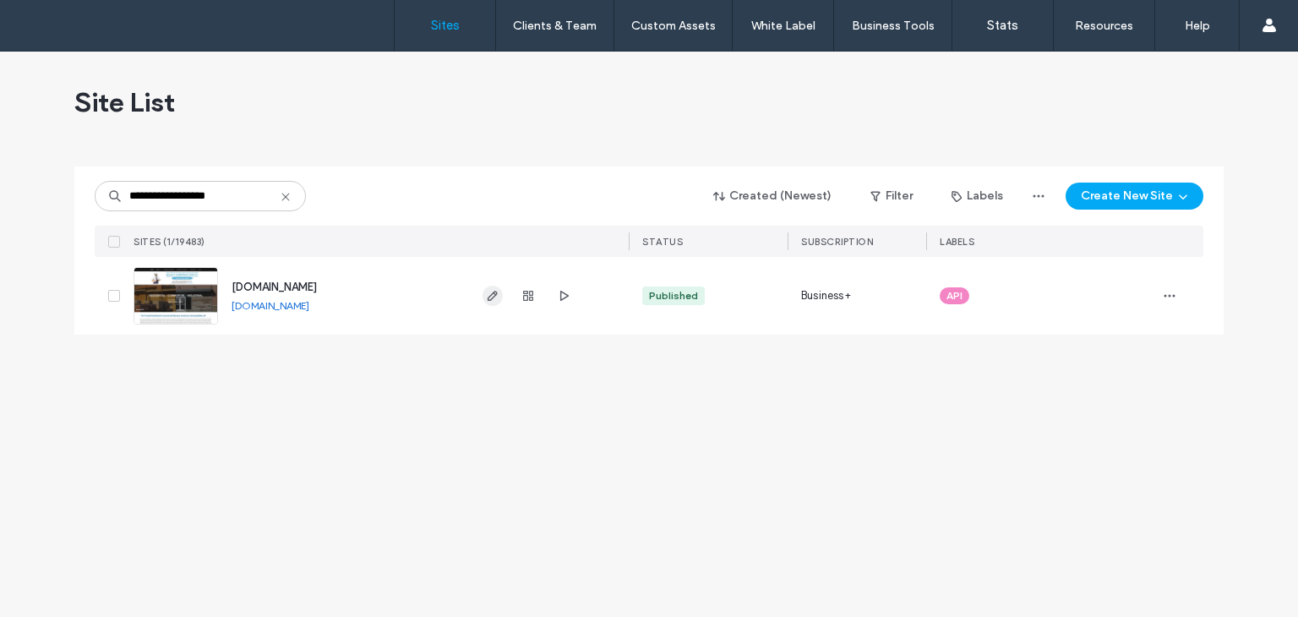
click at [490, 292] on icon "button" at bounding box center [493, 296] width 14 height 14
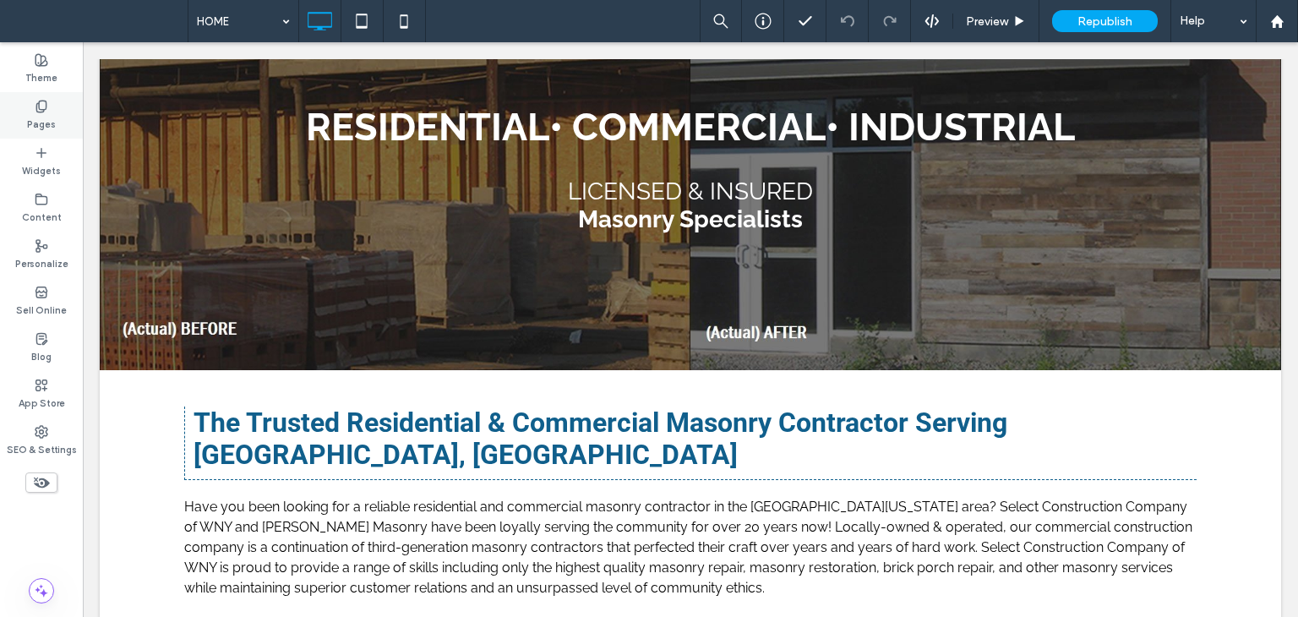
click at [41, 126] on label "Pages" at bounding box center [41, 122] width 29 height 19
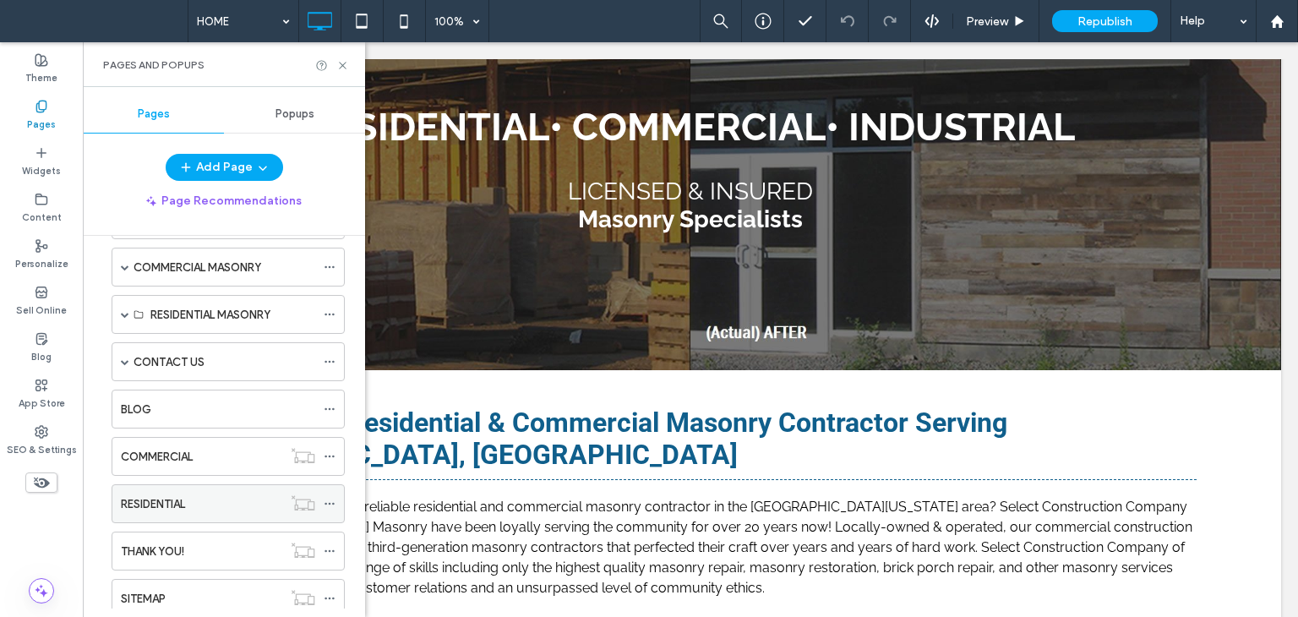
scroll to position [206, 0]
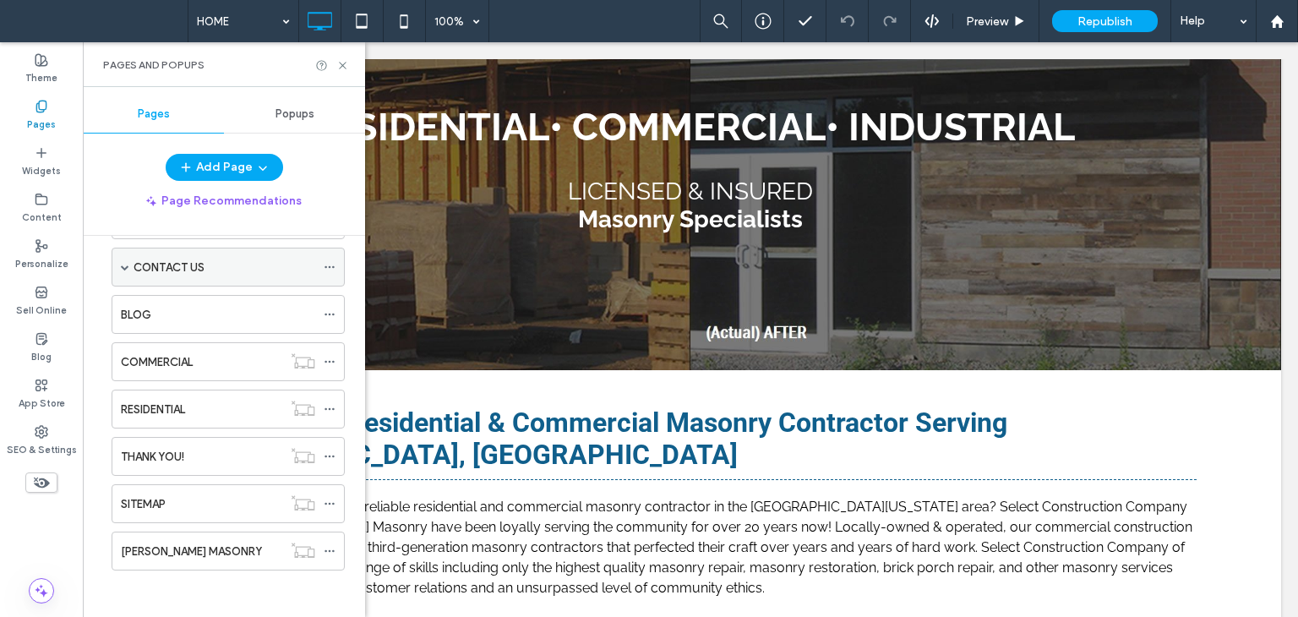
click at [125, 269] on span at bounding box center [125, 266] width 8 height 37
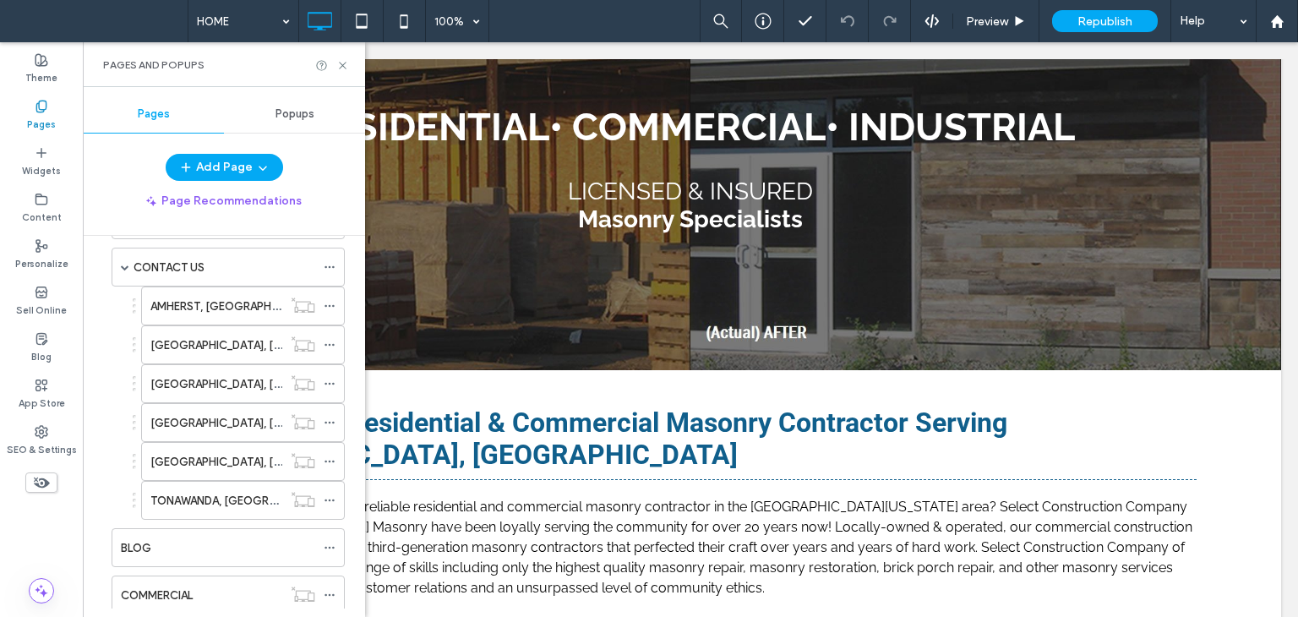
click at [191, 345] on label "[GEOGRAPHIC_DATA], [GEOGRAPHIC_DATA]" at bounding box center [266, 345] width 232 height 30
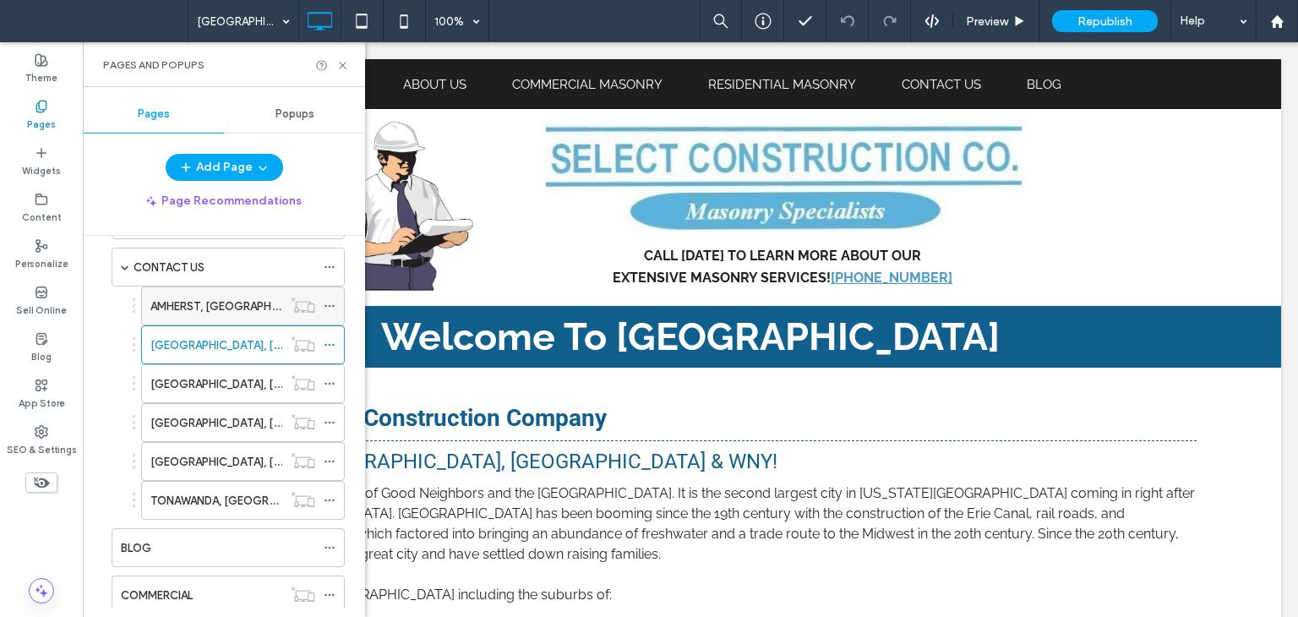
click at [198, 308] on label "AMHERST, [GEOGRAPHIC_DATA]" at bounding box center [234, 307] width 168 height 30
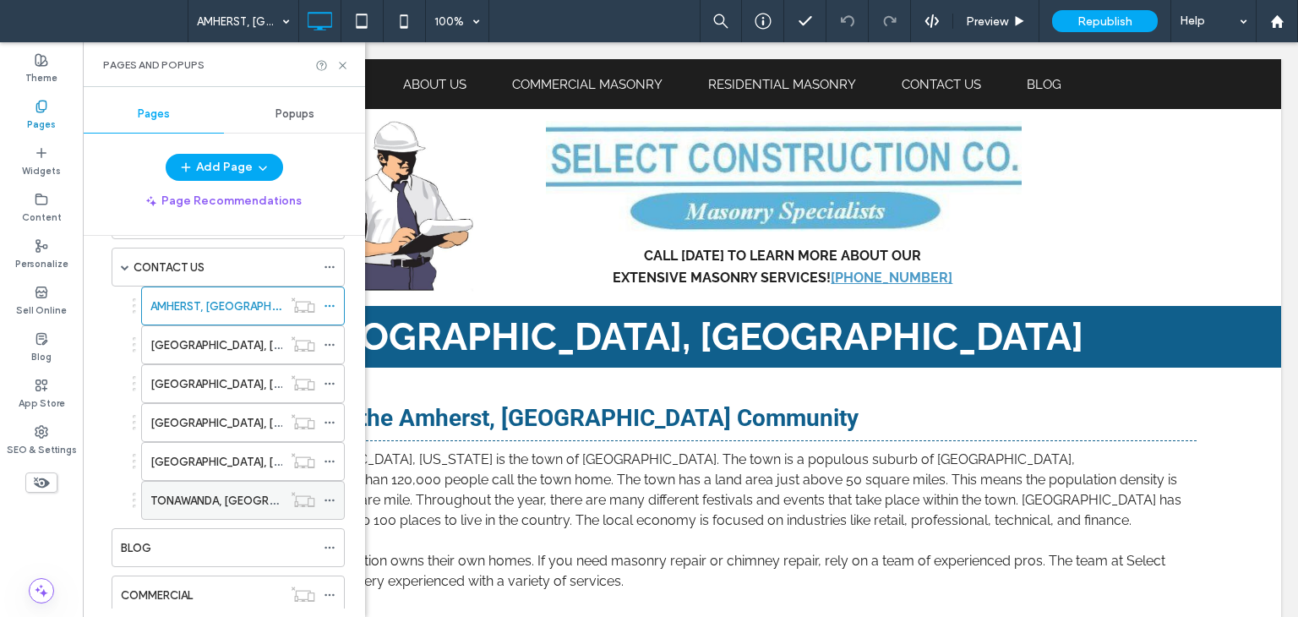
click at [223, 493] on label "TONAWANDA, [GEOGRAPHIC_DATA]" at bounding box center [243, 501] width 187 height 30
